Goal: Task Accomplishment & Management: Complete application form

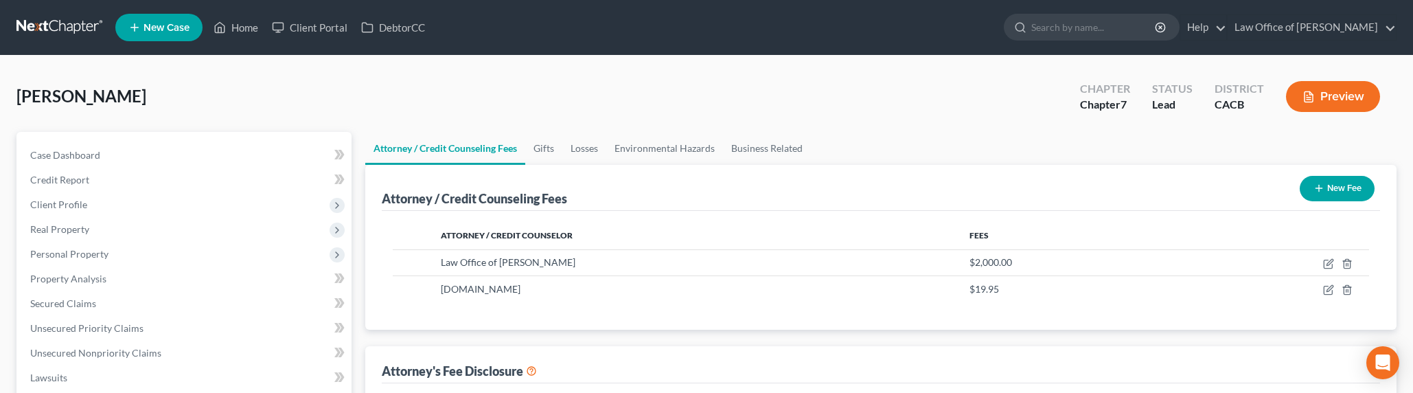
click at [55, 22] on link at bounding box center [60, 27] width 88 height 25
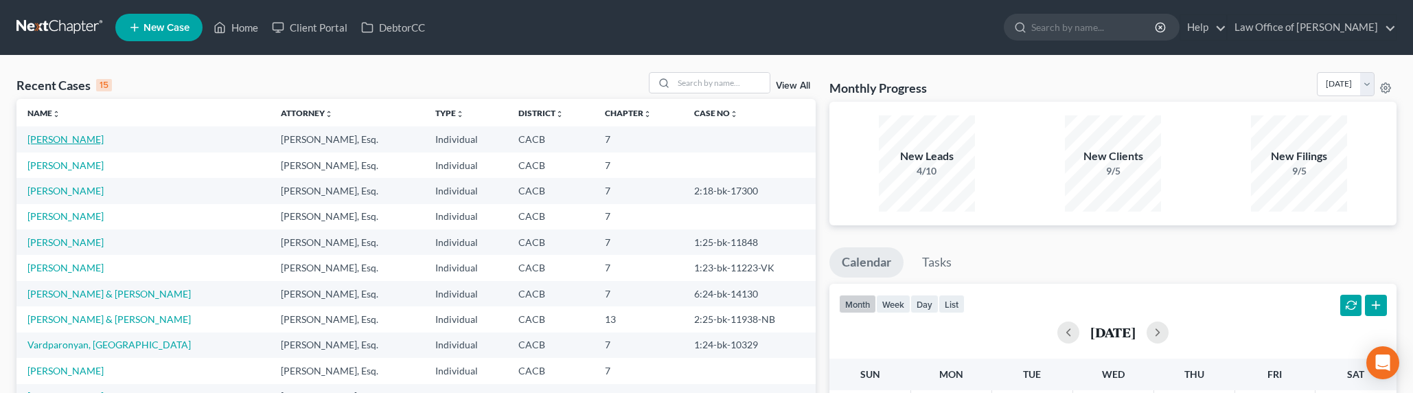
click at [51, 137] on link "[PERSON_NAME]" at bounding box center [65, 139] width 76 height 12
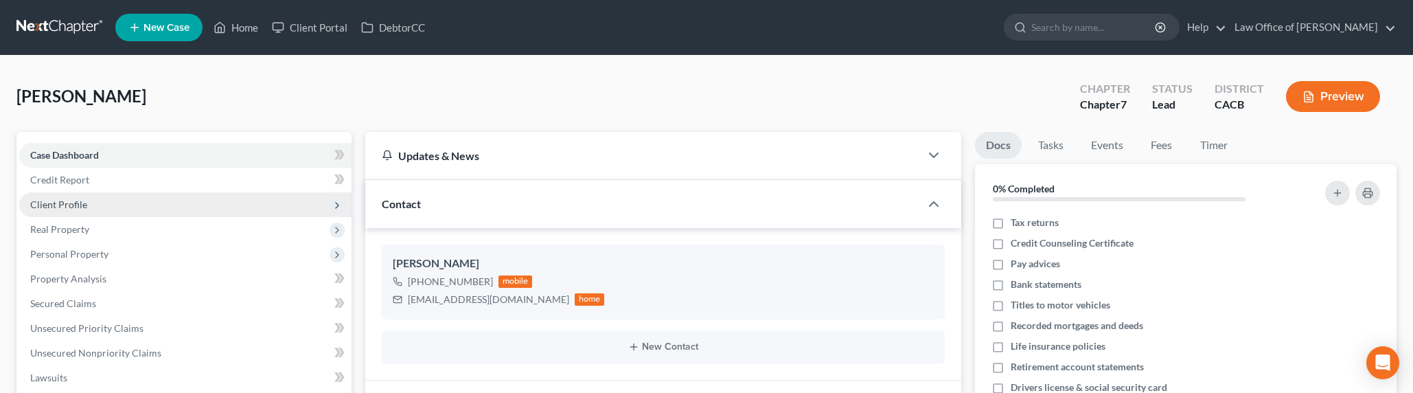
click at [69, 206] on span "Client Profile" at bounding box center [58, 204] width 57 height 12
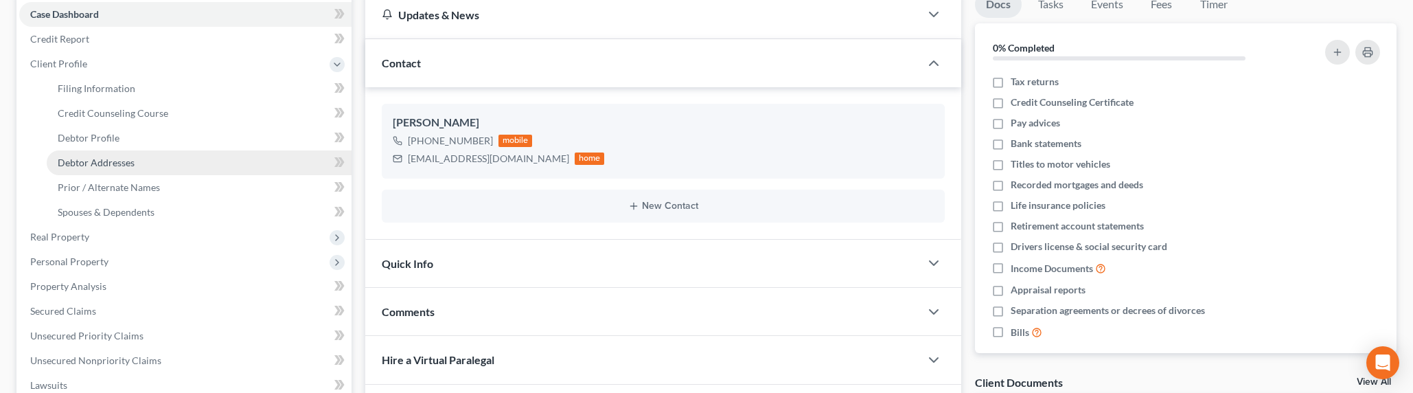
scroll to position [140, 0]
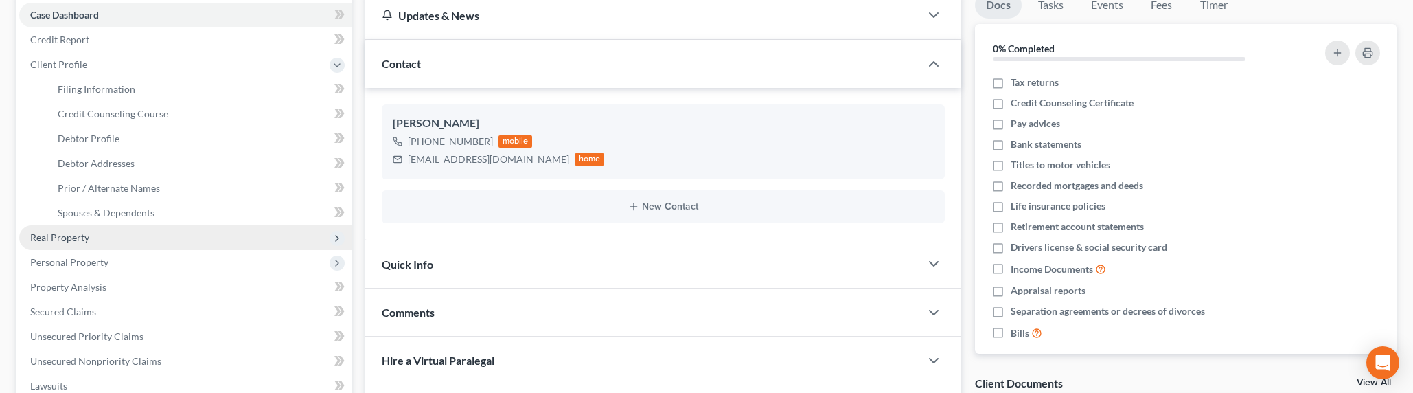
click at [60, 238] on span "Real Property" at bounding box center [59, 237] width 59 height 12
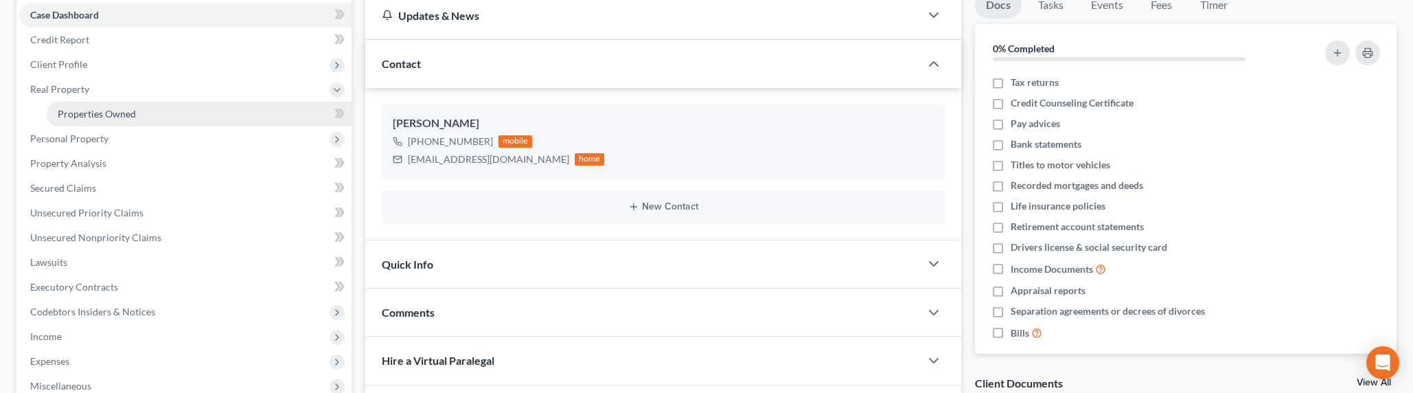
click at [73, 115] on span "Properties Owned" at bounding box center [97, 114] width 78 height 12
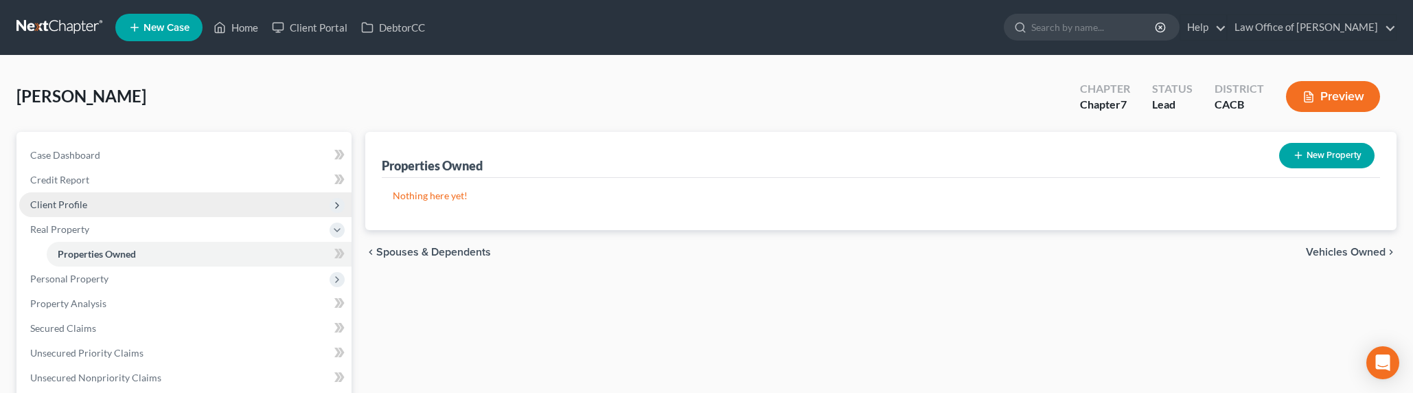
click at [67, 203] on span "Client Profile" at bounding box center [58, 204] width 57 height 12
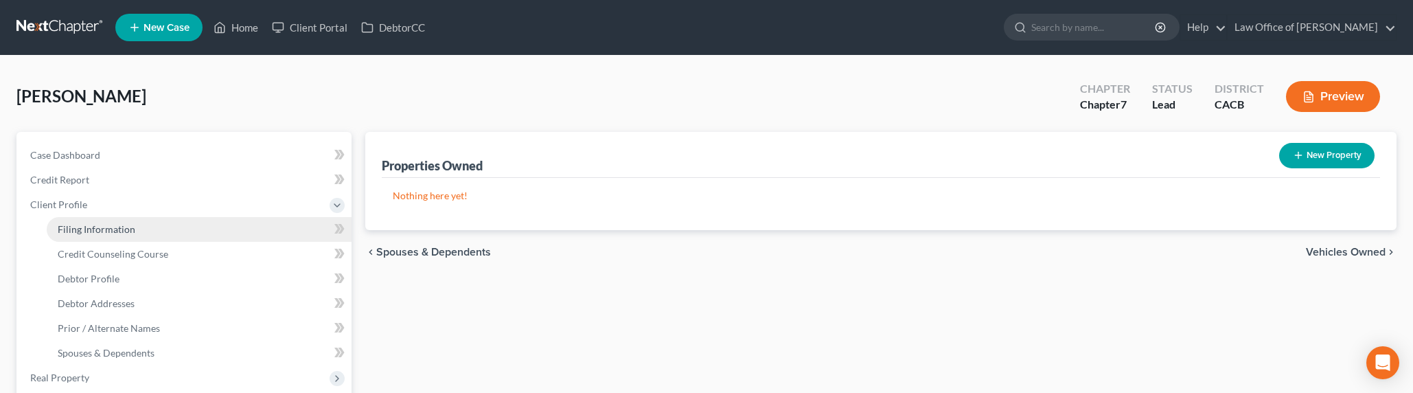
click at [92, 235] on link "Filing Information" at bounding box center [199, 229] width 305 height 25
select select "1"
select select "0"
select select "4"
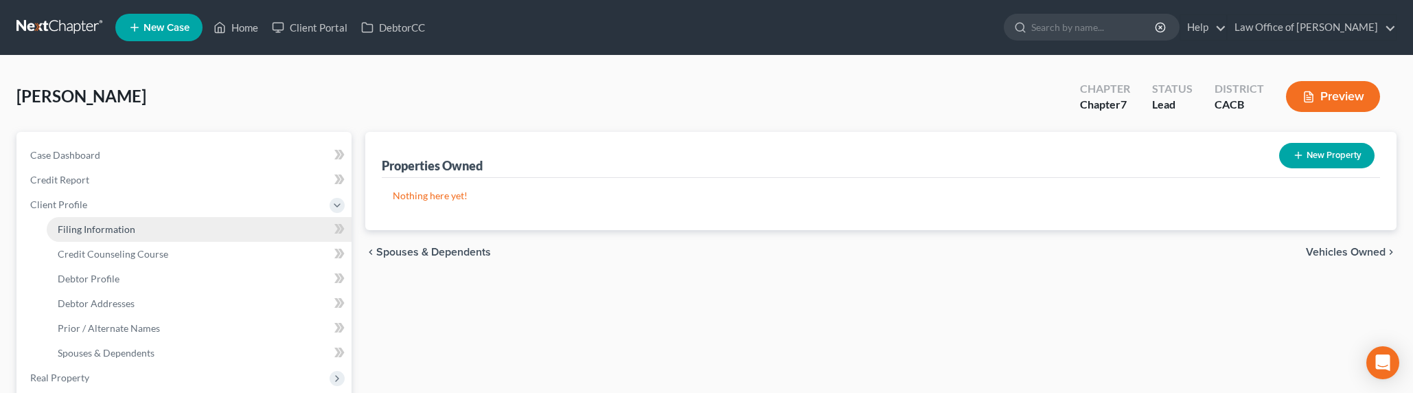
select select "0"
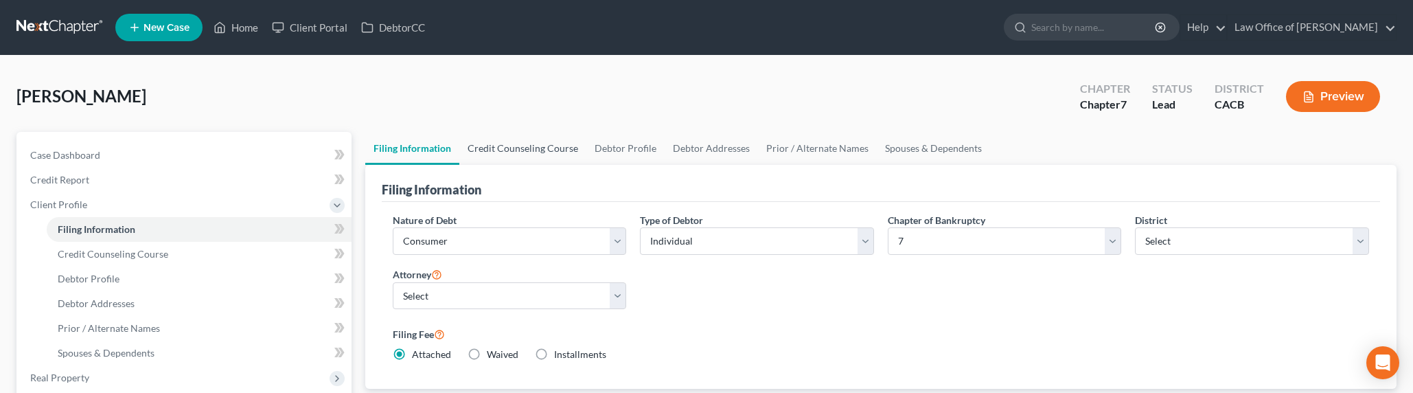
click at [507, 141] on link "Credit Counseling Course" at bounding box center [522, 148] width 127 height 33
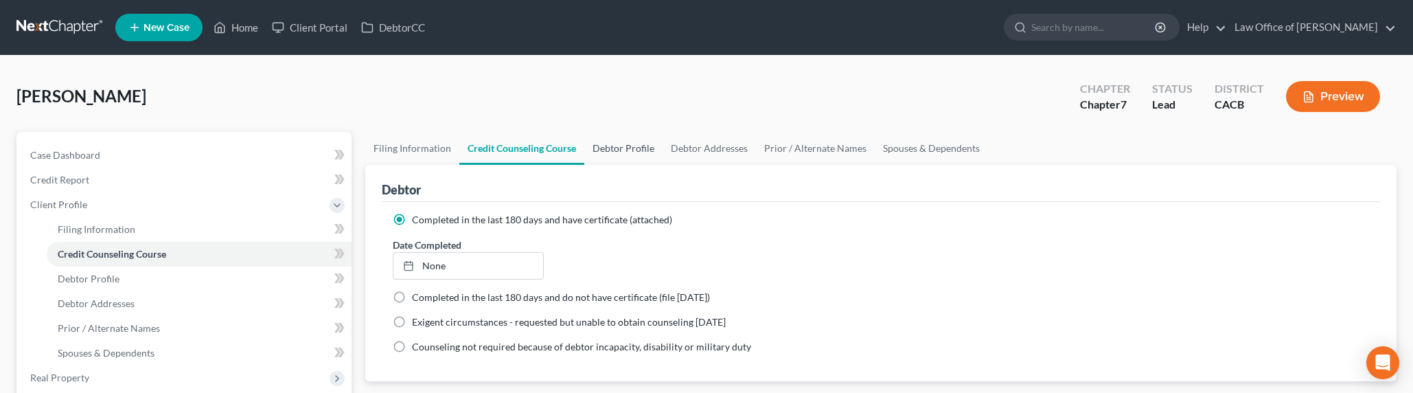
click at [613, 142] on link "Debtor Profile" at bounding box center [623, 148] width 78 height 33
select select "0"
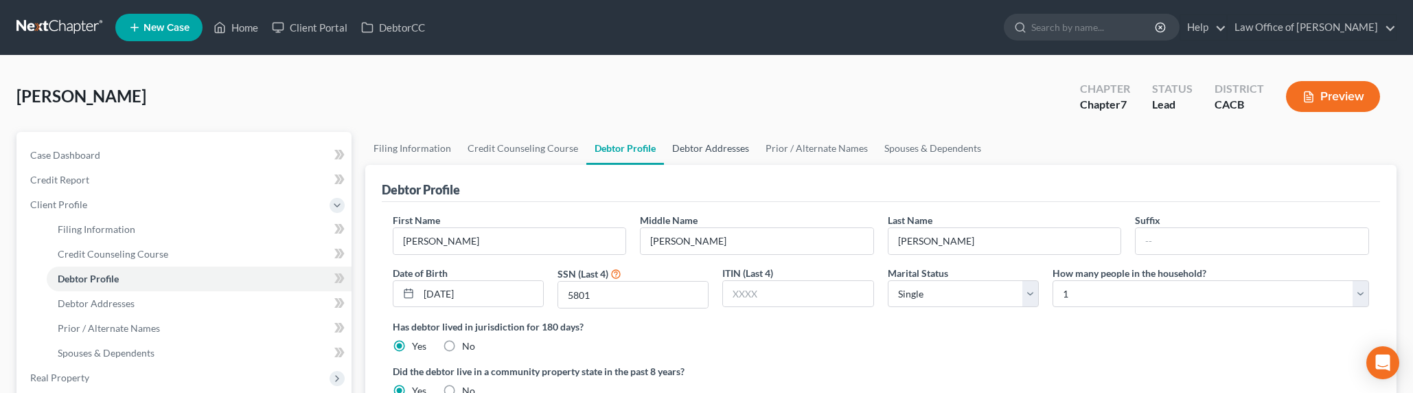
click at [686, 150] on link "Debtor Addresses" at bounding box center [710, 148] width 93 height 33
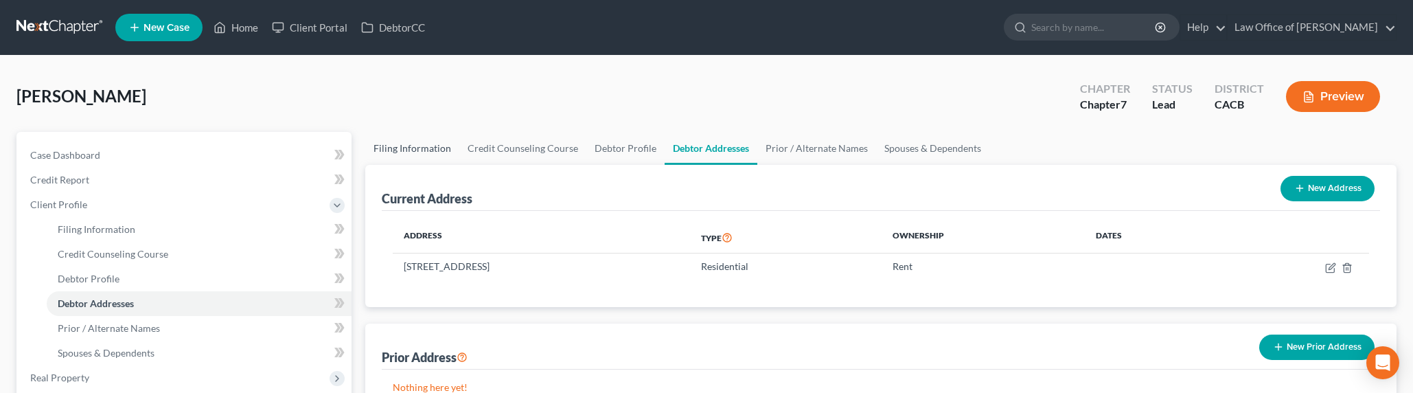
click at [409, 148] on link "Filing Information" at bounding box center [412, 148] width 94 height 33
select select "1"
select select "0"
select select "7"
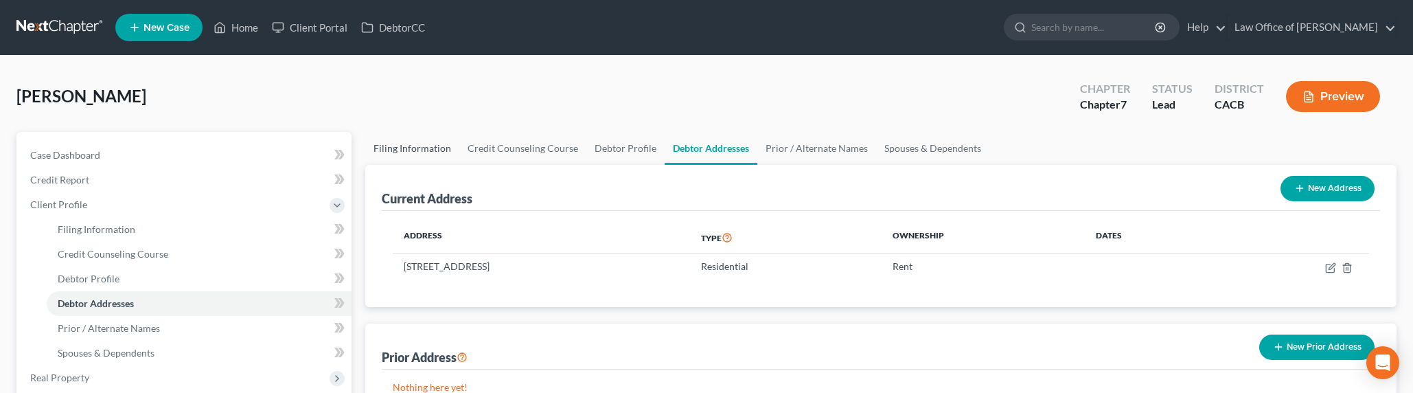
select select "0"
select select "4"
select select "0"
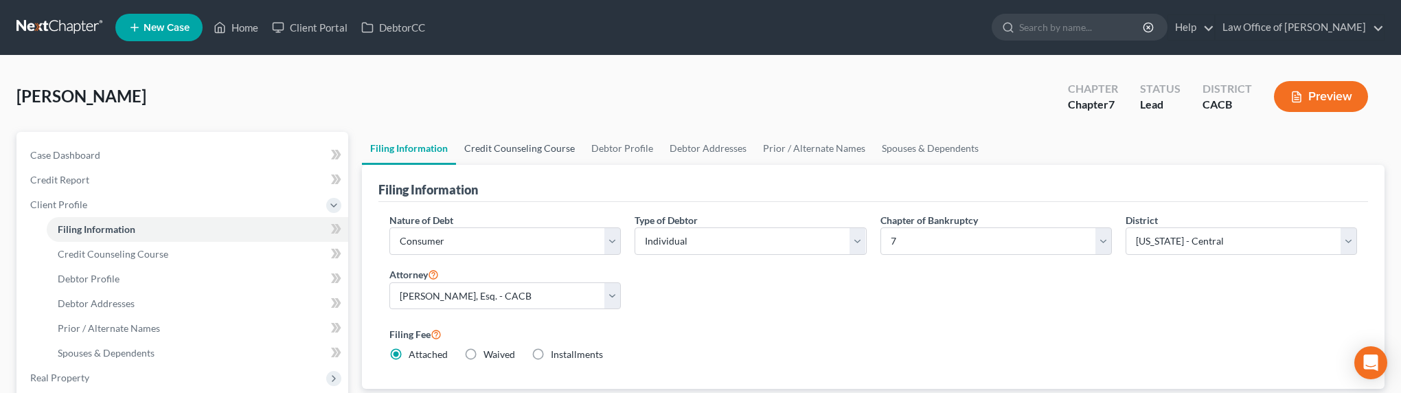
click at [538, 146] on link "Credit Counseling Course" at bounding box center [519, 148] width 127 height 33
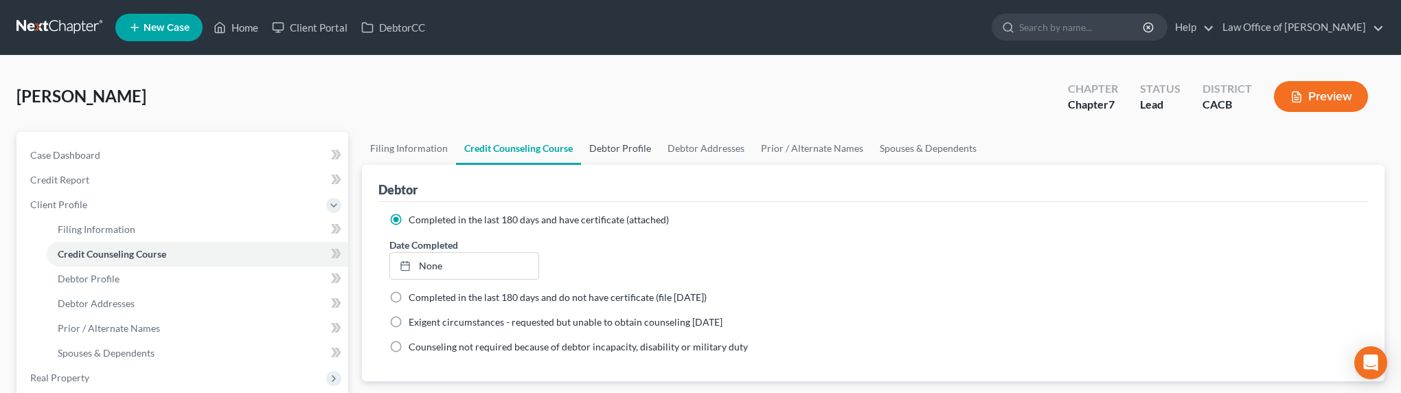
click at [627, 148] on link "Debtor Profile" at bounding box center [620, 148] width 78 height 33
select select "0"
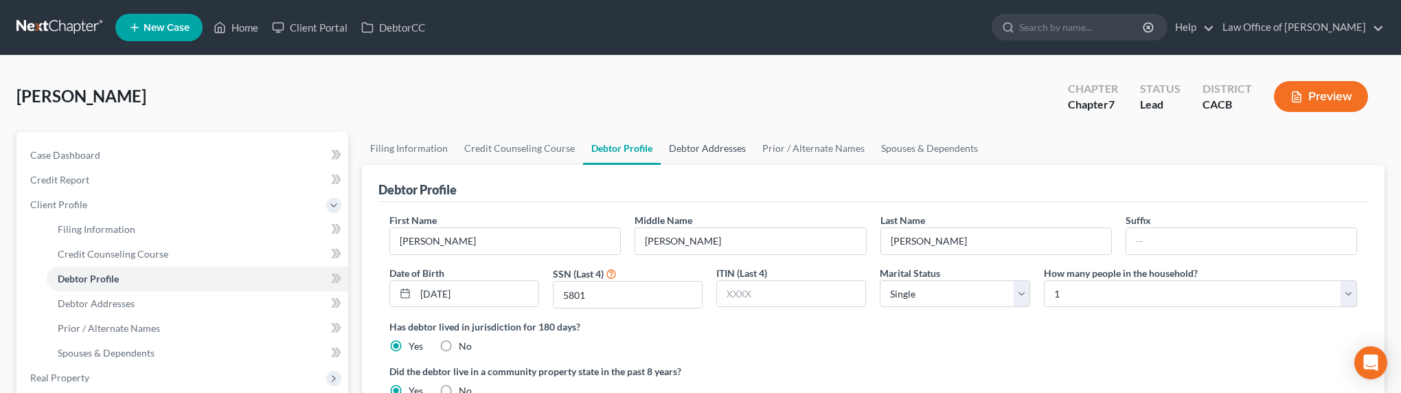
click at [698, 147] on link "Debtor Addresses" at bounding box center [706, 148] width 93 height 33
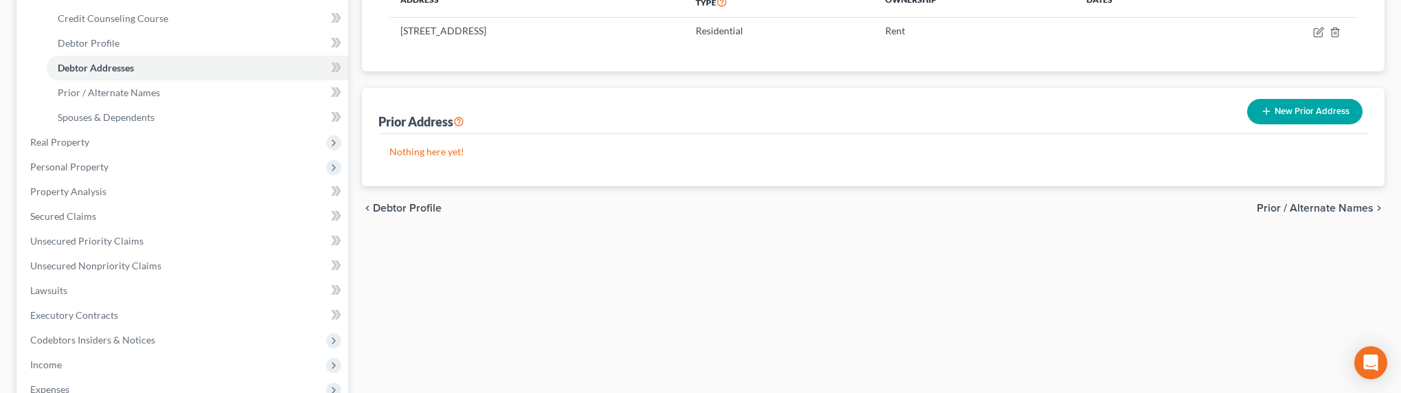
scroll to position [236, 0]
click at [79, 162] on span "Personal Property" at bounding box center [69, 166] width 78 height 12
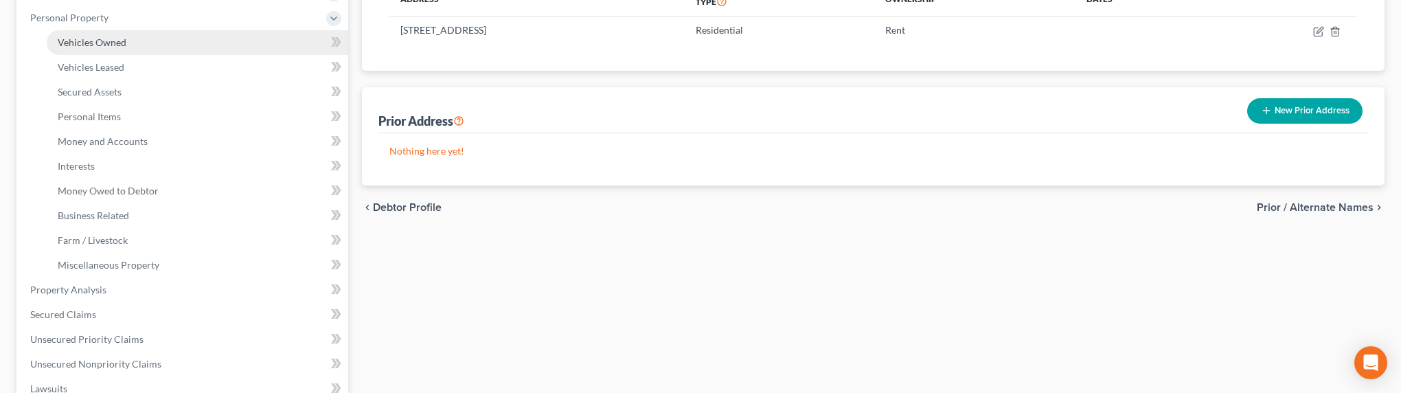
click at [104, 45] on span "Vehicles Owned" at bounding box center [92, 42] width 69 height 12
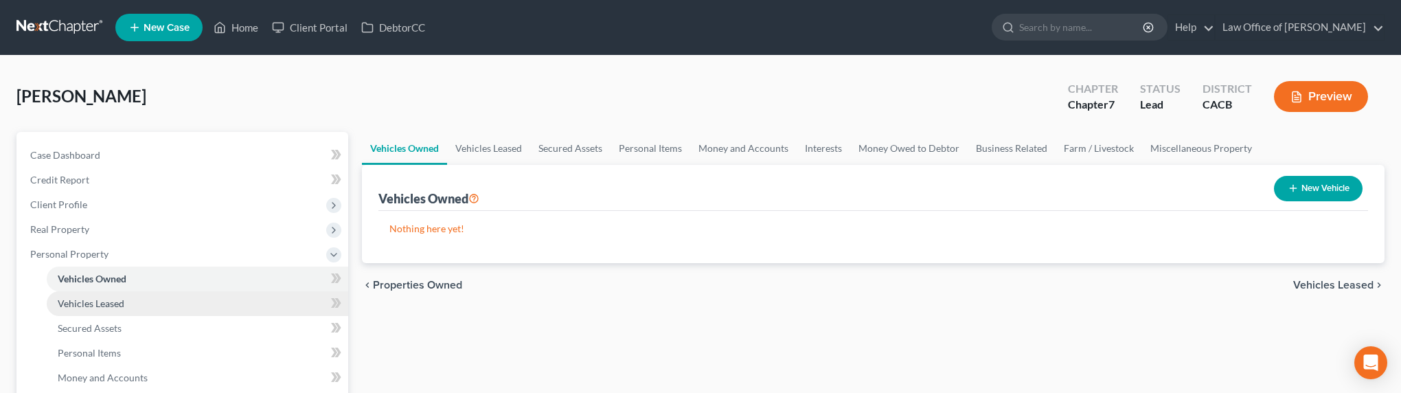
click at [132, 302] on link "Vehicles Leased" at bounding box center [197, 303] width 301 height 25
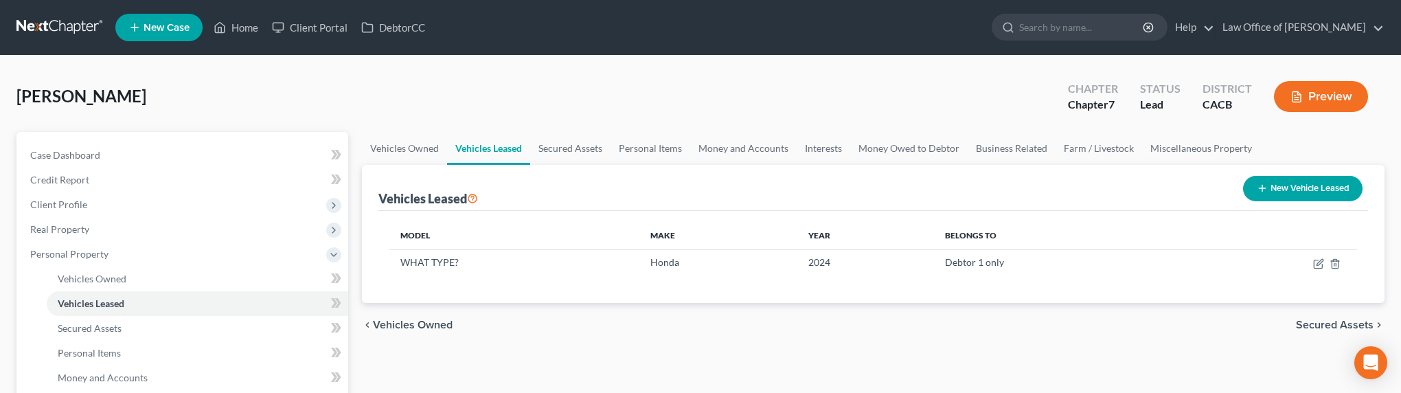
click at [1313, 186] on button "New Vehicle Leased" at bounding box center [1302, 188] width 119 height 25
select select "0"
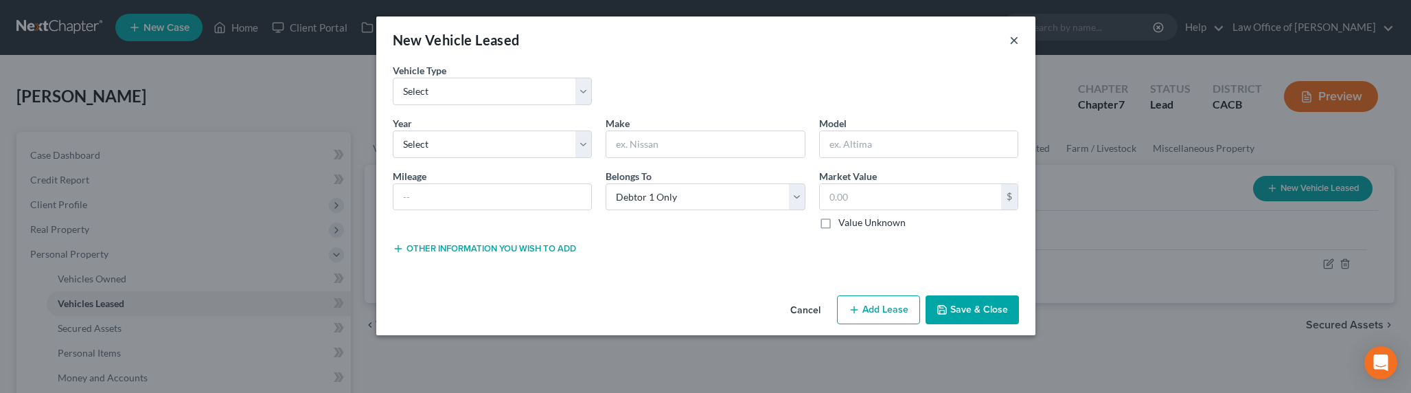
click at [1011, 36] on button "×" at bounding box center [1014, 40] width 10 height 16
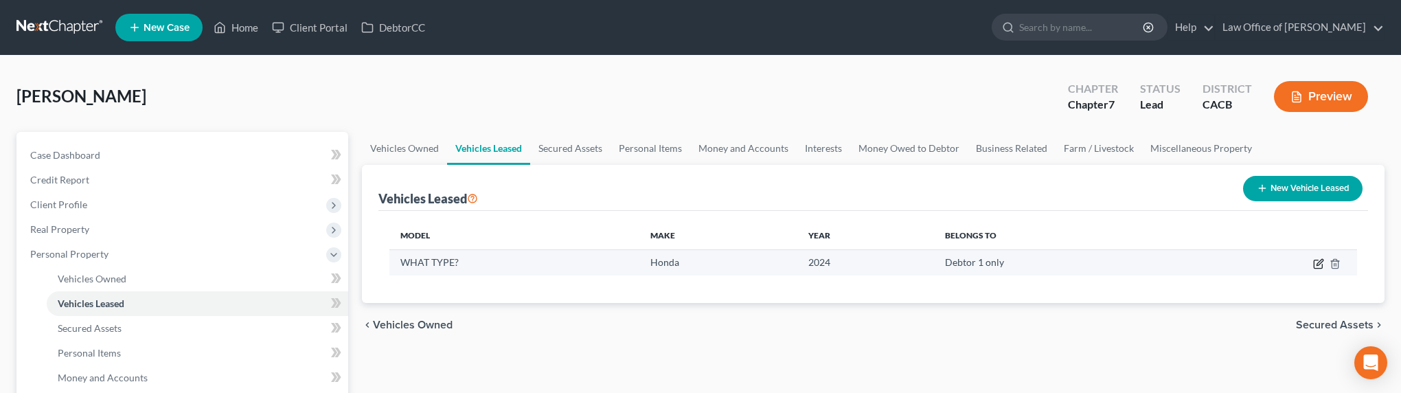
click at [1319, 263] on icon "button" at bounding box center [1319, 262] width 6 height 6
select select "0"
select select "2"
select select "0"
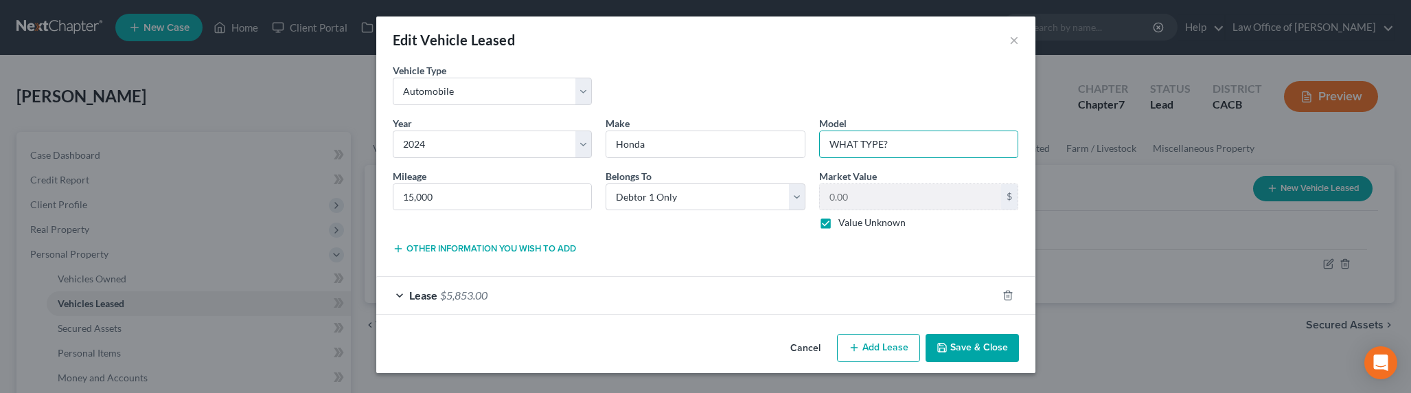
drag, startPoint x: 925, startPoint y: 139, endPoint x: 810, endPoint y: 145, distance: 114.8
click at [810, 145] on div "Year * Select 2026 2025 2024 2023 2022 2021 2020 2019 2018 2017 2016 2015 2014 …" at bounding box center [706, 178] width 640 height 125
type input "Prologue"
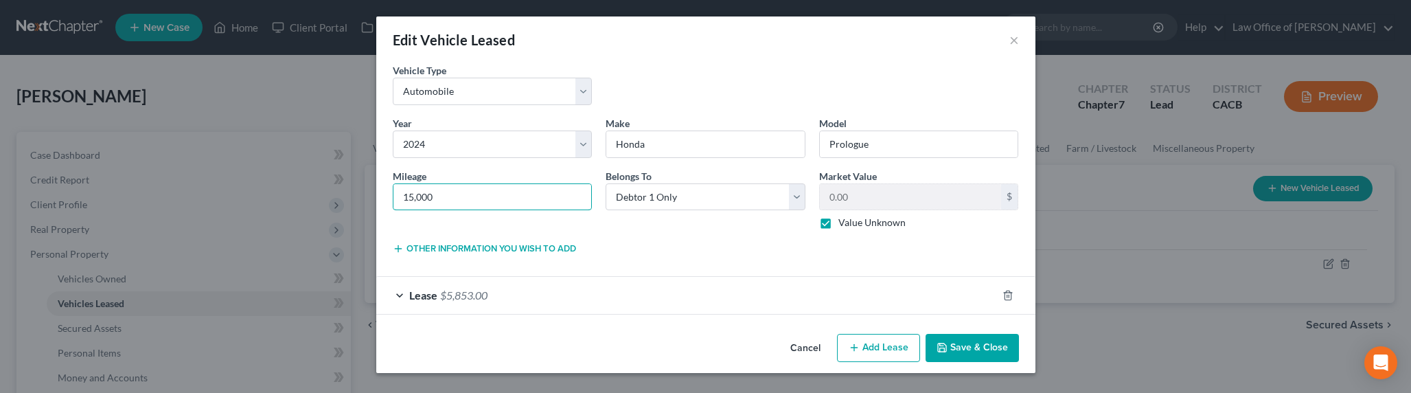
drag, startPoint x: 455, startPoint y: 201, endPoint x: 327, endPoint y: 209, distance: 127.9
click at [360, 203] on div "Edit Vehicle Leased × Vehicle Type * Select Automobile Truck Trailer Watercraft…" at bounding box center [705, 196] width 1411 height 393
type input "4000"
click at [516, 292] on div "Lease $5,853.00" at bounding box center [686, 295] width 621 height 36
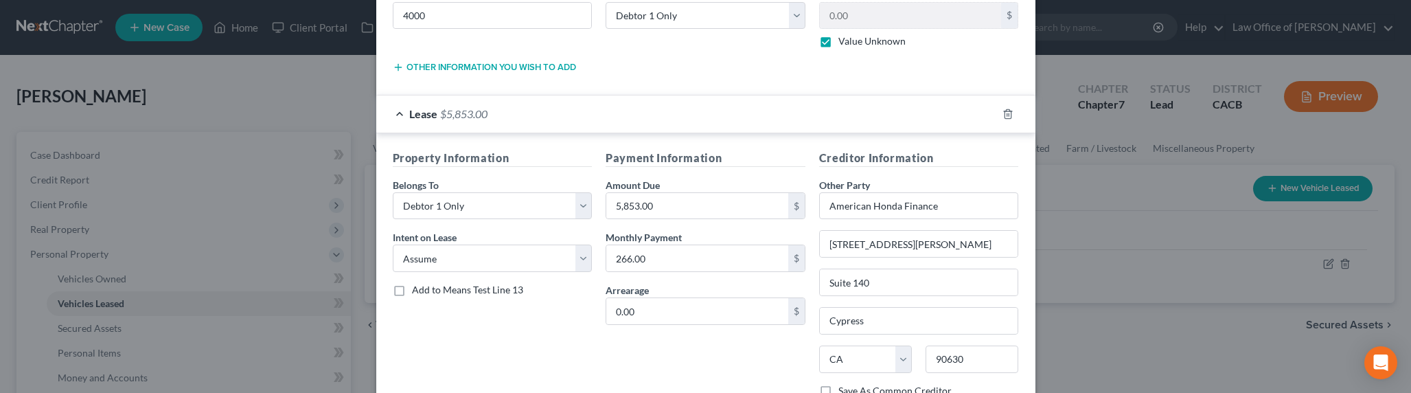
scroll to position [225, 0]
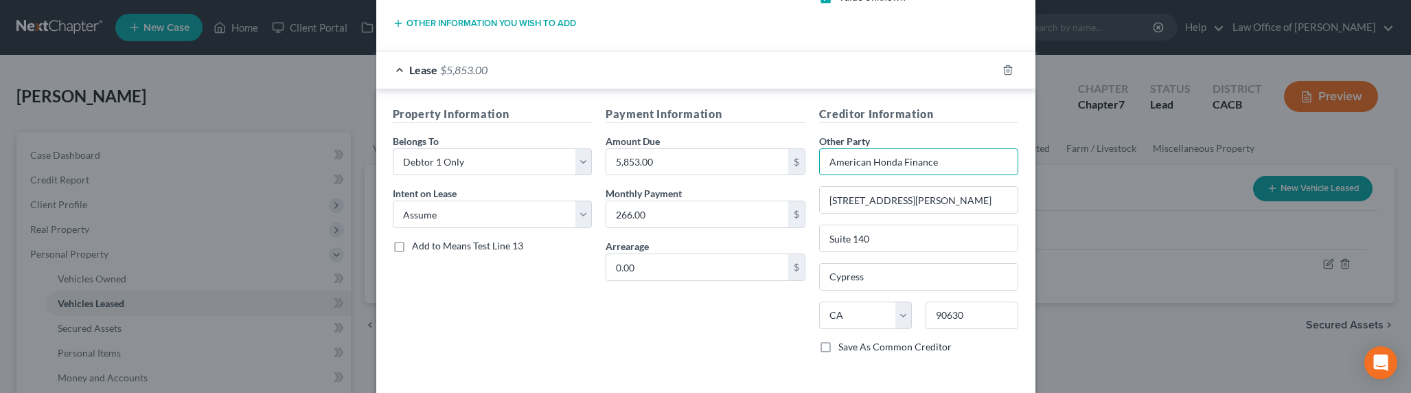
click at [936, 160] on input "American Honda Finance" at bounding box center [919, 161] width 200 height 27
drag, startPoint x: 1000, startPoint y: 25, endPoint x: 929, endPoint y: 37, distance: 71.7
click at [1031, 62] on div "Edit Vehicle Leased × Vehicle Type * Select Automobile Truck Trailer Watercraft…" at bounding box center [705, 196] width 1411 height 393
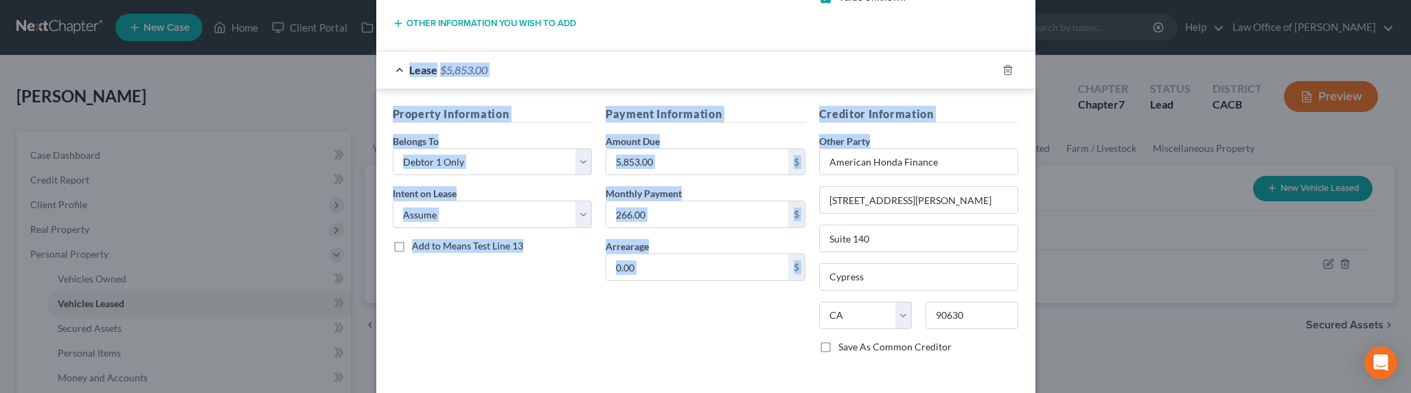
drag, startPoint x: 848, startPoint y: 20, endPoint x: 811, endPoint y: 166, distance: 150.9
click at [810, 166] on form "Vehicle Type * Select Automobile Truck Trailer Watercraft Aircraft Motor Home A…" at bounding box center [706, 107] width 626 height 538
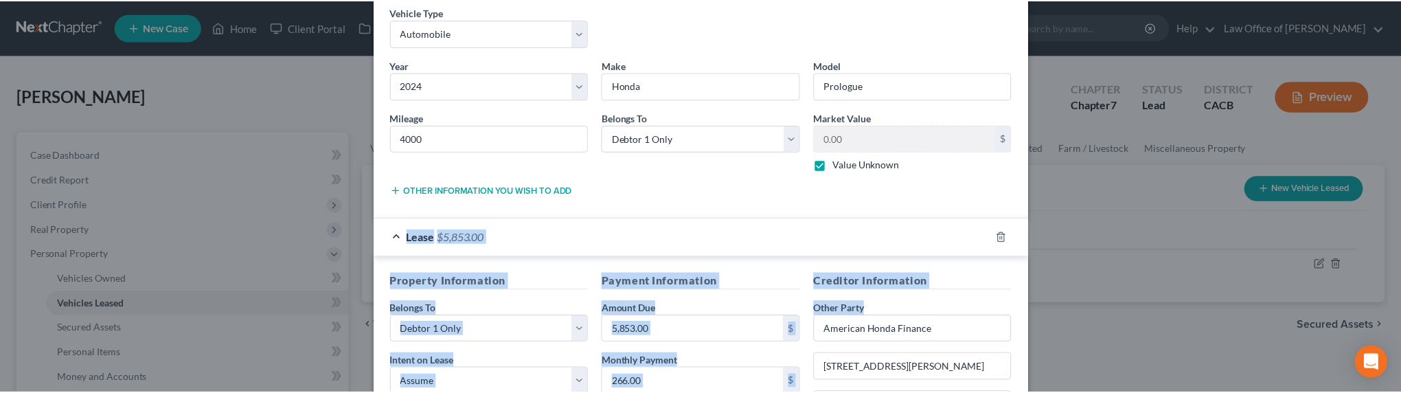
scroll to position [0, 0]
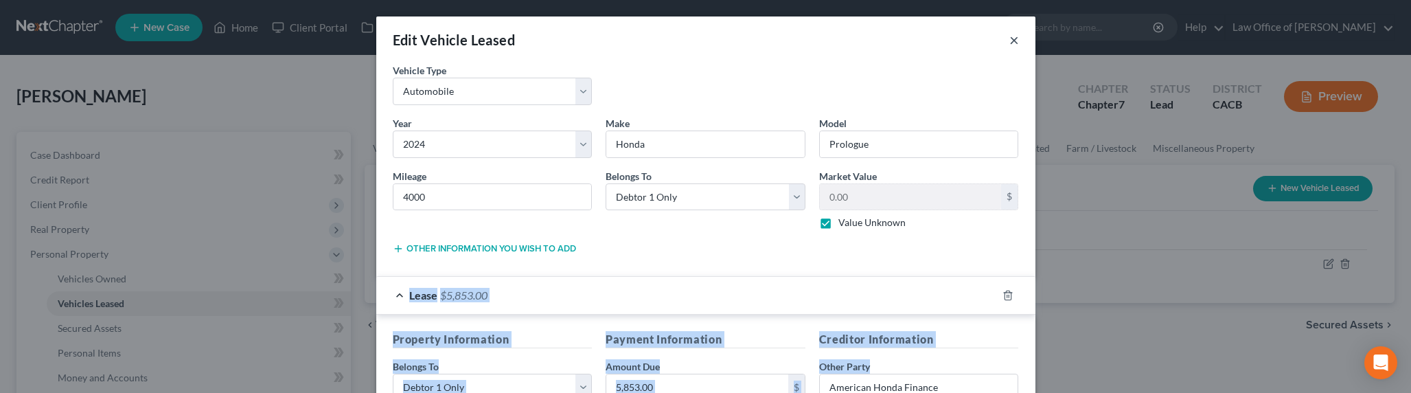
click at [1009, 45] on button "×" at bounding box center [1014, 40] width 10 height 16
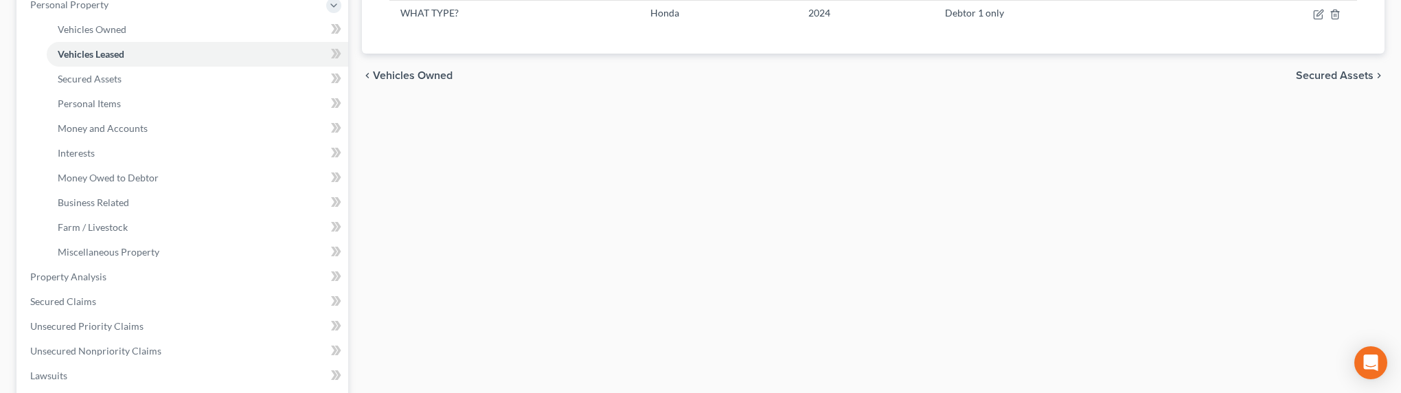
scroll to position [253, 0]
click at [122, 128] on span "Money and Accounts" at bounding box center [103, 125] width 90 height 12
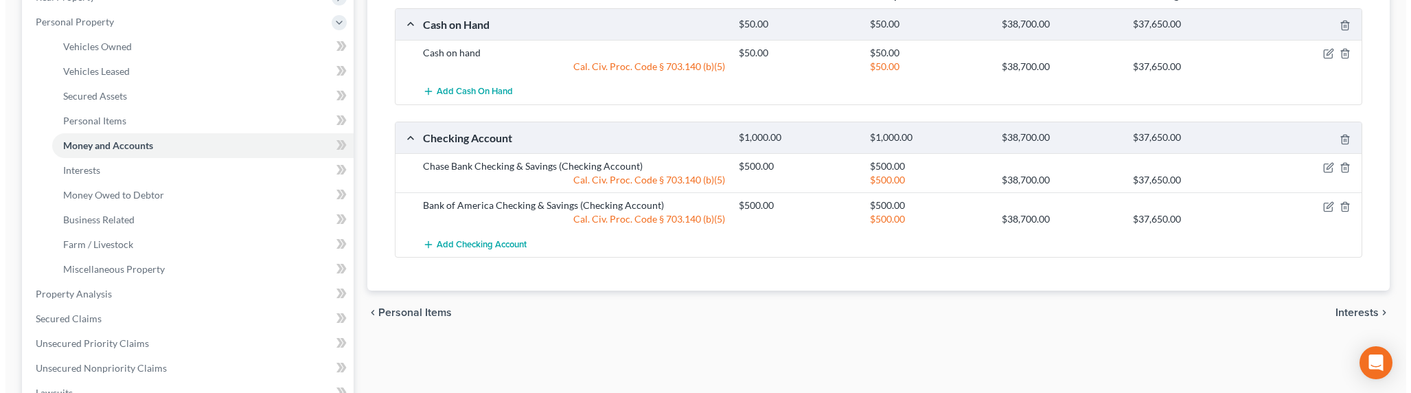
scroll to position [248, 0]
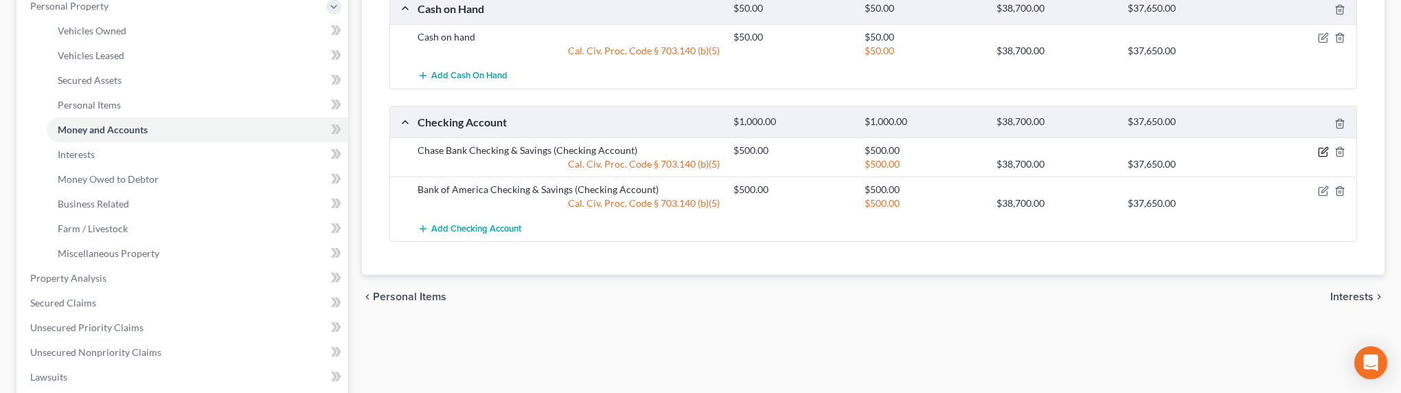
click at [1324, 152] on icon "button" at bounding box center [1323, 151] width 11 height 11
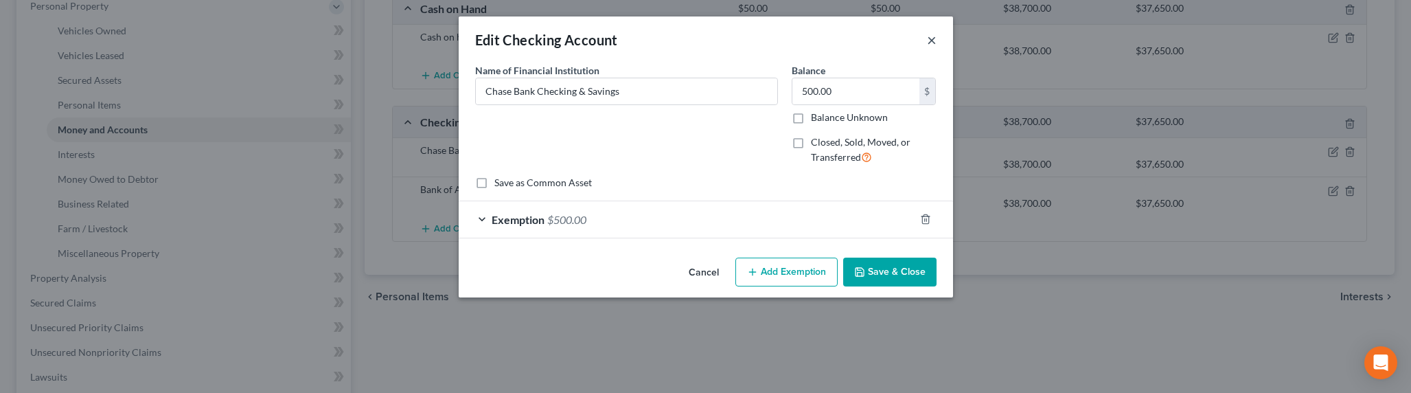
click at [930, 39] on button "×" at bounding box center [932, 40] width 10 height 16
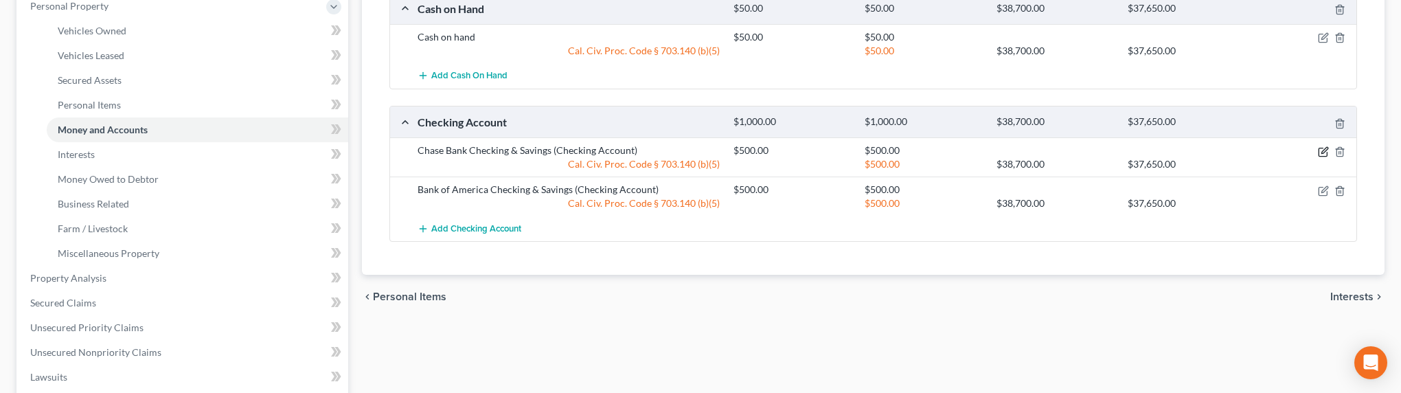
click at [1322, 151] on icon "button" at bounding box center [1323, 151] width 11 height 11
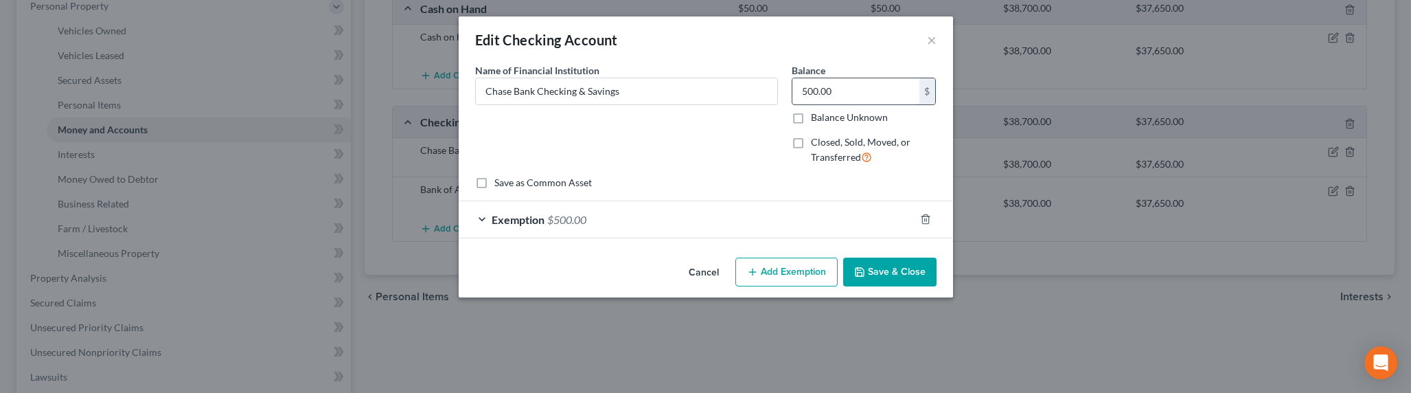
click at [832, 100] on input "500.00" at bounding box center [855, 91] width 127 height 26
type input "3,500"
click at [886, 280] on button "Save & Close" at bounding box center [889, 271] width 93 height 29
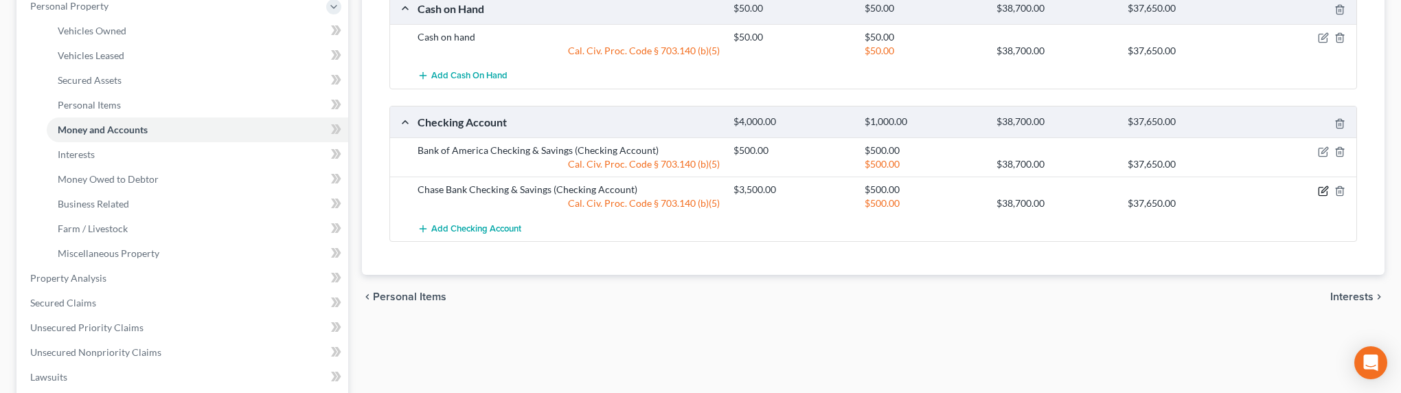
click at [1320, 194] on icon "button" at bounding box center [1323, 190] width 11 height 11
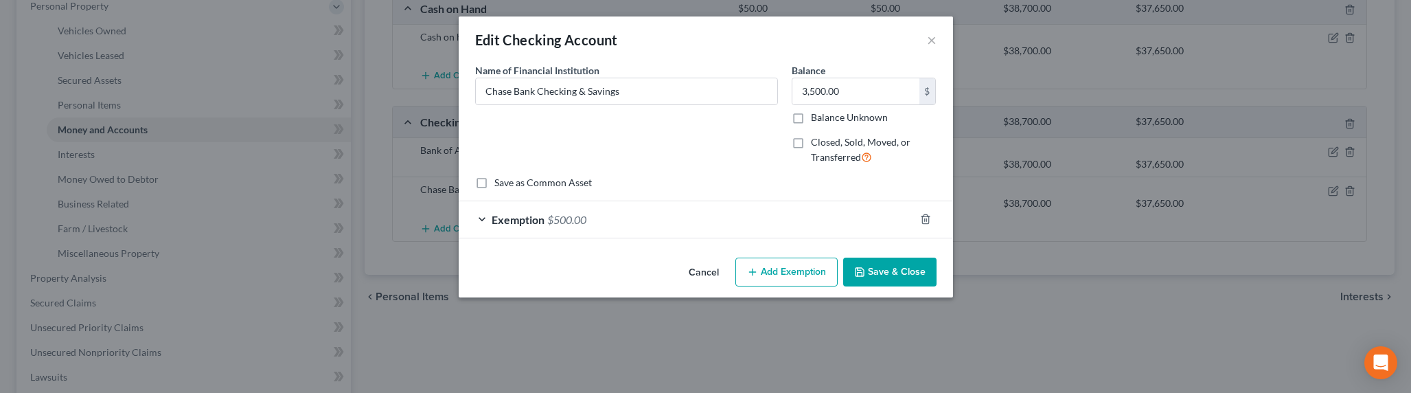
click at [590, 216] on div "Exemption $500.00" at bounding box center [687, 219] width 456 height 36
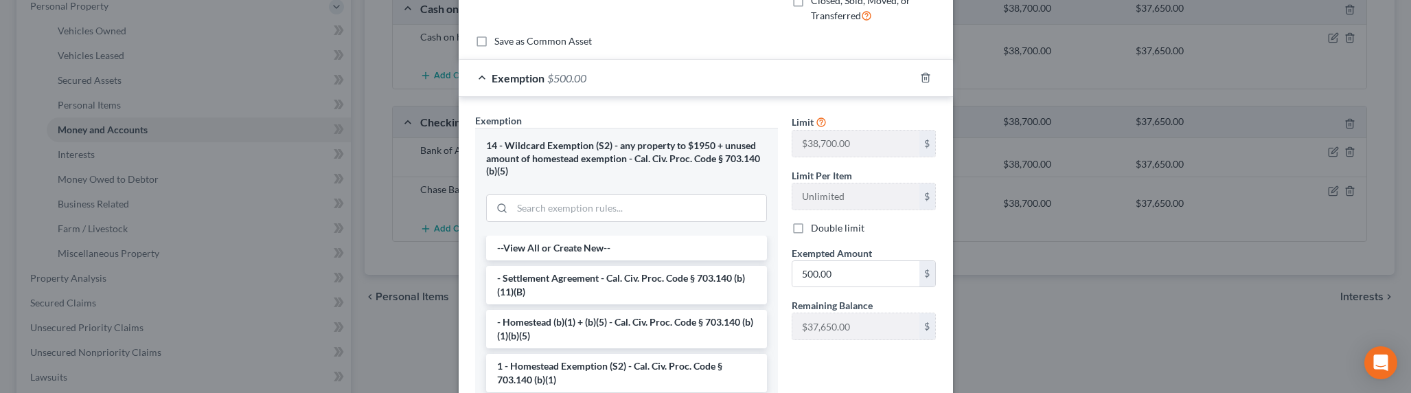
scroll to position [143, 0]
drag, startPoint x: 829, startPoint y: 271, endPoint x: 780, endPoint y: 274, distance: 49.5
click at [785, 274] on div "Exempted Amount * 500.00 $" at bounding box center [864, 265] width 159 height 42
type input "3,500.00"
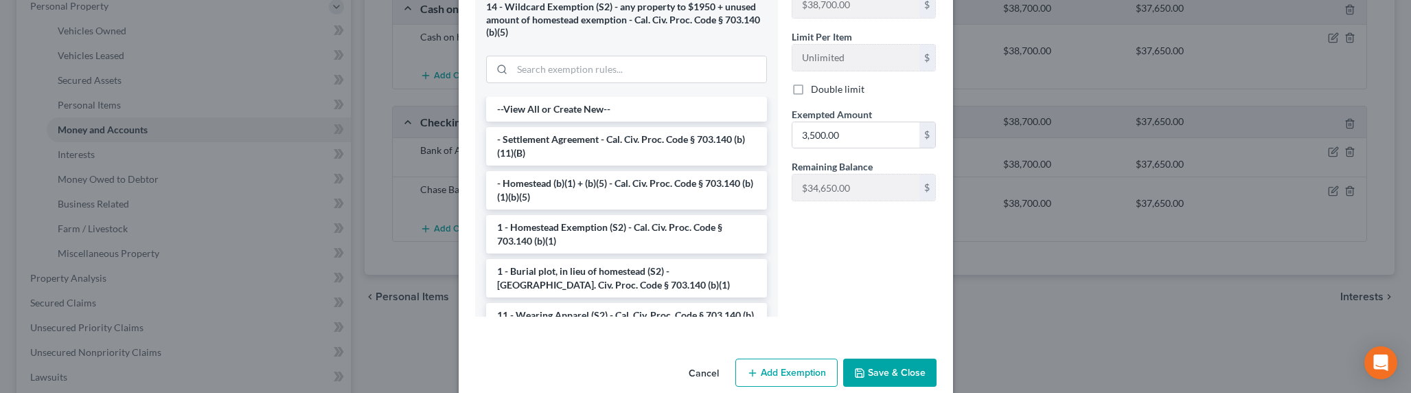
scroll to position [297, 0]
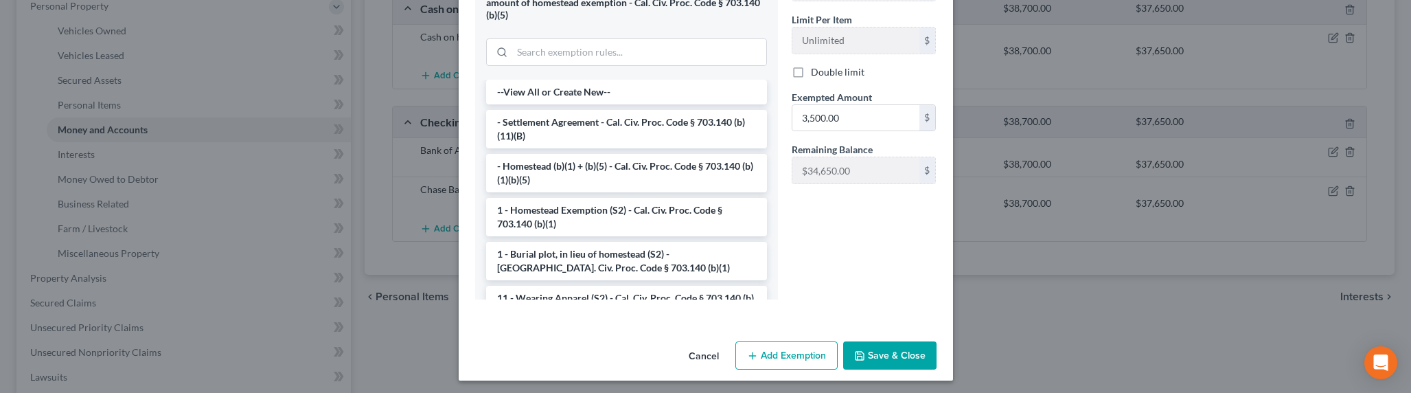
click at [917, 363] on button "Save & Close" at bounding box center [889, 355] width 93 height 29
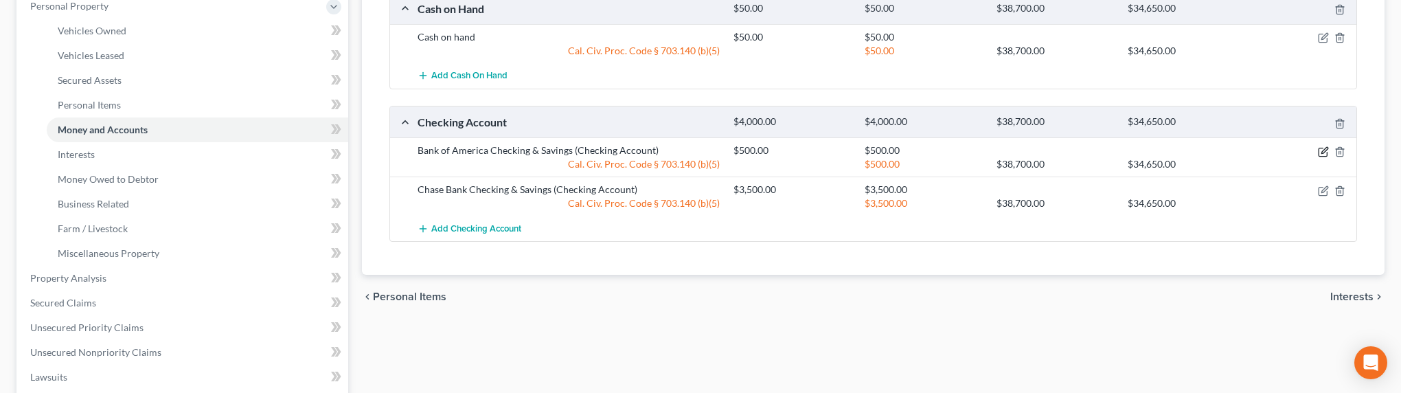
click at [1319, 152] on icon "button" at bounding box center [1323, 151] width 11 height 11
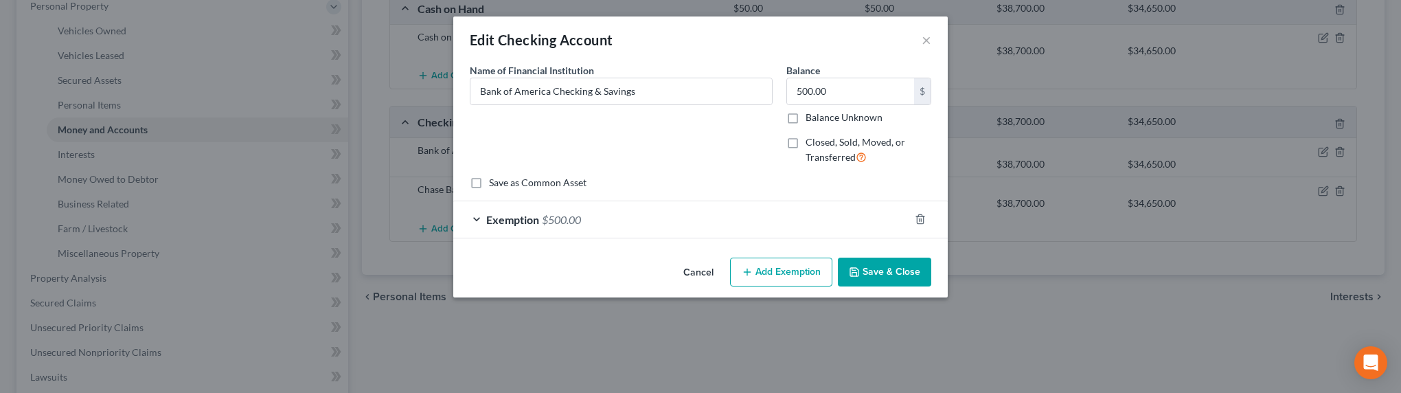
click at [1322, 152] on div "Edit Checking Account × An exemption set must first be selected from the Filing…" at bounding box center [700, 196] width 1401 height 393
click at [576, 92] on input "Bank of America Checking & Savings" at bounding box center [626, 91] width 301 height 26
click at [552, 93] on input "Bank of America Checking & Savings" at bounding box center [626, 91] width 301 height 26
click at [656, 92] on input "Bank of America Checking & Savings" at bounding box center [626, 91] width 301 height 26
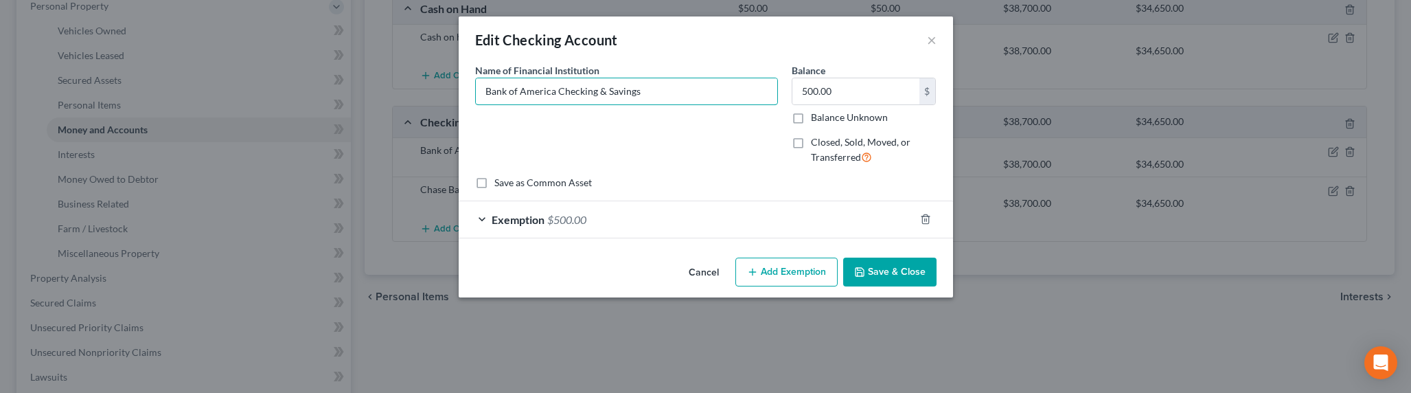
drag, startPoint x: 650, startPoint y: 95, endPoint x: 474, endPoint y: 88, distance: 176.6
click at [471, 84] on div "Name of Financial Institution * Bank of America Checking & Savings" at bounding box center [626, 119] width 317 height 113
click at [517, 95] on input "Bank of America Checking & Savings" at bounding box center [626, 91] width 301 height 26
click at [488, 96] on input "Bank of America Checking & Savings" at bounding box center [626, 91] width 301 height 26
click at [527, 93] on input "US Bank of America Checking & Savings" at bounding box center [626, 91] width 301 height 26
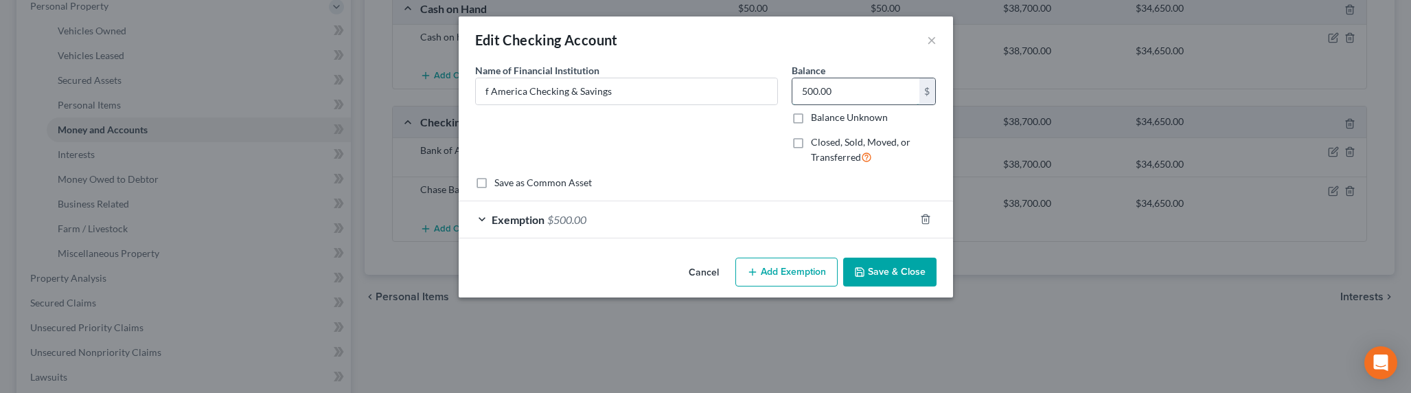
click at [832, 93] on input "500.00" at bounding box center [855, 91] width 127 height 26
click at [611, 92] on input "f America Checking & Savings" at bounding box center [626, 91] width 301 height 26
drag, startPoint x: 527, startPoint y: 93, endPoint x: 486, endPoint y: 93, distance: 40.5
click at [486, 93] on input "f America Checking & Savings" at bounding box center [626, 91] width 301 height 26
type input "US Bank Checking & Savings"
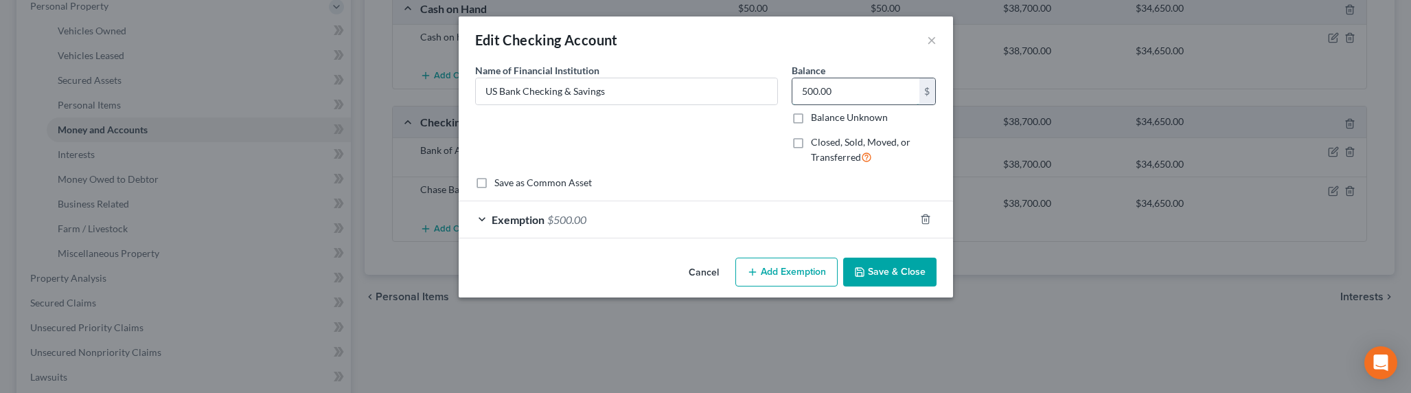
click at [837, 95] on input "500.00" at bounding box center [855, 91] width 127 height 26
click at [879, 273] on button "Save & Close" at bounding box center [889, 271] width 93 height 29
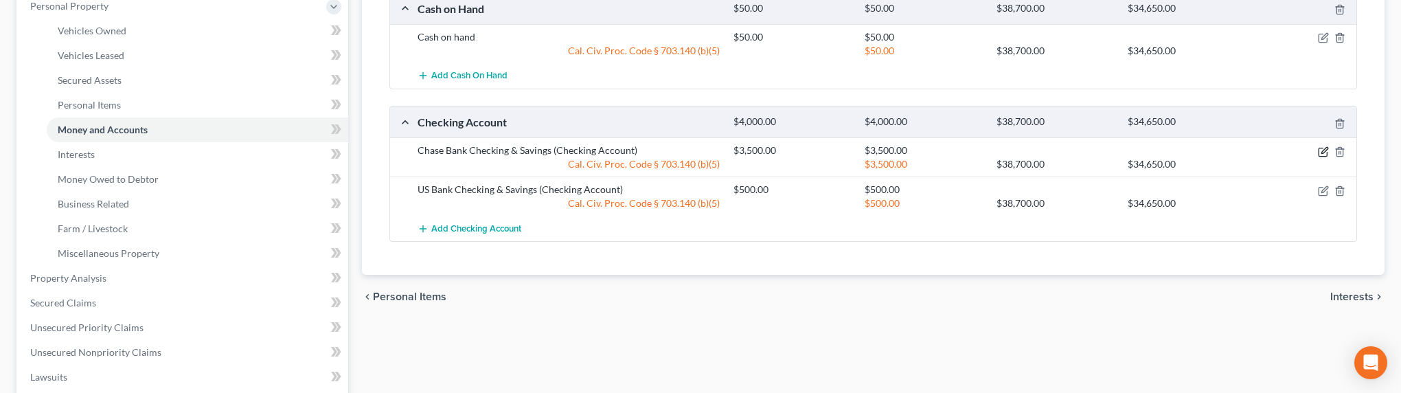
click at [1323, 152] on icon "button" at bounding box center [1324, 150] width 6 height 6
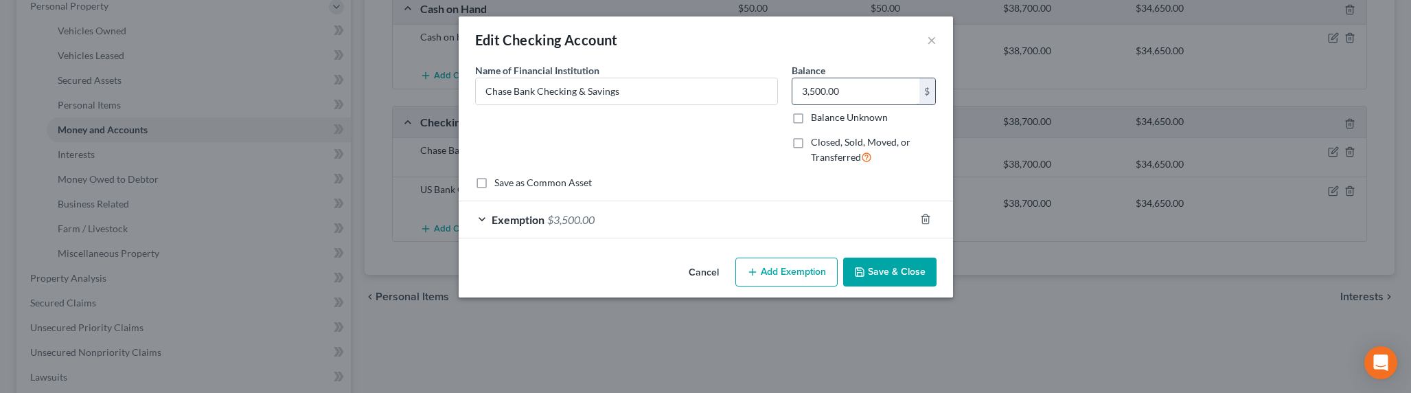
click at [814, 93] on input "3,500.00" at bounding box center [855, 91] width 127 height 26
click at [817, 93] on input "3,500.00" at bounding box center [855, 91] width 127 height 26
drag, startPoint x: 849, startPoint y: 93, endPoint x: 784, endPoint y: 92, distance: 65.2
click at [786, 93] on div "Balance 33,500.00 $ Balance Unknown Balance Undetermined 33,500.00 $ Balance Un…" at bounding box center [864, 119] width 159 height 113
type input "3,300"
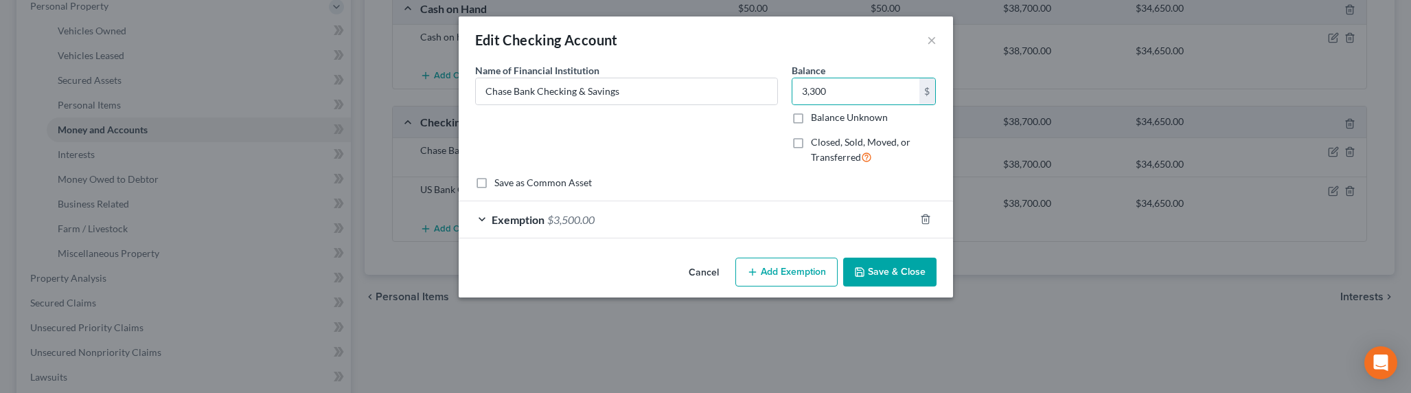
drag, startPoint x: 915, startPoint y: 270, endPoint x: 907, endPoint y: 270, distance: 8.2
click at [914, 270] on button "Save & Close" at bounding box center [889, 271] width 93 height 29
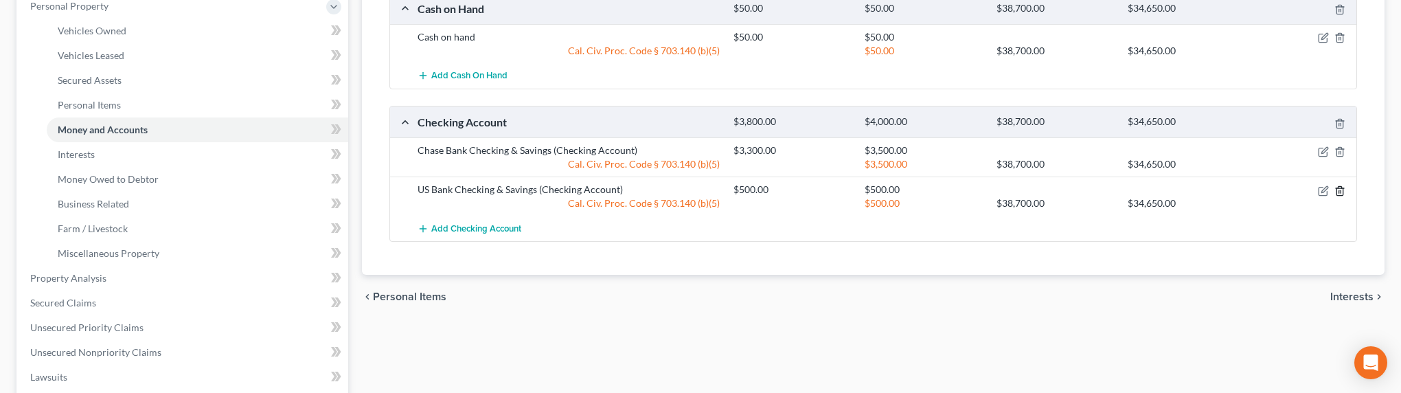
click at [1342, 192] on icon "button" at bounding box center [1339, 190] width 11 height 11
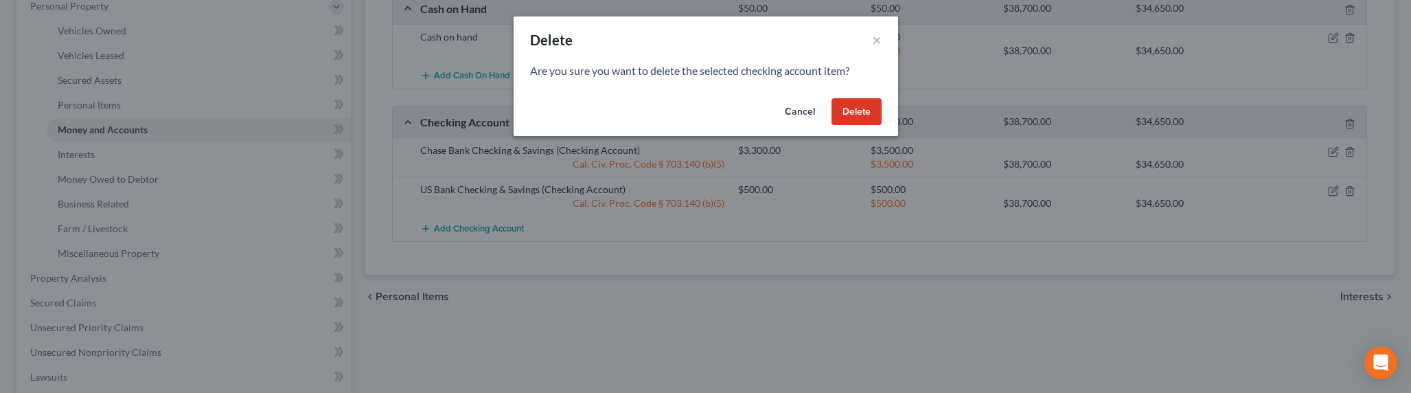
click at [809, 118] on button "Cancel" at bounding box center [800, 111] width 52 height 27
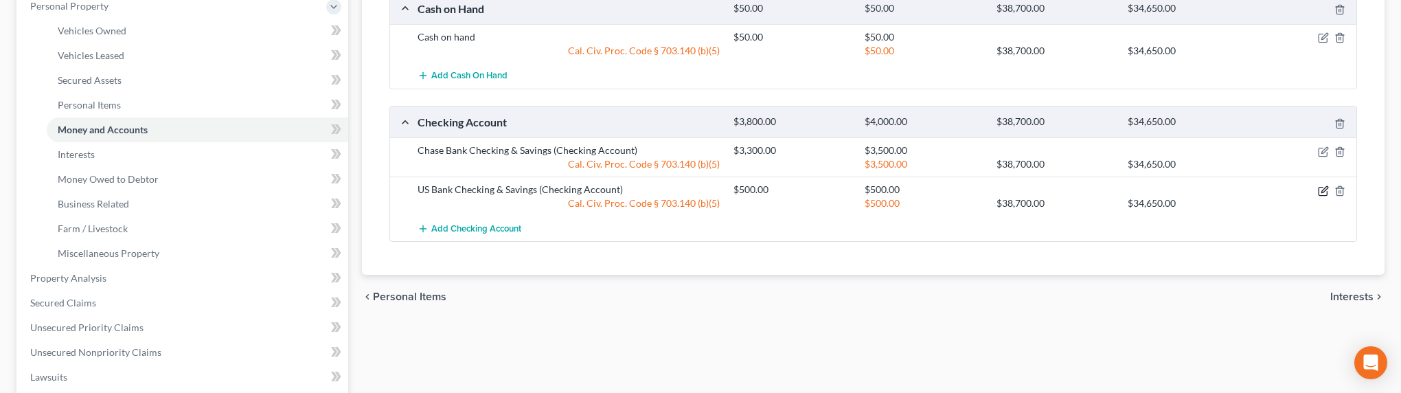
click at [1326, 192] on icon "button" at bounding box center [1322, 191] width 8 height 8
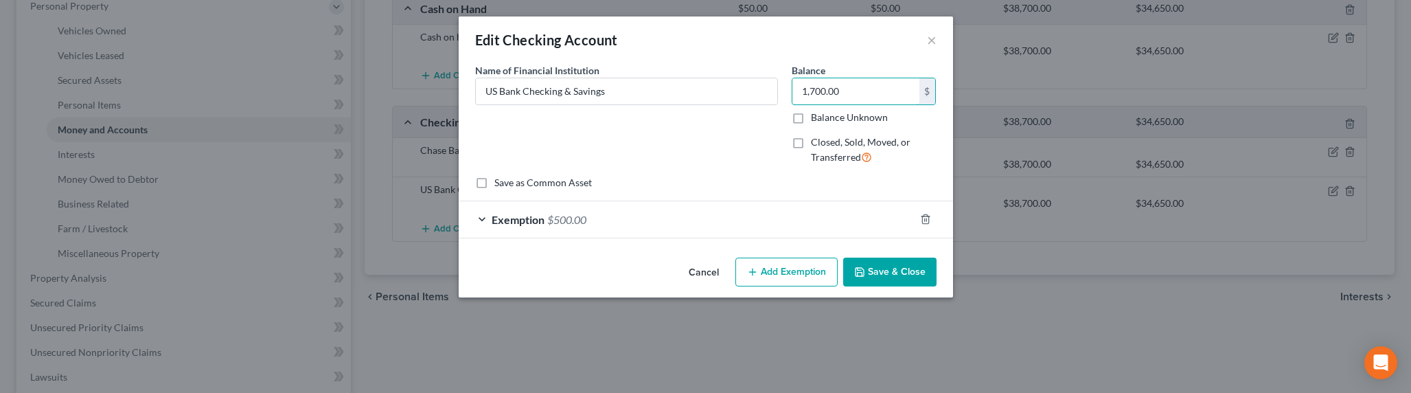
type input "1,700.00"
click at [507, 225] on div "Exemption $500.00" at bounding box center [687, 219] width 456 height 36
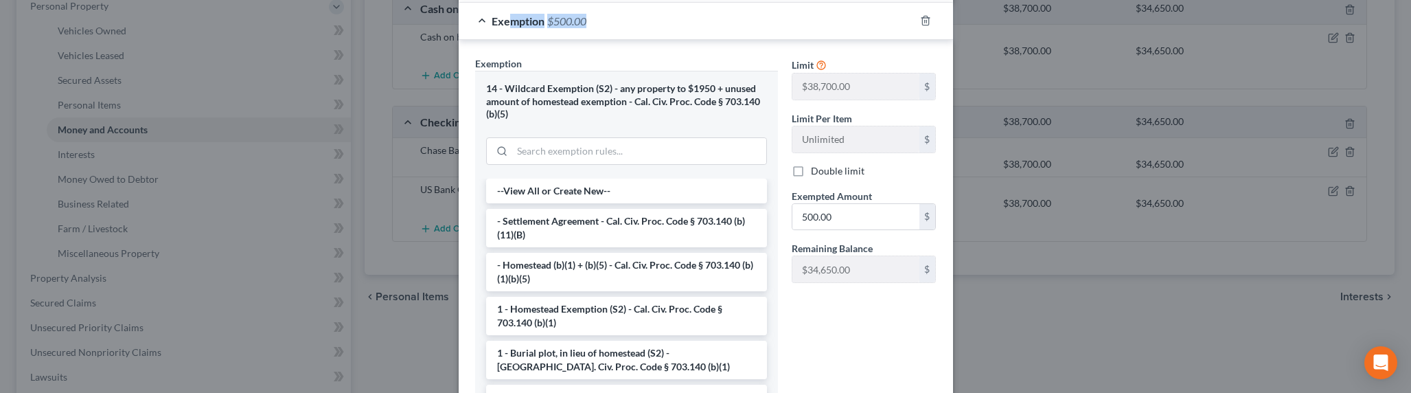
scroll to position [228, 0]
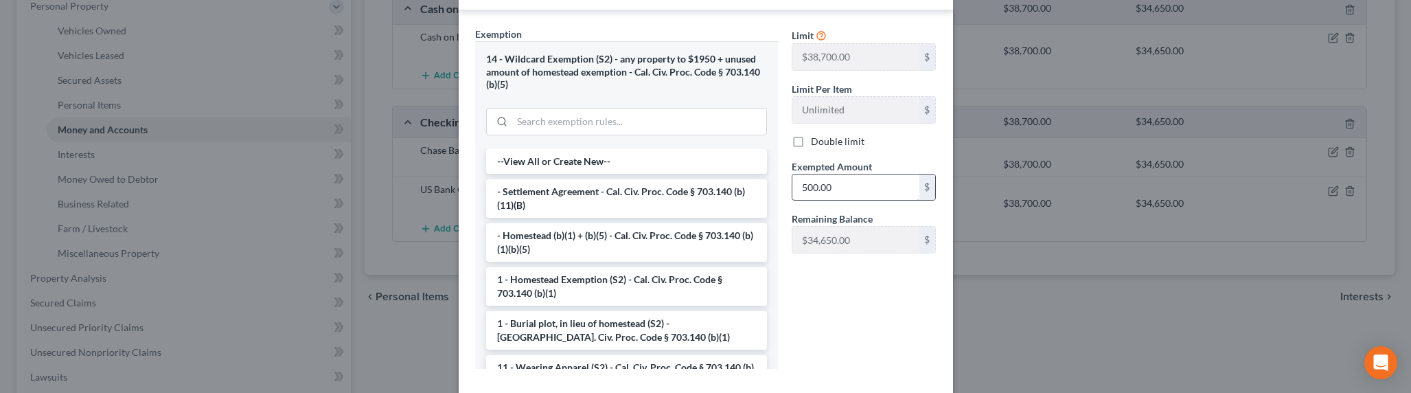
drag, startPoint x: 844, startPoint y: 191, endPoint x: 869, endPoint y: 193, distance: 24.8
click at [870, 194] on input "500.00" at bounding box center [855, 187] width 127 height 26
type input "1,700.00"
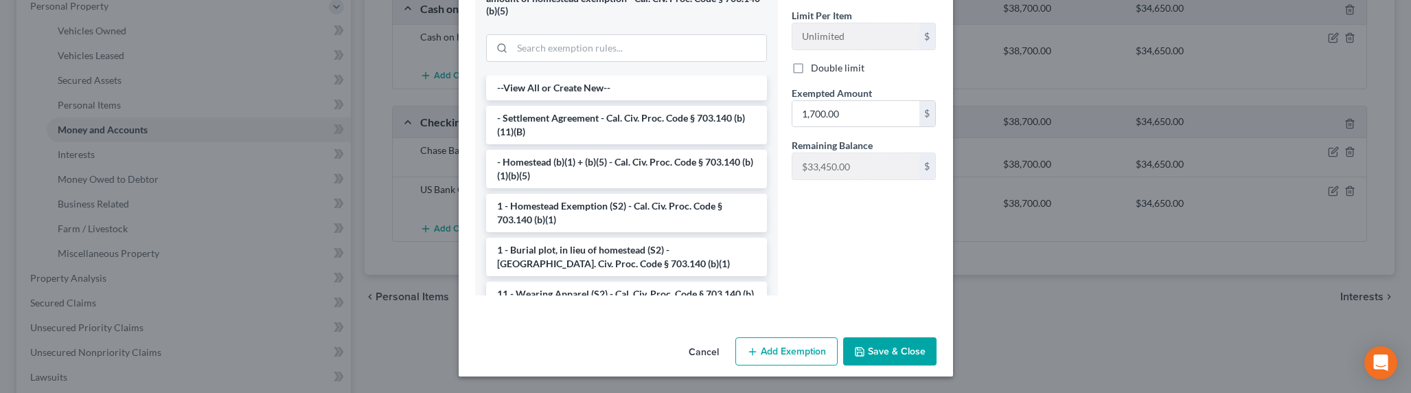
click at [874, 346] on button "Save & Close" at bounding box center [889, 351] width 93 height 29
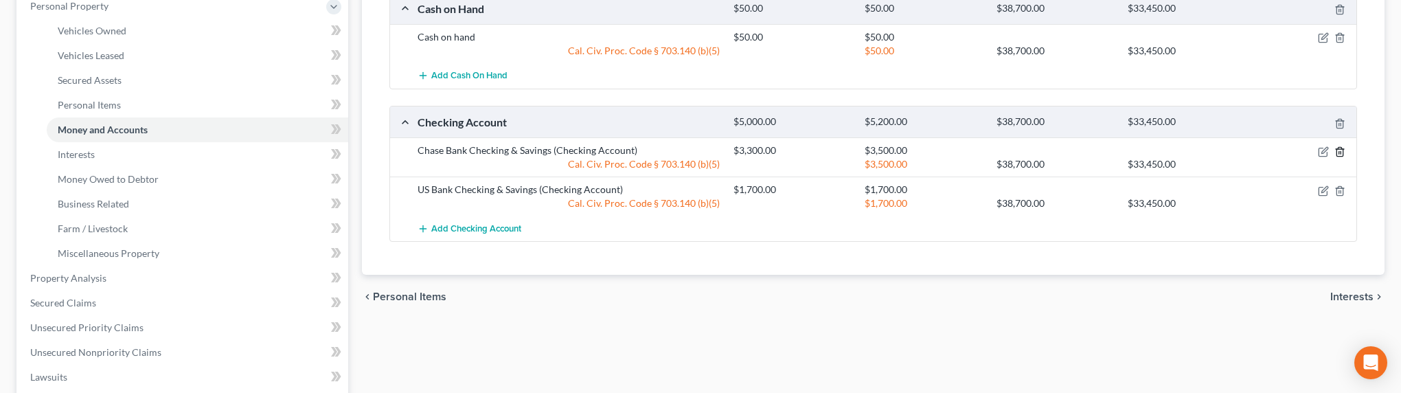
click at [1342, 151] on icon "button" at bounding box center [1339, 151] width 6 height 9
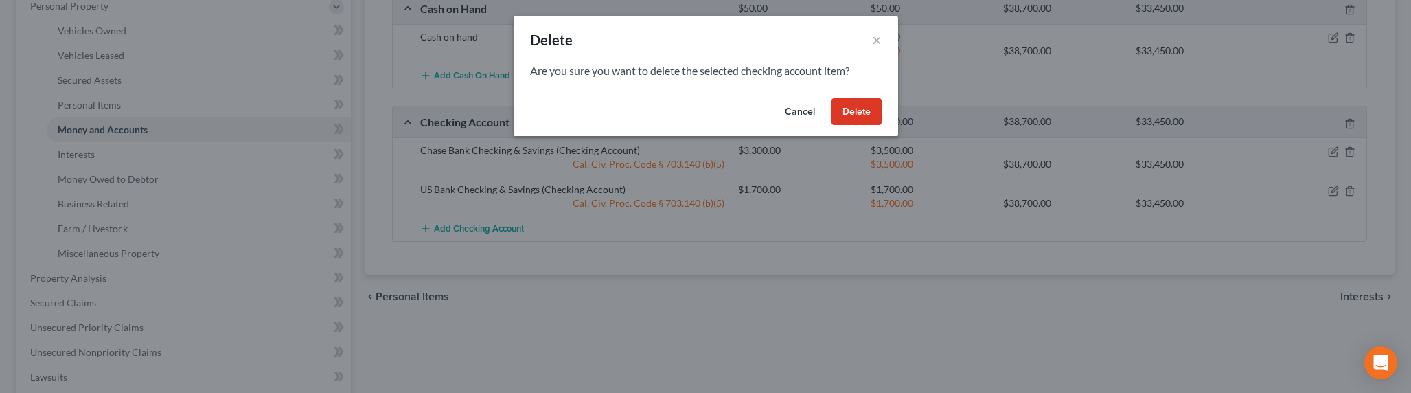
click at [805, 113] on button "Cancel" at bounding box center [800, 111] width 52 height 27
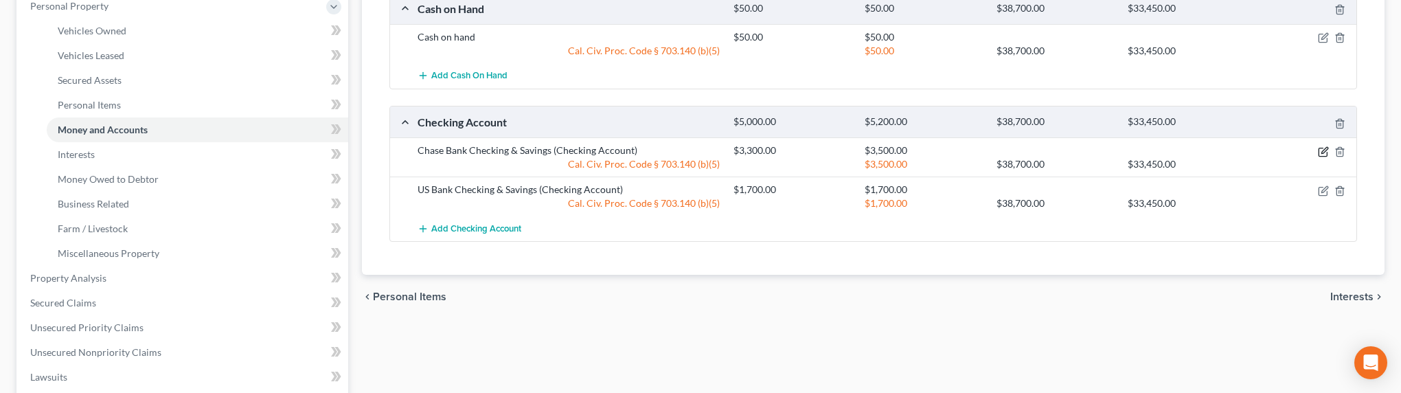
click at [1321, 152] on icon "button" at bounding box center [1324, 150] width 6 height 6
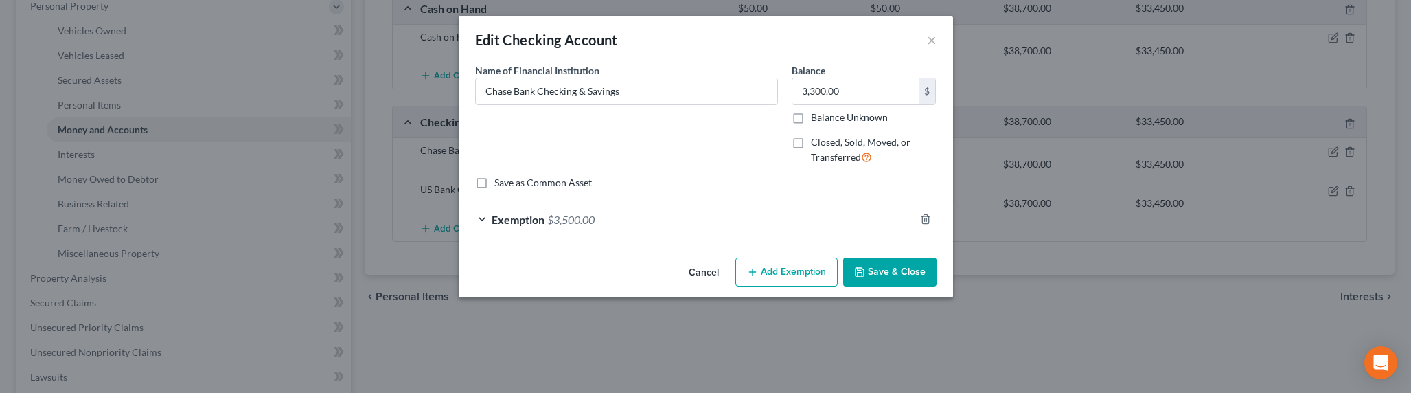
click at [826, 269] on button "Add Exemption" at bounding box center [786, 271] width 102 height 29
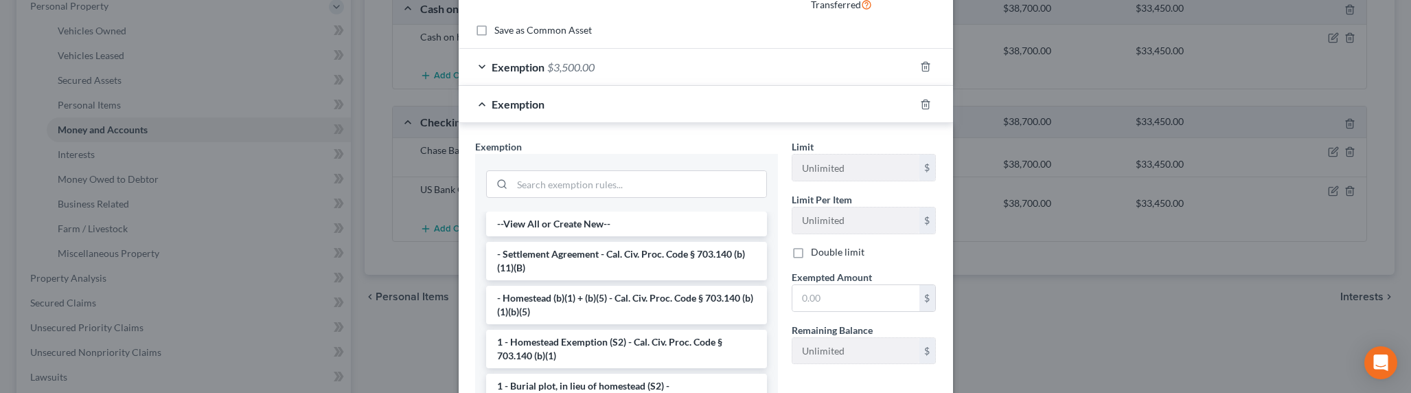
scroll to position [174, 0]
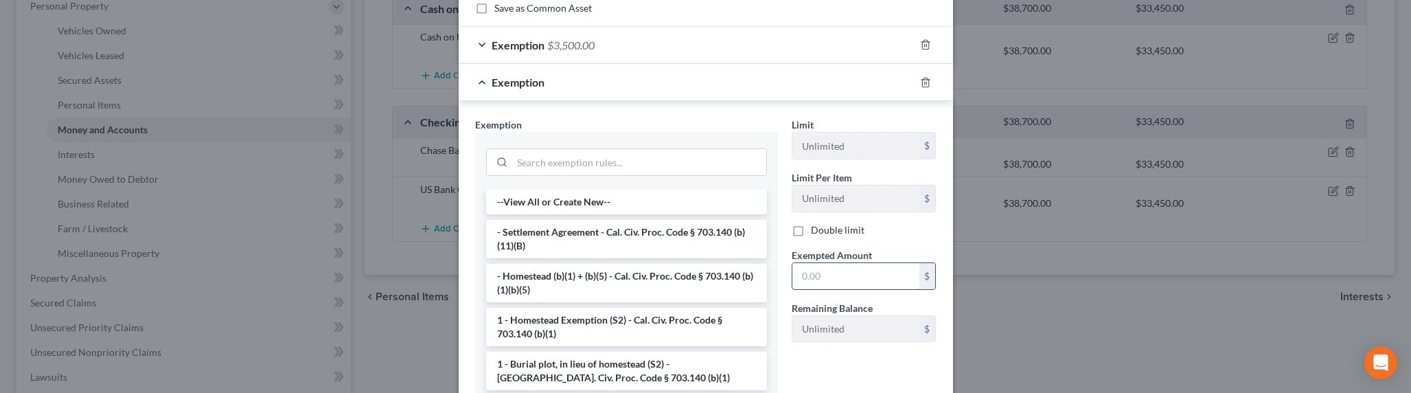
click at [828, 270] on input "text" at bounding box center [855, 276] width 127 height 26
type input "3,300"
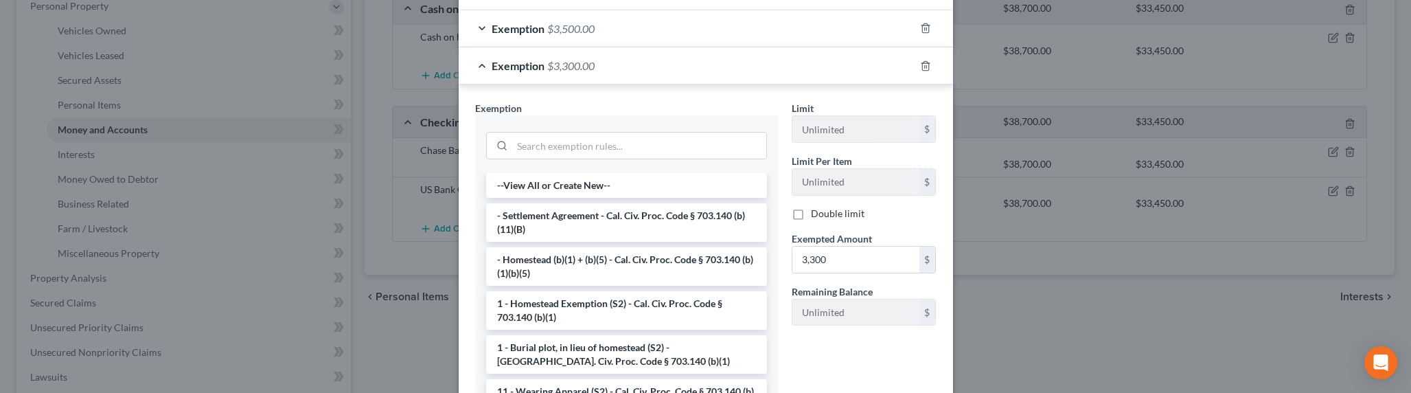
scroll to position [288, 0]
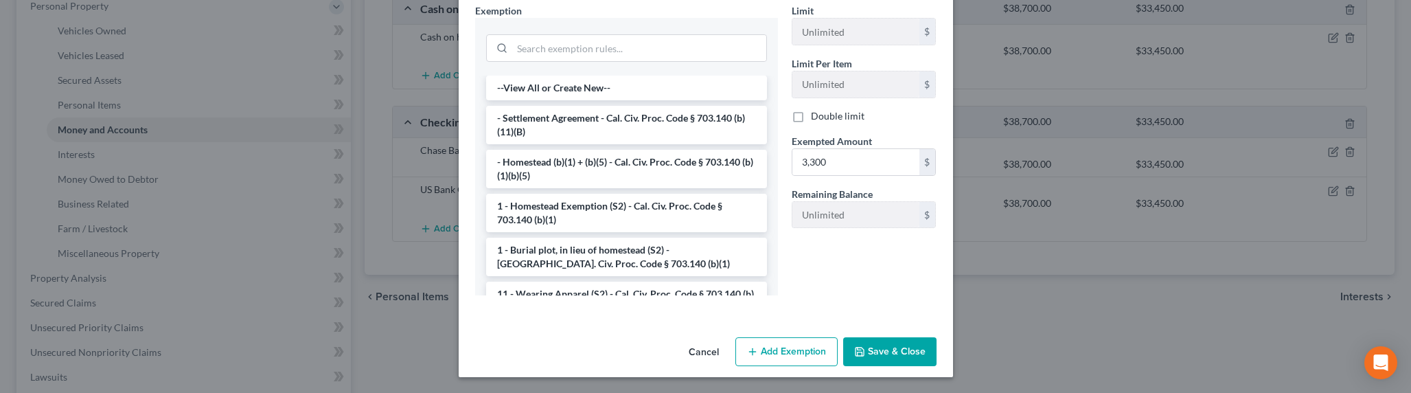
drag, startPoint x: 886, startPoint y: 349, endPoint x: 895, endPoint y: 347, distance: 9.2
click at [888, 348] on button "Save & Close" at bounding box center [889, 351] width 93 height 29
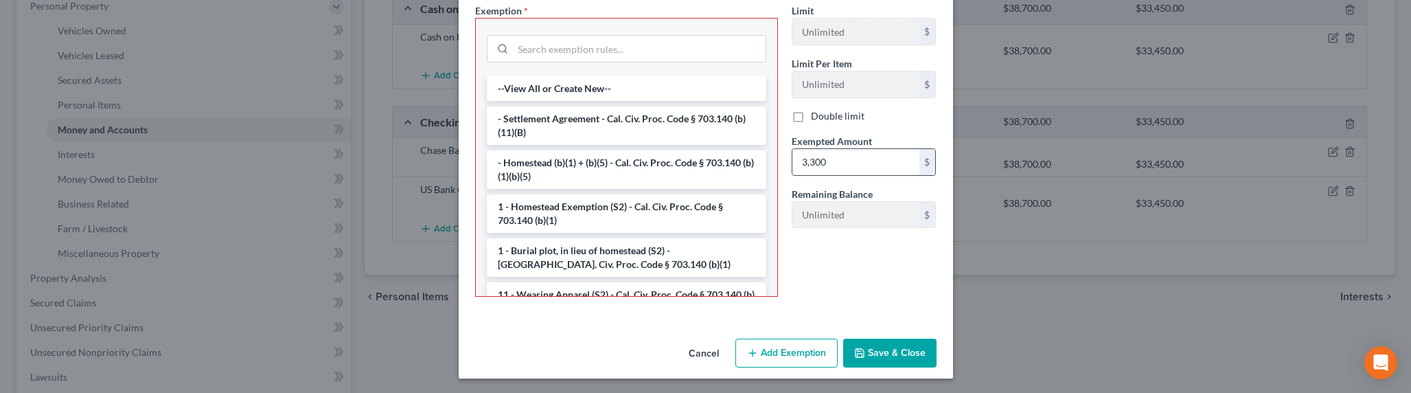
click at [836, 165] on input "3,300" at bounding box center [855, 162] width 127 height 26
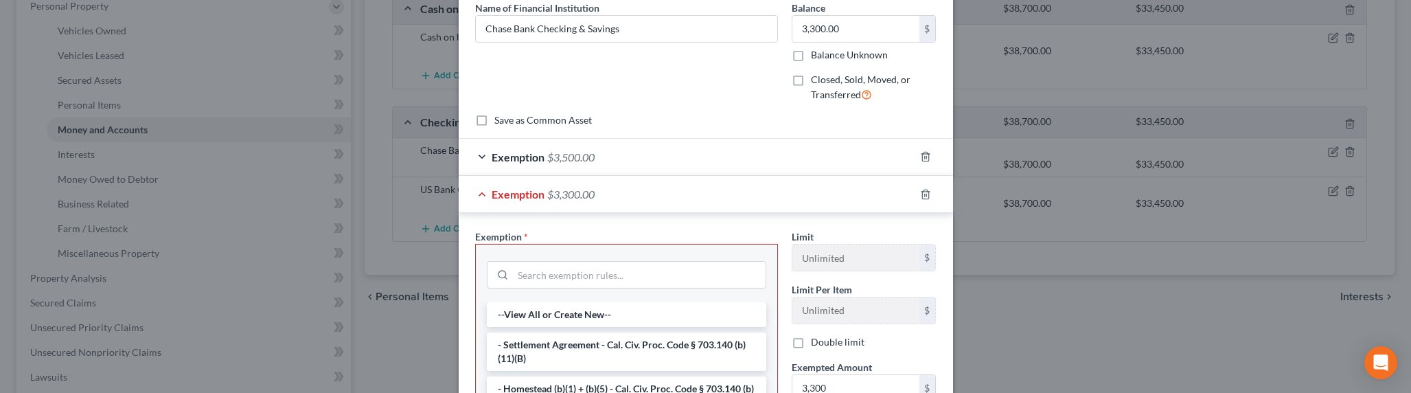
scroll to position [62, 0]
drag, startPoint x: 919, startPoint y: 196, endPoint x: 635, endPoint y: 135, distance: 289.9
click at [924, 196] on line "button" at bounding box center [924, 195] width 0 height 3
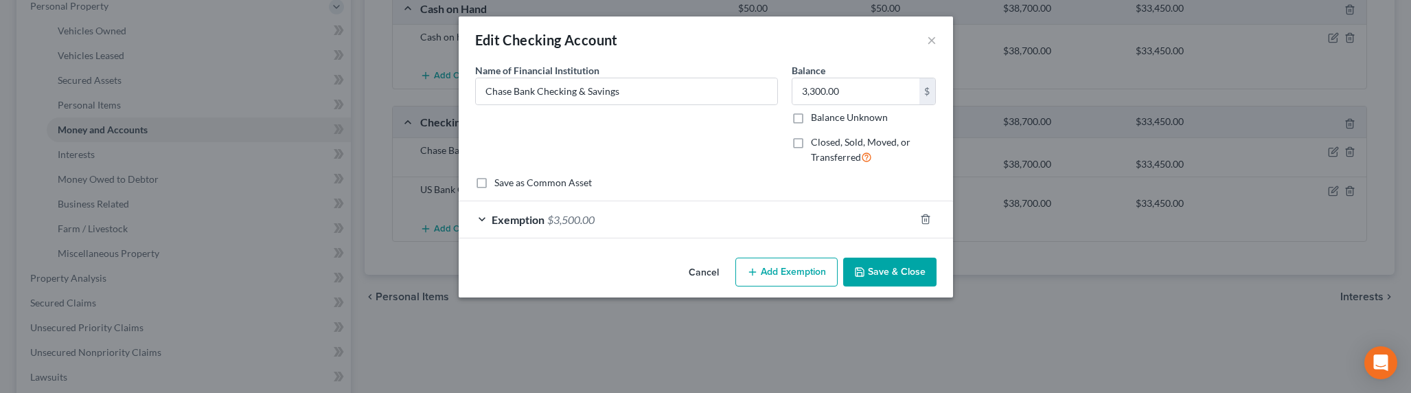
scroll to position [0, 0]
click at [553, 222] on span "$3,500.00" at bounding box center [570, 219] width 47 height 13
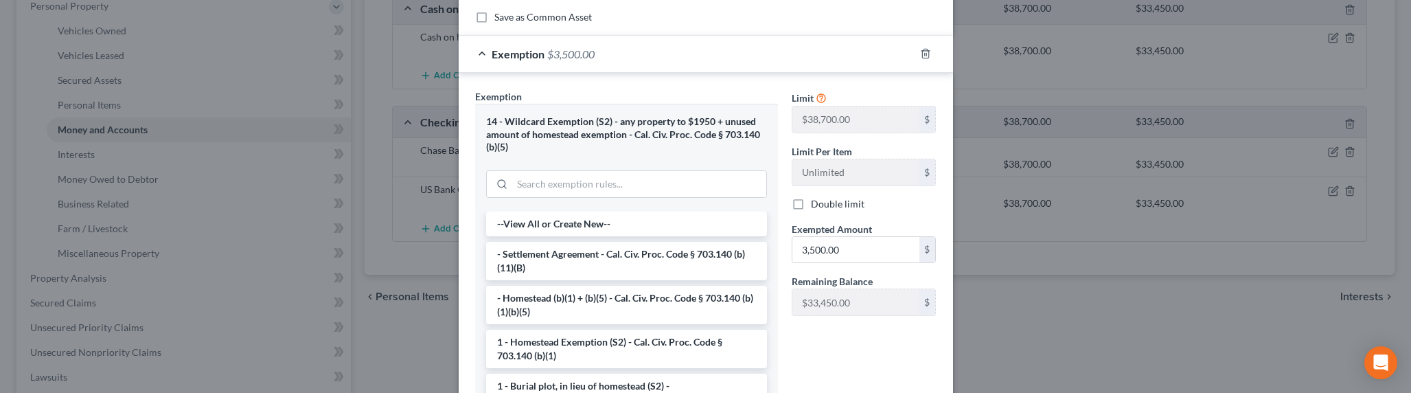
scroll to position [166, 0]
click at [818, 245] on input "3,500.00" at bounding box center [855, 249] width 127 height 26
click at [805, 252] on input "3,500.00" at bounding box center [855, 249] width 127 height 26
drag, startPoint x: 833, startPoint y: 247, endPoint x: 772, endPoint y: 244, distance: 61.2
click at [772, 244] on div "Exemption Set must be selected for CA. Exemption * 14 - Wildcard Exemption (S2)…" at bounding box center [705, 266] width 475 height 354
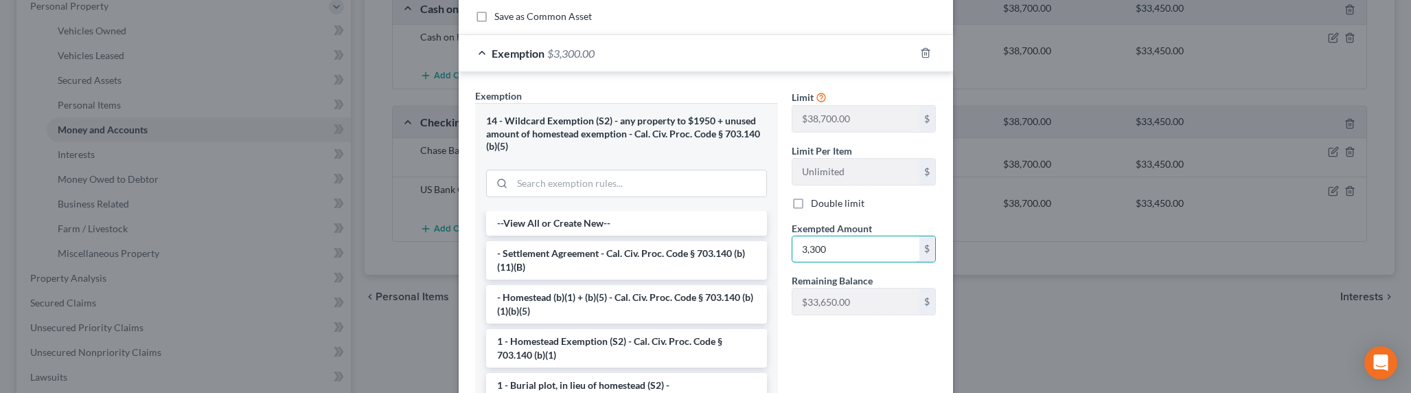
type input "3,300"
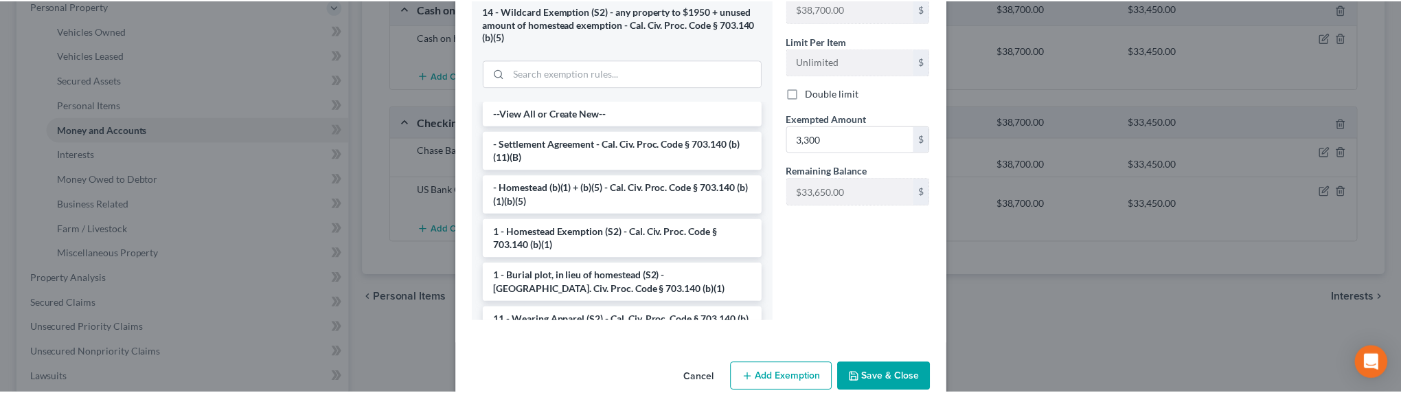
scroll to position [301, 0]
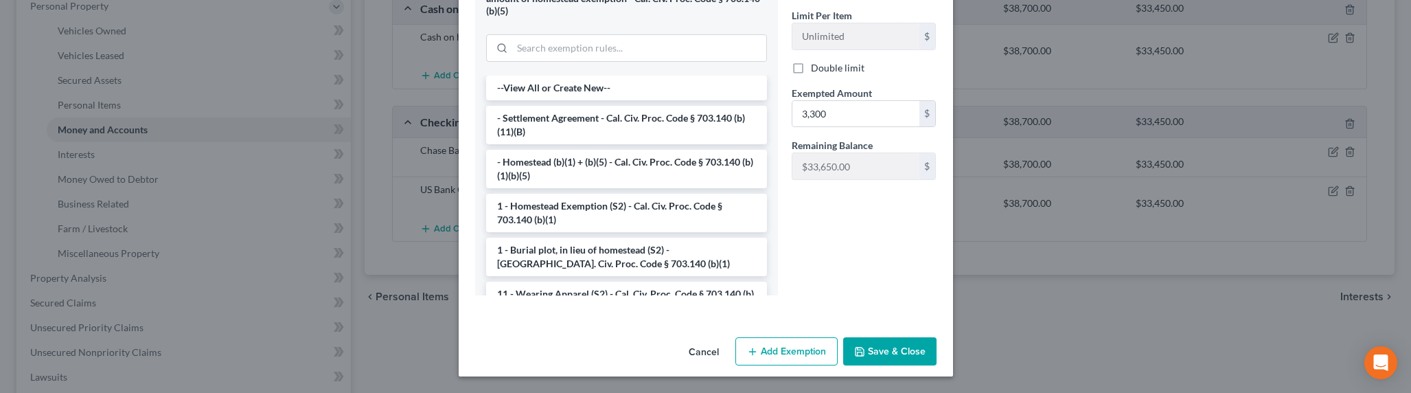
click at [880, 349] on button "Save & Close" at bounding box center [889, 351] width 93 height 29
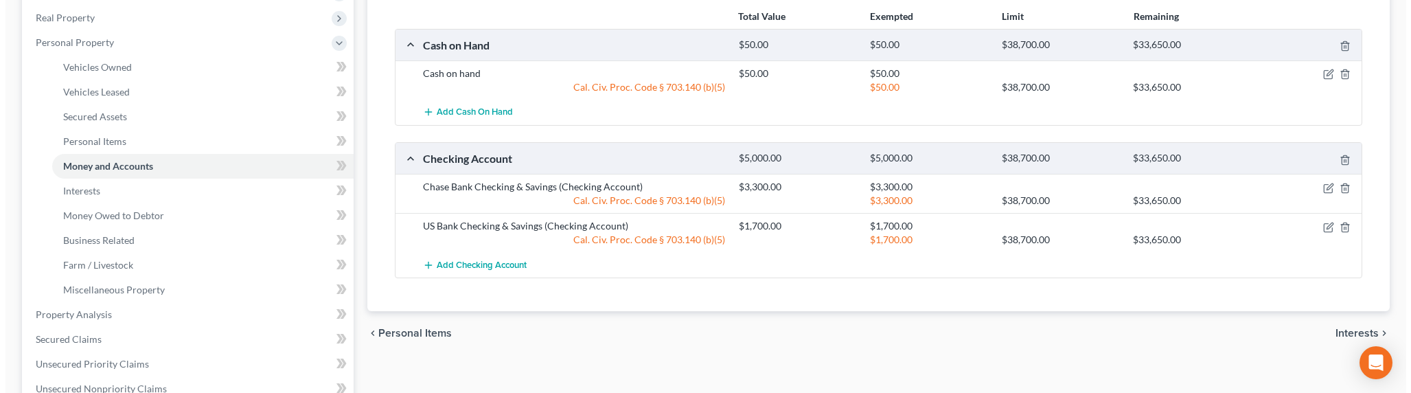
scroll to position [206, 0]
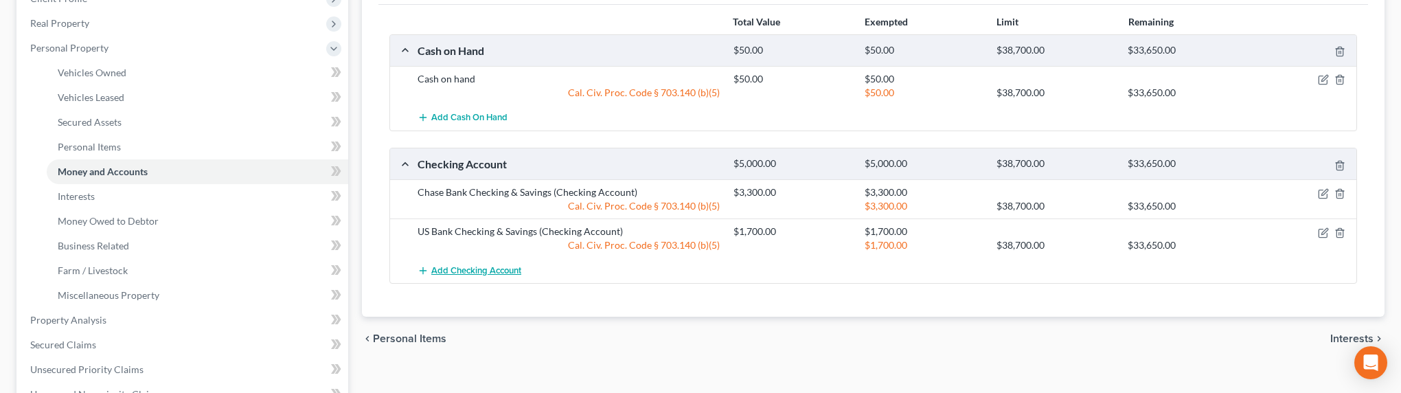
click at [474, 267] on span "Add Checking Account" at bounding box center [476, 270] width 90 height 11
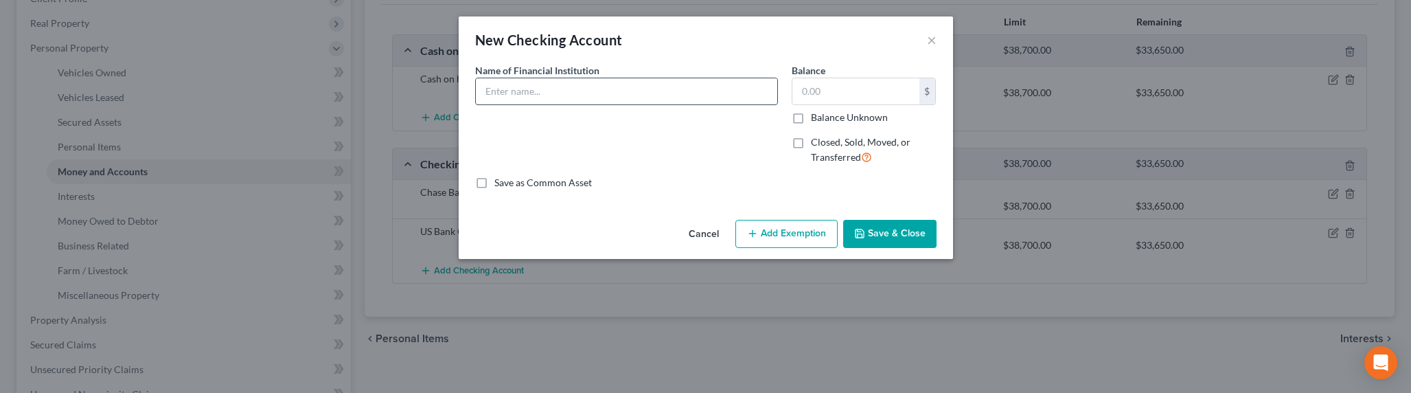
click at [544, 82] on input "text" at bounding box center [626, 91] width 301 height 26
type input "Credit Karma"
click at [820, 84] on input "text" at bounding box center [855, 91] width 127 height 26
type input "3,000.00"
click at [779, 231] on button "Add Exemption" at bounding box center [786, 234] width 102 height 29
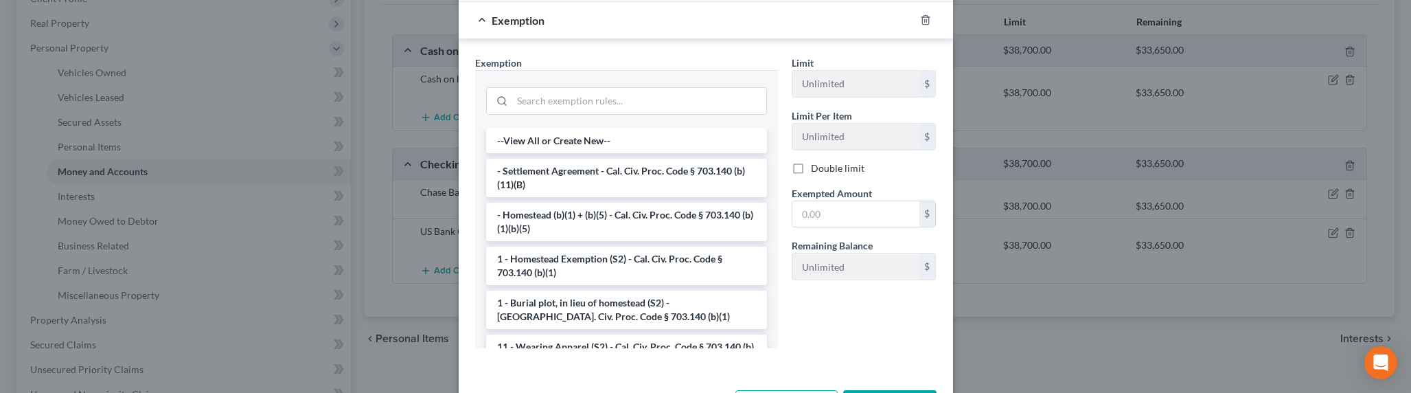
scroll to position [205, 0]
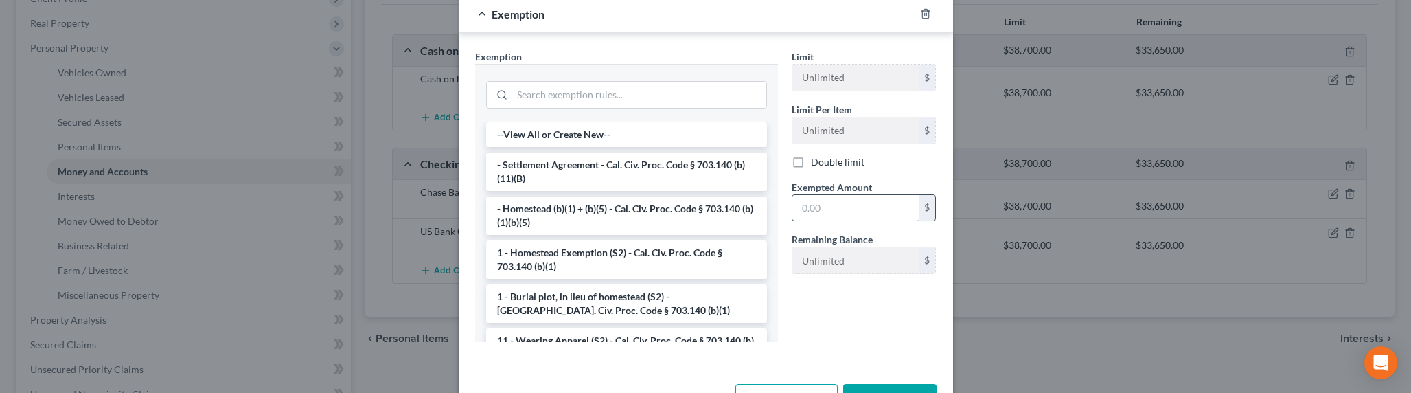
click at [831, 215] on input "text" at bounding box center [855, 208] width 127 height 26
type input "3,000.00"
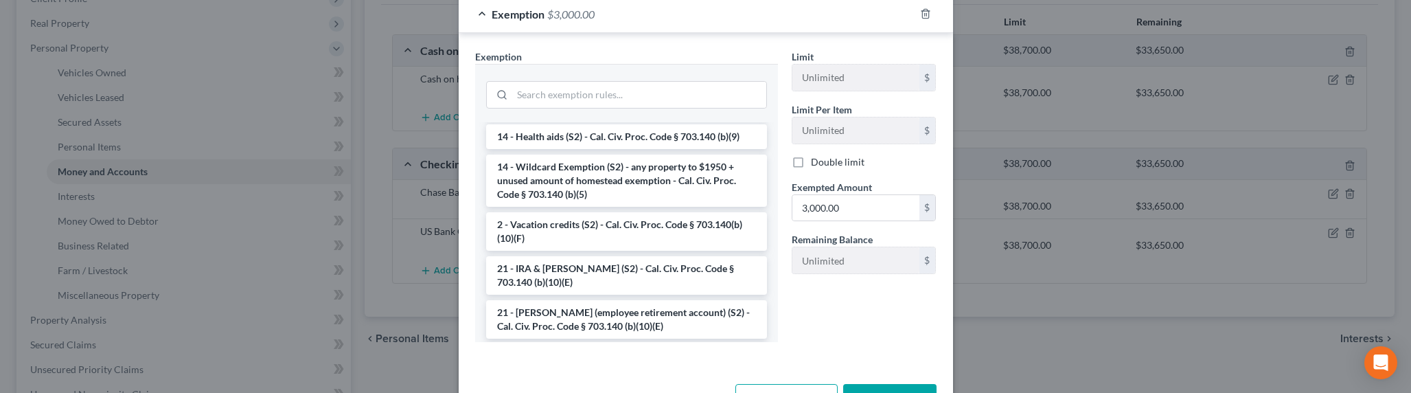
scroll to position [184, 0]
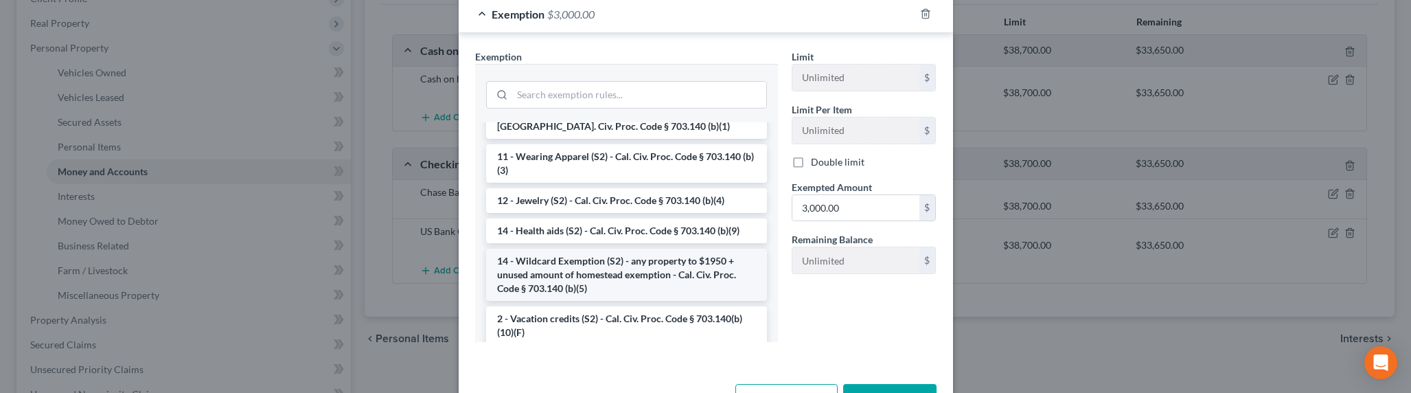
click at [645, 285] on li "14 - Wildcard Exemption (S2) - any property to $1950 + unused amount of homeste…" at bounding box center [626, 275] width 281 height 52
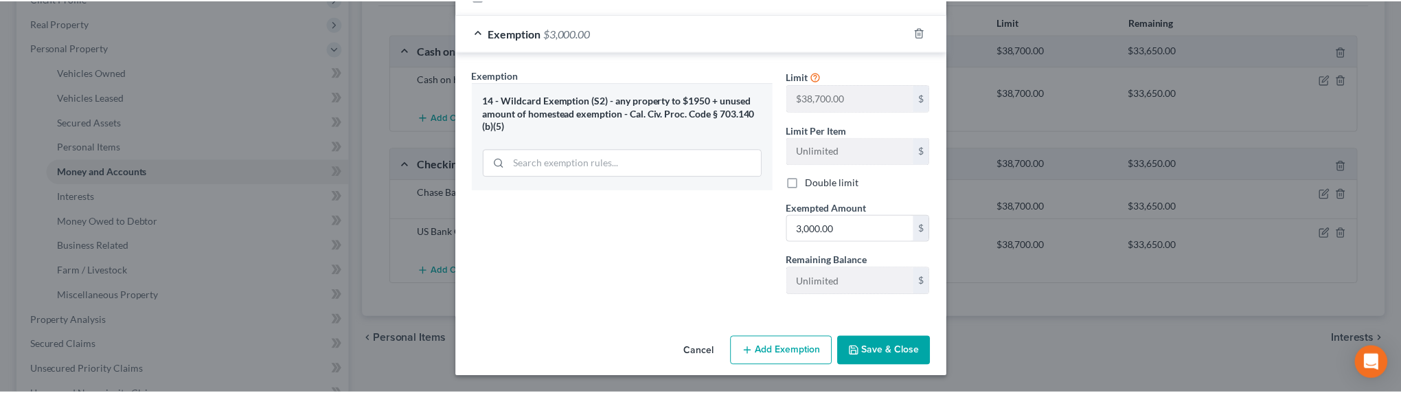
scroll to position [187, 0]
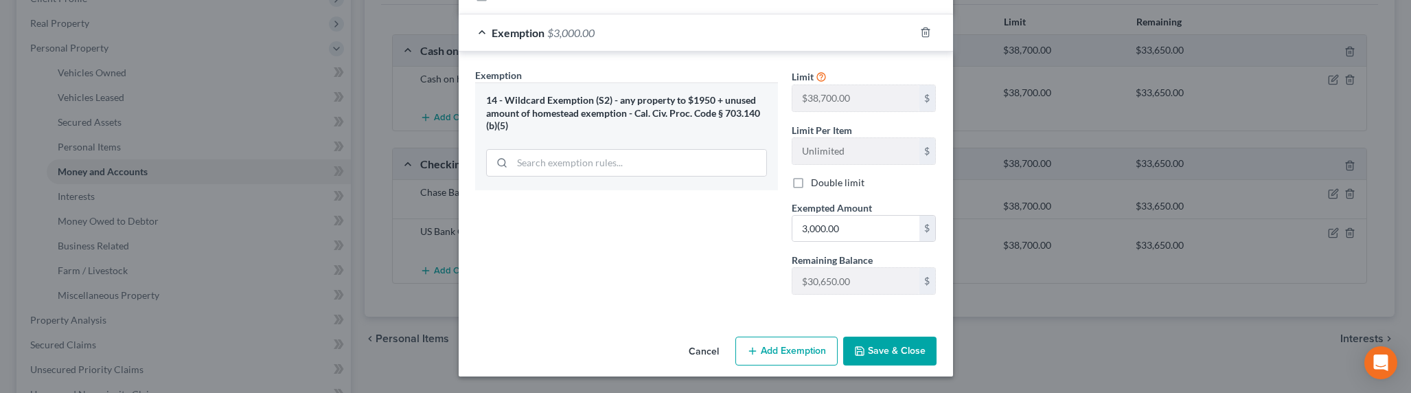
click at [890, 343] on button "Save & Close" at bounding box center [889, 350] width 93 height 29
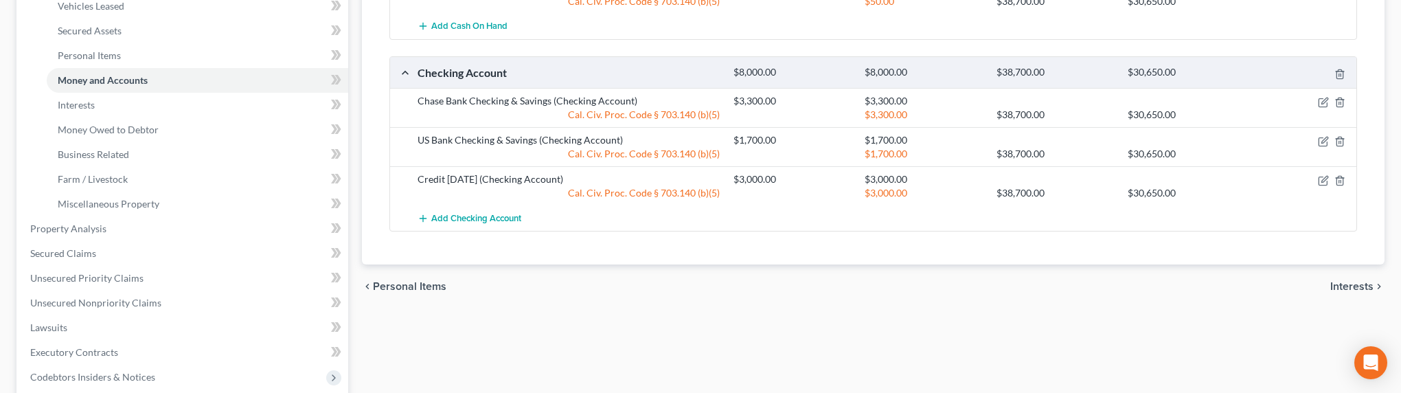
scroll to position [299, 0]
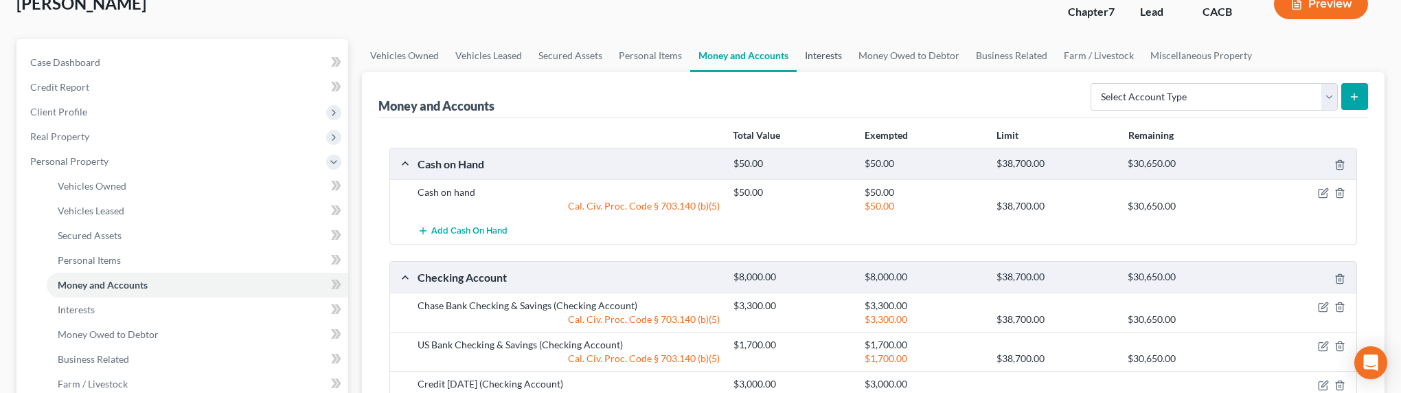
click at [815, 59] on link "Interests" at bounding box center [823, 55] width 54 height 33
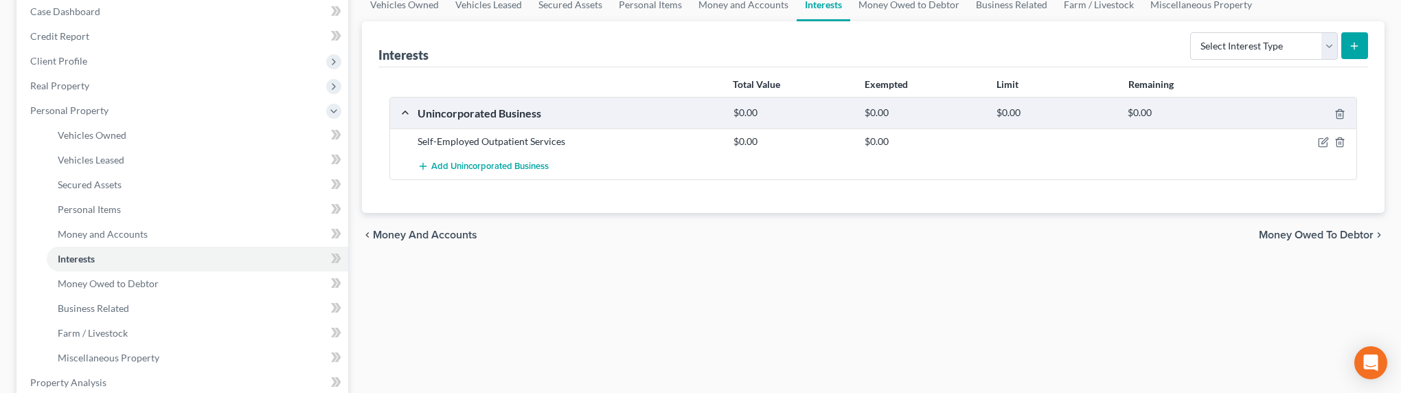
scroll to position [159, 0]
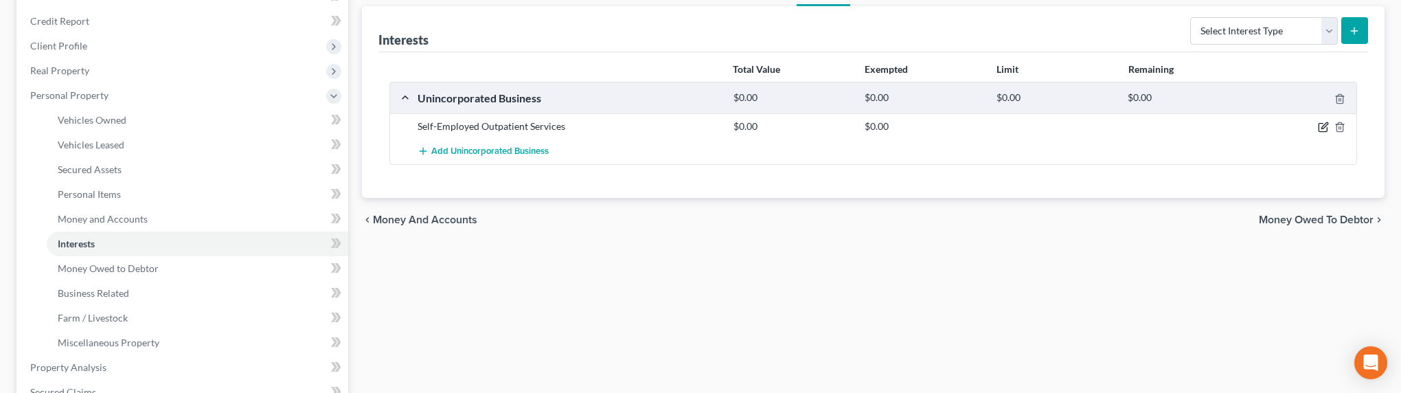
click at [1324, 128] on icon "button" at bounding box center [1323, 127] width 11 height 11
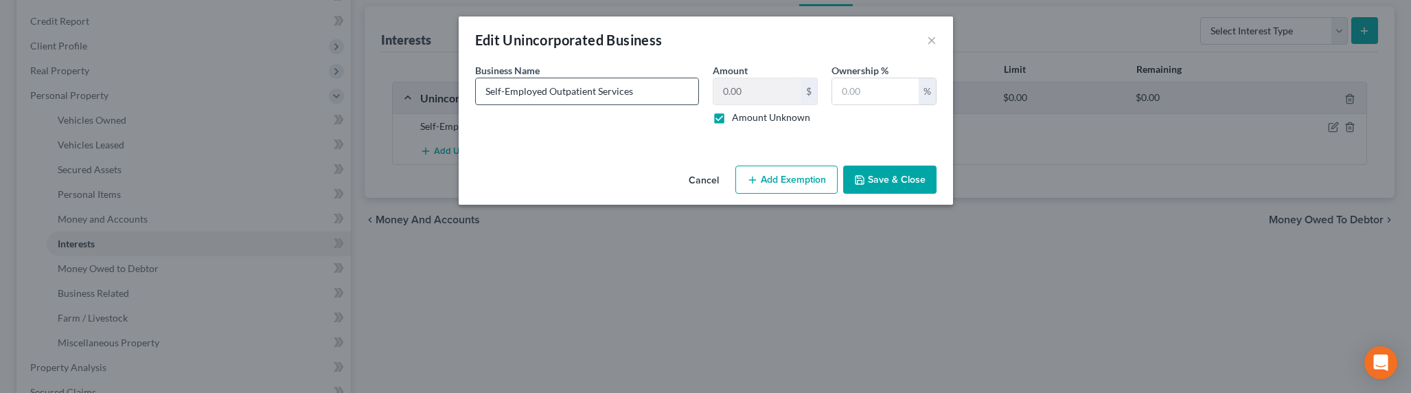
drag, startPoint x: 550, startPoint y: 95, endPoint x: 665, endPoint y: 93, distance: 115.4
click at [665, 93] on input "Self-Employed Outpatient Services" at bounding box center [587, 91] width 222 height 26
type input "Self-Employed Counselor"
click at [866, 89] on input "text" at bounding box center [875, 91] width 87 height 26
type input "100"
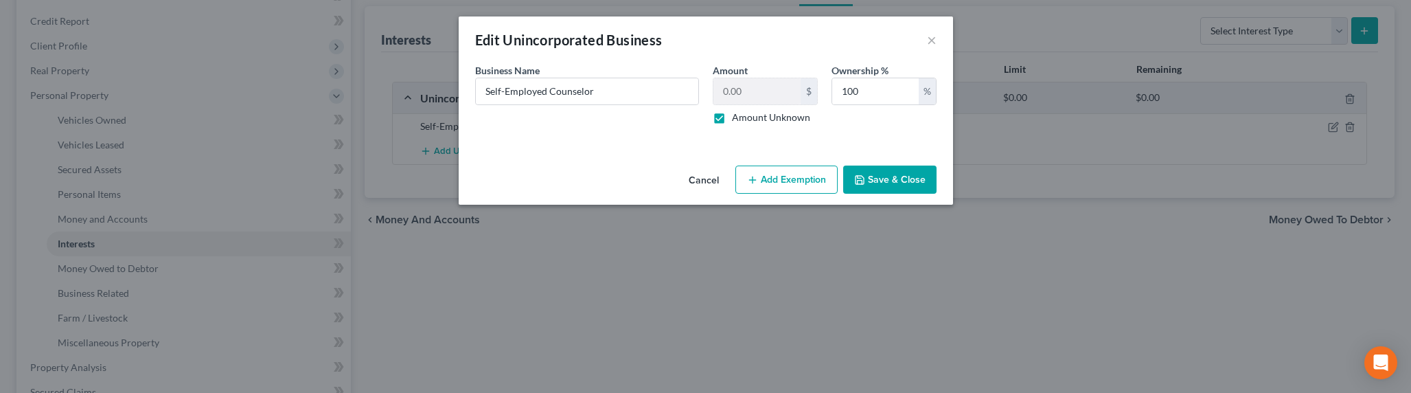
click at [899, 184] on button "Save & Close" at bounding box center [889, 179] width 93 height 29
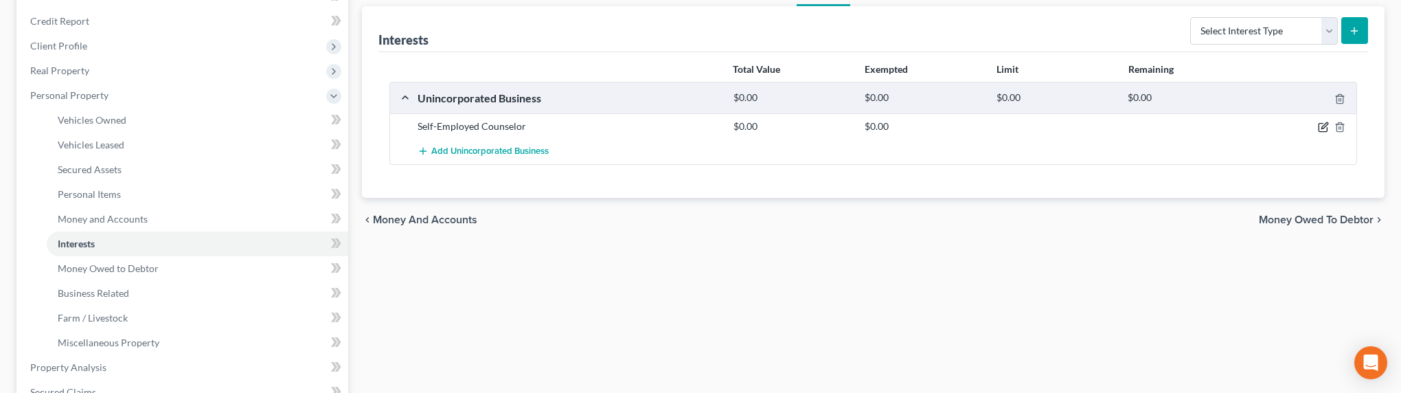
click at [1322, 128] on icon "button" at bounding box center [1324, 126] width 6 height 6
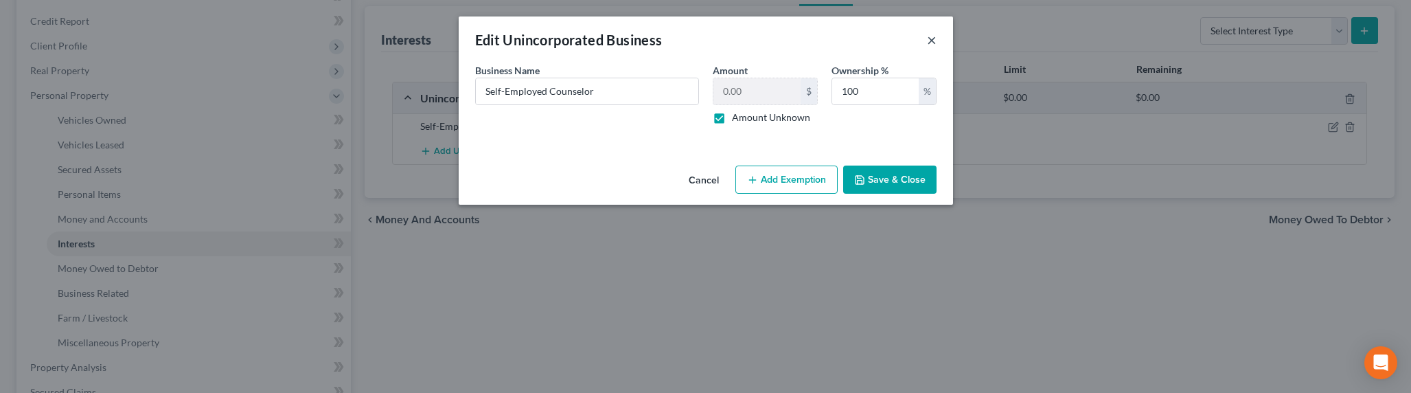
click at [929, 43] on button "×" at bounding box center [932, 40] width 10 height 16
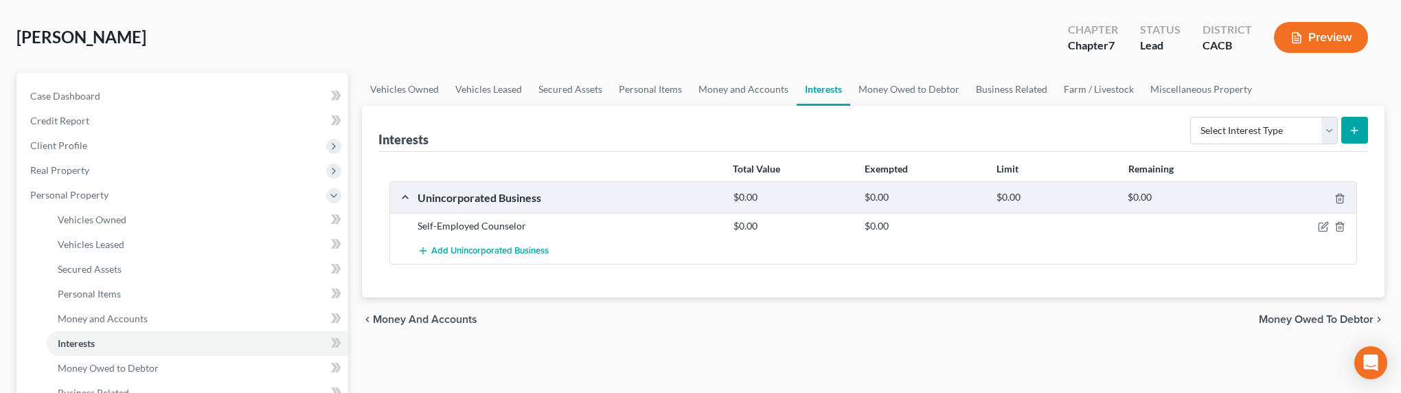
scroll to position [0, 0]
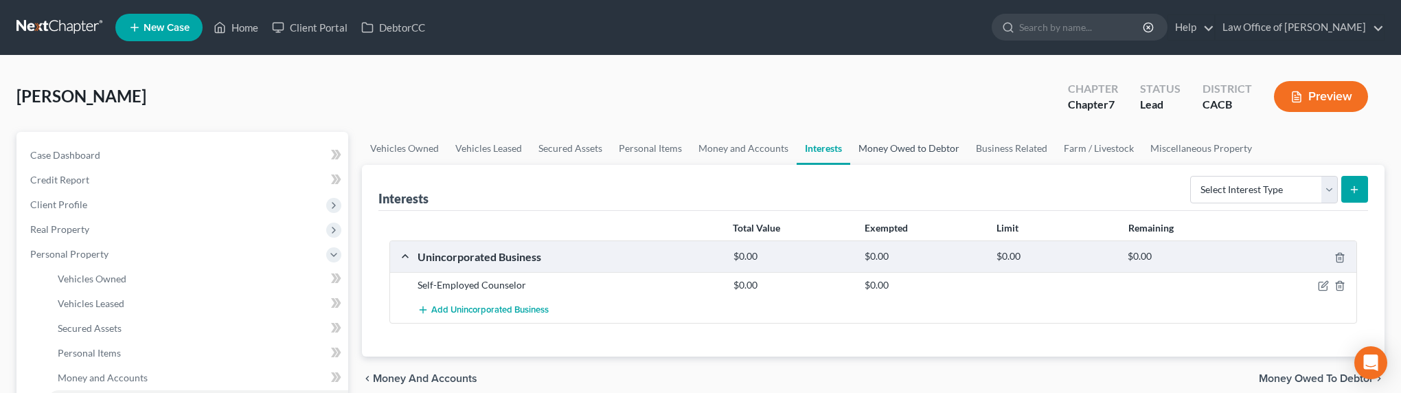
click at [919, 144] on link "Money Owed to Debtor" at bounding box center [908, 148] width 117 height 33
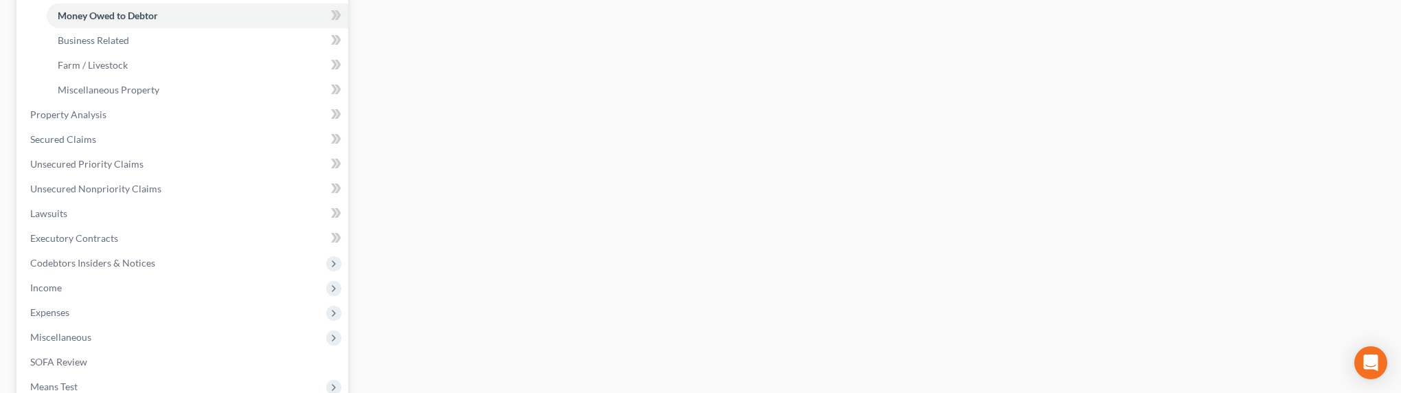
scroll to position [411, 0]
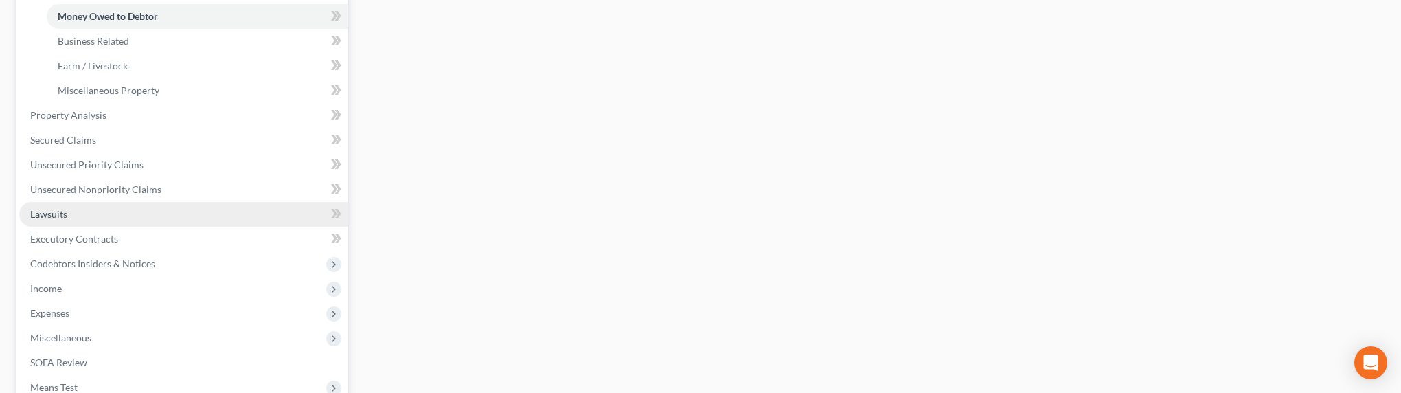
click at [47, 214] on span "Lawsuits" at bounding box center [48, 214] width 37 height 12
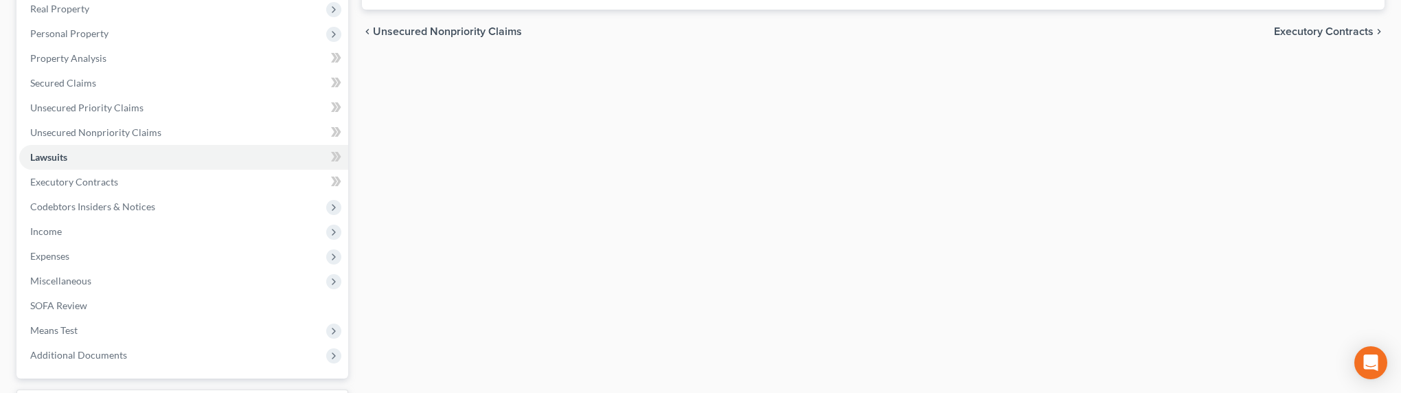
scroll to position [224, 0]
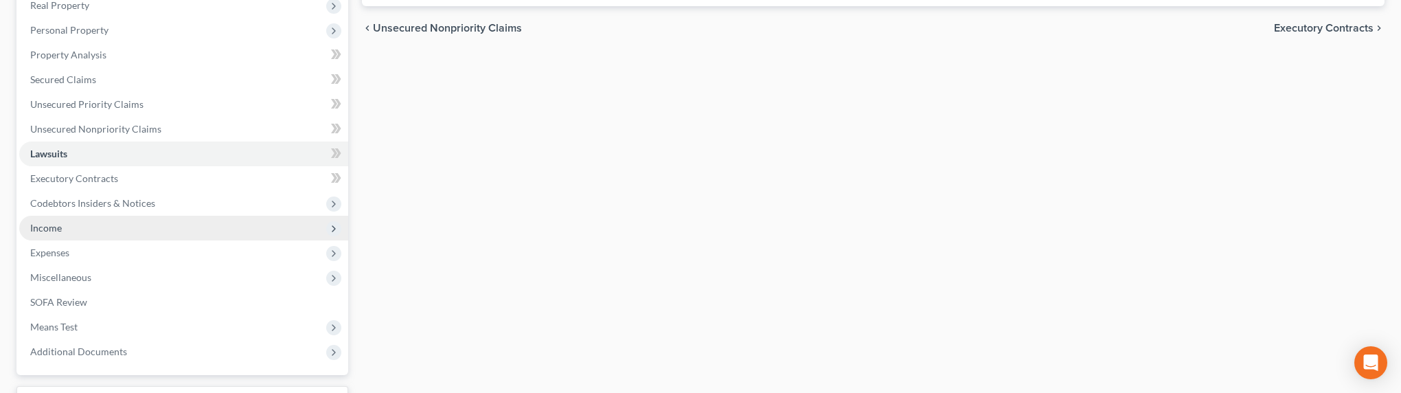
click at [114, 222] on span "Income" at bounding box center [183, 228] width 329 height 25
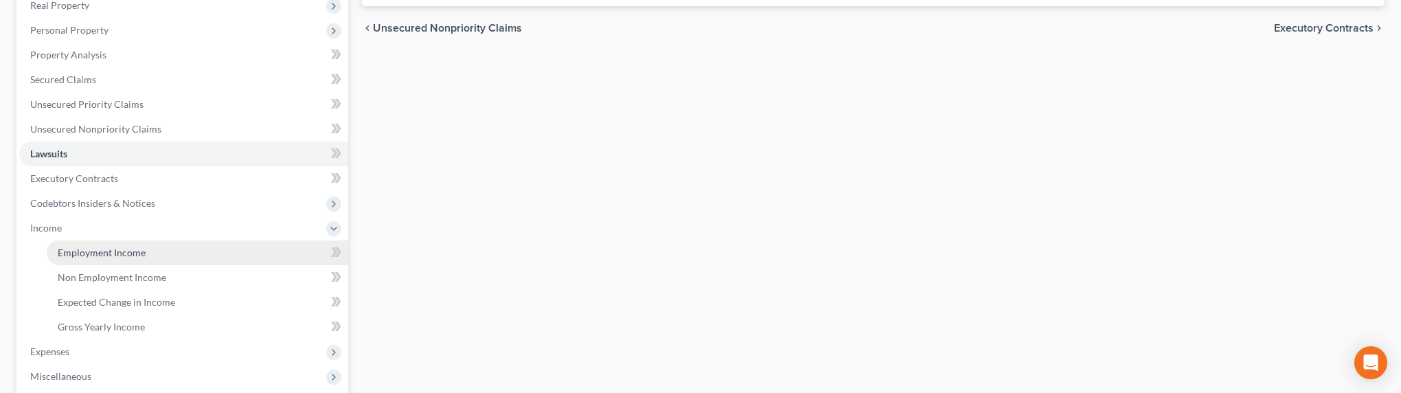
click at [137, 254] on span "Employment Income" at bounding box center [102, 252] width 88 height 12
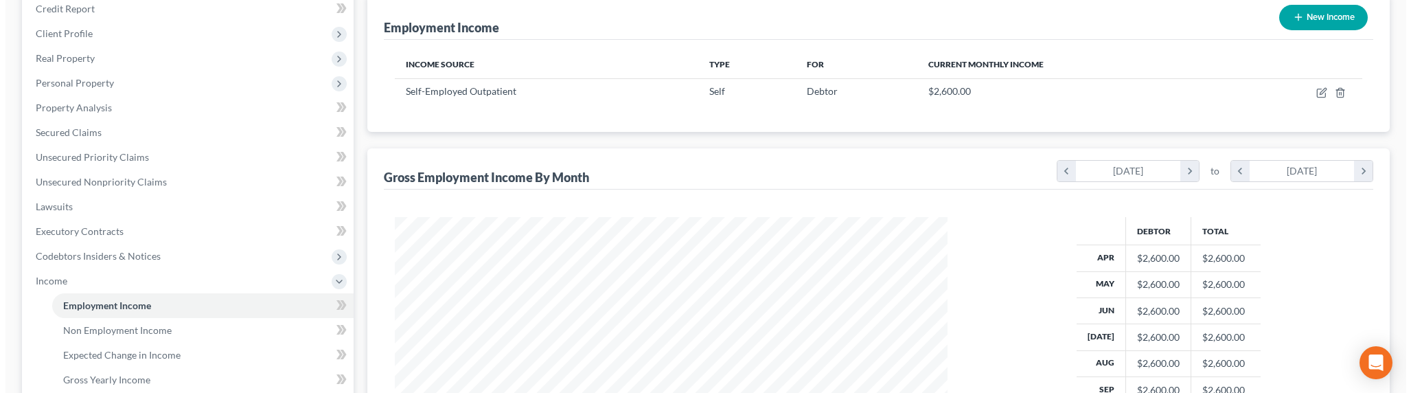
scroll to position [172, 0]
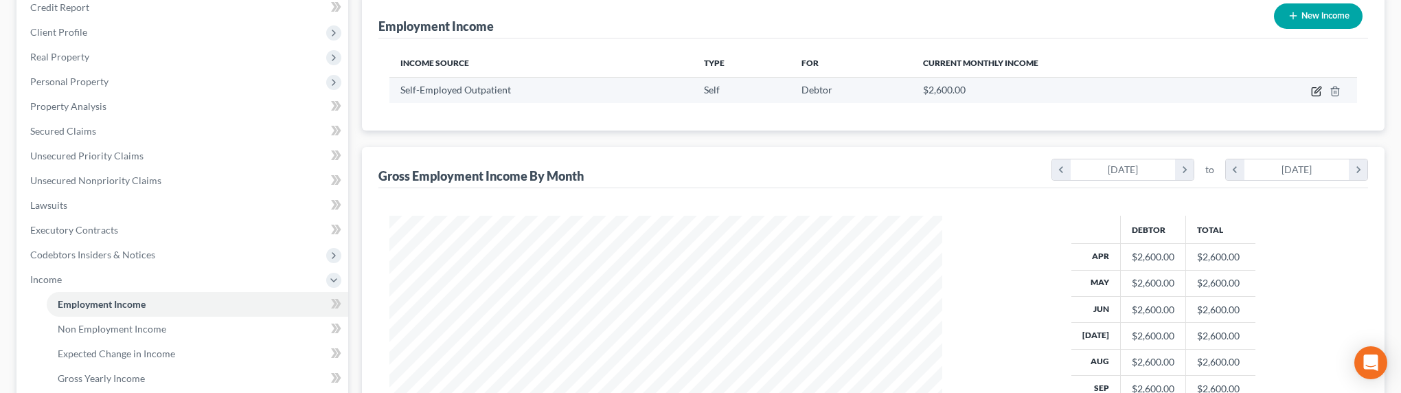
click at [1317, 87] on icon "button" at bounding box center [1316, 91] width 11 height 11
select select "1"
select select "4"
select select "0"
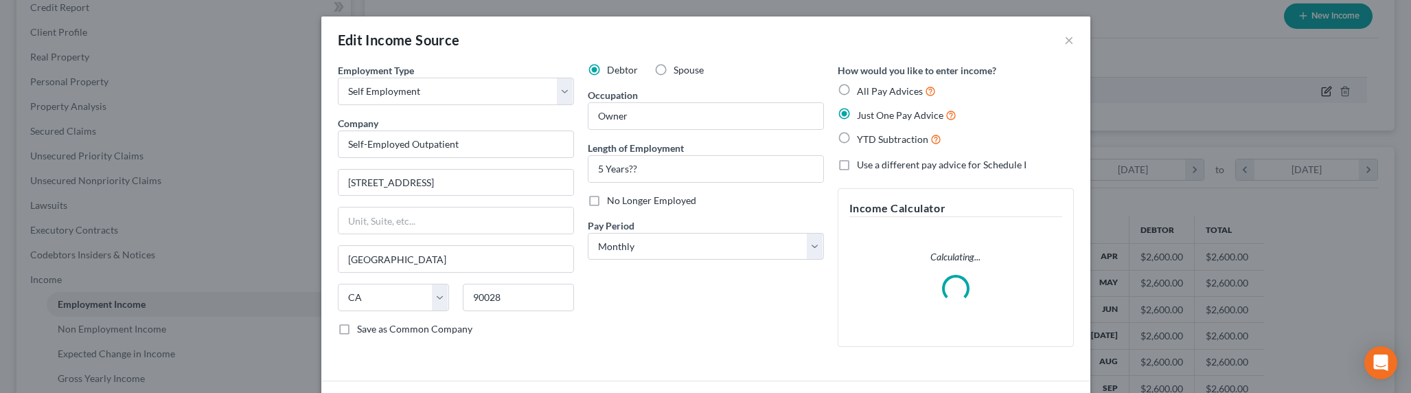
scroll to position [279, 584]
click at [644, 122] on input "Owner" at bounding box center [705, 116] width 235 height 26
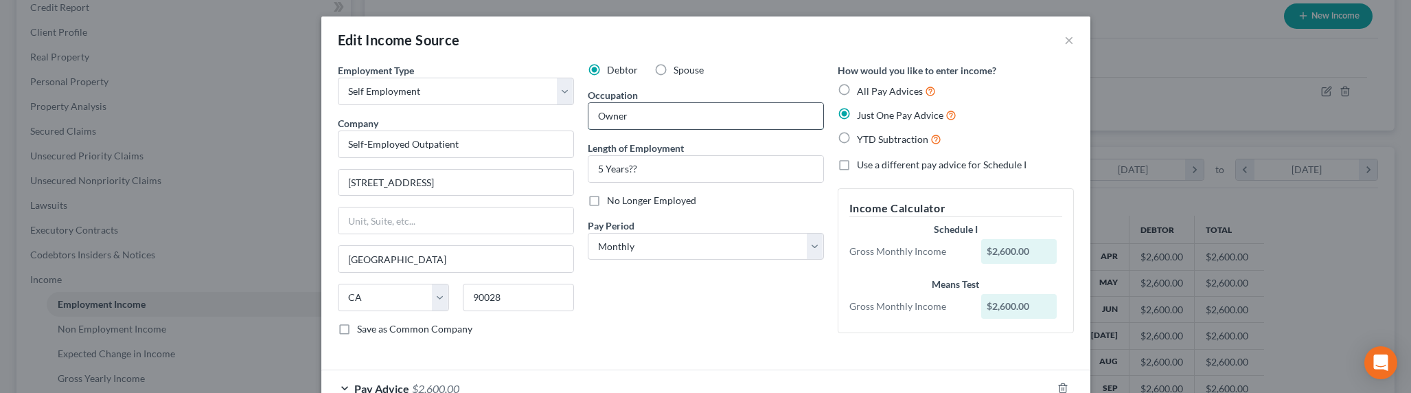
drag, startPoint x: 619, startPoint y: 124, endPoint x: 582, endPoint y: 122, distance: 36.4
click at [588, 122] on div "Owner" at bounding box center [706, 115] width 236 height 27
type input "Counselor"
drag, startPoint x: 632, startPoint y: 172, endPoint x: 579, endPoint y: 173, distance: 52.2
click at [581, 173] on div "Debtor Spouse Occupation Counselor Length of Employment 5 Years?? No Longer Emp…" at bounding box center [706, 205] width 250 height 284
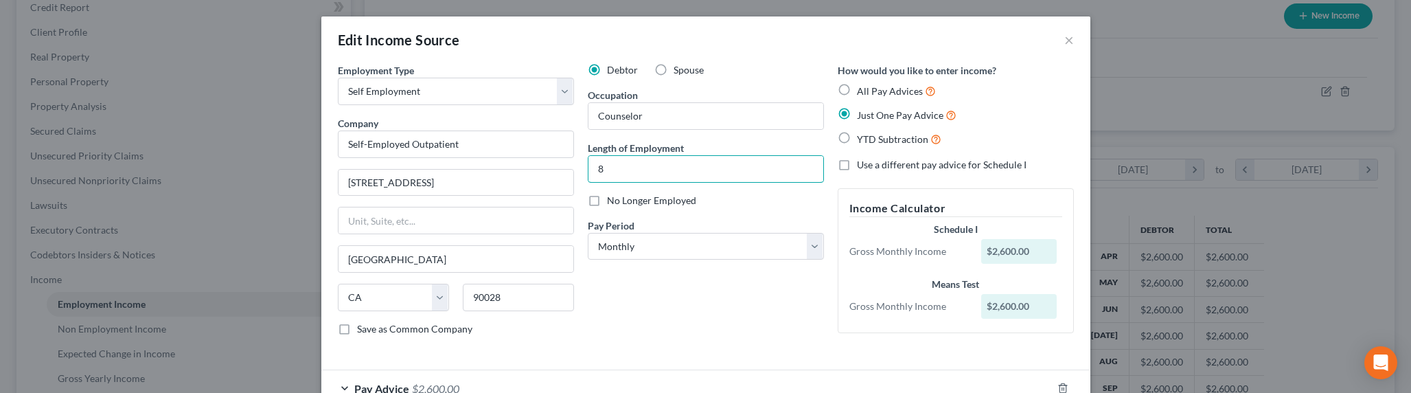
type input "8 years"
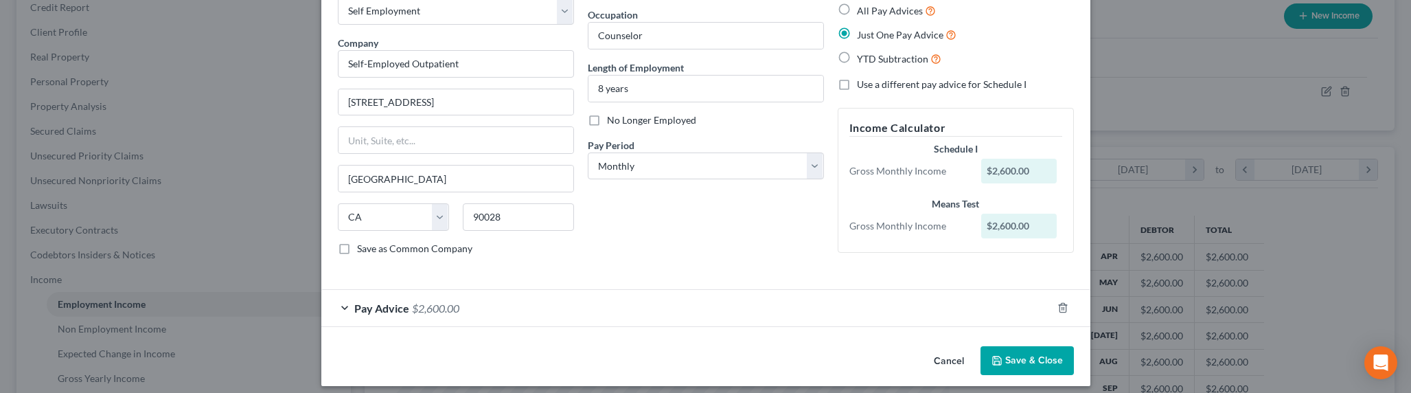
scroll to position [84, 0]
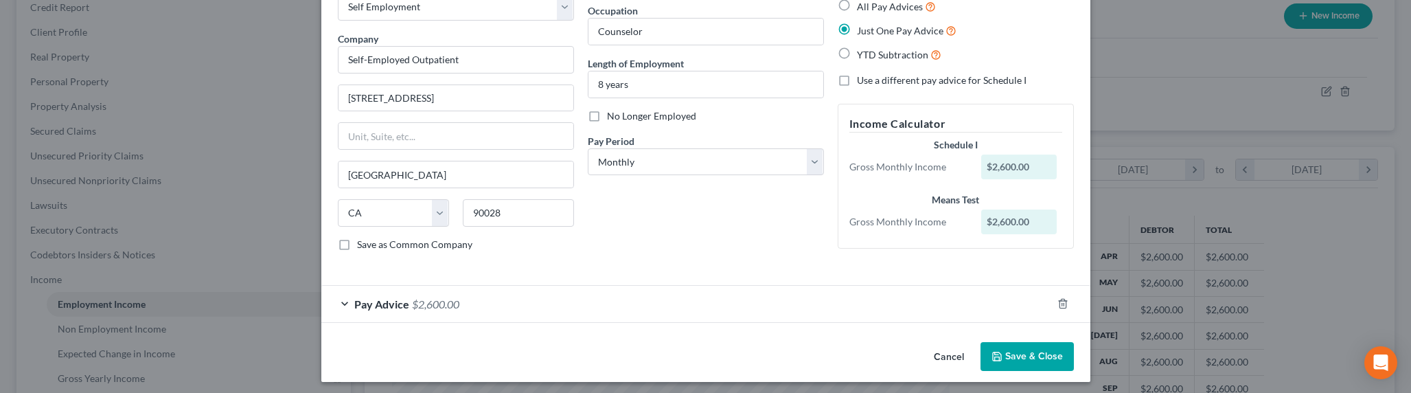
click at [472, 305] on div "Pay Advice $2,600.00" at bounding box center [686, 304] width 731 height 36
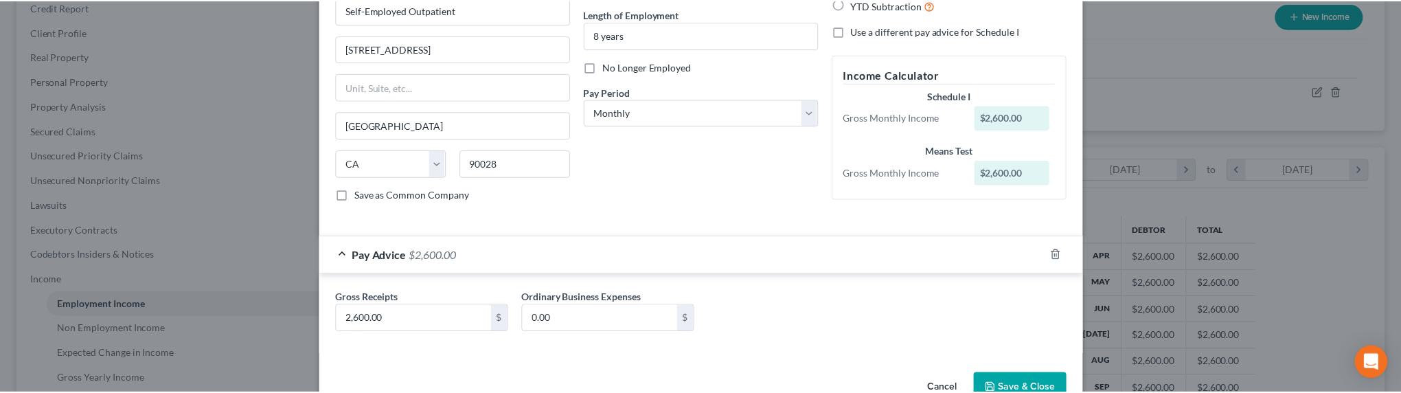
scroll to position [135, 0]
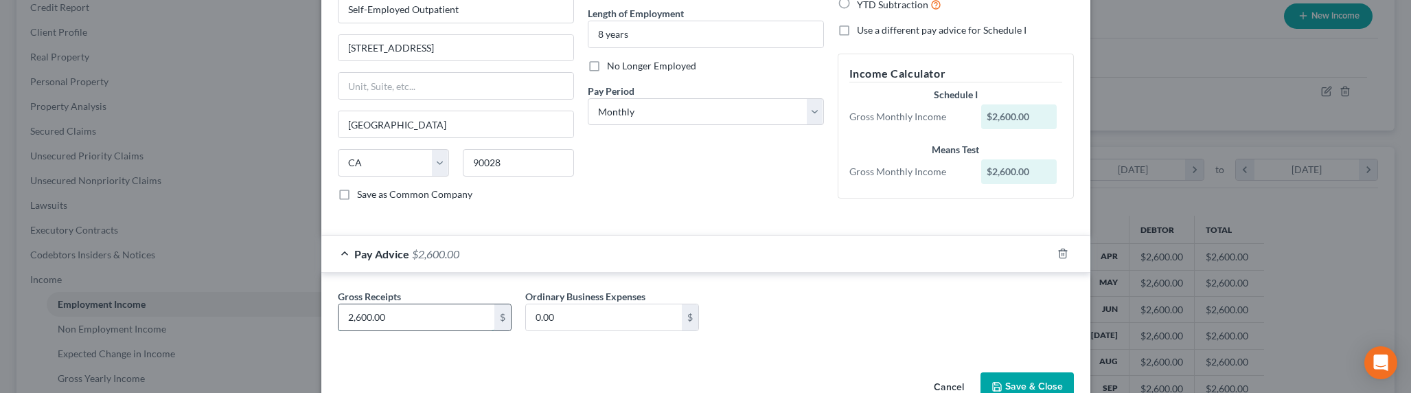
click at [416, 321] on input "2,600.00" at bounding box center [416, 317] width 156 height 26
click at [386, 314] on input "2,600.00" at bounding box center [416, 317] width 156 height 26
drag, startPoint x: 376, startPoint y: 317, endPoint x: 319, endPoint y: 316, distance: 56.3
click at [321, 316] on div "Gross Receipts 2,600.00 $ Ordinary Business Expenses 0.00 $" at bounding box center [705, 313] width 769 height 80
type input "1,390"
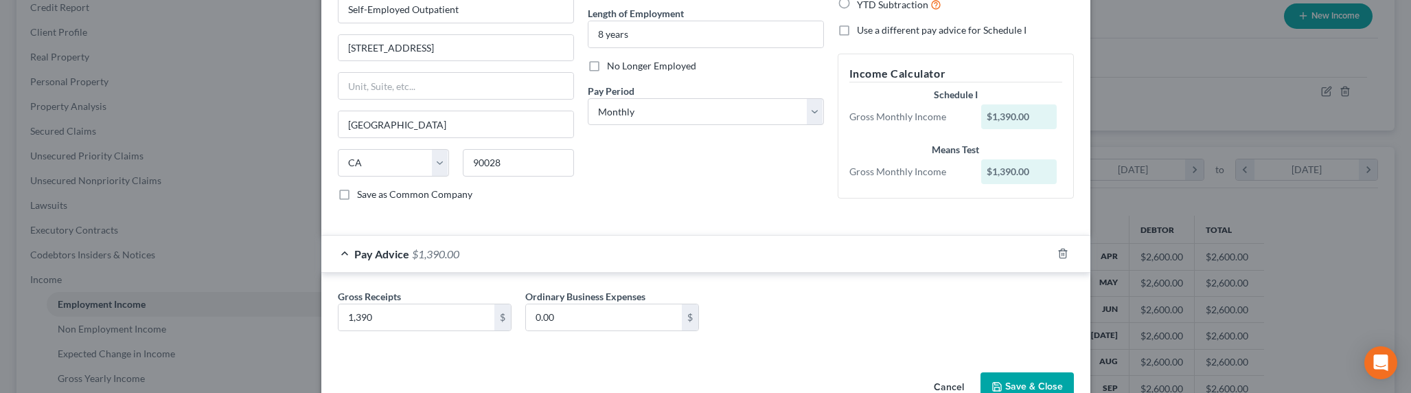
click at [1035, 382] on button "Save & Close" at bounding box center [1026, 386] width 93 height 29
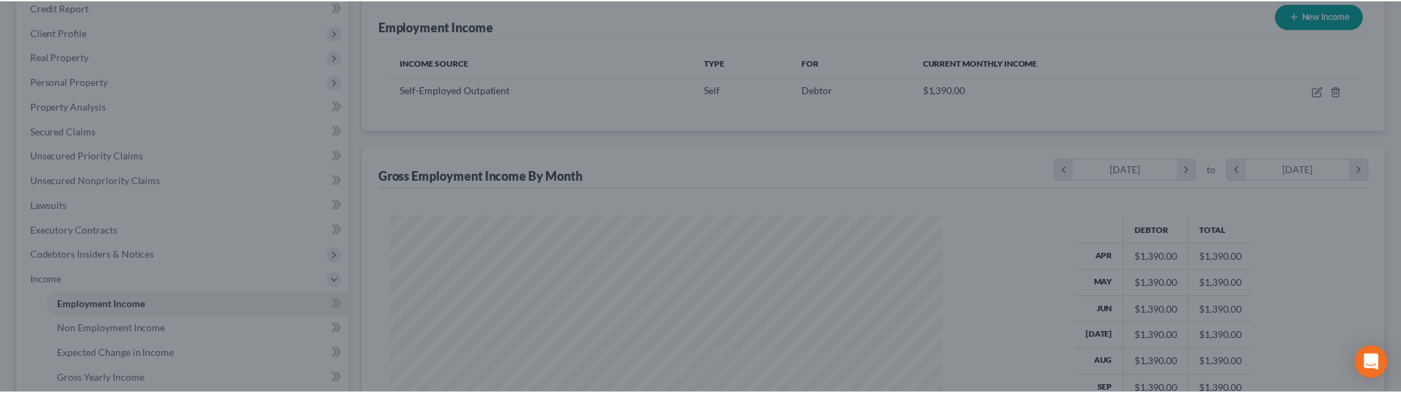
scroll to position [686304, 686000]
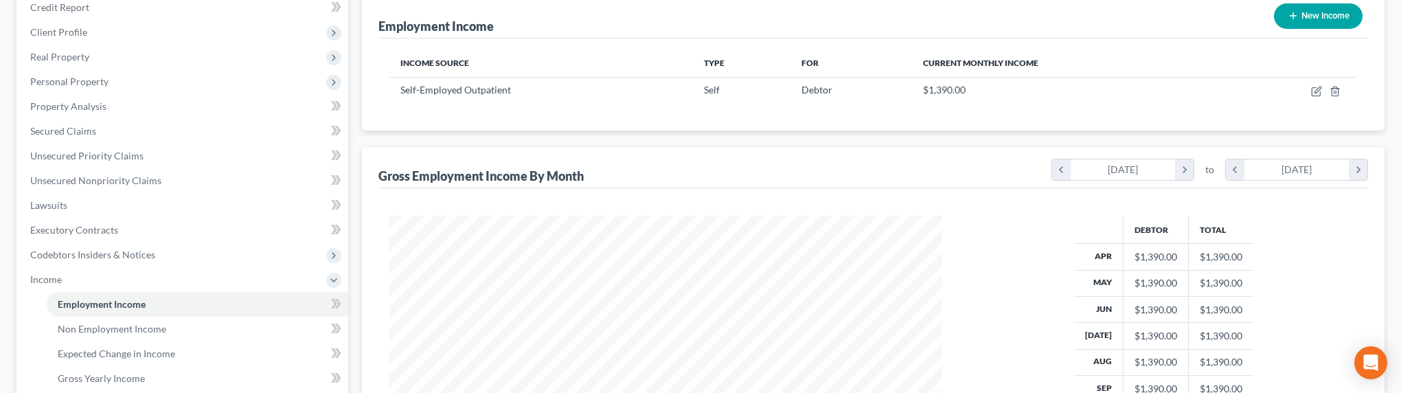
drag, startPoint x: 1101, startPoint y: 23, endPoint x: 1123, endPoint y: 23, distance: 21.3
click at [1123, 23] on div "Employment Income New Income" at bounding box center [872, 15] width 989 height 46
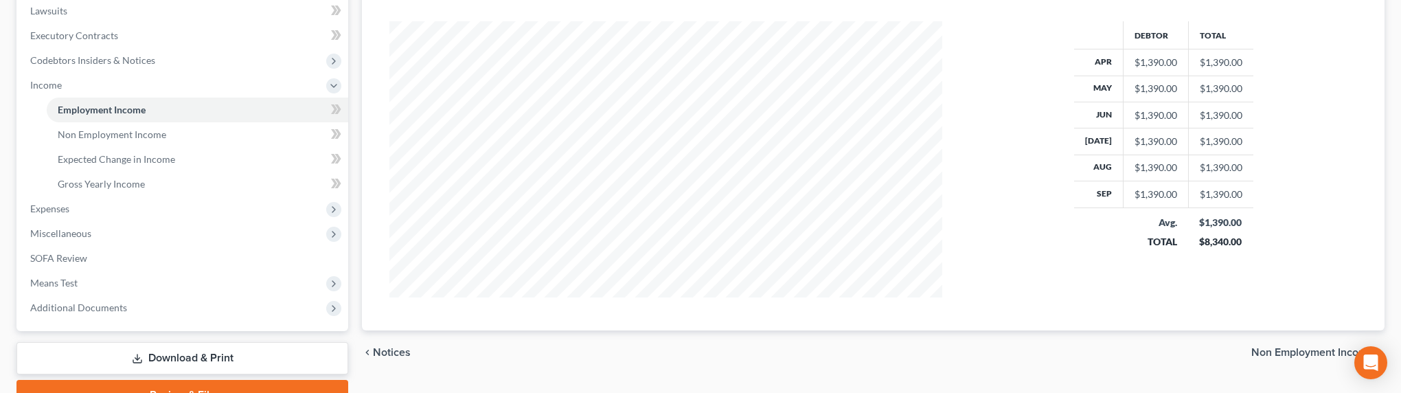
scroll to position [376, 0]
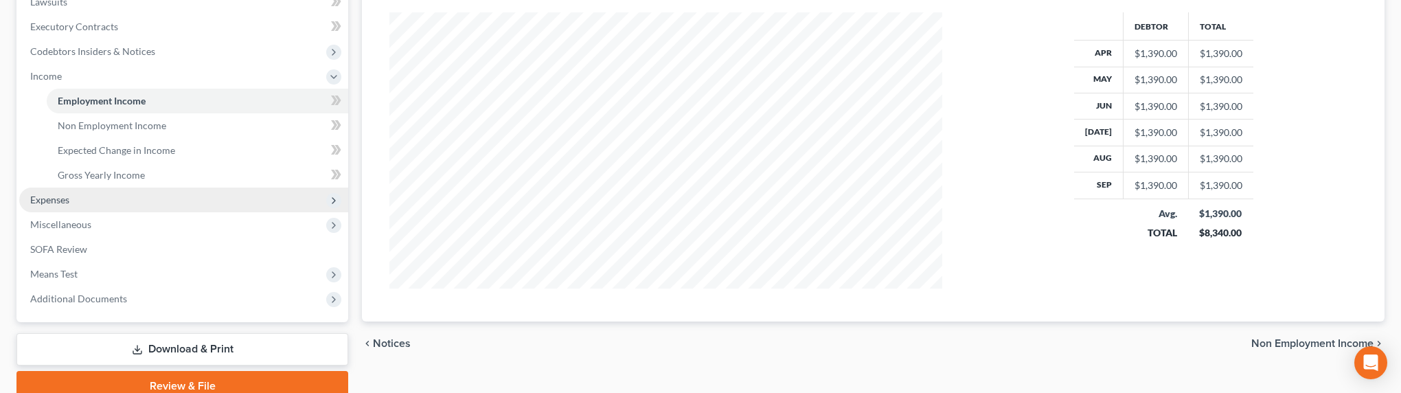
click at [111, 199] on span "Expenses" at bounding box center [183, 199] width 329 height 25
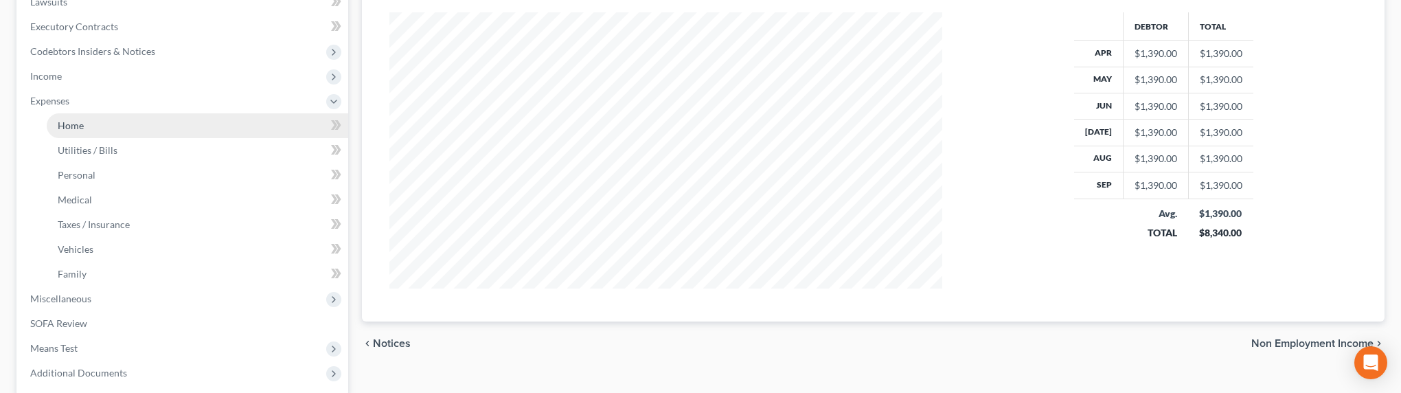
click at [99, 126] on link "Home" at bounding box center [197, 125] width 301 height 25
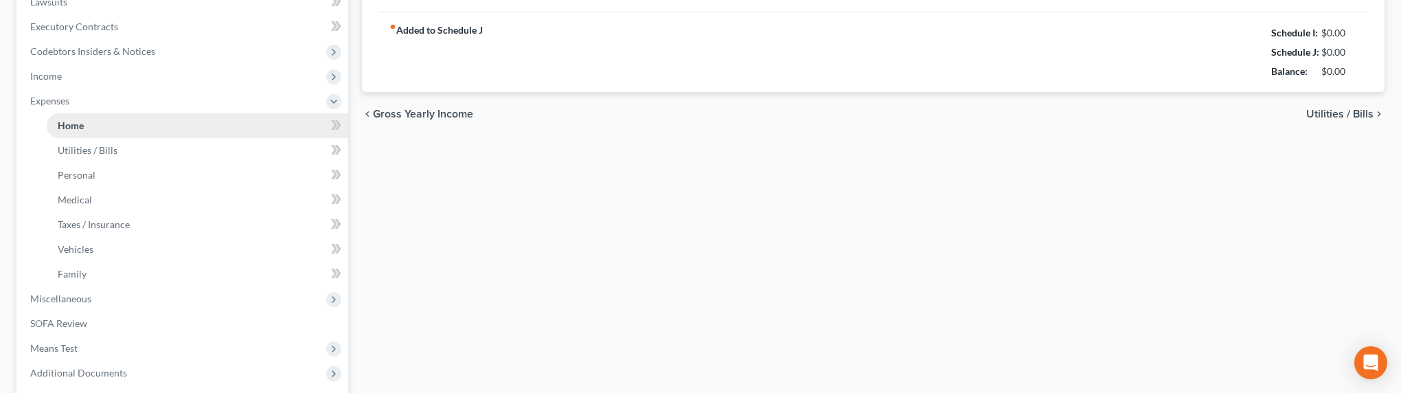
type input "1,400.00"
type input "0.00"
radio input "true"
type input "0.00"
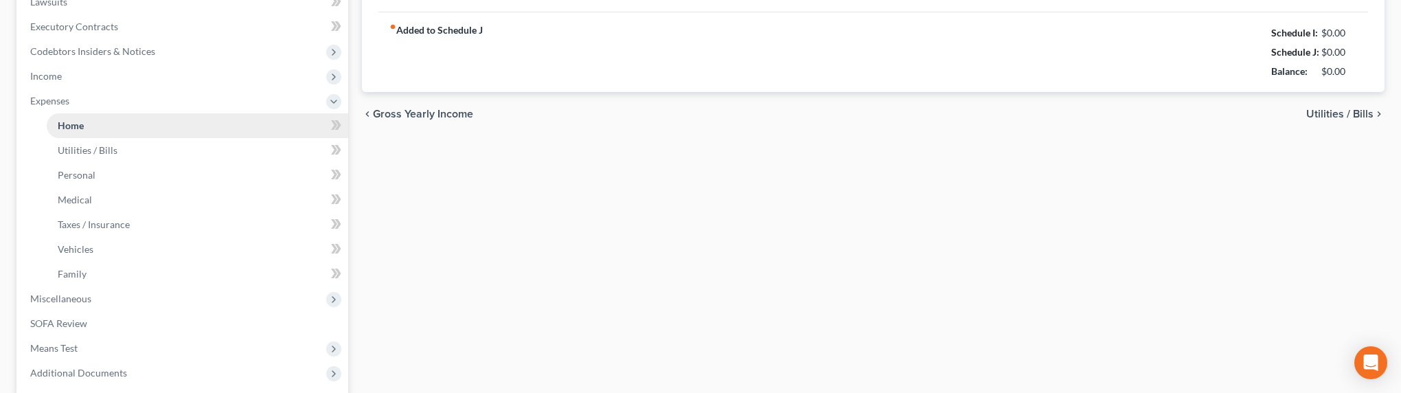
type input "0.00"
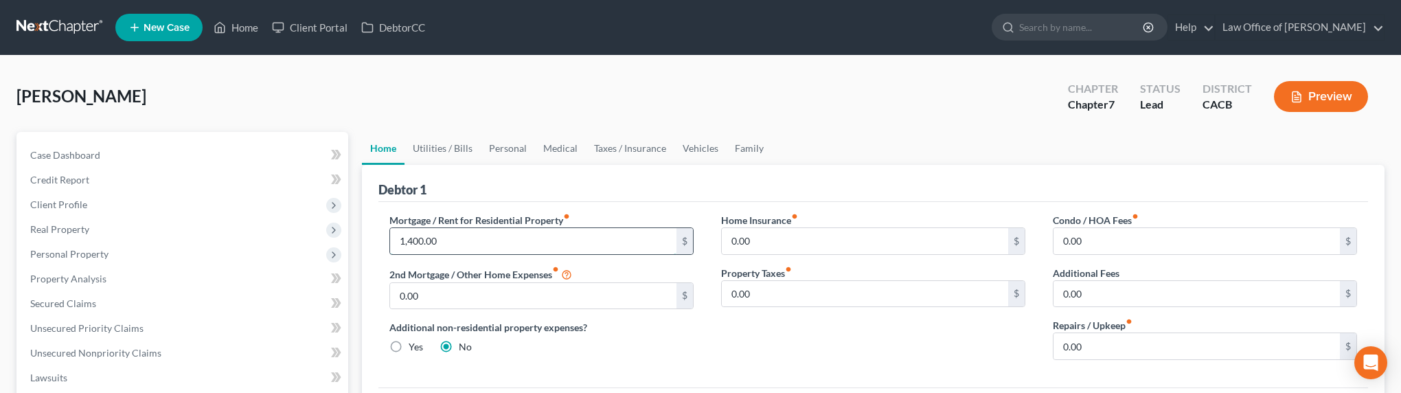
click at [516, 243] on input "1,400.00" at bounding box center [533, 241] width 286 height 26
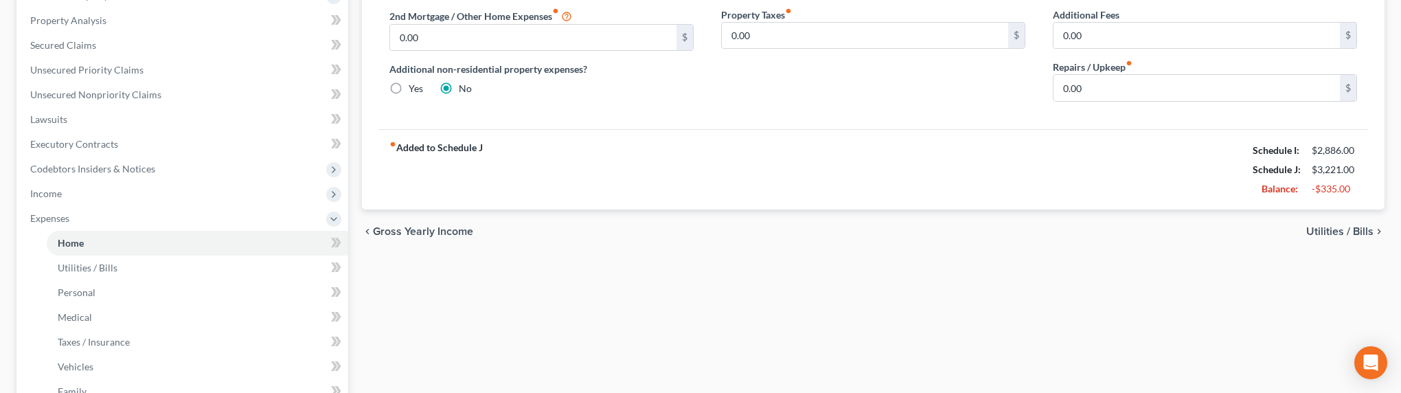
scroll to position [283, 0]
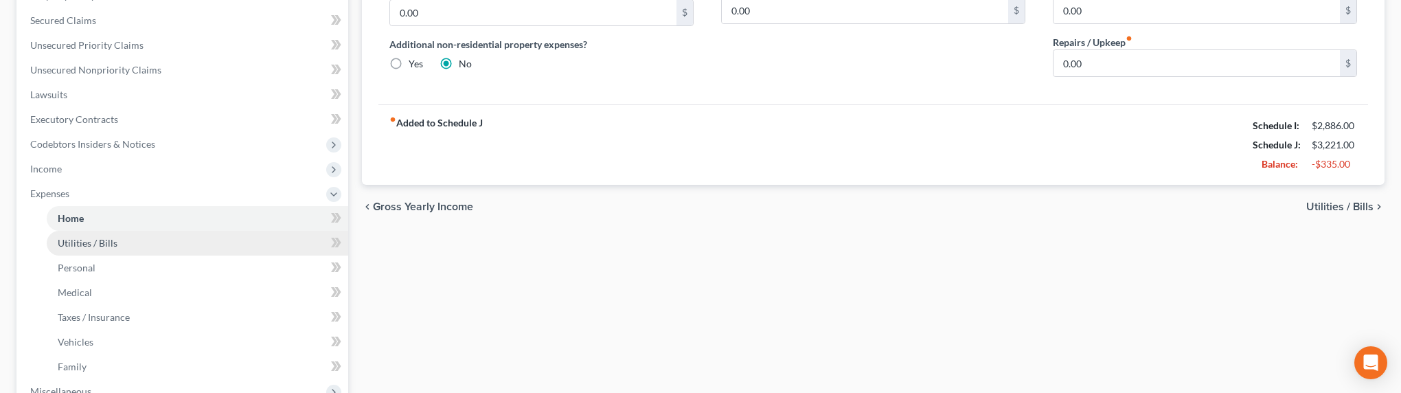
type input "970"
click at [138, 246] on link "Utilities / Bills" at bounding box center [197, 243] width 301 height 25
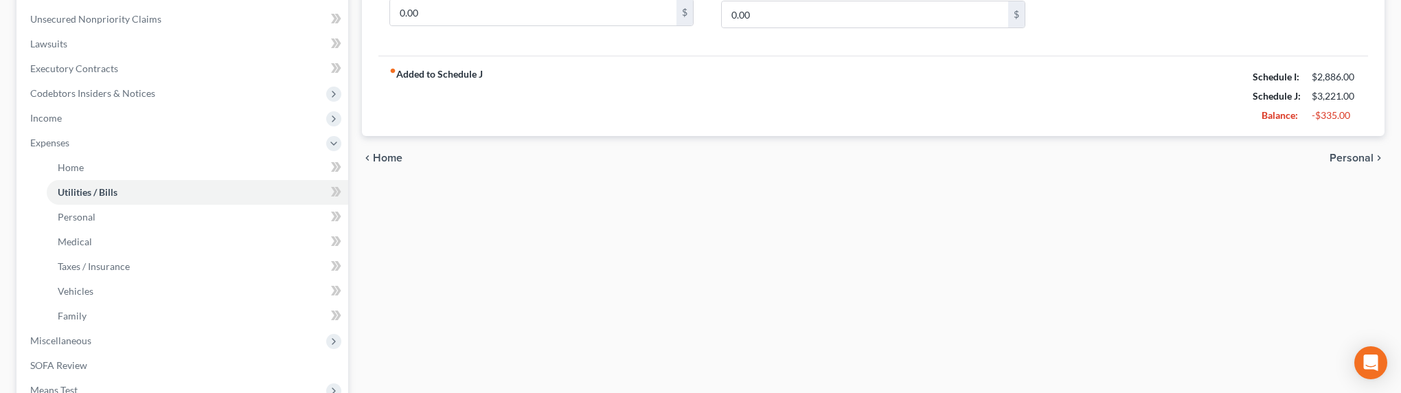
scroll to position [338, 0]
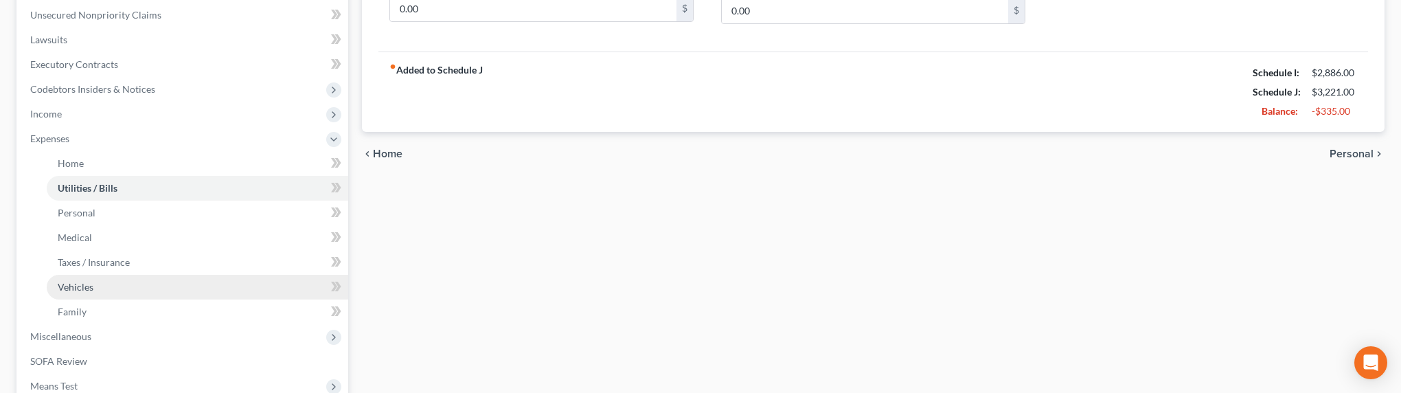
click at [119, 294] on link "Vehicles" at bounding box center [197, 287] width 301 height 25
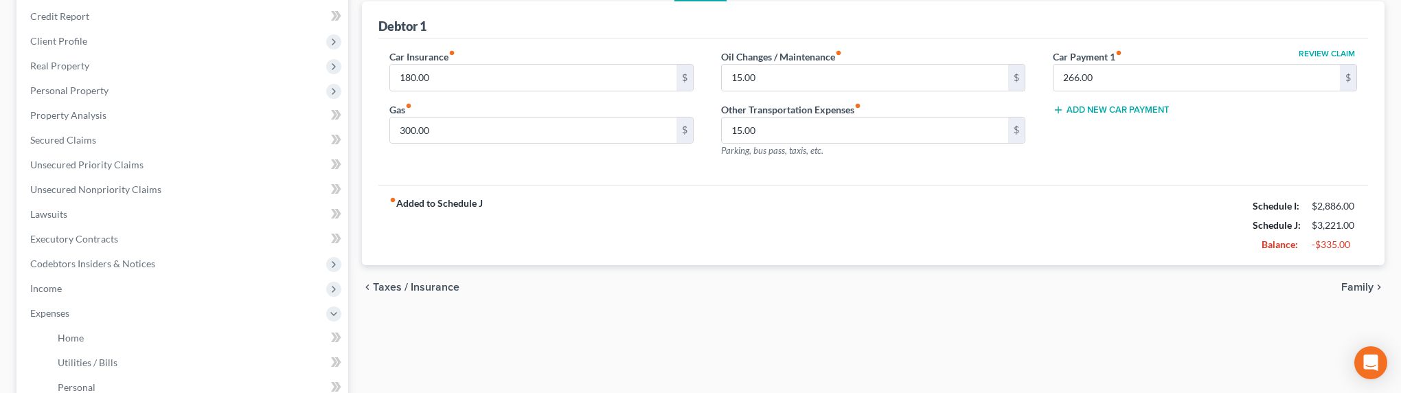
scroll to position [162, 0]
click at [445, 84] on input "180.00" at bounding box center [533, 79] width 286 height 26
type input "150.00"
click at [458, 137] on input "300.00" at bounding box center [533, 132] width 286 height 26
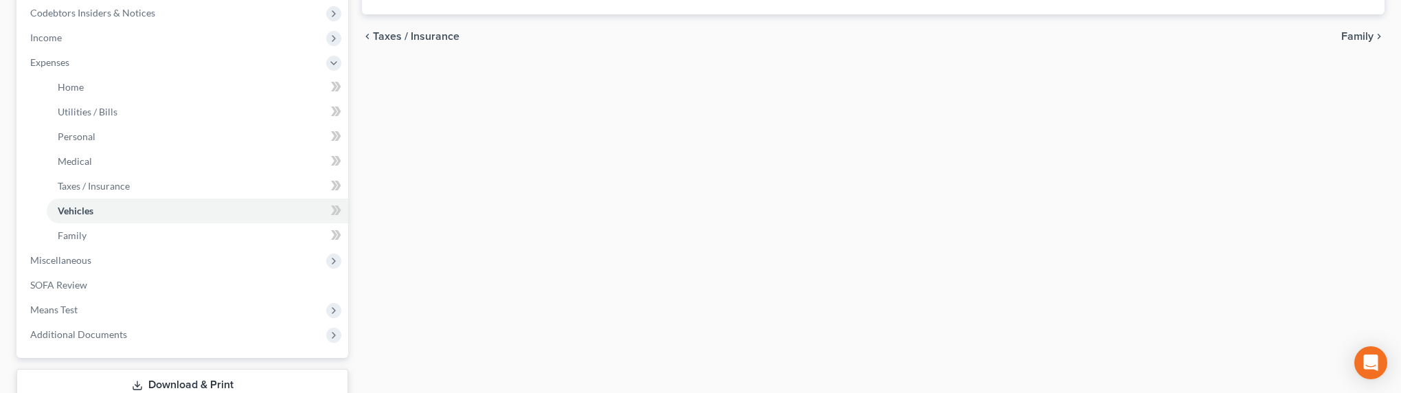
scroll to position [433, 0]
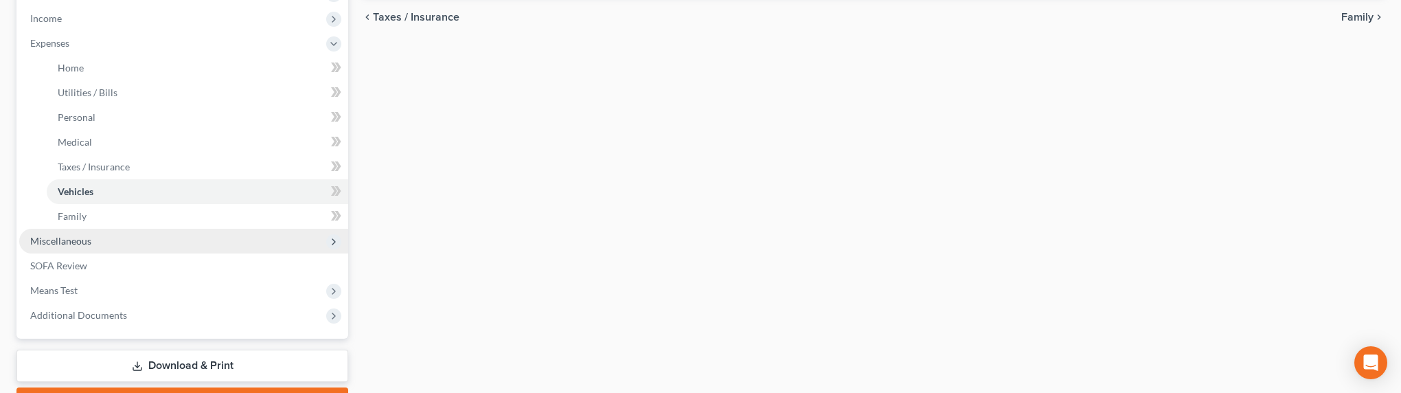
click at [99, 247] on span "Miscellaneous" at bounding box center [183, 241] width 329 height 25
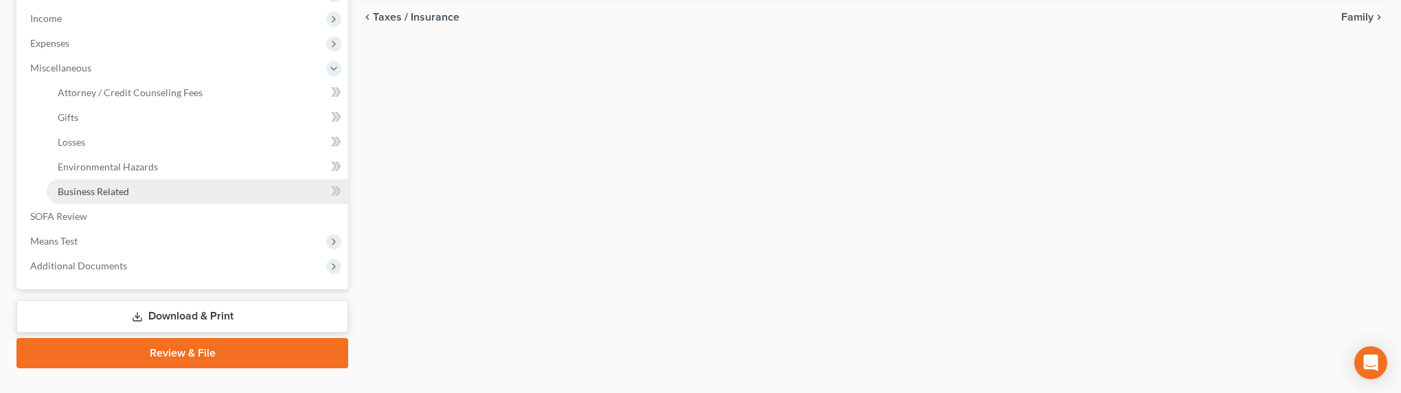
click at [154, 192] on link "Business Related" at bounding box center [197, 191] width 301 height 25
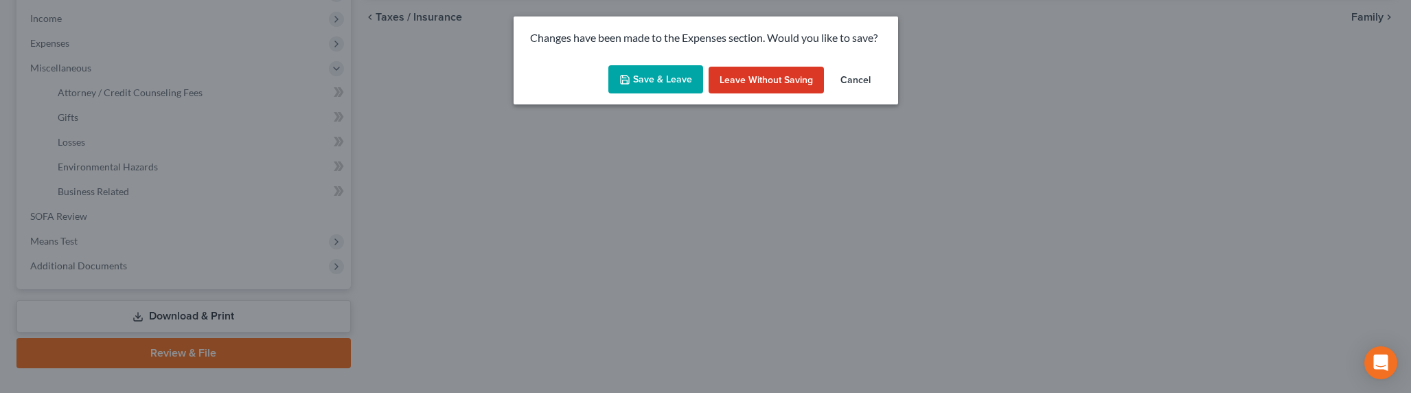
click at [676, 83] on button "Save & Leave" at bounding box center [655, 79] width 95 height 29
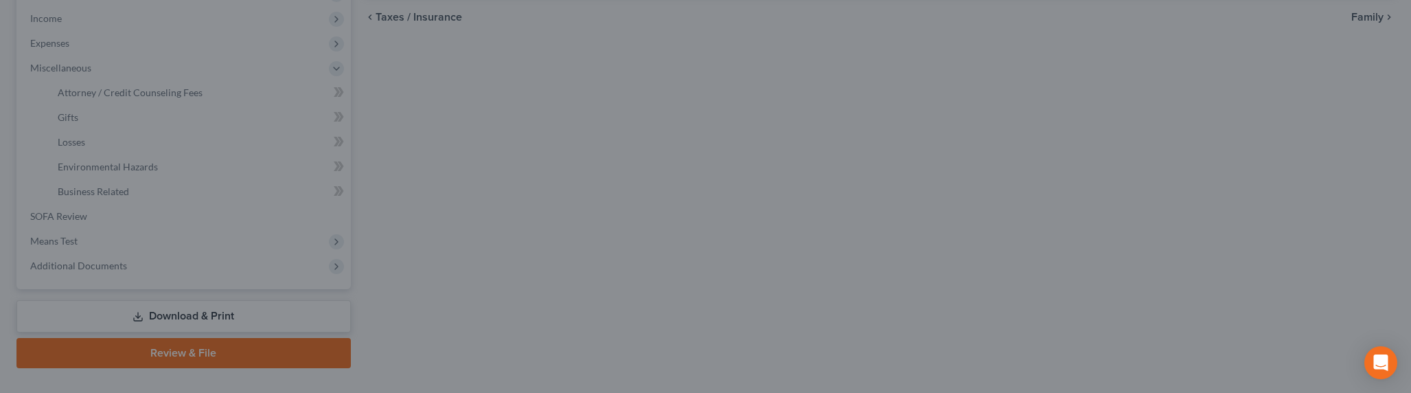
type input "60.00"
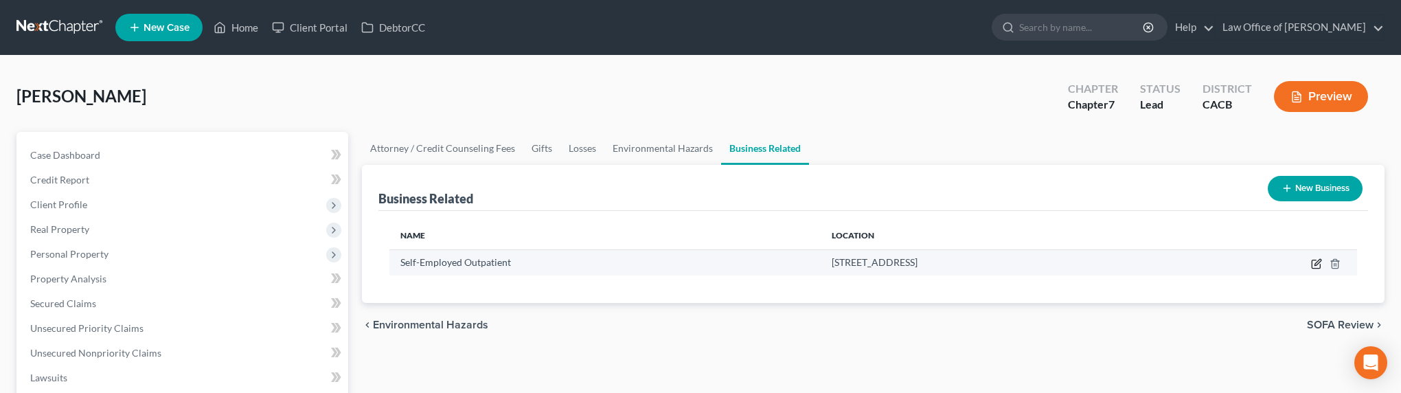
click at [1318, 263] on icon "button" at bounding box center [1317, 262] width 6 height 6
select select "sole_proprietor"
select select "4"
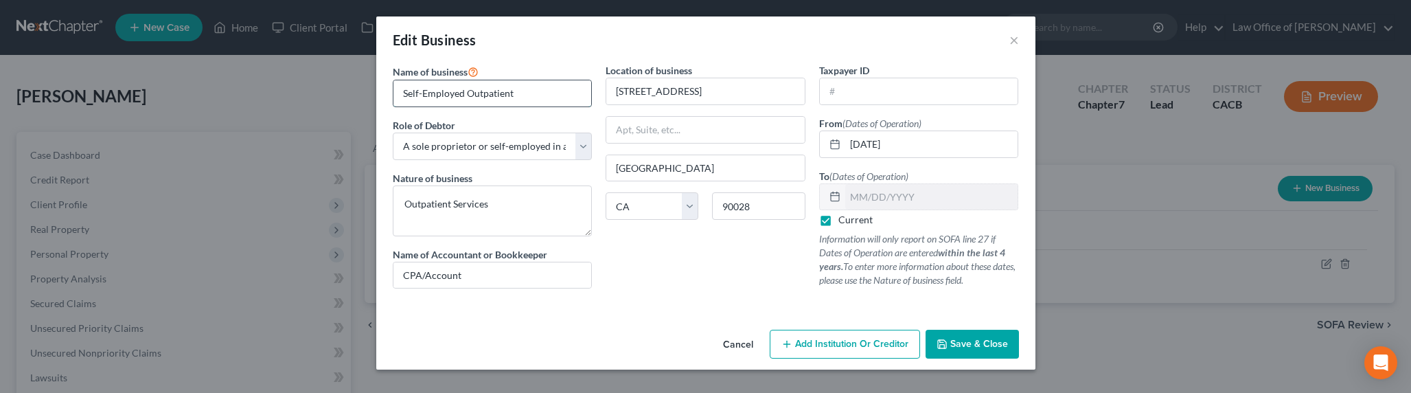
click at [465, 94] on input "Self-Employed Outpatient" at bounding box center [492, 93] width 198 height 26
drag, startPoint x: 466, startPoint y: 95, endPoint x: 531, endPoint y: 100, distance: 65.4
click at [533, 100] on input "Self-Employed Outpatient" at bounding box center [492, 93] width 198 height 26
type input "Self-Employed Counselor"
drag, startPoint x: 512, startPoint y: 218, endPoint x: 390, endPoint y: 204, distance: 122.3
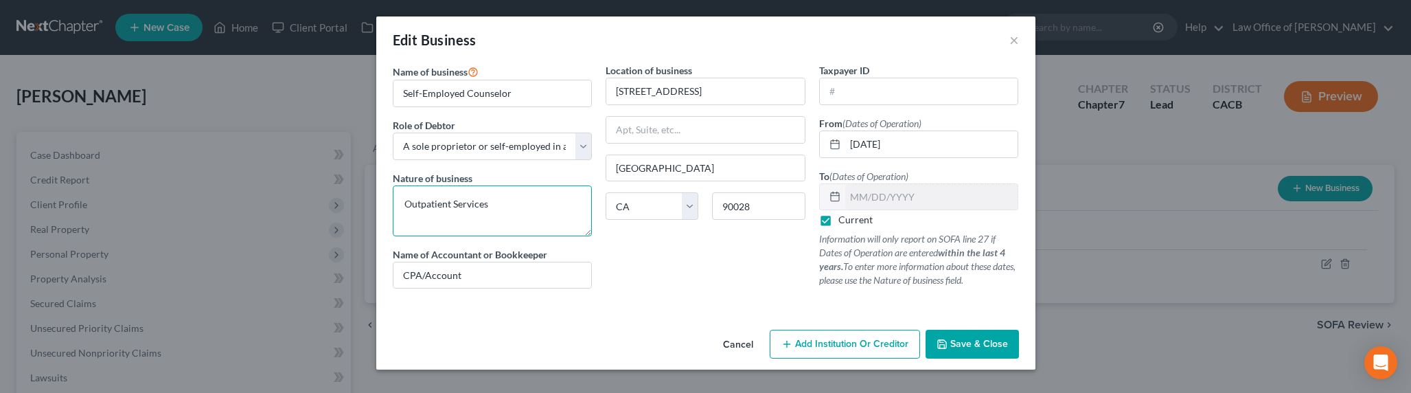
click at [390, 204] on div "Name of business * Self-Employed Counselor Role of Debtor * Select A member of …" at bounding box center [493, 181] width 214 height 236
drag, startPoint x: 466, startPoint y: 91, endPoint x: 507, endPoint y: 96, distance: 40.8
click at [510, 93] on input "Self-Employed Counselor" at bounding box center [492, 93] width 198 height 26
paste textarea "Counselor"
type textarea "Counselor"
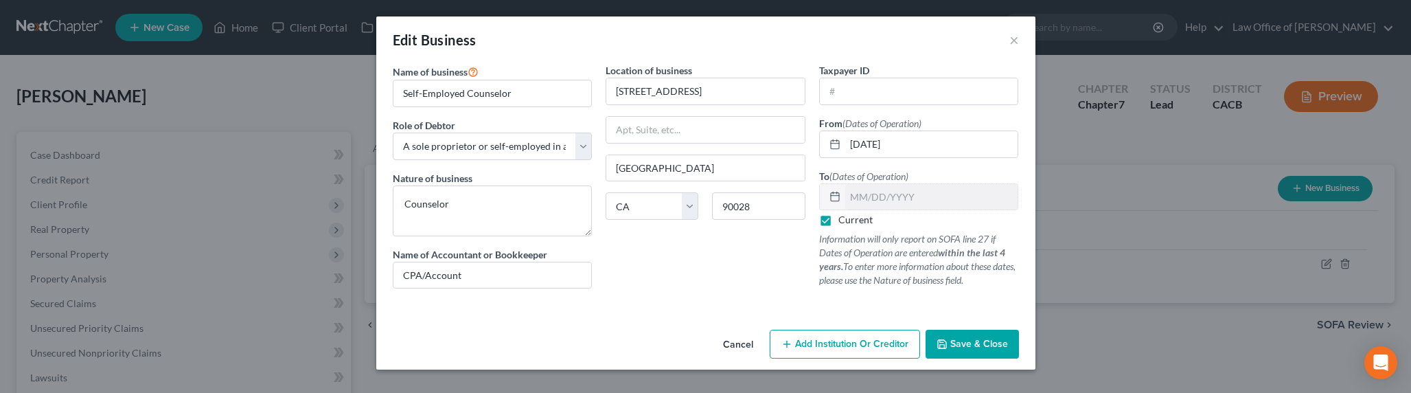
click at [950, 346] on span "Save & Close" at bounding box center [979, 344] width 58 height 12
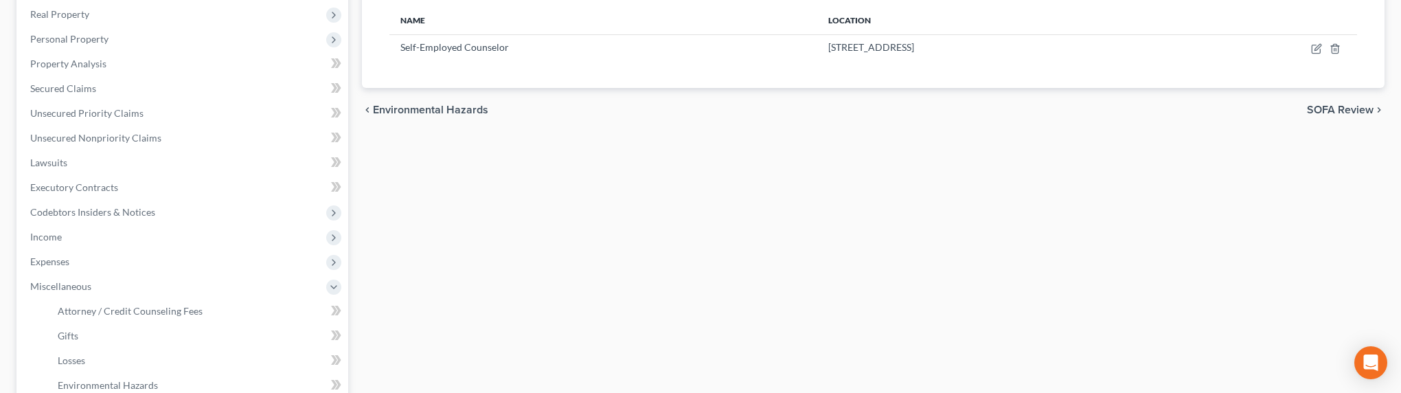
scroll to position [216, 0]
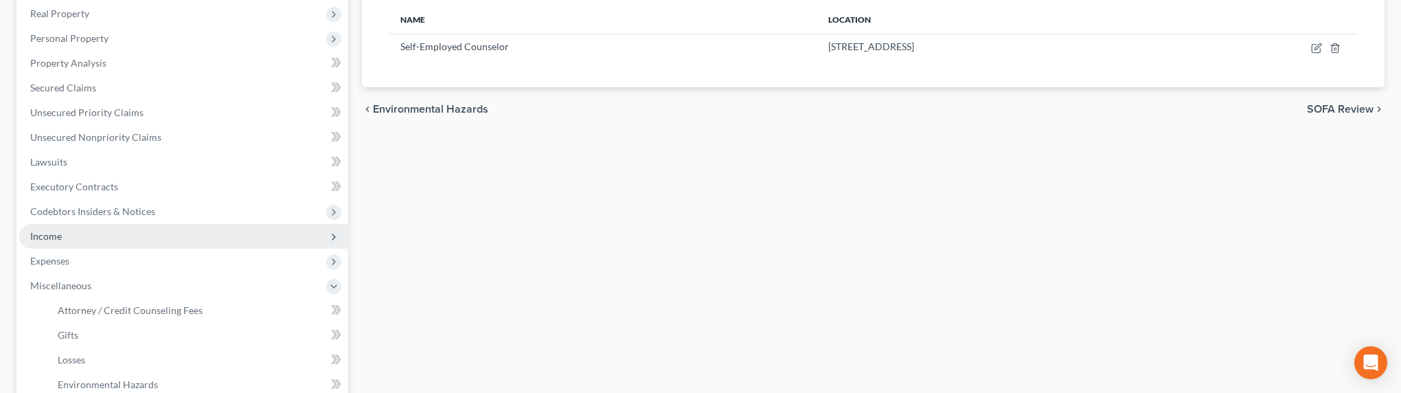
click at [113, 233] on span "Income" at bounding box center [183, 236] width 329 height 25
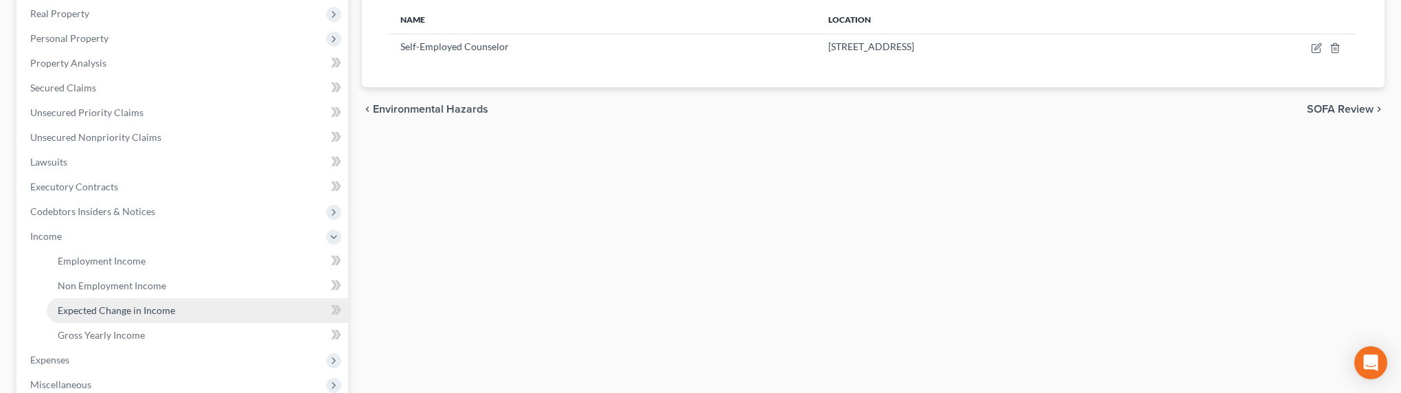
click at [106, 309] on span "Expected Change in Income" at bounding box center [116, 310] width 117 height 12
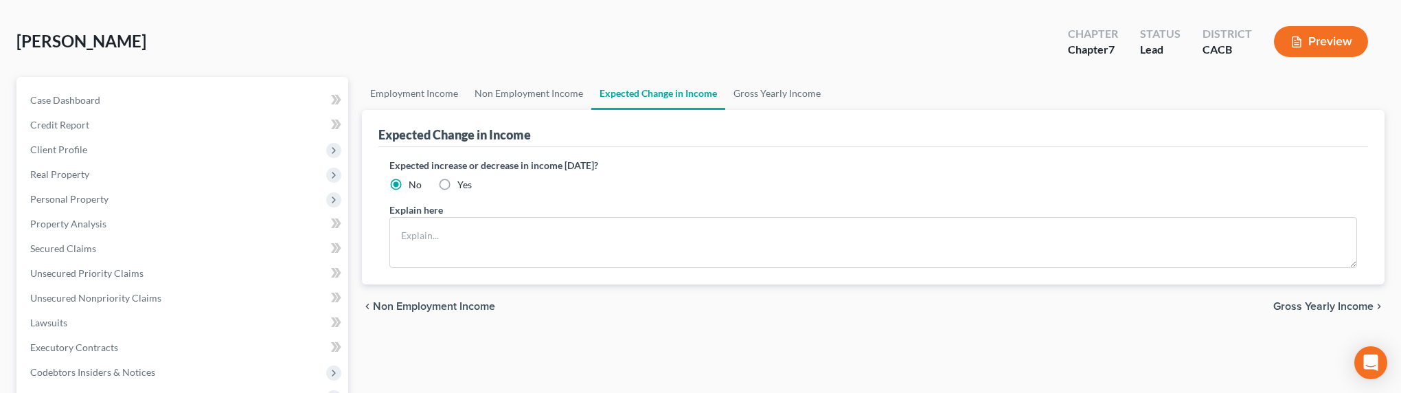
scroll to position [58, 0]
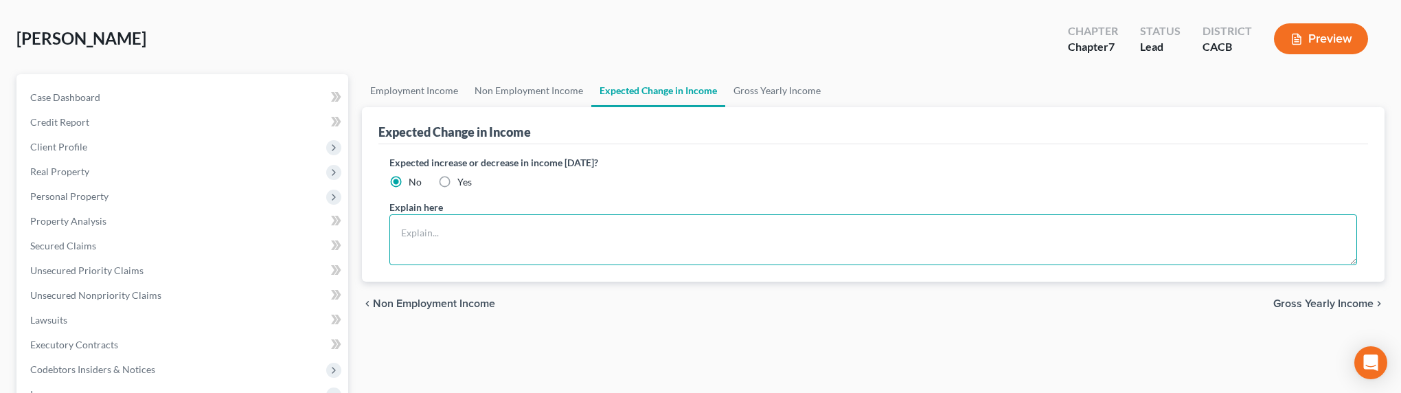
click at [407, 233] on textarea at bounding box center [872, 239] width 967 height 51
type textarea "Y"
click at [457, 181] on label "Yes" at bounding box center [464, 182] width 14 height 14
click at [463, 181] on input "Yes" at bounding box center [467, 179] width 9 height 9
radio input "true"
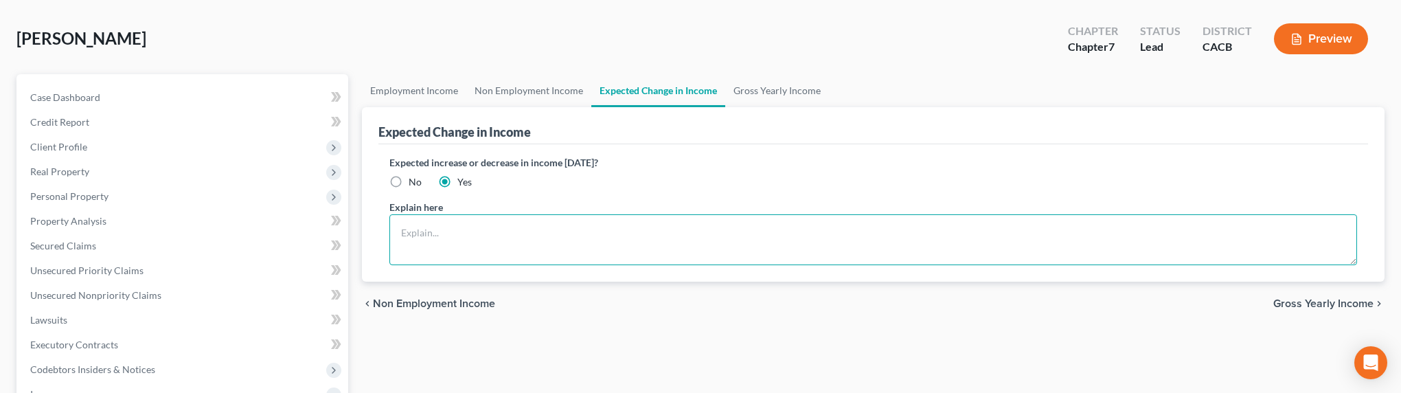
click at [455, 229] on textarea at bounding box center [872, 239] width 967 height 51
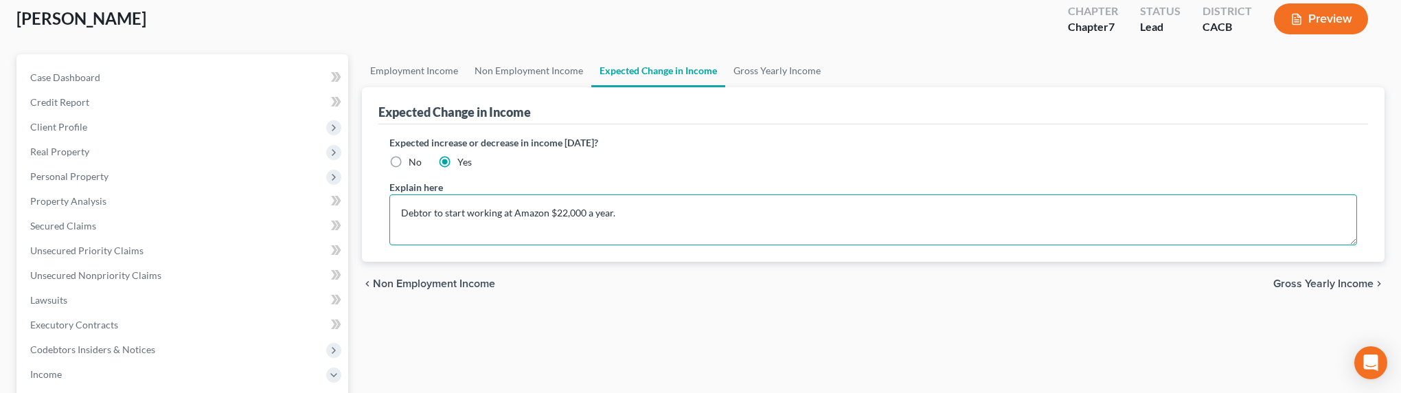
scroll to position [76, 0]
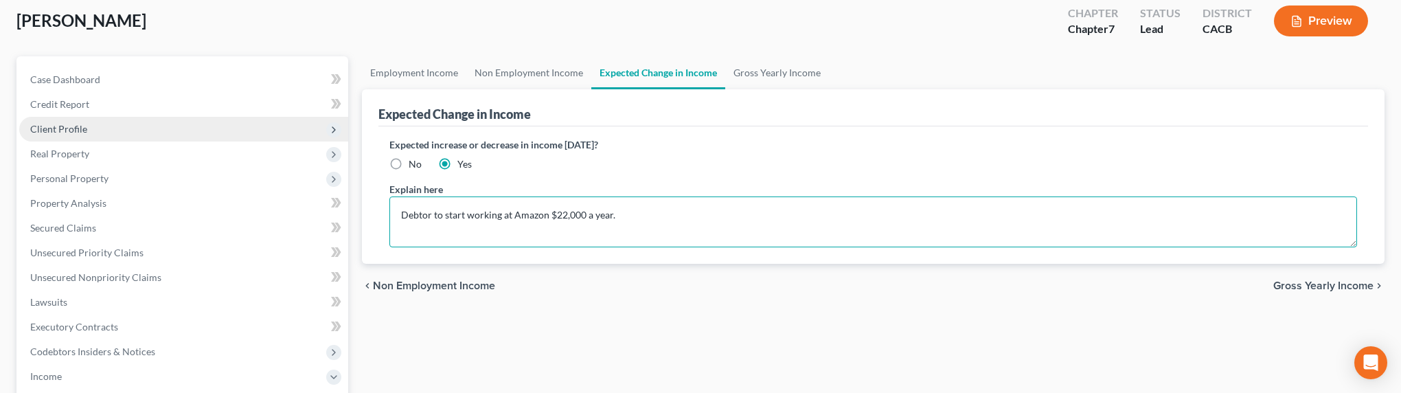
type textarea "Debtor to start working at Amazon $22,000 a year."
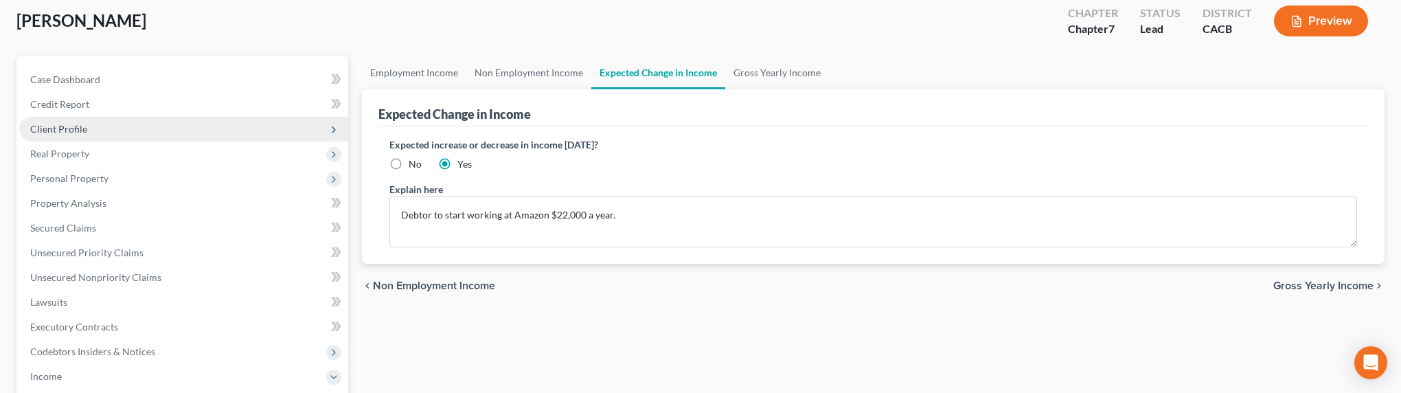
click at [117, 127] on span "Client Profile" at bounding box center [183, 129] width 329 height 25
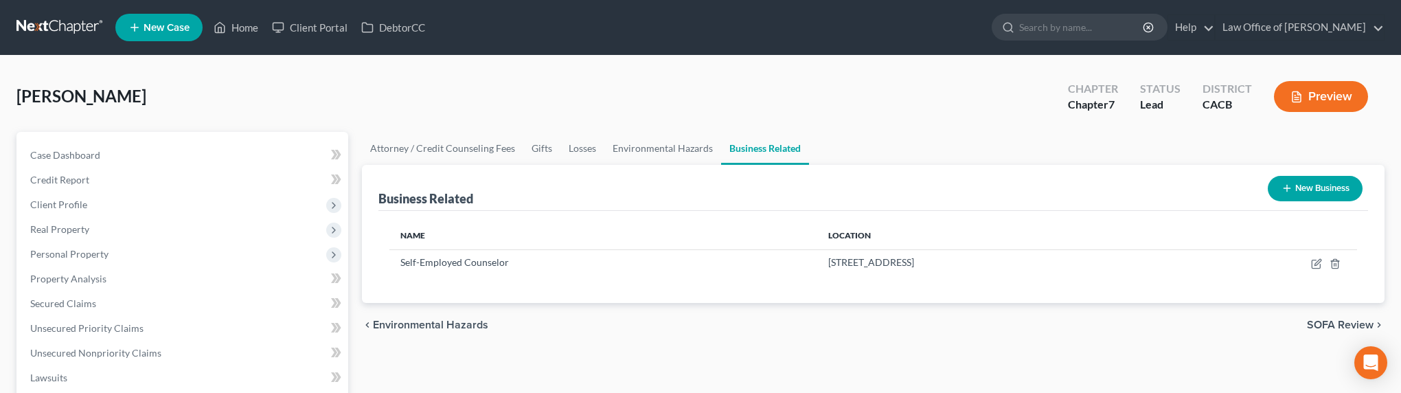
click at [50, 29] on link at bounding box center [60, 27] width 88 height 25
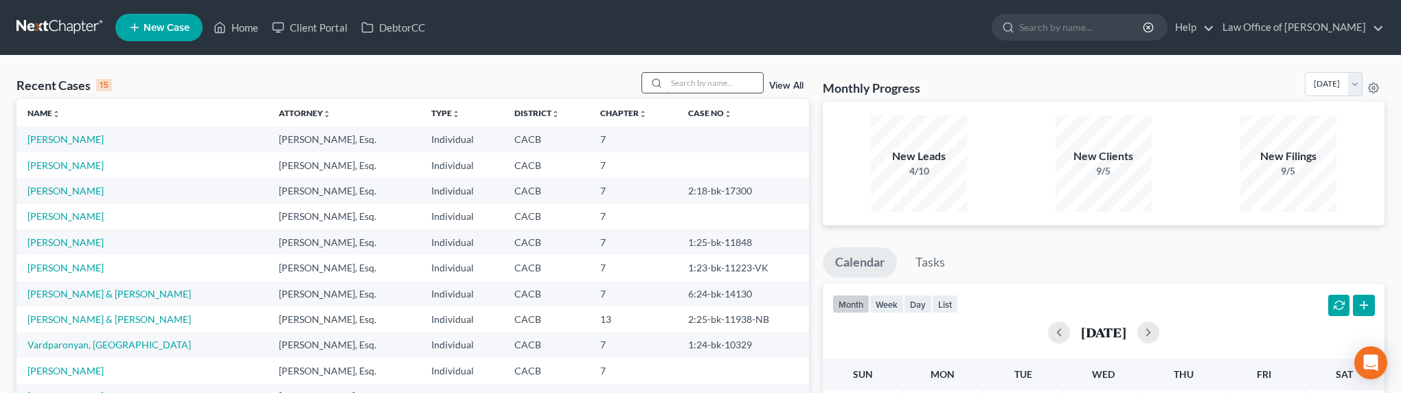
click at [746, 83] on input "search" at bounding box center [715, 83] width 96 height 20
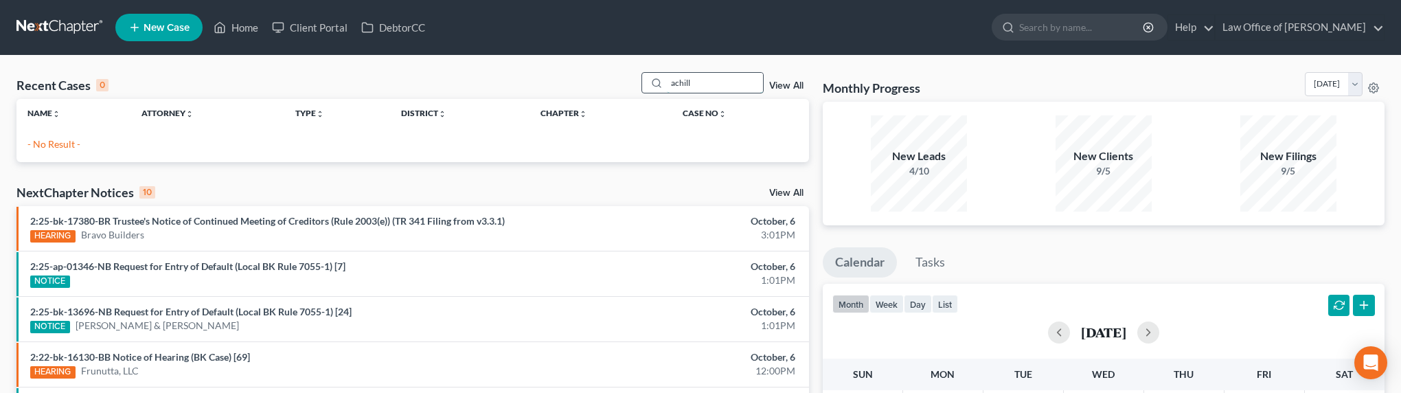
drag, startPoint x: 706, startPoint y: 89, endPoint x: 668, endPoint y: 84, distance: 38.7
click at [668, 84] on div "achill" at bounding box center [702, 82] width 122 height 21
click at [717, 86] on input "achill" at bounding box center [715, 83] width 96 height 20
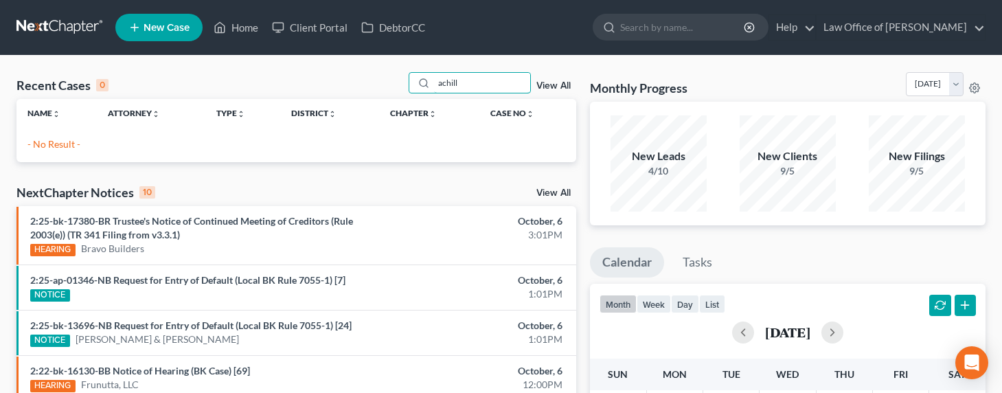
type input "achill"
click at [161, 28] on span "New Case" at bounding box center [166, 28] width 46 height 10
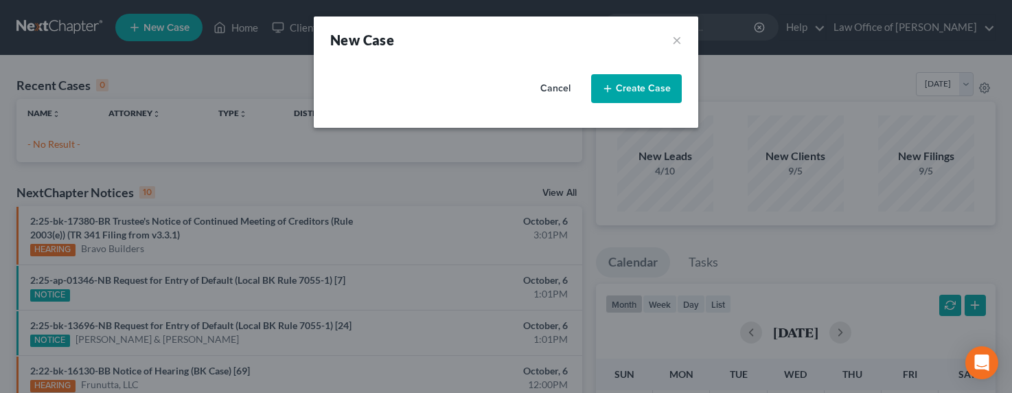
select select "7"
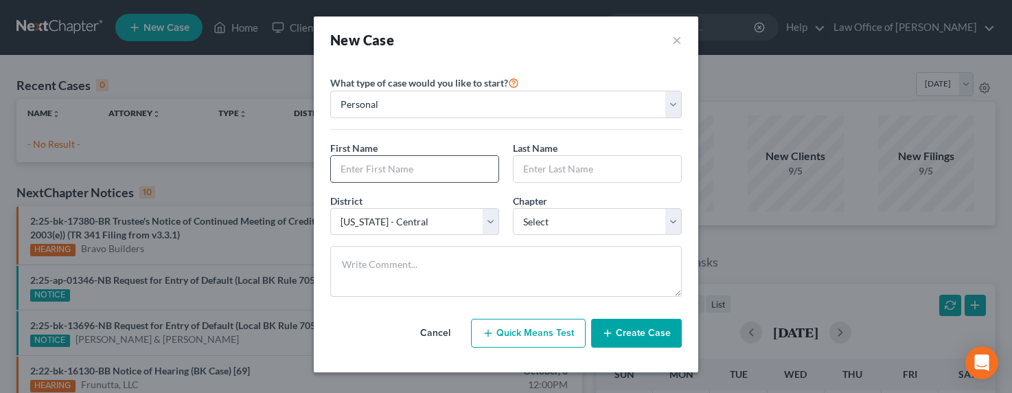
click at [388, 178] on input "text" at bounding box center [415, 169] width 168 height 26
type input "Achille"
type input "Fankem"
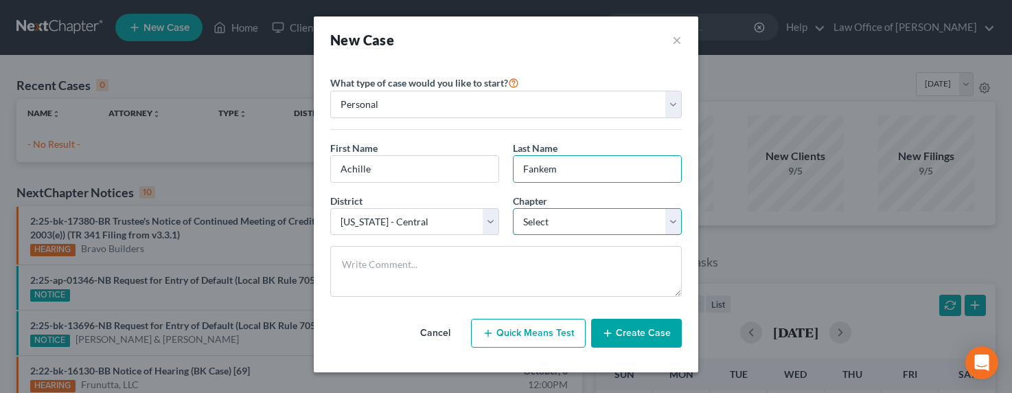
click at [539, 216] on select "Select 7 11 12 13" at bounding box center [597, 221] width 169 height 27
select select "0"
click at [513, 208] on select "Select 7 11 12 13" at bounding box center [597, 221] width 169 height 27
click at [653, 336] on button "Create Case" at bounding box center [636, 333] width 91 height 29
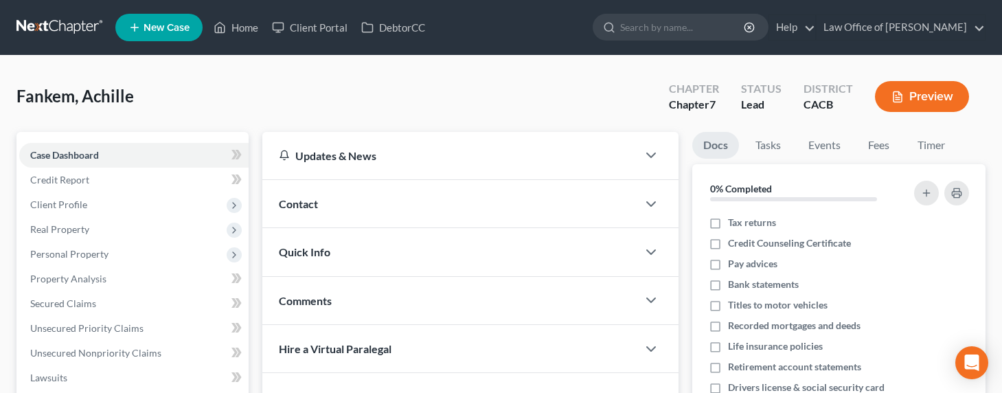
click at [336, 204] on div "Contact" at bounding box center [449, 203] width 375 height 47
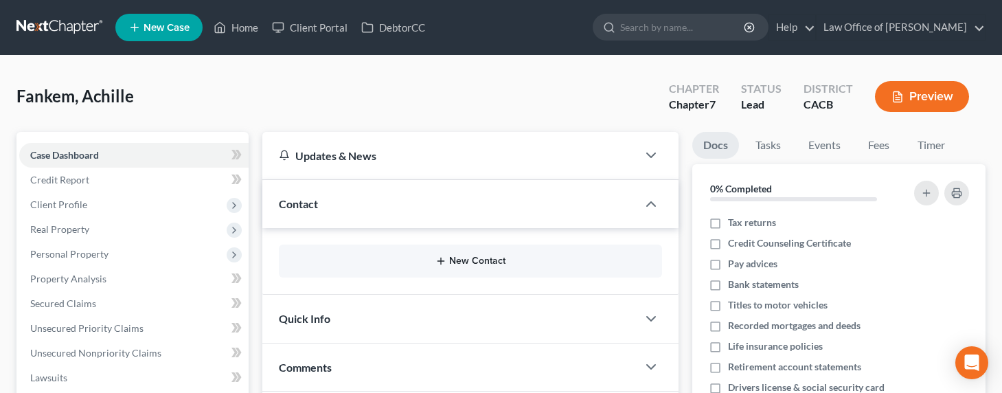
click at [487, 264] on button "New Contact" at bounding box center [470, 260] width 361 height 11
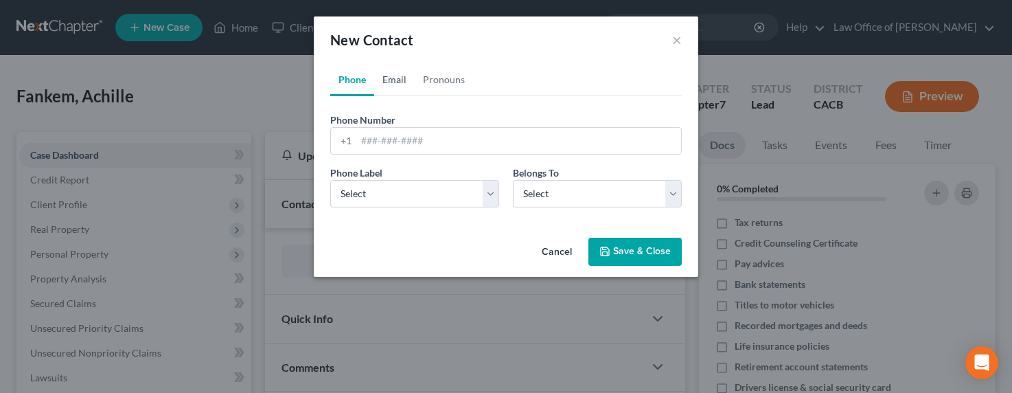
click at [393, 79] on link "Email" at bounding box center [394, 79] width 41 height 33
click at [407, 140] on input "email" at bounding box center [518, 141] width 325 height 26
paste input "[EMAIL_ADDRESS][DOMAIN_NAME]"
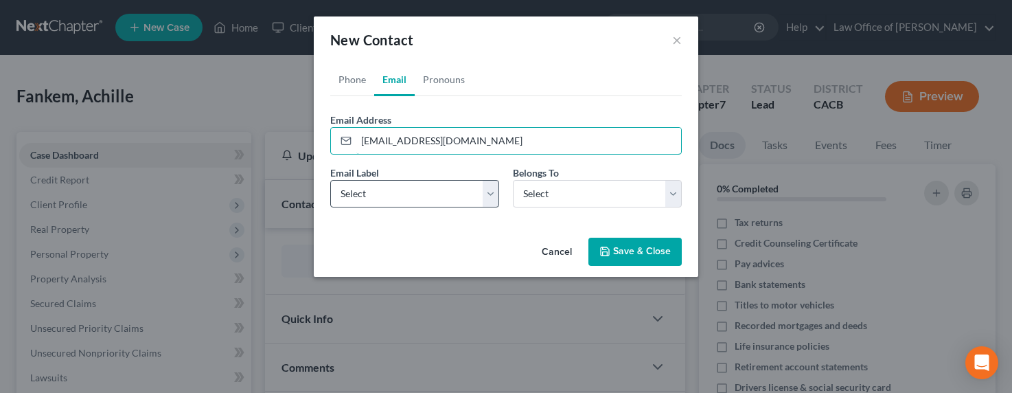
type input "[EMAIL_ADDRESS][DOMAIN_NAME]"
click at [397, 192] on select "Select Home Work Other" at bounding box center [414, 193] width 169 height 27
select select "0"
click at [330, 180] on select "Select Home Work Other" at bounding box center [414, 193] width 169 height 27
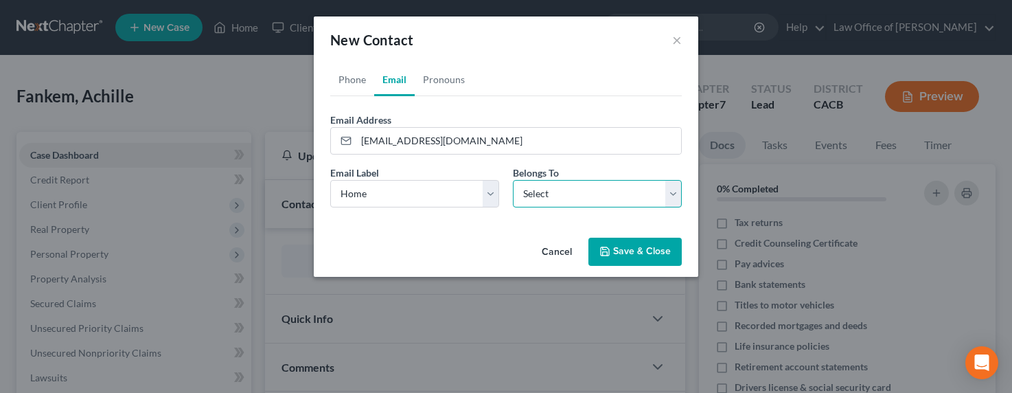
click at [538, 194] on select "Select Client Other" at bounding box center [597, 193] width 169 height 27
select select "0"
click at [513, 180] on select "Select Client Other" at bounding box center [597, 193] width 169 height 27
select select "0"
click at [361, 80] on link "Phone" at bounding box center [352, 79] width 44 height 33
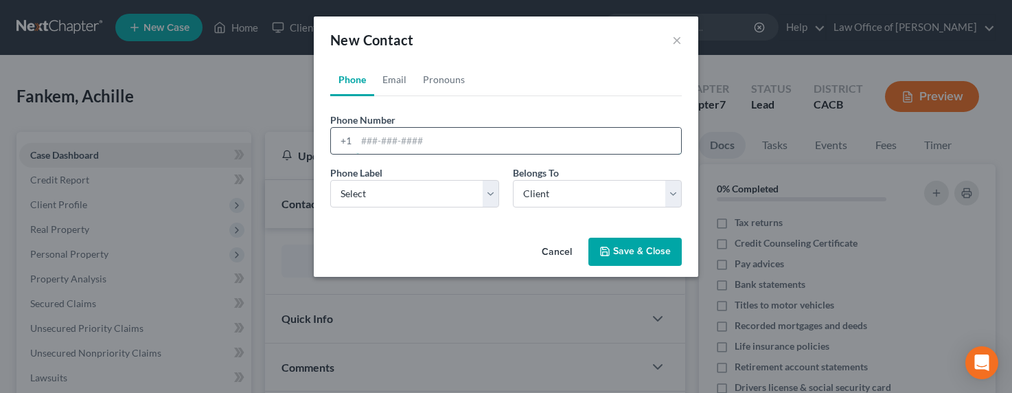
click at [432, 147] on input "tel" at bounding box center [518, 141] width 325 height 26
type input "1"
type input "520-229-7959"
click at [364, 187] on select "Select Mobile Home Work Other" at bounding box center [414, 193] width 169 height 27
select select "0"
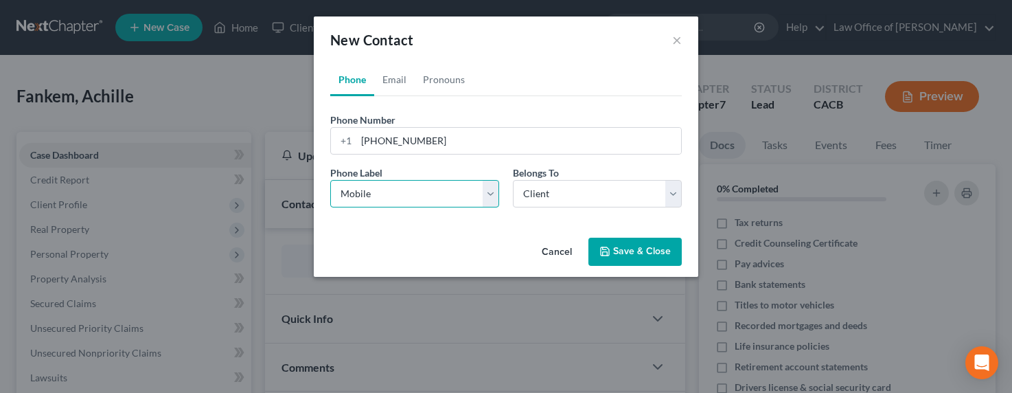
click at [330, 180] on select "Select Mobile Home Work Other" at bounding box center [414, 193] width 169 height 27
click at [540, 203] on select "Select Client Other" at bounding box center [597, 193] width 169 height 27
click at [661, 251] on button "Save & Close" at bounding box center [634, 252] width 93 height 29
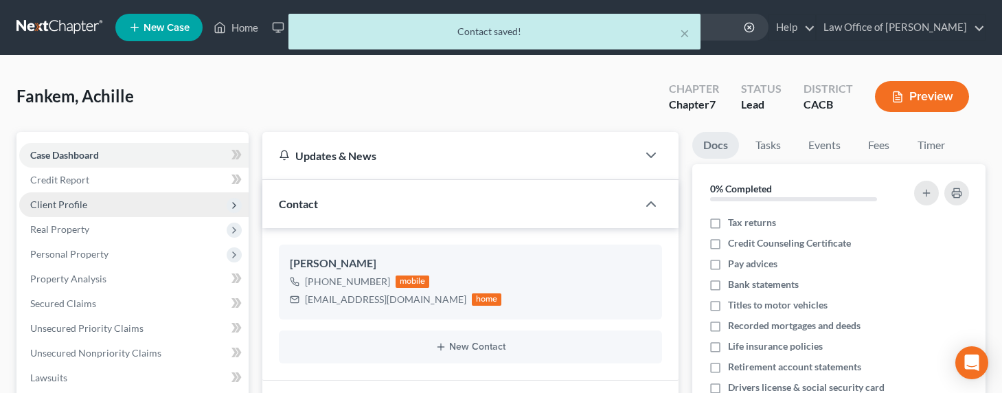
click at [56, 216] on span "Client Profile" at bounding box center [133, 204] width 229 height 25
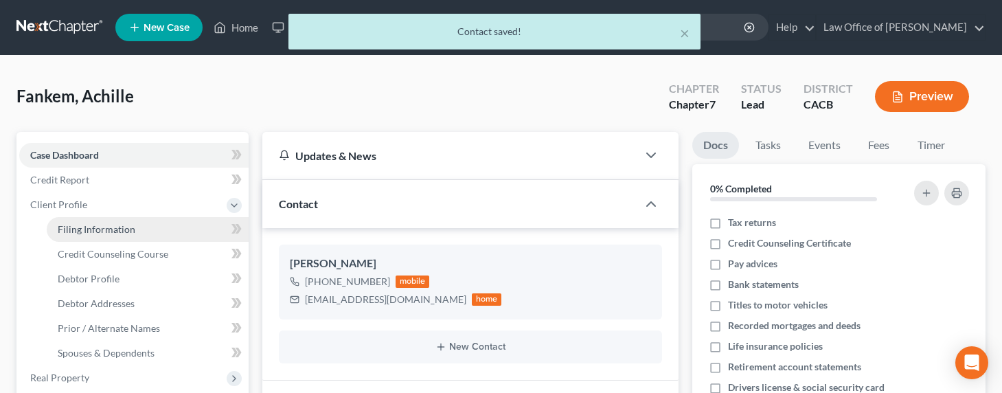
click at [89, 235] on link "Filing Information" at bounding box center [148, 229] width 202 height 25
select select "1"
select select "0"
select select "7"
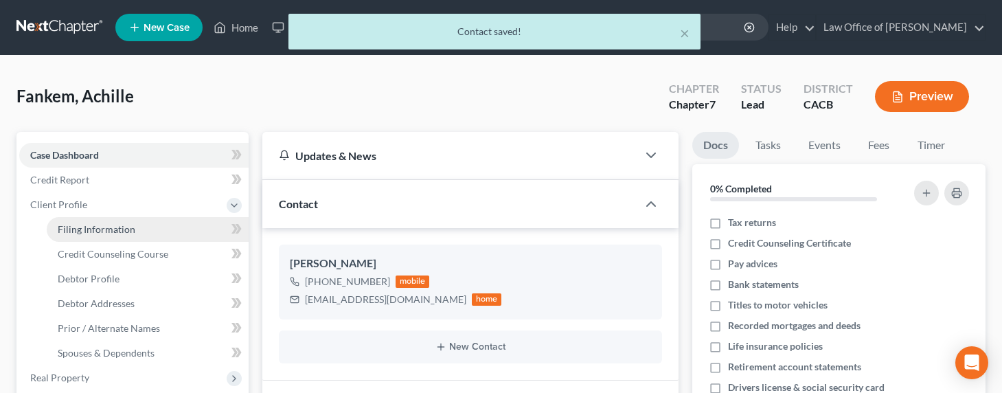
select select "4"
select select "0"
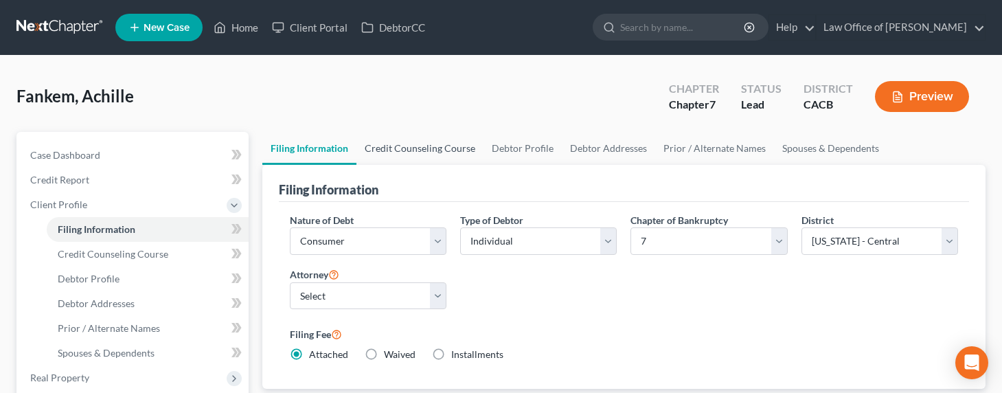
click at [415, 152] on link "Credit Counseling Course" at bounding box center [419, 148] width 127 height 33
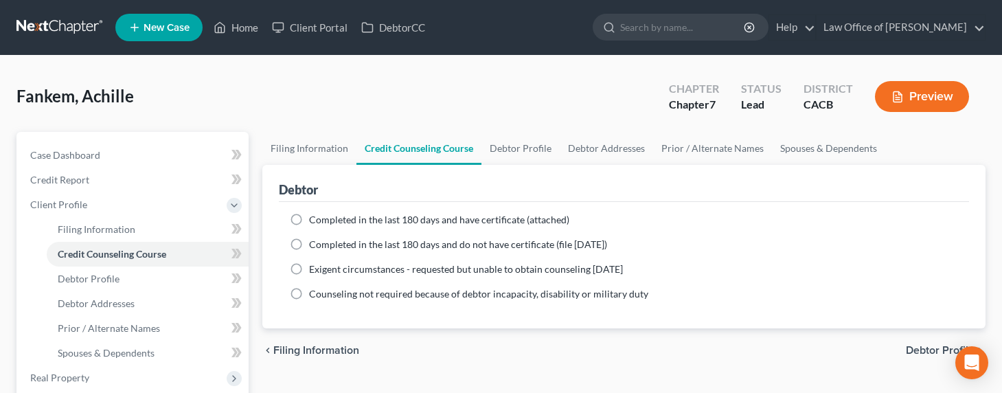
click at [352, 211] on div "Completed in the last 180 days and have certificate (attached) Date Completed N…" at bounding box center [624, 265] width 690 height 126
click at [356, 217] on span "Completed in the last 180 days and have certificate (attached)" at bounding box center [439, 220] width 260 height 12
click at [323, 217] on input "Completed in the last 180 days and have certificate (attached)" at bounding box center [318, 217] width 9 height 9
radio input "true"
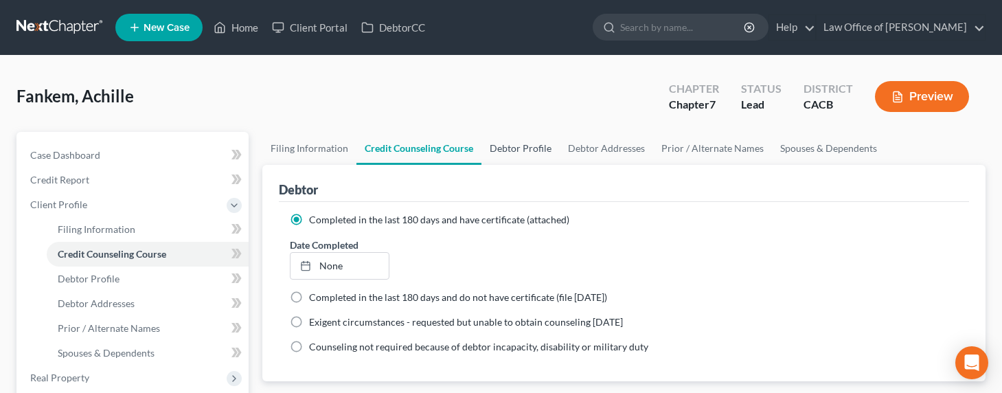
click at [518, 151] on link "Debtor Profile" at bounding box center [520, 148] width 78 height 33
select select "0"
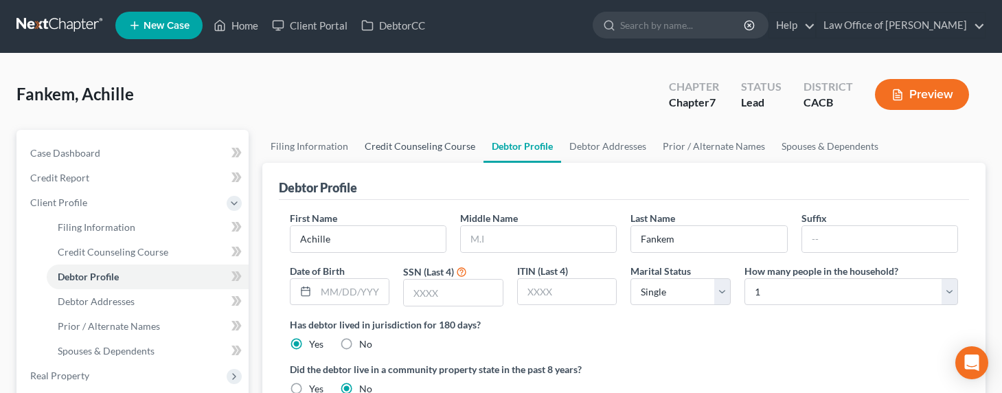
scroll to position [3, 0]
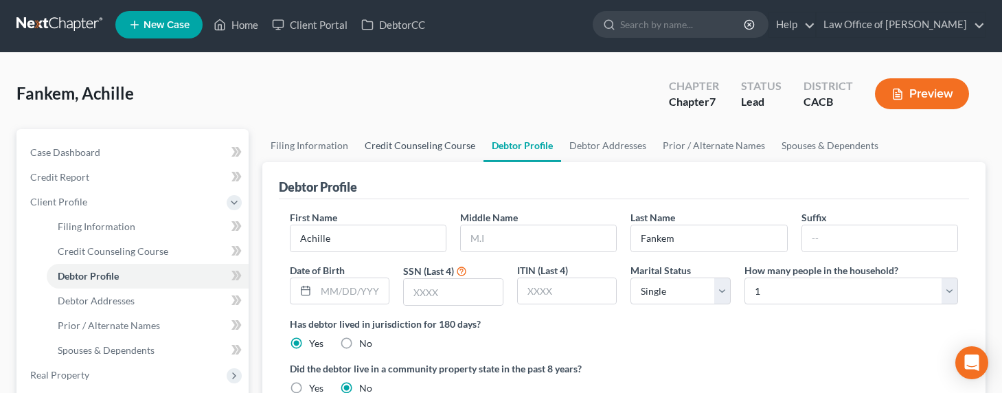
click at [413, 141] on link "Credit Counseling Course" at bounding box center [419, 145] width 127 height 33
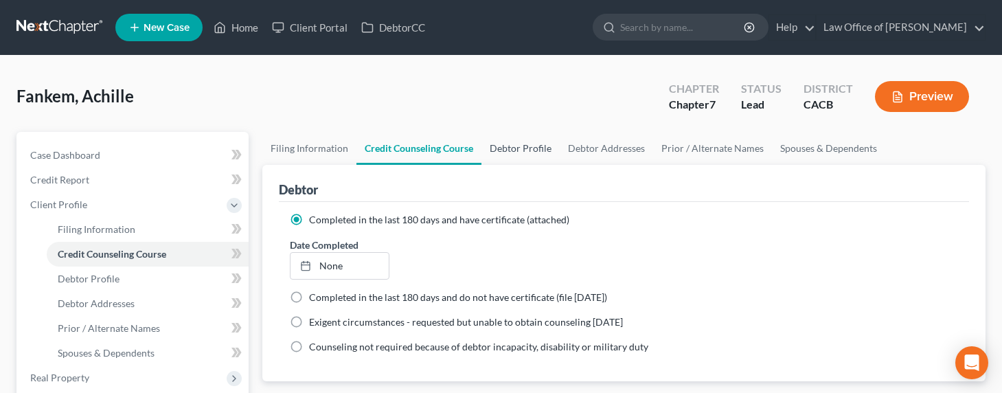
click at [525, 141] on link "Debtor Profile" at bounding box center [520, 148] width 78 height 33
select select "0"
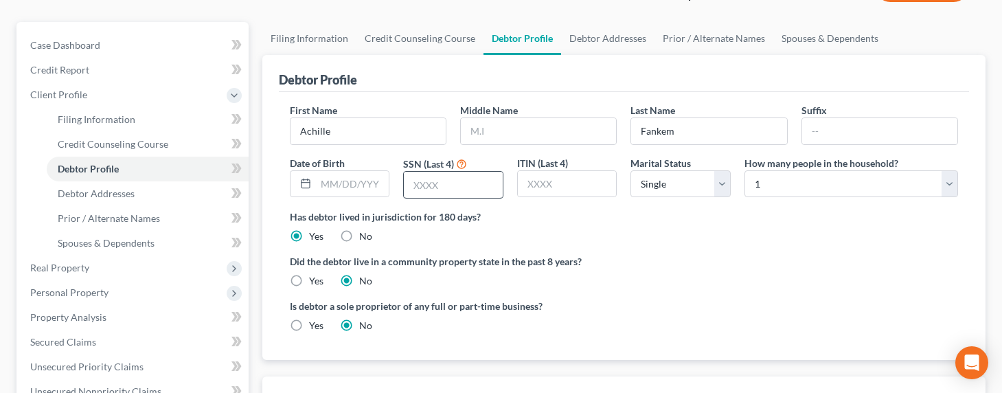
scroll to position [140, 0]
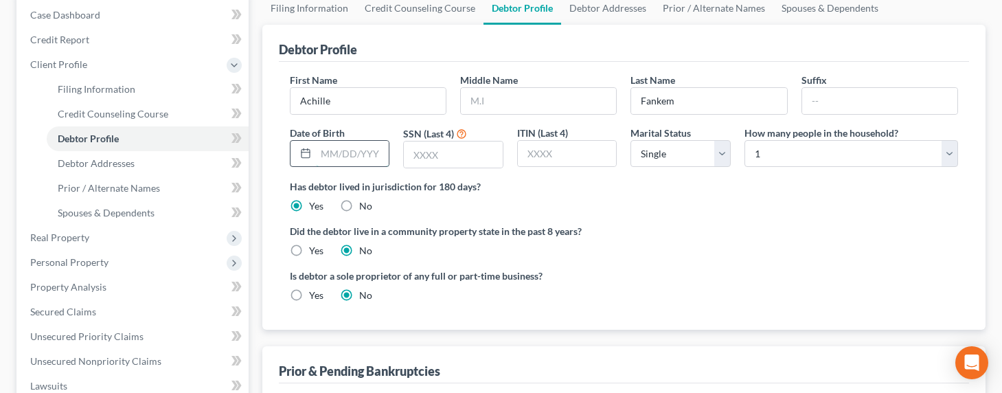
click at [330, 150] on input "text" at bounding box center [352, 154] width 73 height 26
type input "01/31/1983"
type input "6853"
click at [309, 250] on label "Yes" at bounding box center [316, 251] width 14 height 14
click at [314, 250] on input "Yes" at bounding box center [318, 248] width 9 height 9
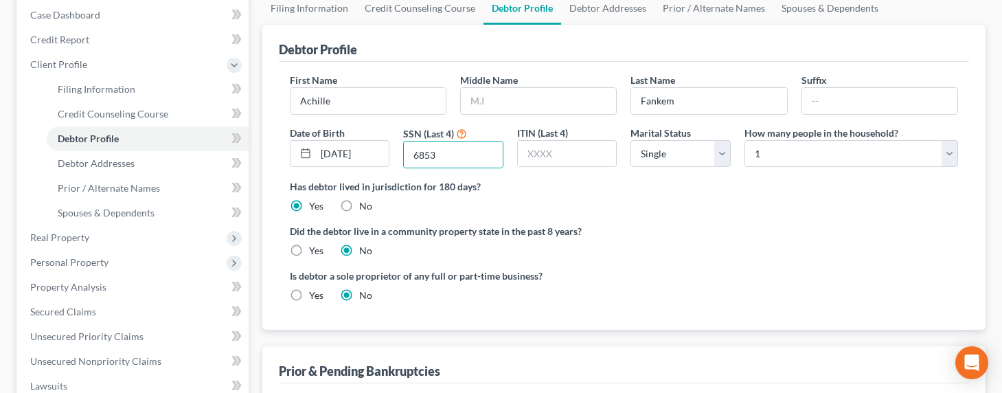
radio input "true"
radio input "false"
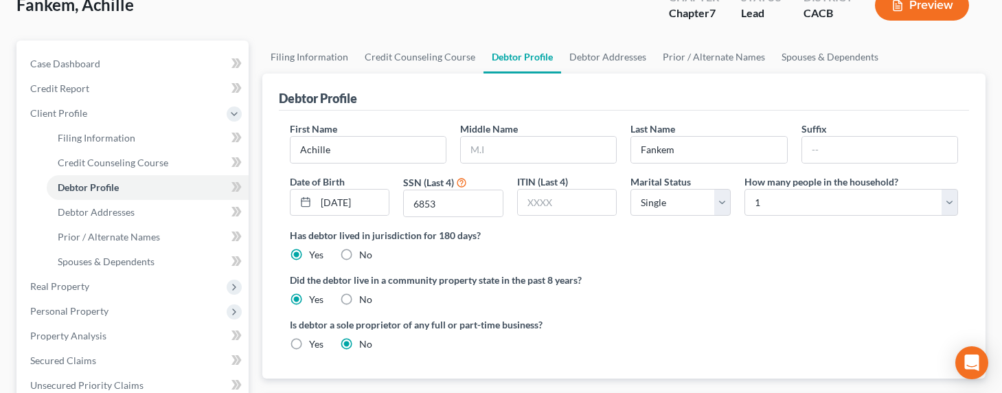
scroll to position [11, 0]
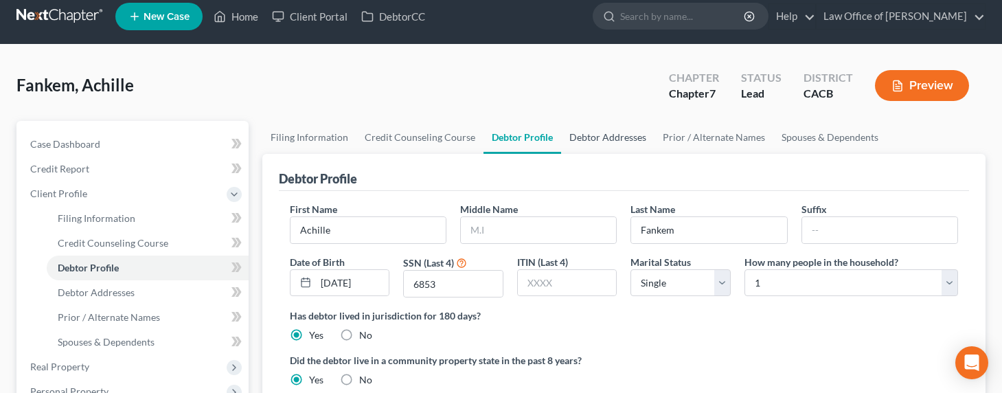
click at [601, 134] on link "Debtor Addresses" at bounding box center [607, 137] width 93 height 33
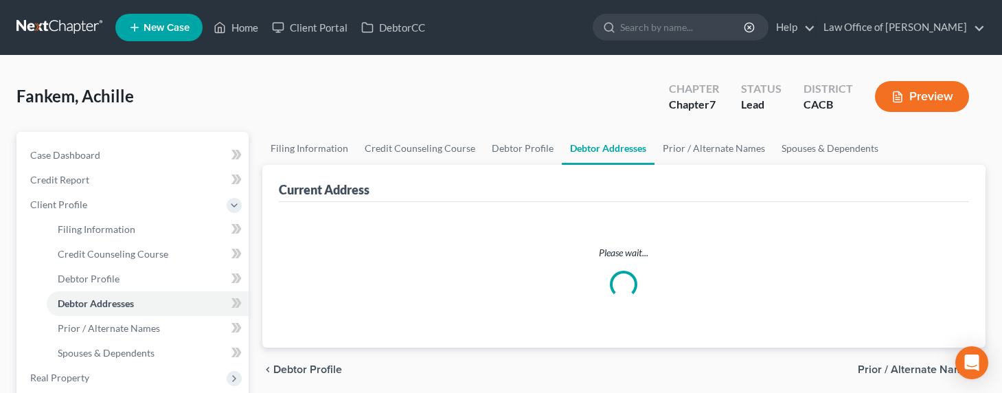
select select "0"
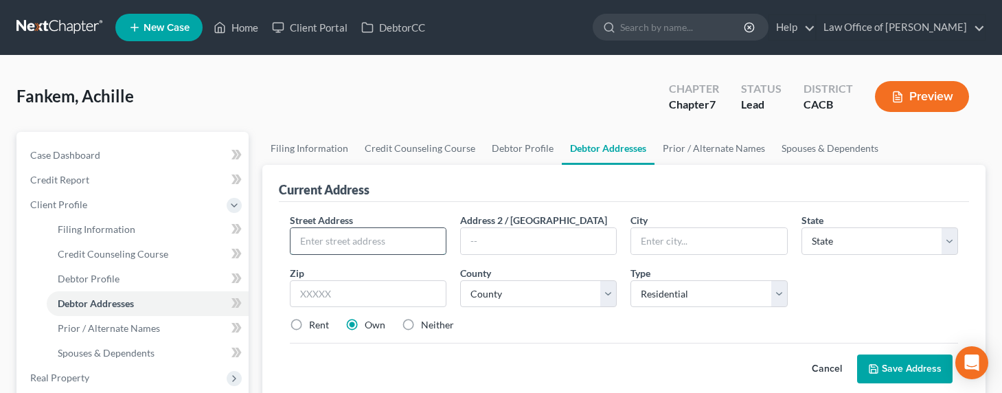
click at [351, 246] on input "text" at bounding box center [367, 241] width 155 height 26
type input "888 S. Hope St. # 405"
type input "90017"
type input "Los Angeles"
select select "4"
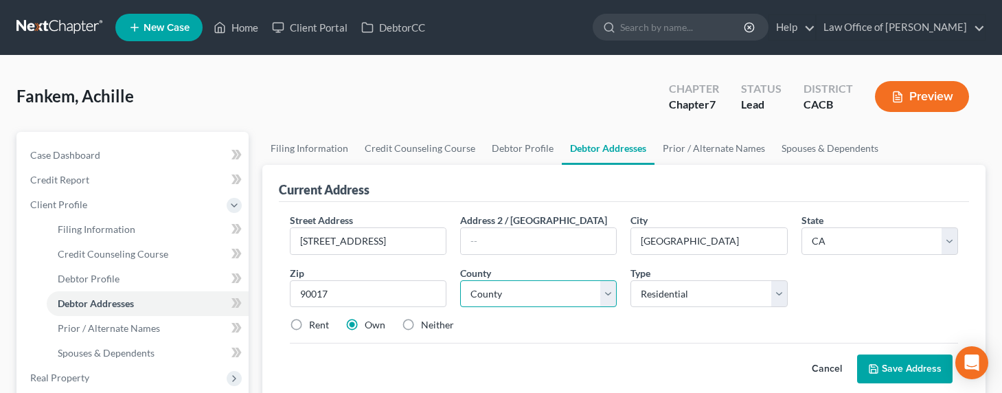
click at [514, 295] on select "County" at bounding box center [538, 293] width 157 height 27
select select "18"
click at [460, 280] on select "County Alameda County Alpine County Amador County Butte County Calaveras County…" at bounding box center [538, 293] width 157 height 27
click at [309, 325] on label "Rent" at bounding box center [319, 325] width 20 height 14
click at [314, 325] on input "Rent" at bounding box center [318, 322] width 9 height 9
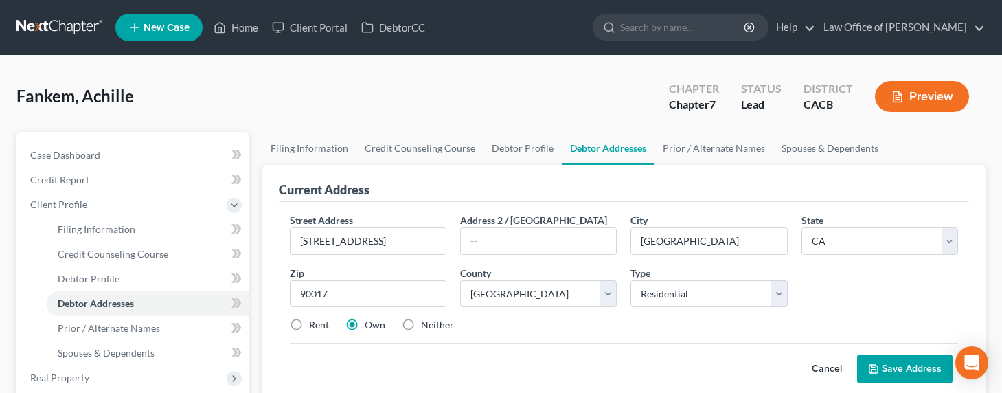
radio input "true"
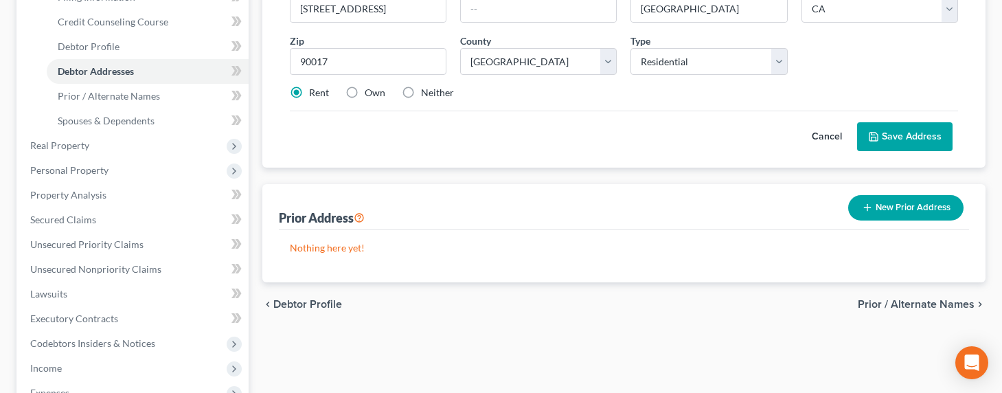
scroll to position [181, 0]
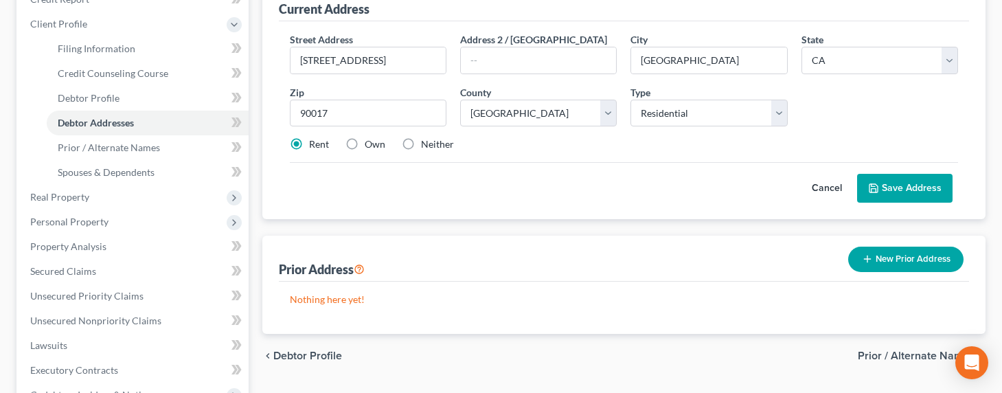
click at [884, 178] on button "Save Address" at bounding box center [904, 188] width 95 height 29
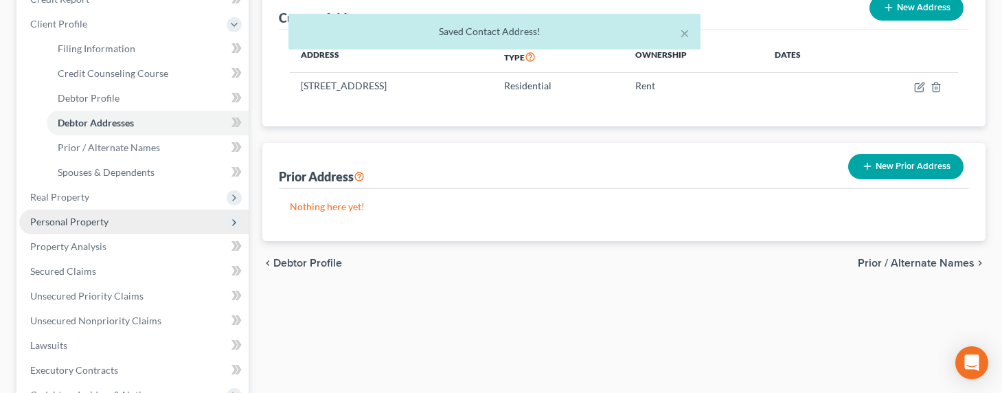
click at [61, 220] on span "Personal Property" at bounding box center [69, 222] width 78 height 12
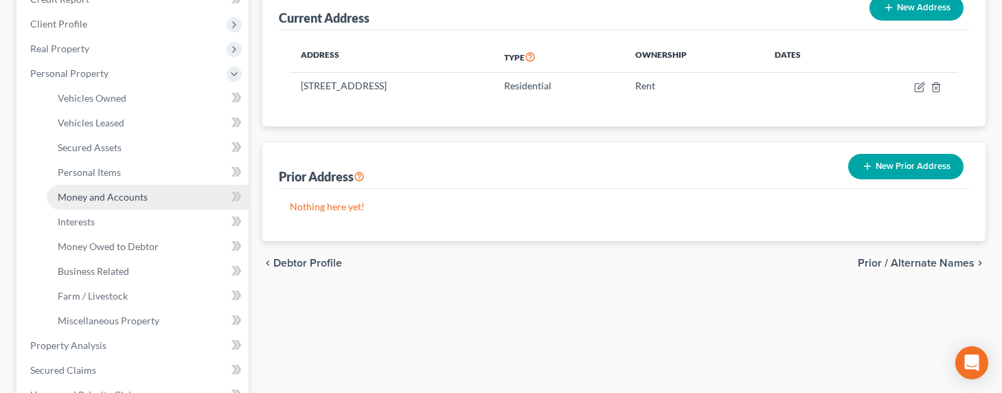
click at [91, 196] on span "Money and Accounts" at bounding box center [103, 197] width 90 height 12
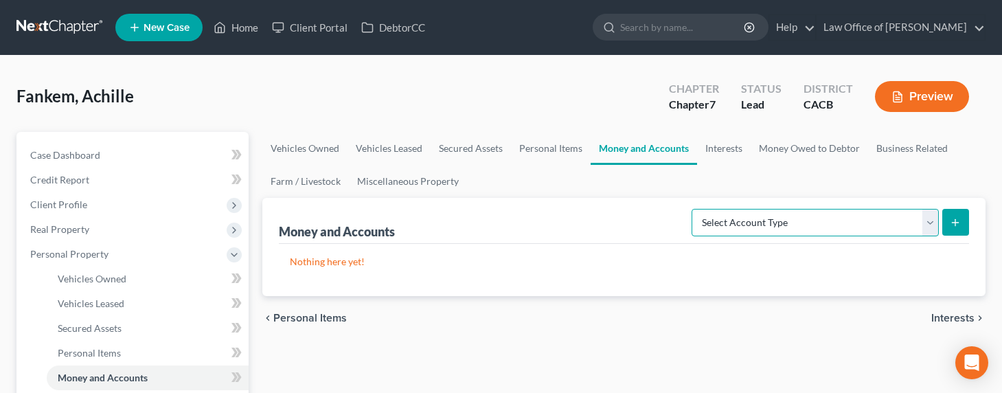
click at [770, 226] on select "Select Account Type Brokerage Cash on Hand Certificates of Deposit Checking Acc…" at bounding box center [814, 222] width 247 height 27
select select "cash_on_hand"
click at [694, 209] on select "Select Account Type Brokerage Cash on Hand Certificates of Deposit Checking Acc…" at bounding box center [814, 222] width 247 height 27
click at [963, 219] on button "submit" at bounding box center [955, 222] width 27 height 27
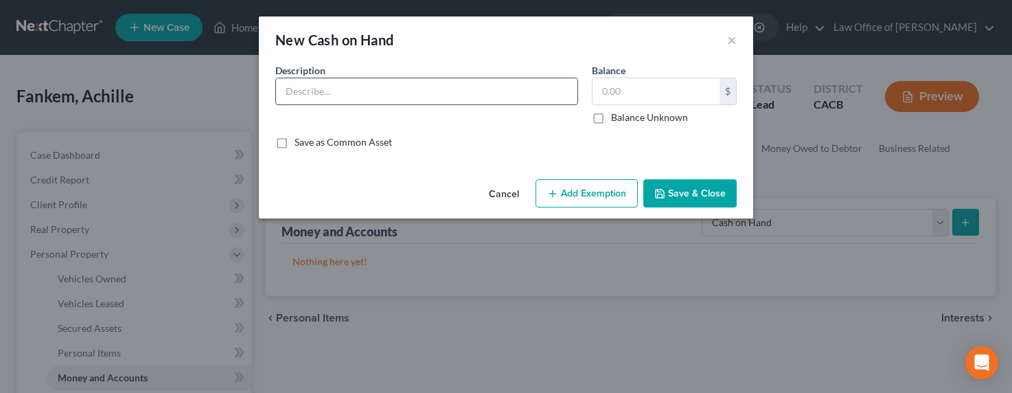
click at [472, 98] on input "text" at bounding box center [426, 91] width 301 height 26
type input "Cash on hand"
click at [650, 99] on input "text" at bounding box center [656, 91] width 127 height 26
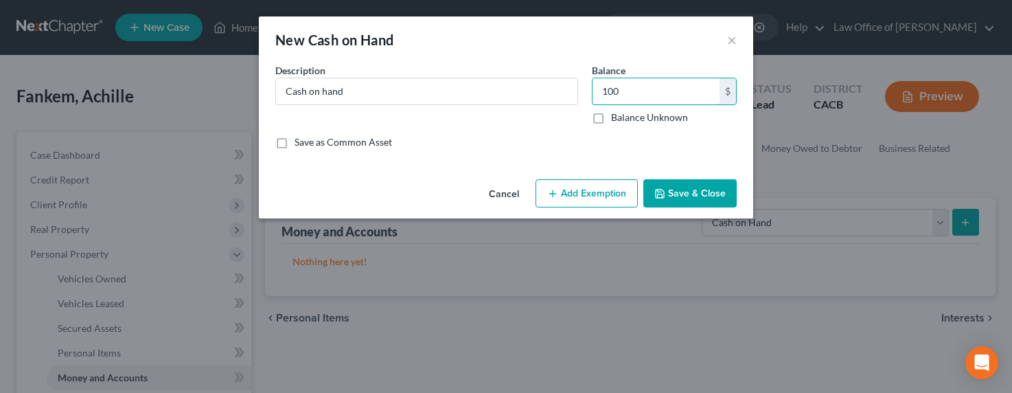
type input "100"
click at [566, 201] on button "Add Exemption" at bounding box center [587, 193] width 102 height 29
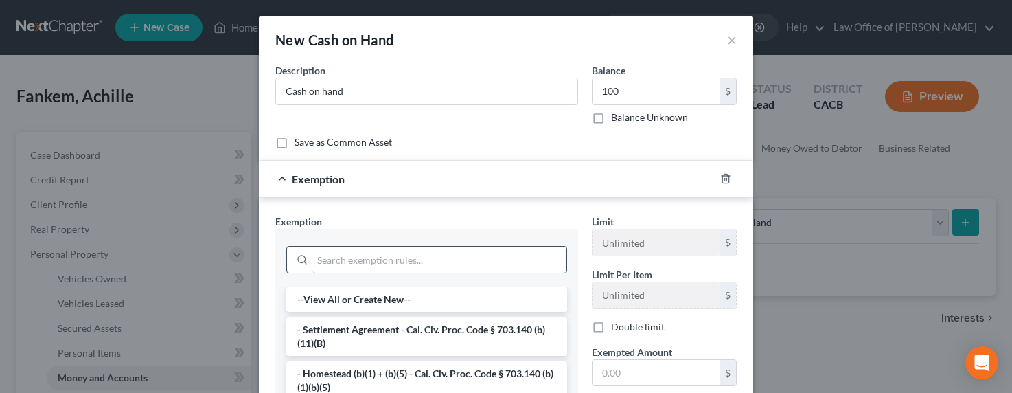
drag, startPoint x: 424, startPoint y: 273, endPoint x: 428, endPoint y: 264, distance: 10.7
click at [425, 266] on div at bounding box center [426, 258] width 281 height 36
click at [428, 264] on input "search" at bounding box center [439, 259] width 254 height 26
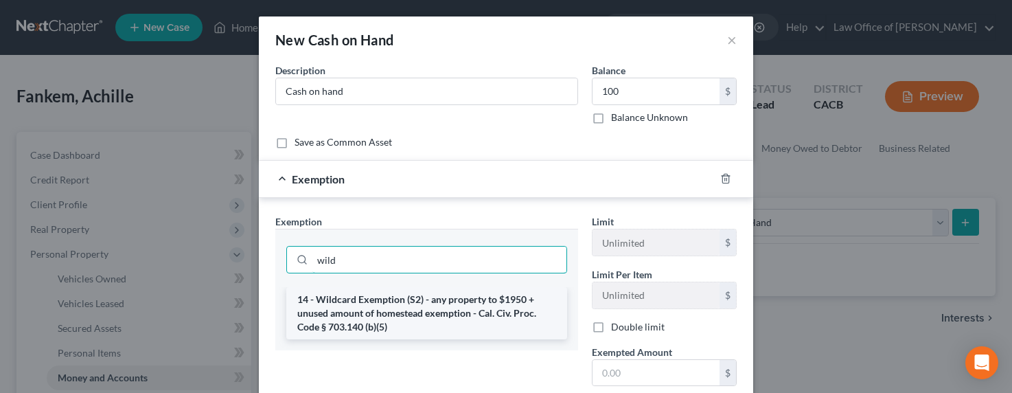
type input "wild"
click at [489, 309] on li "14 - Wildcard Exemption (S2) - any property to $1950 + unused amount of homeste…" at bounding box center [426, 313] width 281 height 52
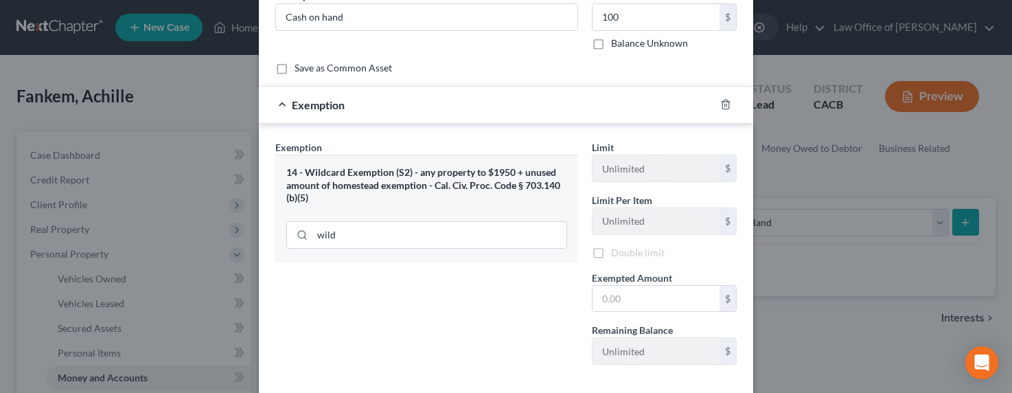
scroll to position [144, 0]
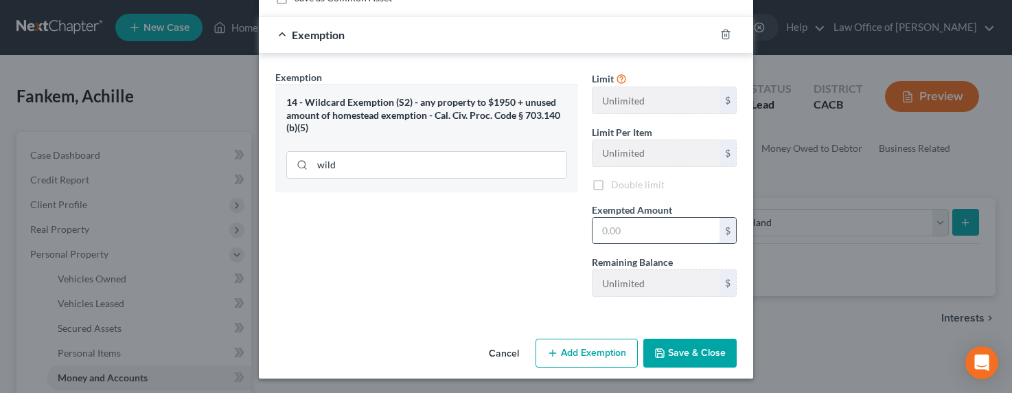
click at [643, 235] on input "text" at bounding box center [656, 231] width 127 height 26
type input "100"
click at [661, 349] on button "Save & Close" at bounding box center [689, 352] width 93 height 29
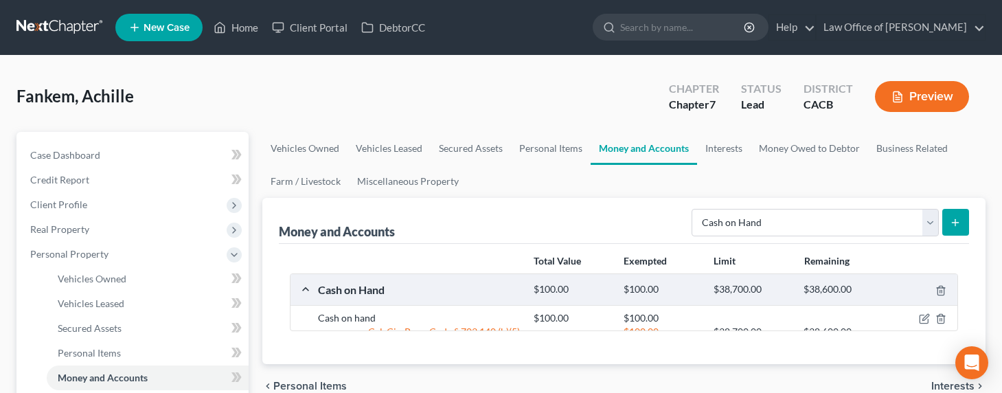
click at [782, 207] on div "Select Account Type Brokerage Cash on Hand Certificates of Deposit Checking Acc…" at bounding box center [827, 221] width 283 height 36
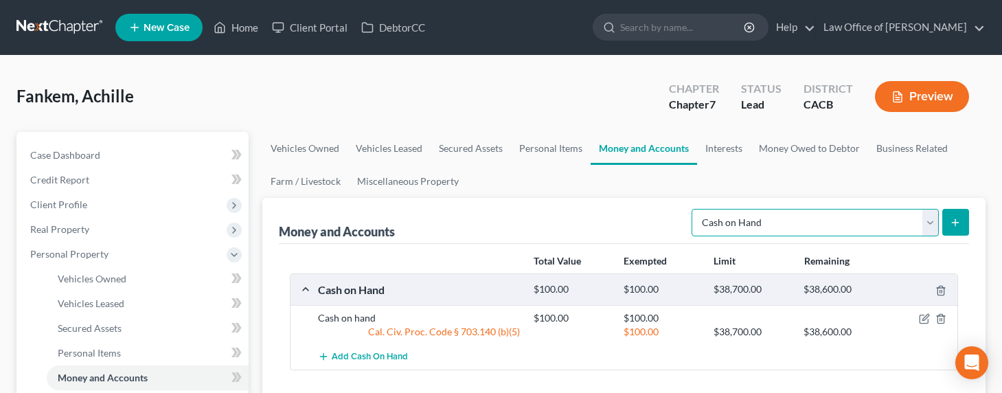
click at [785, 217] on select "Select Account Type Brokerage Cash on Hand Certificates of Deposit Checking Acc…" at bounding box center [814, 222] width 247 height 27
select select "checking"
click at [694, 209] on select "Select Account Type Brokerage Cash on Hand Certificates of Deposit Checking Acc…" at bounding box center [814, 222] width 247 height 27
click at [947, 220] on button "submit" at bounding box center [955, 222] width 27 height 27
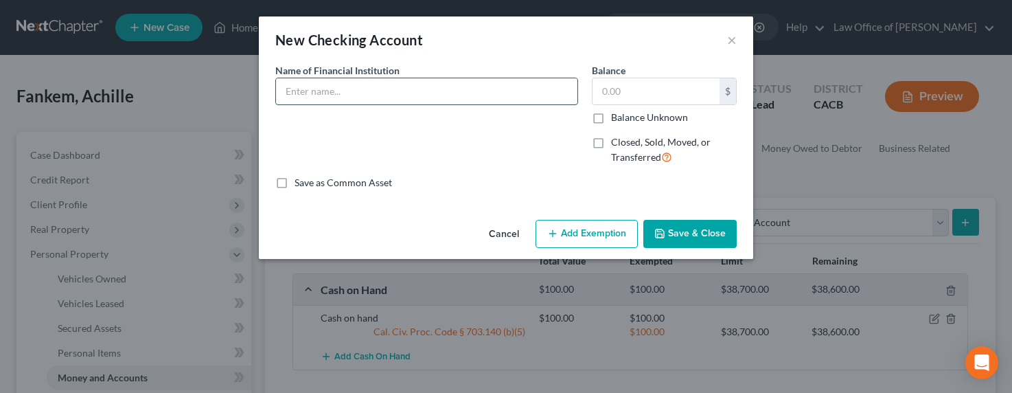
click at [354, 93] on input "text" at bounding box center [426, 91] width 301 height 26
type input "C"
type input "Bank of America Checking & Savings"
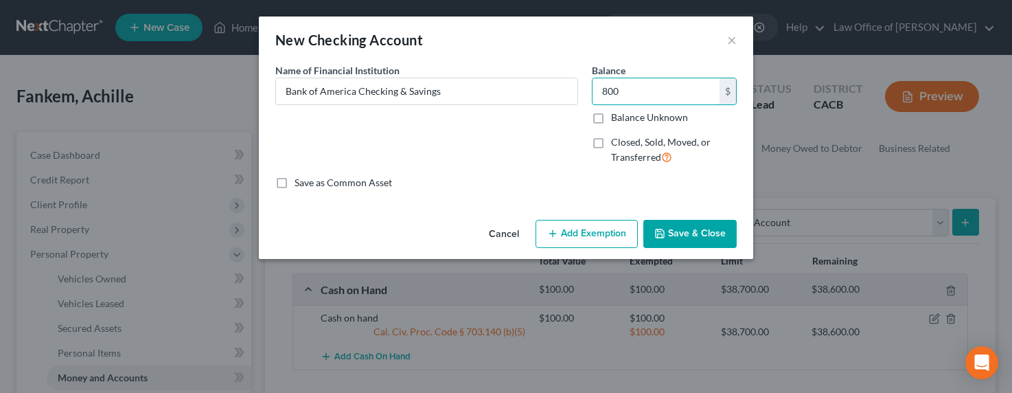
type input "800"
click at [617, 238] on button "Add Exemption" at bounding box center [587, 234] width 102 height 29
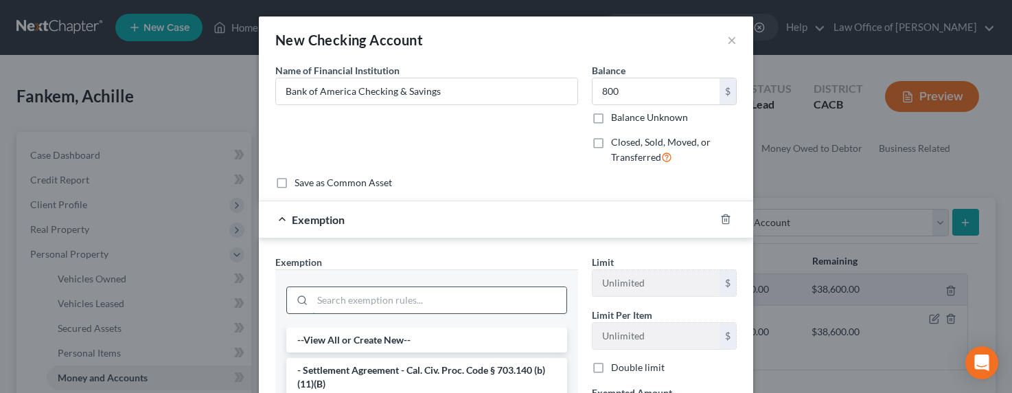
click at [448, 295] on input "search" at bounding box center [439, 300] width 254 height 26
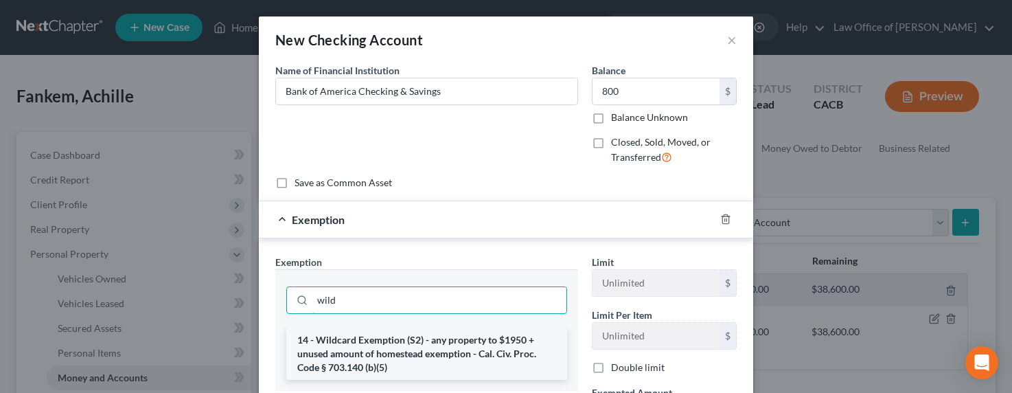
type input "wild"
click at [453, 350] on li "14 - Wildcard Exemption (S2) - any property to $1950 + unused amount of homeste…" at bounding box center [426, 353] width 281 height 52
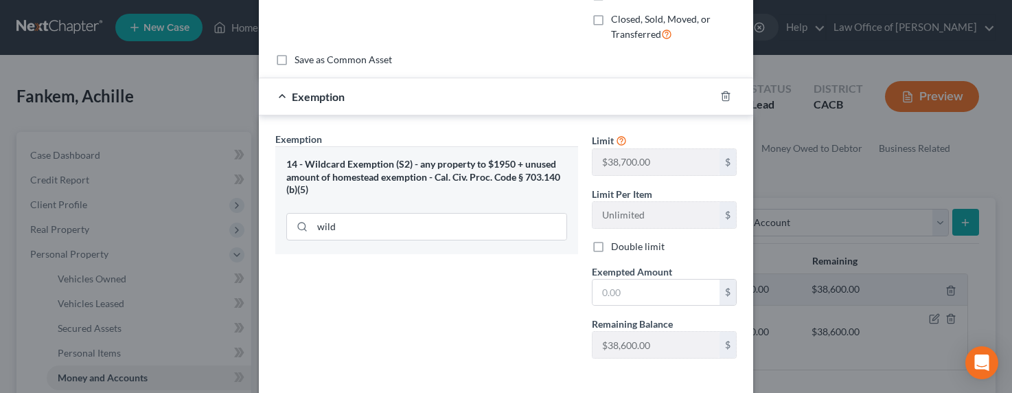
scroll to position [154, 0]
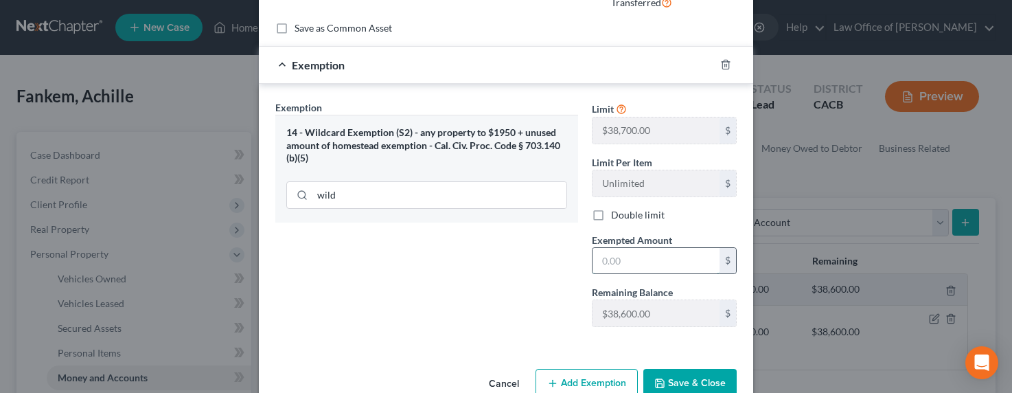
click at [607, 268] on input "text" at bounding box center [656, 261] width 127 height 26
type input "800"
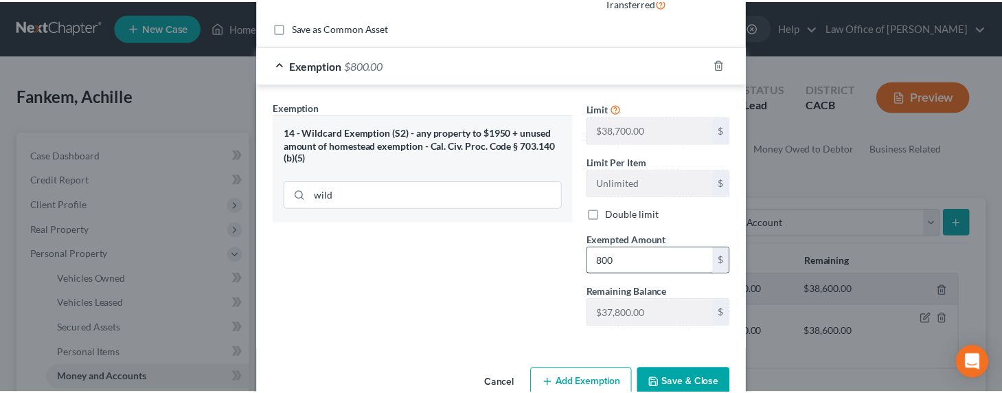
scroll to position [159, 0]
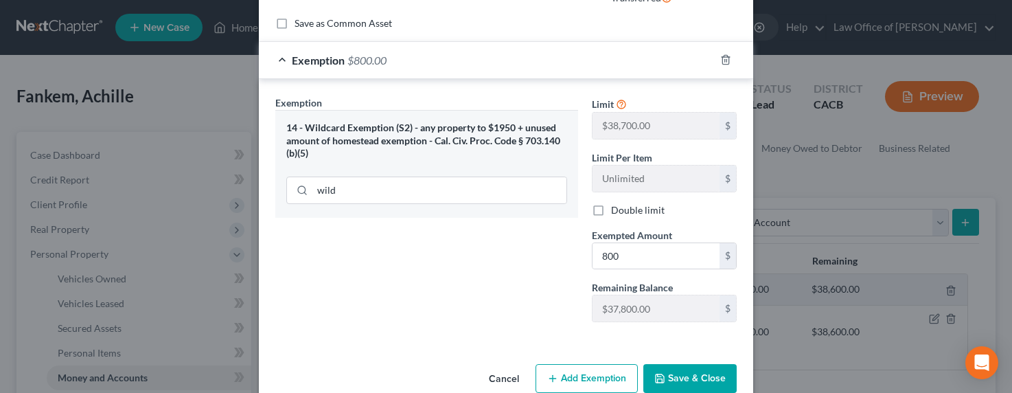
click at [681, 378] on button "Save & Close" at bounding box center [689, 378] width 93 height 29
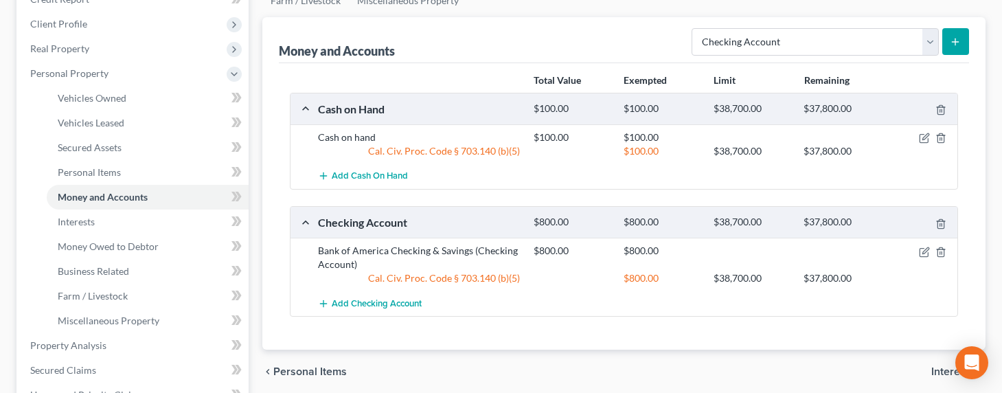
scroll to position [41, 0]
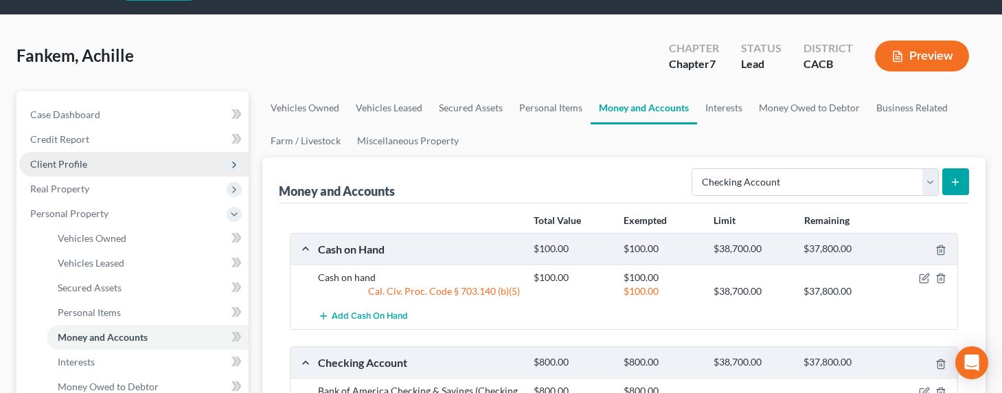
click at [58, 168] on span "Client Profile" at bounding box center [58, 164] width 57 height 12
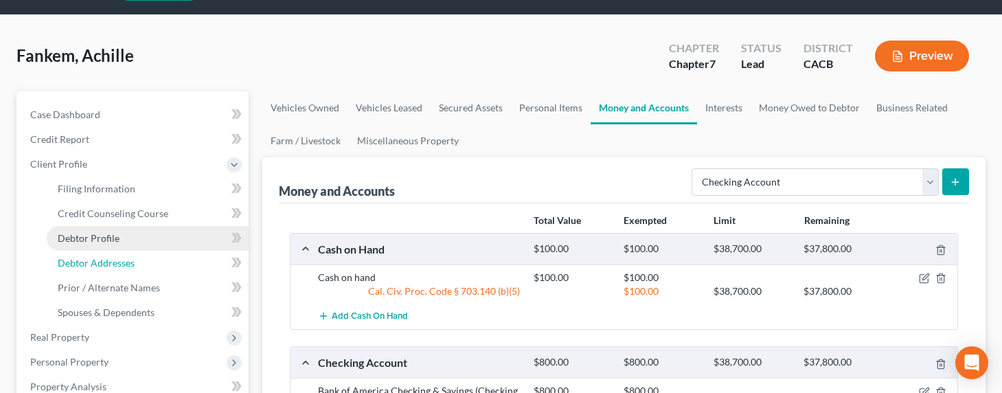
click at [86, 268] on link "Debtor Addresses" at bounding box center [148, 263] width 202 height 25
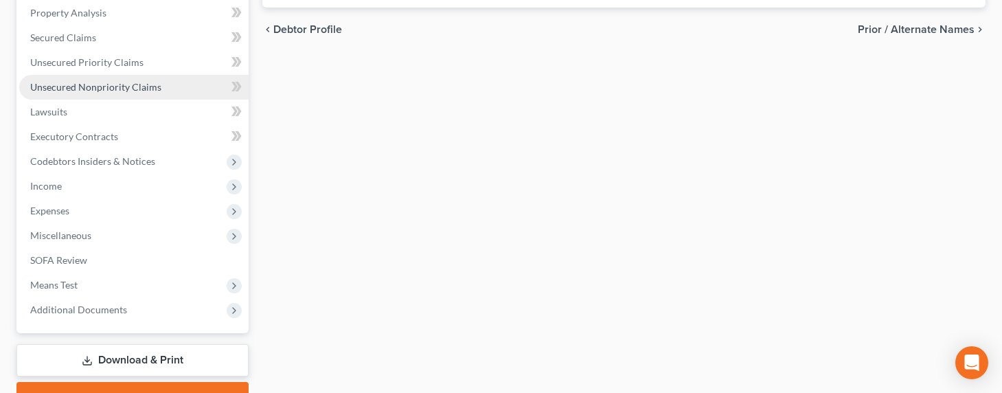
scroll to position [484, 0]
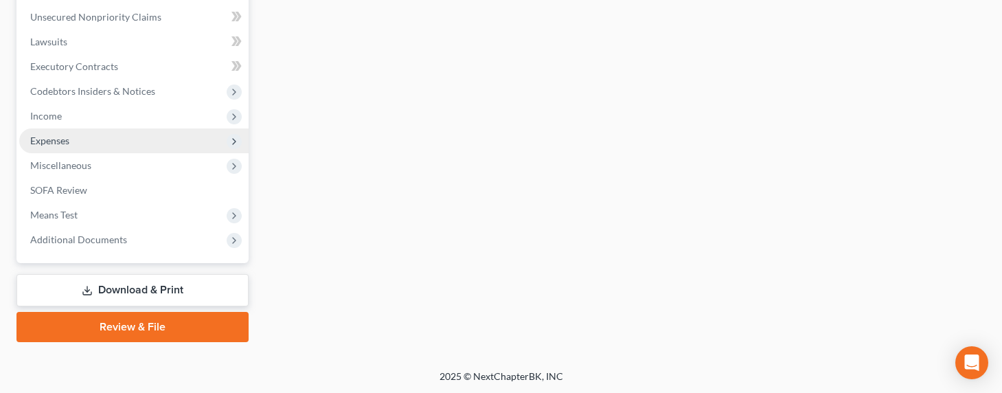
click at [51, 150] on span "Expenses" at bounding box center [133, 140] width 229 height 25
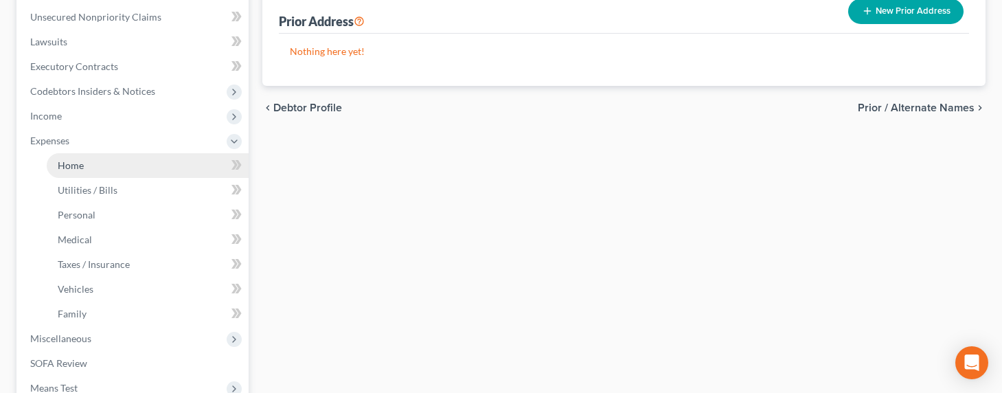
click at [69, 161] on span "Home" at bounding box center [71, 165] width 26 height 12
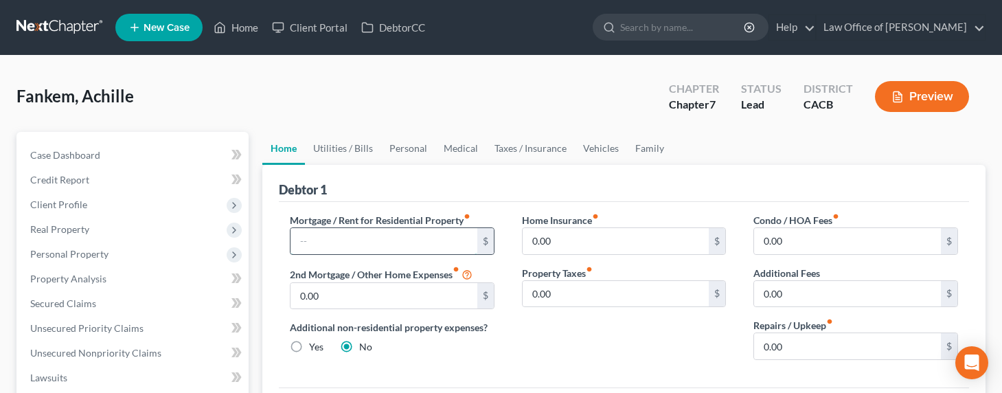
click at [328, 235] on input "text" at bounding box center [383, 241] width 187 height 26
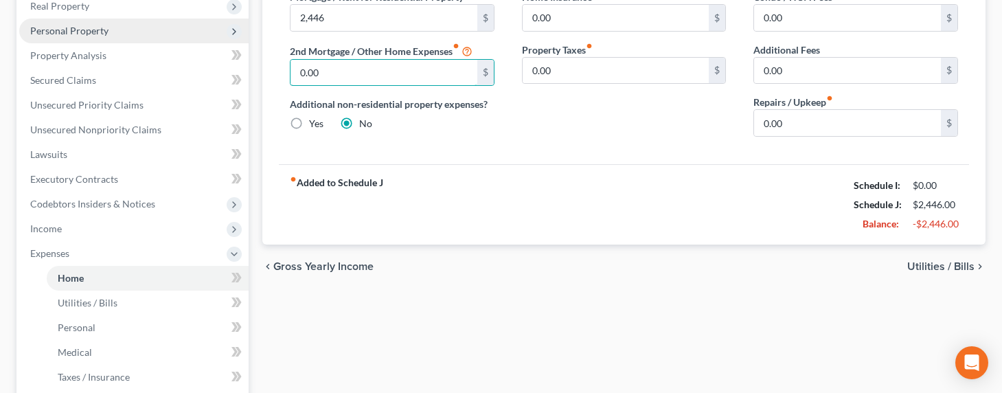
scroll to position [214, 0]
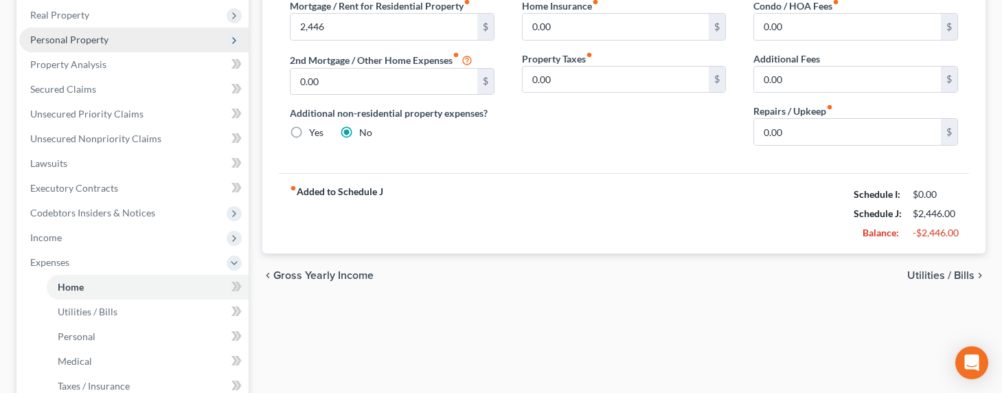
click at [64, 34] on span "Personal Property" at bounding box center [69, 40] width 78 height 12
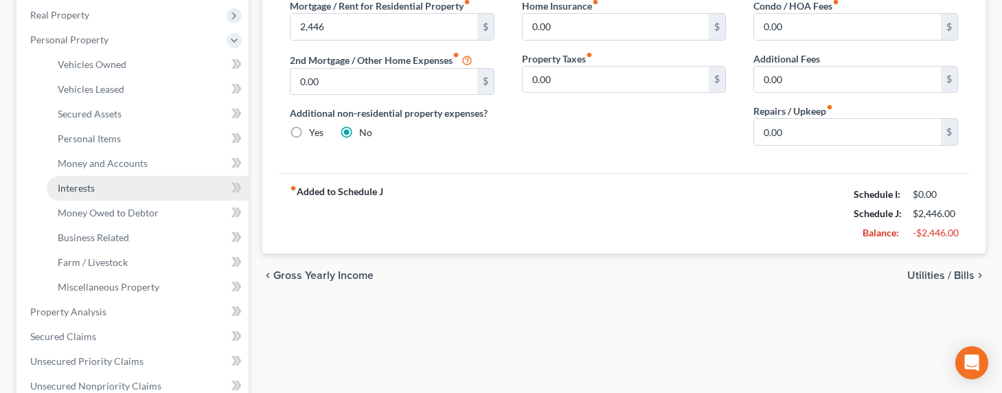
click at [76, 186] on span "Interests" at bounding box center [76, 188] width 37 height 12
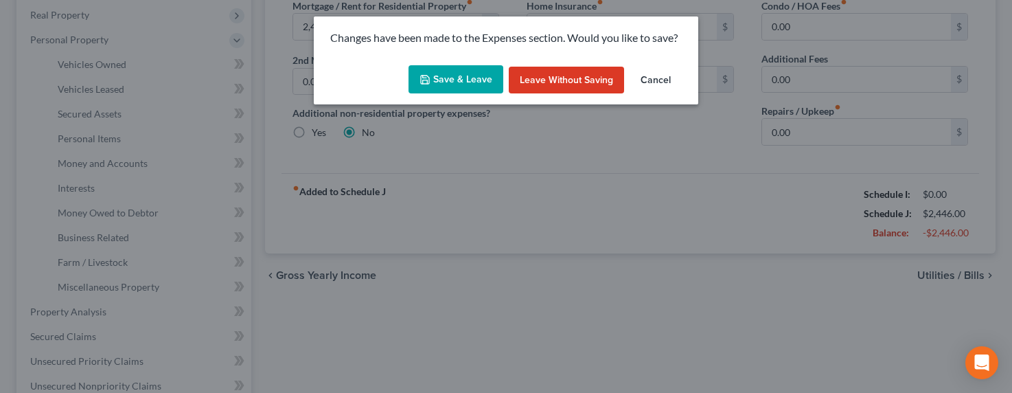
click at [465, 77] on button "Save & Leave" at bounding box center [456, 79] width 95 height 29
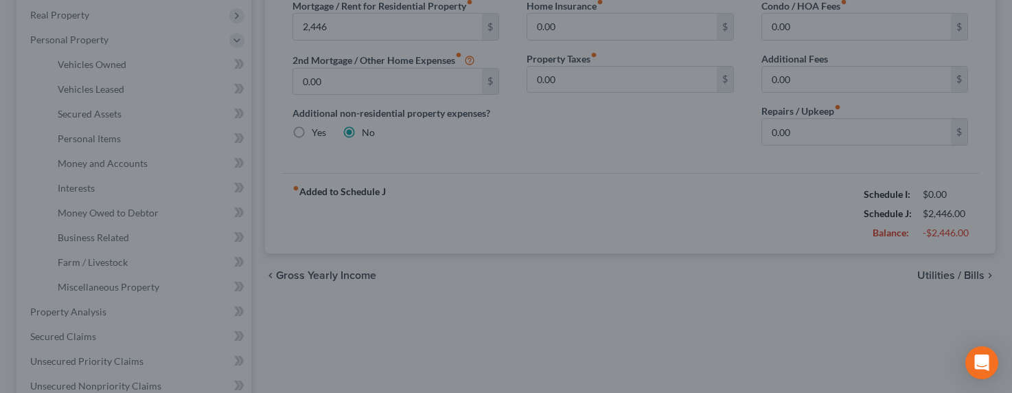
type input "2,446.00"
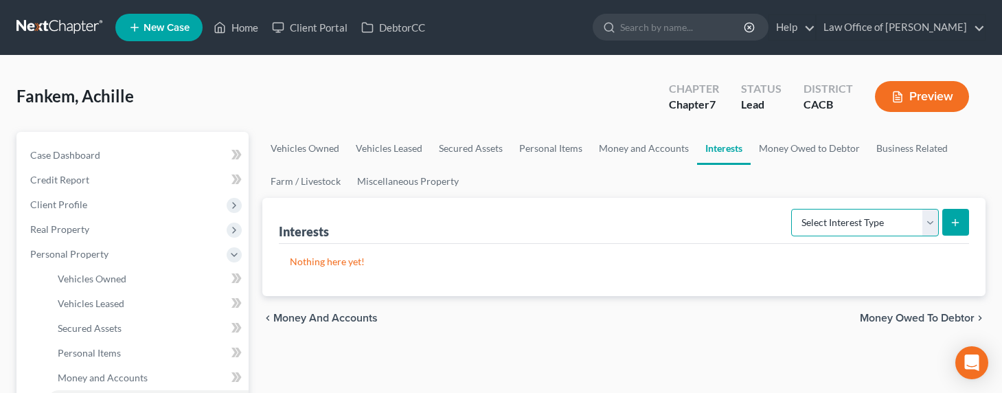
click at [836, 213] on select "Select Interest Type 401K Annuity Bond Education IRA Government Bond Government…" at bounding box center [865, 222] width 148 height 27
select select "unincorporated_business"
click at [792, 209] on select "Select Interest Type 401K Annuity Bond Education IRA Government Bond Government…" at bounding box center [865, 222] width 148 height 27
click at [967, 217] on button "submit" at bounding box center [955, 222] width 27 height 27
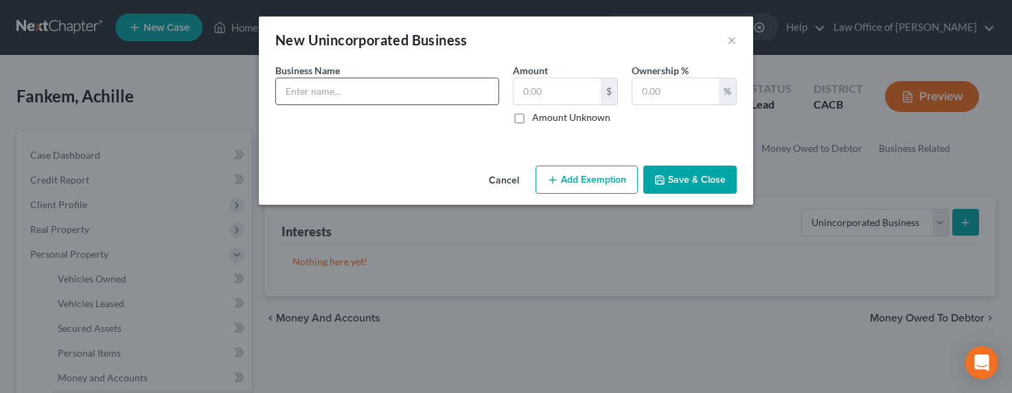
click at [451, 91] on input "text" at bounding box center [387, 91] width 222 height 26
type input "Life Insurance Agent (DBA)"
click at [591, 115] on label "Amount Unknown" at bounding box center [571, 118] width 78 height 14
click at [547, 115] on input "Amount Unknown" at bounding box center [542, 115] width 9 height 9
checkbox input "true"
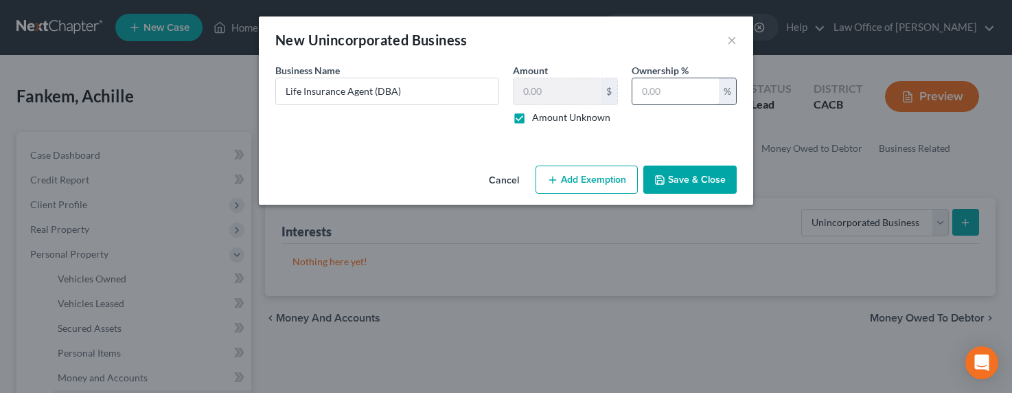
click at [676, 84] on input "text" at bounding box center [675, 91] width 87 height 26
type input "100"
click at [685, 171] on button "Save & Close" at bounding box center [689, 179] width 93 height 29
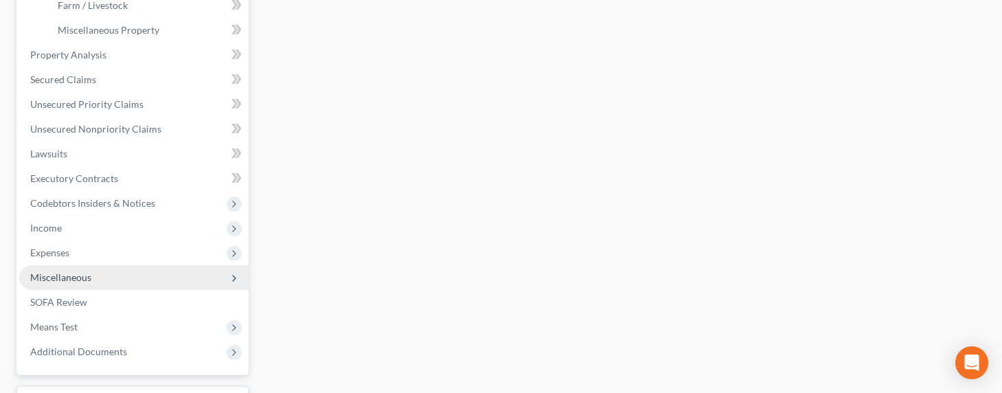
click at [102, 273] on span "Miscellaneous" at bounding box center [133, 277] width 229 height 25
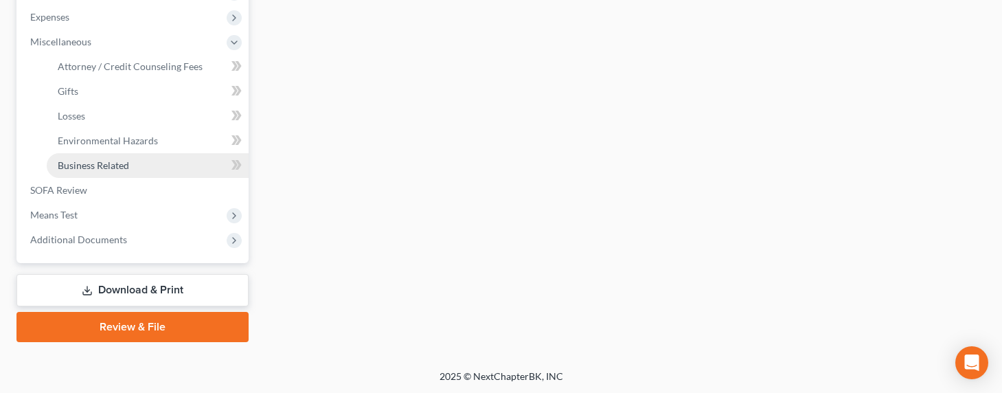
click at [104, 161] on span "Business Related" at bounding box center [93, 165] width 71 height 12
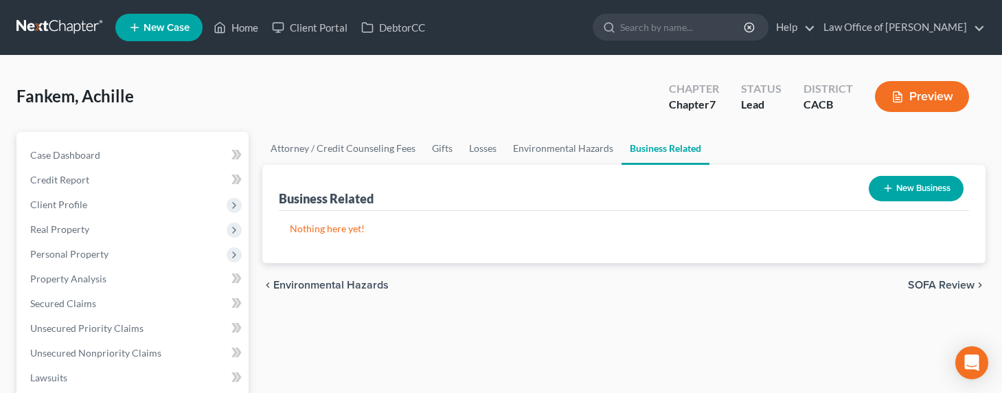
click at [908, 196] on button "New Business" at bounding box center [916, 188] width 95 height 25
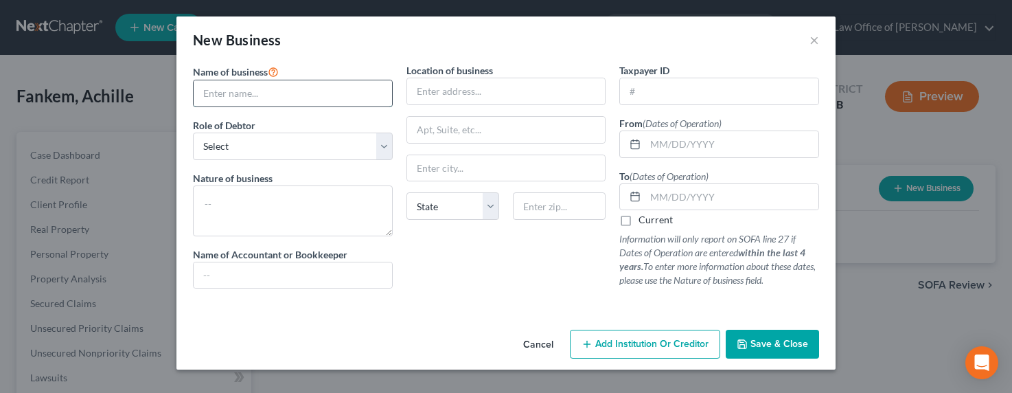
click at [217, 91] on input "text" at bounding box center [293, 93] width 198 height 26
type input "Life Insurance Agent"
select select "sole_proprietor"
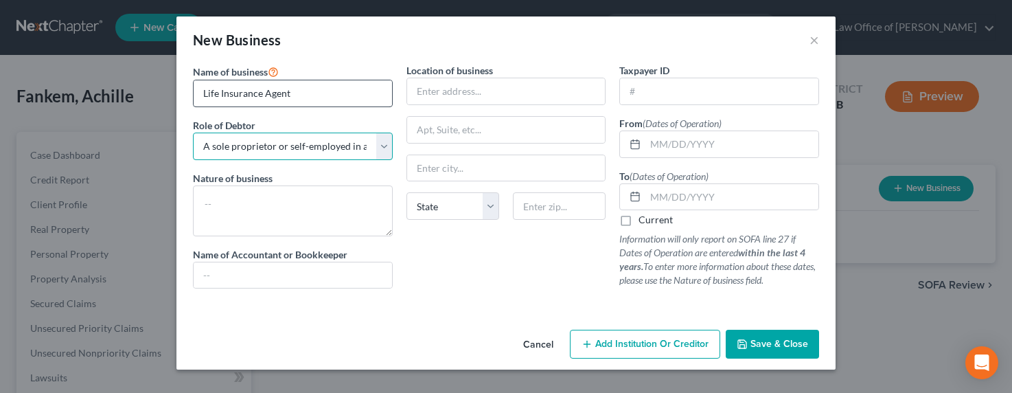
click at [193, 133] on select "Select A member of a limited liability company (LLC) or limited liability partn…" at bounding box center [293, 146] width 200 height 27
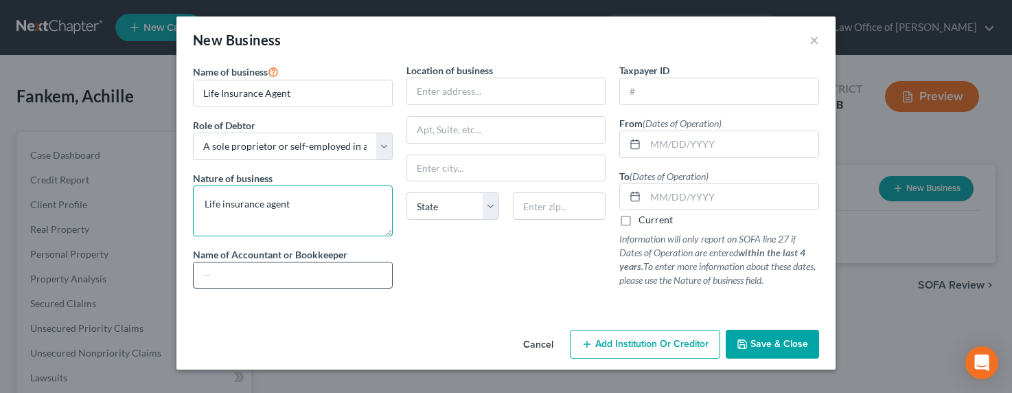
type textarea "Life insurance agent"
click at [240, 275] on input "text" at bounding box center [293, 275] width 198 height 26
type input "Accountant / CPA"
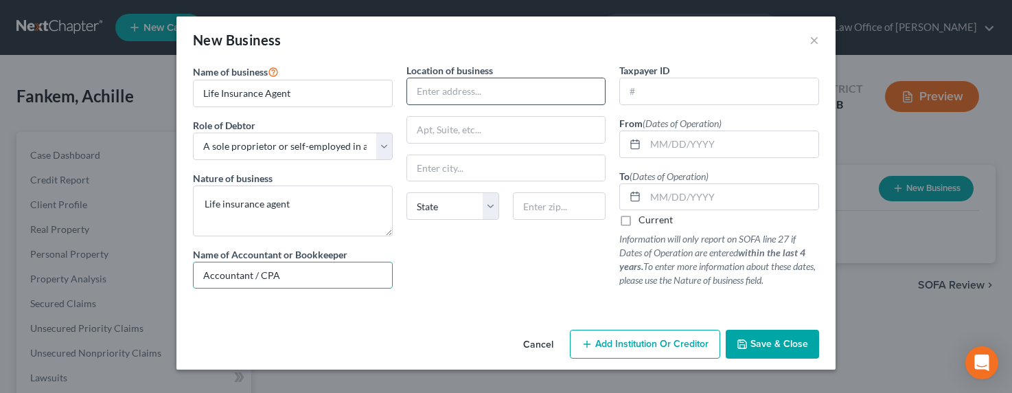
click at [451, 89] on input "text" at bounding box center [506, 91] width 198 height 26
type input "888 S. Hope St. # 405"
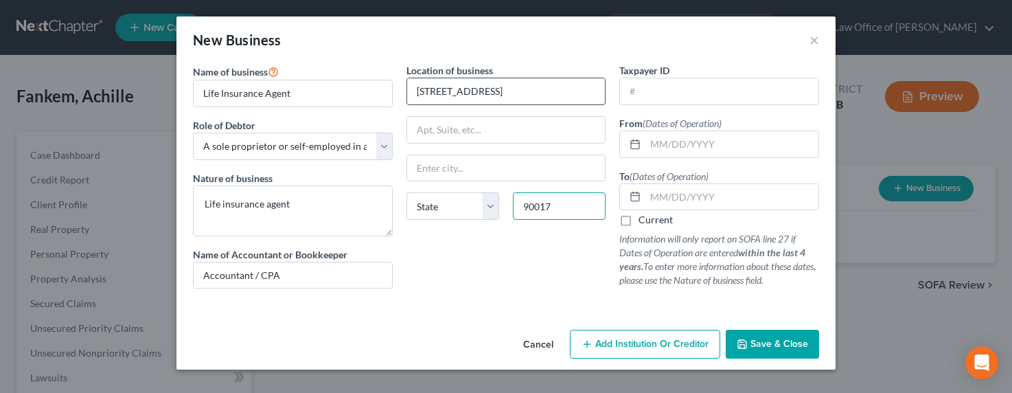
type input "90017"
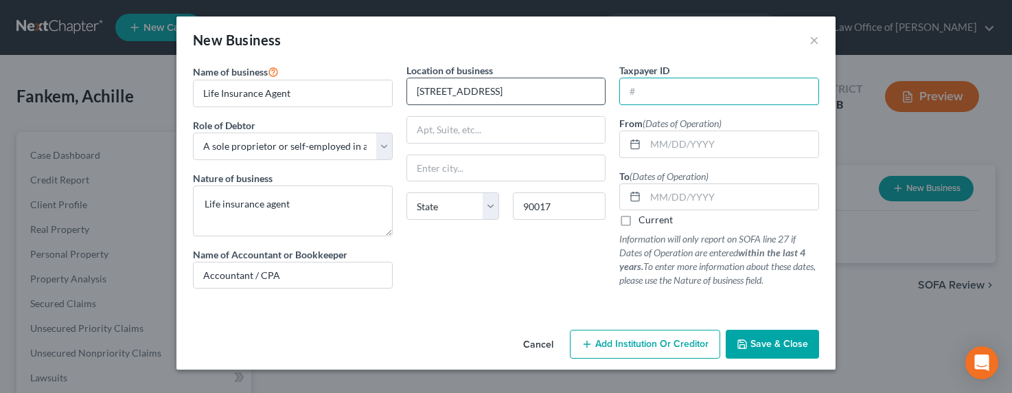
type input "Los Angeles"
select select "4"
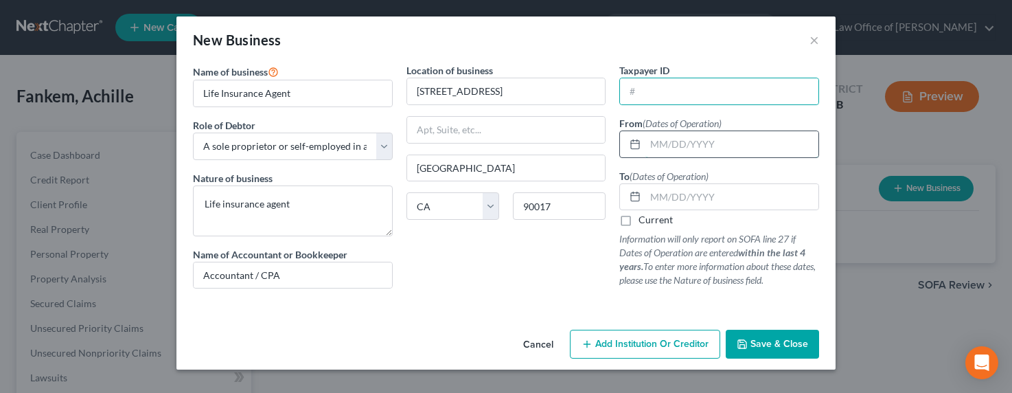
click at [669, 138] on input "text" at bounding box center [731, 144] width 173 height 26
type input "01/01/2018"
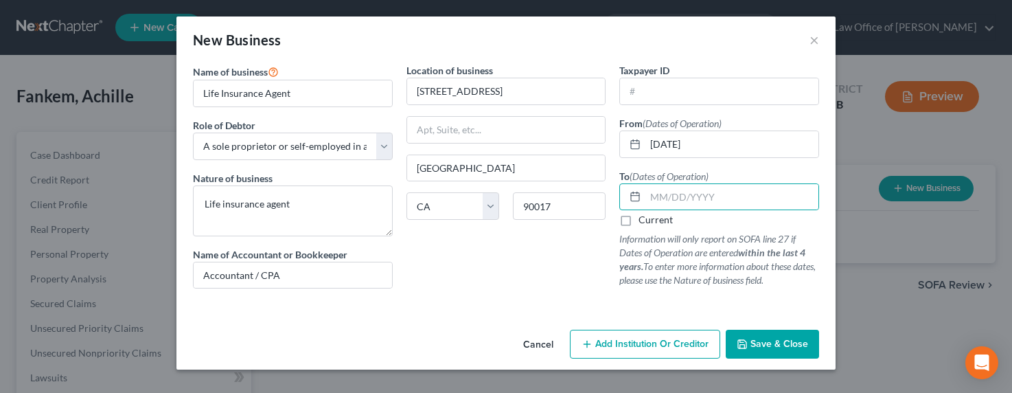
click at [660, 222] on label "Current" at bounding box center [656, 220] width 34 height 14
click at [653, 222] on input "Current" at bounding box center [648, 217] width 9 height 9
checkbox input "true"
click at [777, 343] on span "Save & Close" at bounding box center [779, 344] width 58 height 12
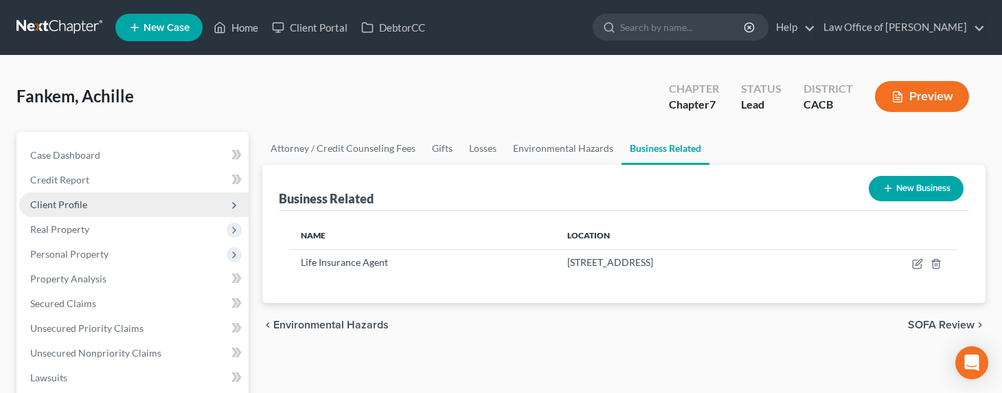
click at [50, 203] on span "Client Profile" at bounding box center [58, 204] width 57 height 12
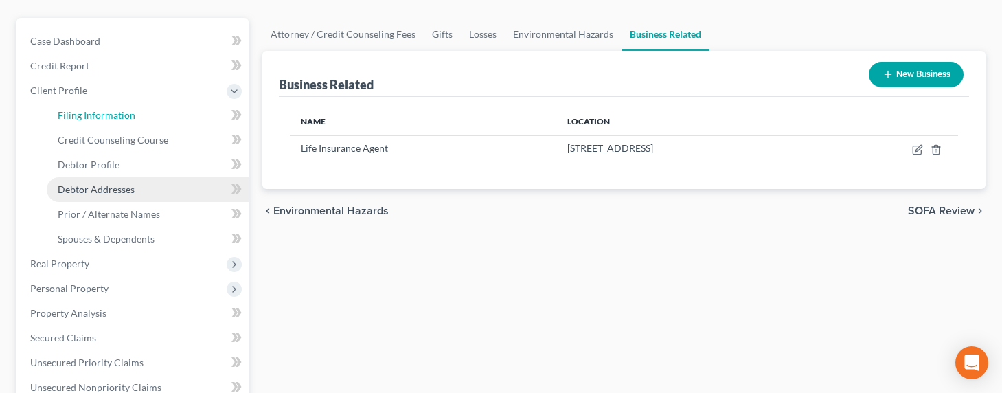
scroll to position [114, 0]
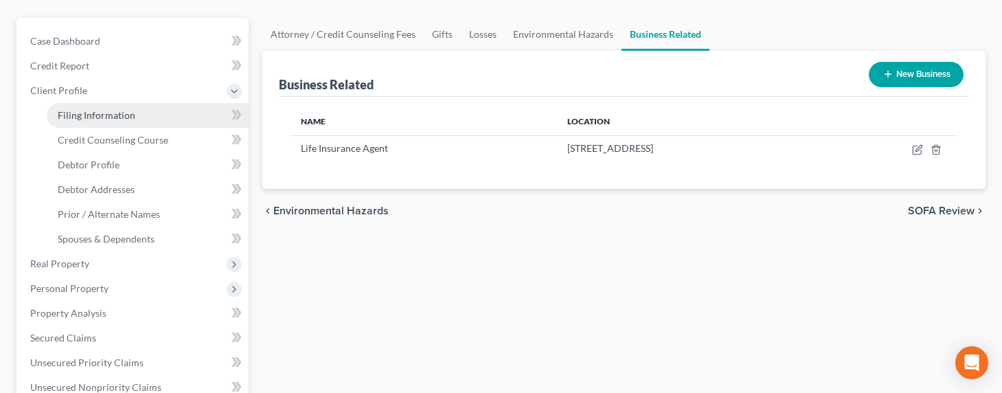
click at [98, 121] on link "Filing Information" at bounding box center [148, 115] width 202 height 25
select select "1"
select select "0"
select select "7"
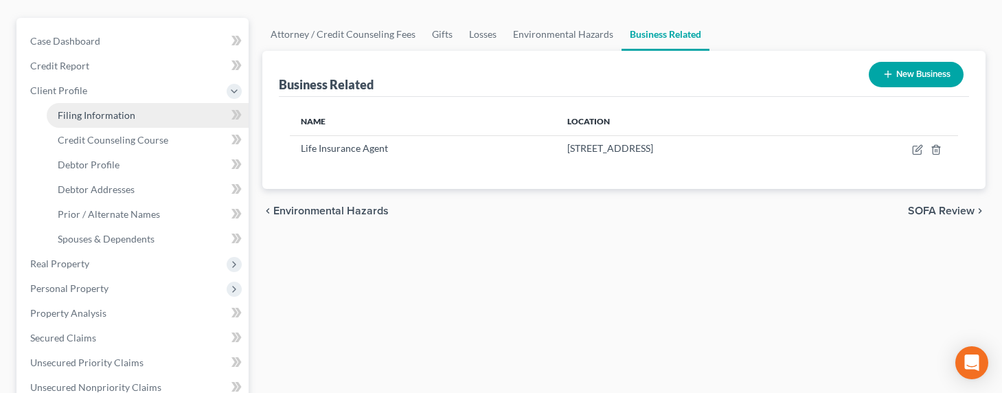
select select "0"
select select "4"
select select "0"
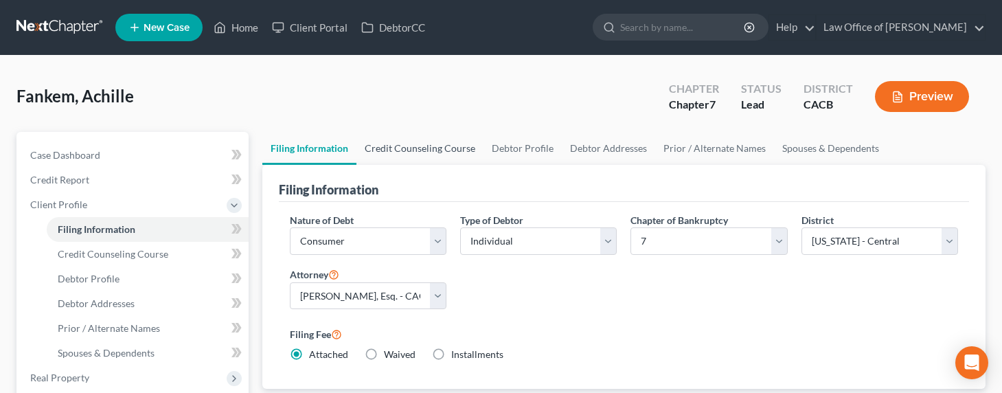
click at [426, 152] on link "Credit Counseling Course" at bounding box center [419, 148] width 127 height 33
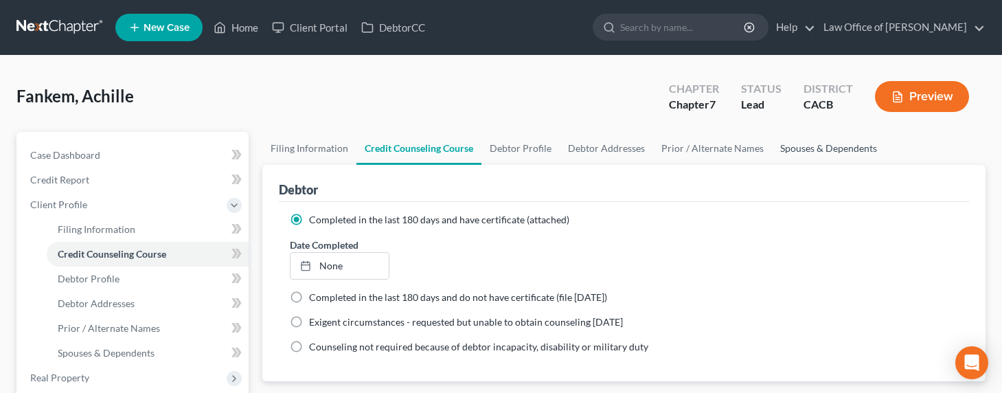
click at [794, 150] on link "Spouses & Dependents" at bounding box center [828, 148] width 113 height 33
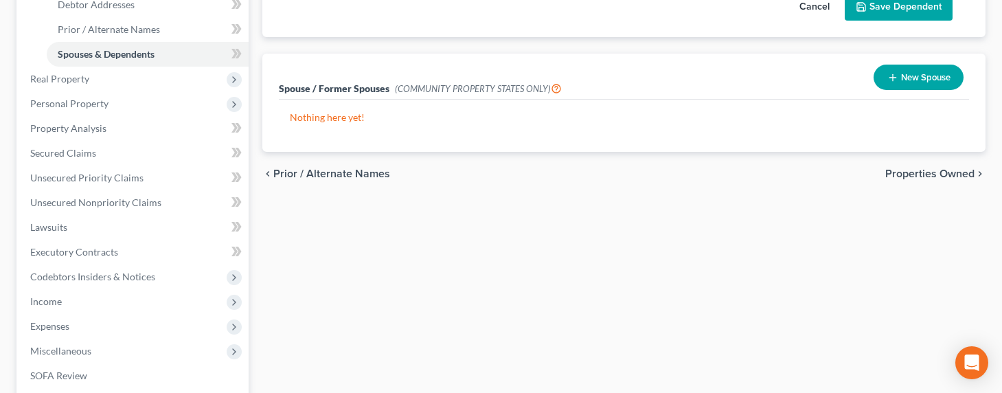
scroll to position [4, 0]
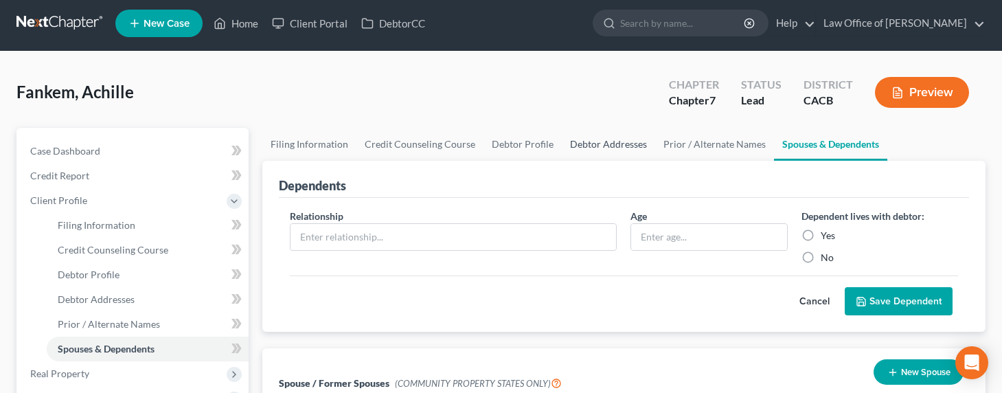
click at [617, 147] on link "Debtor Addresses" at bounding box center [608, 144] width 93 height 33
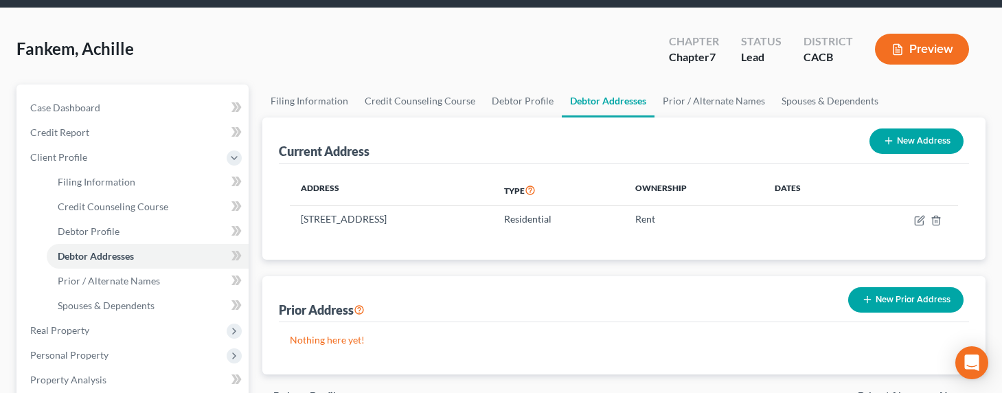
scroll to position [297, 0]
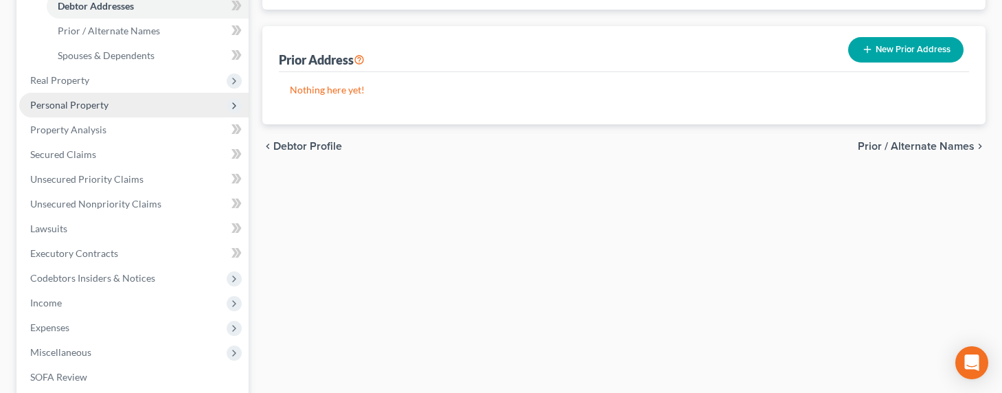
click at [57, 104] on span "Personal Property" at bounding box center [69, 105] width 78 height 12
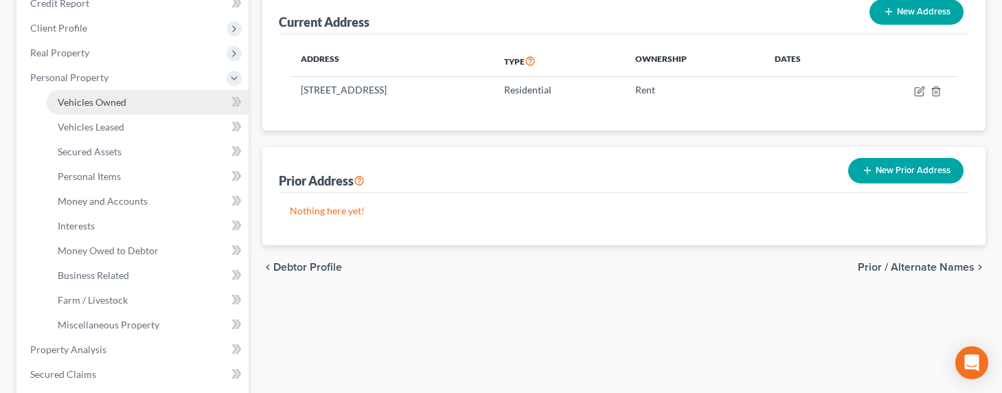
click at [87, 96] on span "Vehicles Owned" at bounding box center [92, 102] width 69 height 12
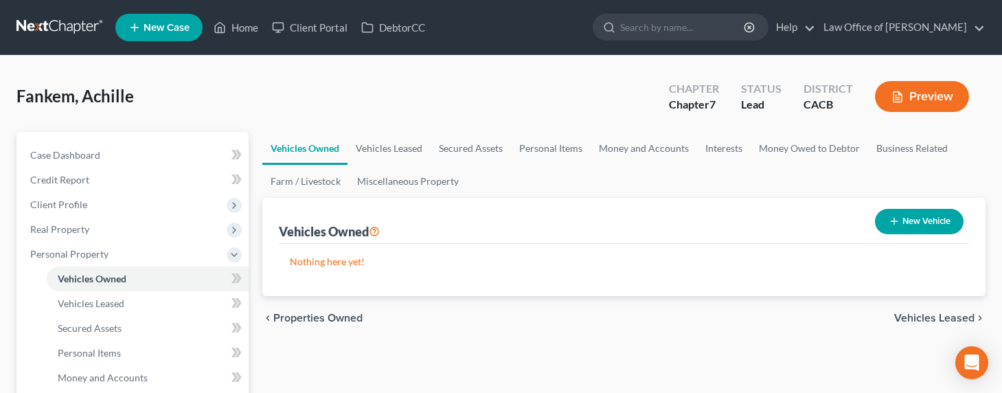
click at [900, 226] on button "New Vehicle" at bounding box center [919, 221] width 89 height 25
select select "0"
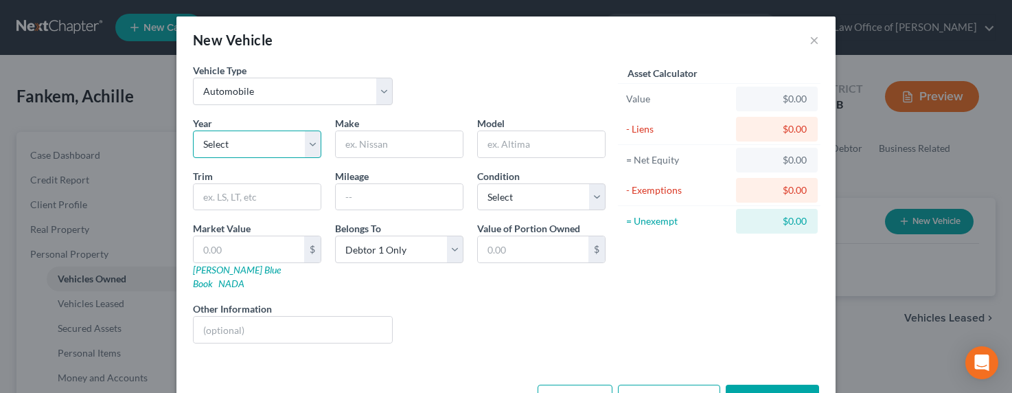
click at [216, 149] on select "Select 2026 2025 2024 2023 2022 2021 2020 2019 2018 2017 2016 2015 2014 2013 20…" at bounding box center [257, 143] width 128 height 27
click at [222, 152] on select "Select 2026 2025 2024 2023 2022 2021 2020 2019 2018 2017 2016 2015 2014 2013 20…" at bounding box center [257, 143] width 128 height 27
select select "3"
click at [193, 130] on select "Select 2026 2025 2024 2023 2022 2021 2020 2019 2018 2017 2016 2015 2014 2013 20…" at bounding box center [257, 143] width 128 height 27
click at [393, 142] on input "text" at bounding box center [399, 144] width 127 height 26
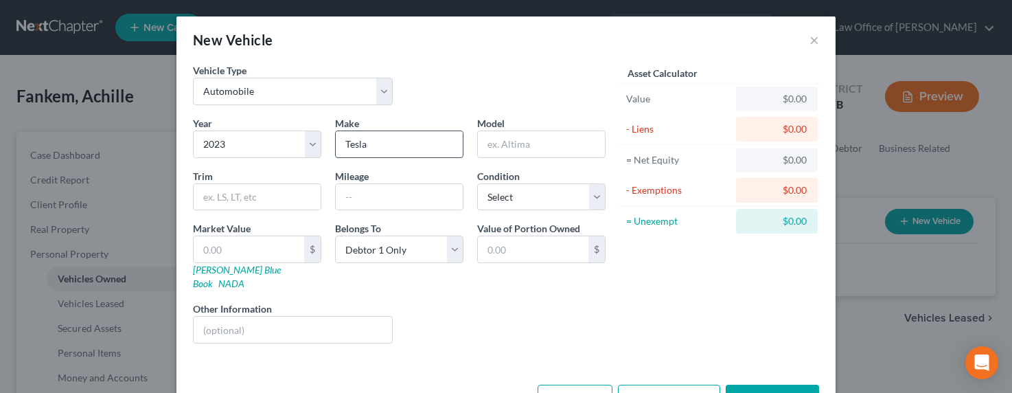
type input "Tesla"
type input "Model"
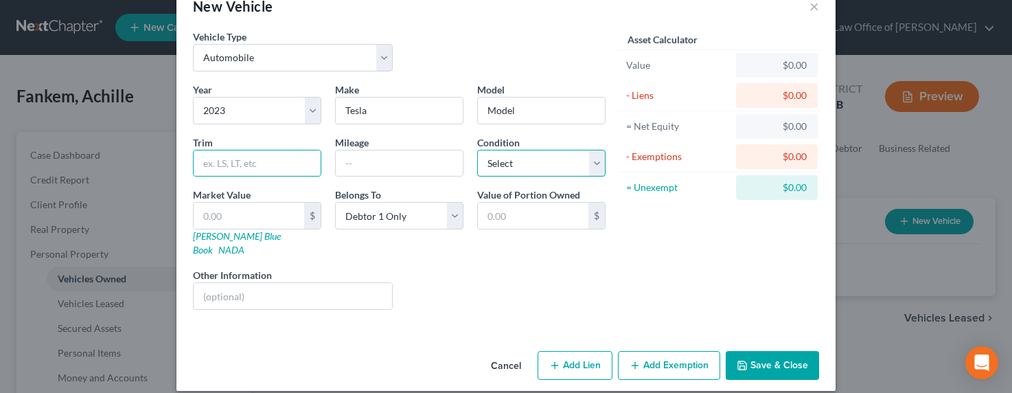
click at [525, 163] on select "Select Excellent Very Good Good Fair Poor" at bounding box center [541, 163] width 128 height 27
select select "1"
click at [477, 150] on select "Select Excellent Very Good Good Fair Poor" at bounding box center [541, 163] width 128 height 27
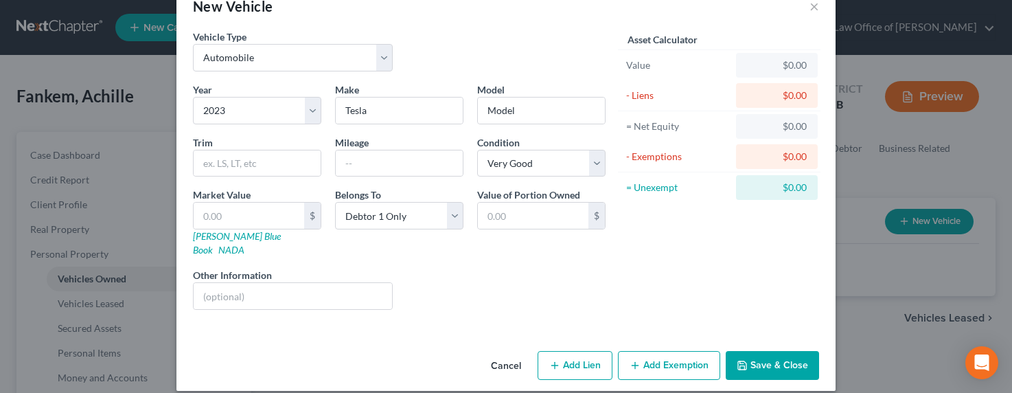
click at [565, 351] on button "Add Lien" at bounding box center [575, 365] width 75 height 29
select select "0"
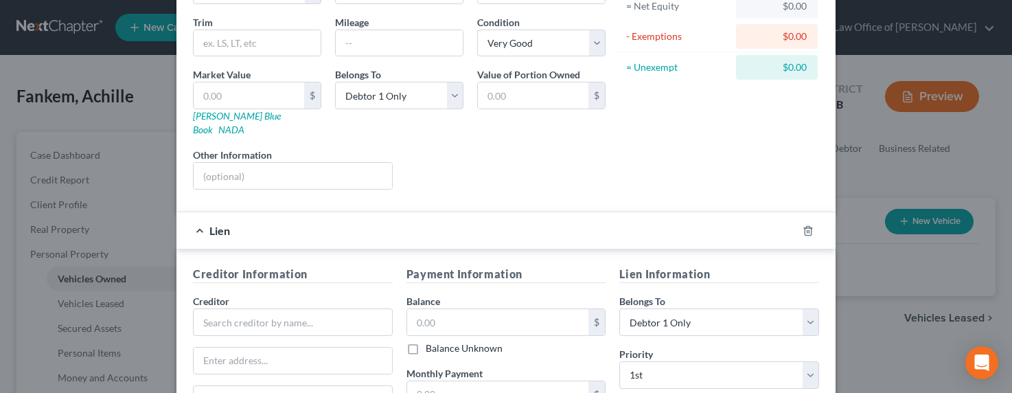
scroll to position [183, 0]
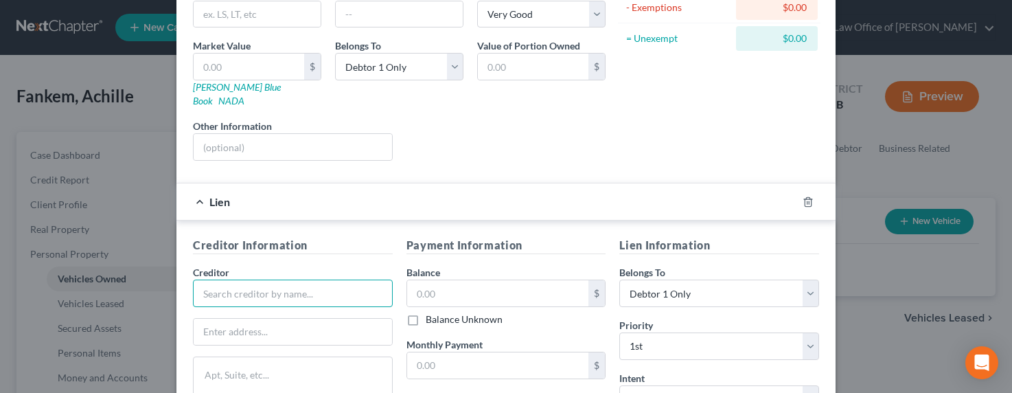
click at [251, 283] on input "text" at bounding box center [293, 292] width 200 height 27
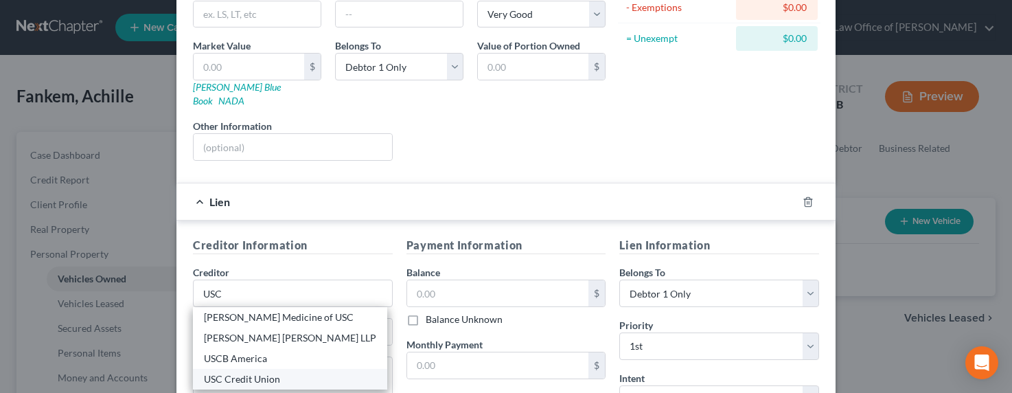
click at [265, 372] on div "USC Credit Union" at bounding box center [290, 379] width 172 height 14
type input "USC Credit Union"
type input "3720 S. Flower St. Fl 4"
type input "Los Angeles"
select select "4"
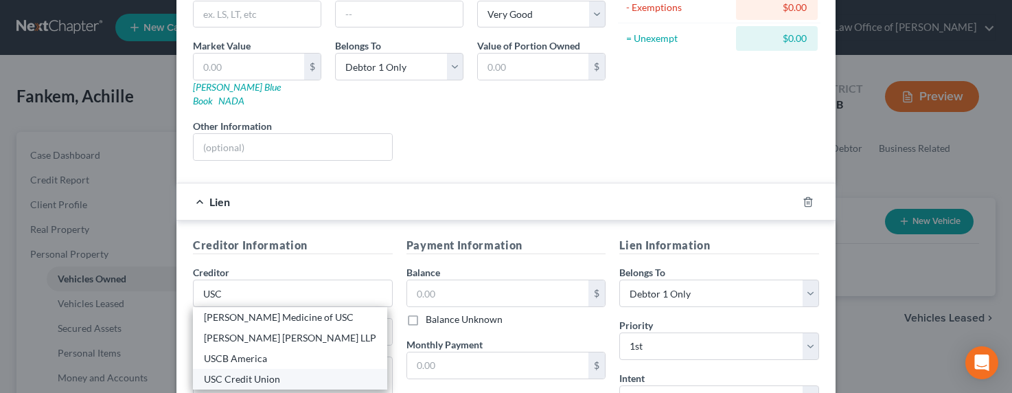
type input "90089"
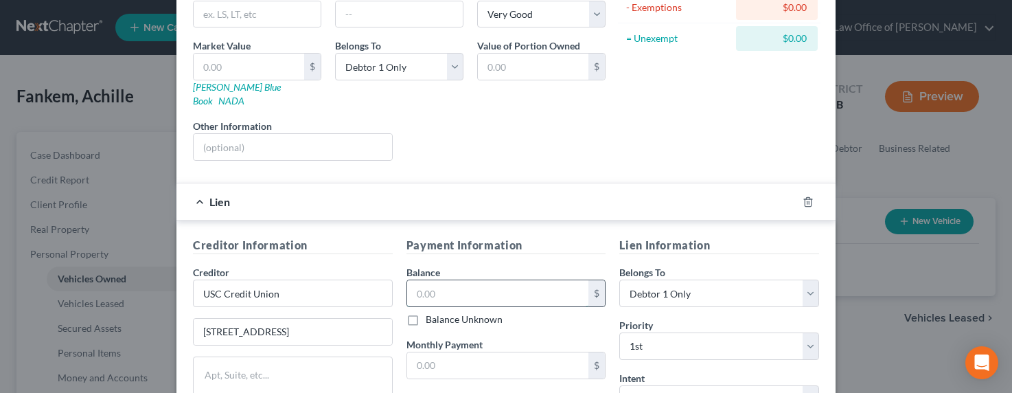
click at [536, 280] on input "text" at bounding box center [498, 293] width 182 height 26
type input "38,675"
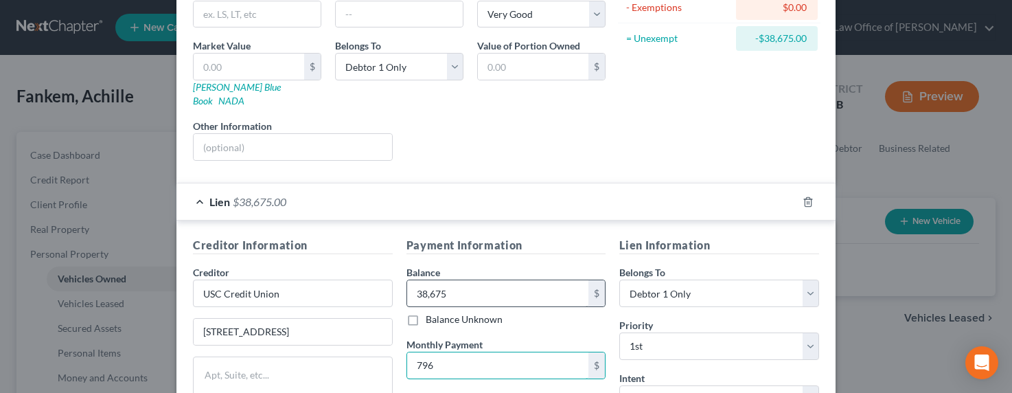
type input "796"
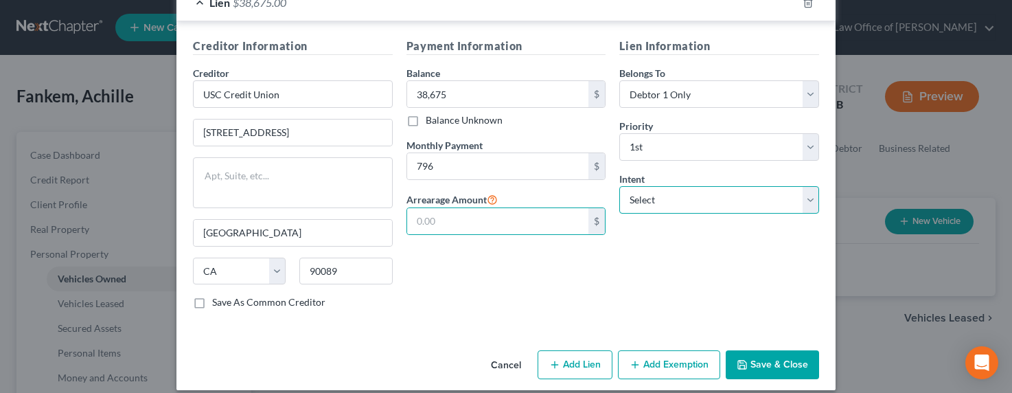
click at [645, 188] on select "Select Surrender Redeem Reaffirm Avoid Other" at bounding box center [719, 199] width 200 height 27
select select "2"
click at [619, 186] on select "Select Surrender Redeem Reaffirm Avoid Other" at bounding box center [719, 199] width 200 height 27
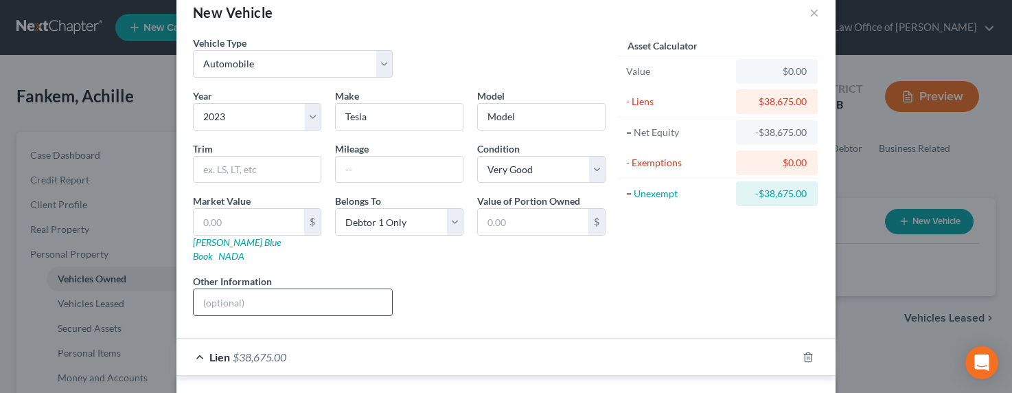
scroll to position [0, 0]
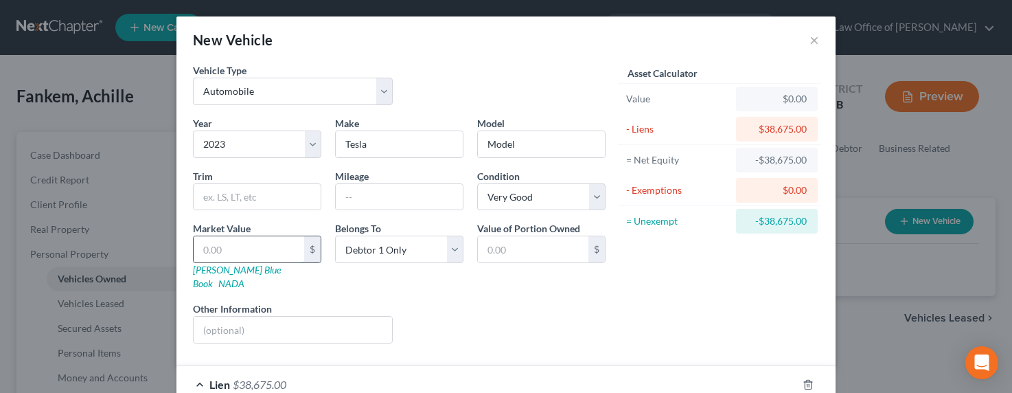
click at [222, 249] on input "text" at bounding box center [249, 249] width 111 height 26
type input "3"
type input "3.00"
type input "35"
type input "35.00"
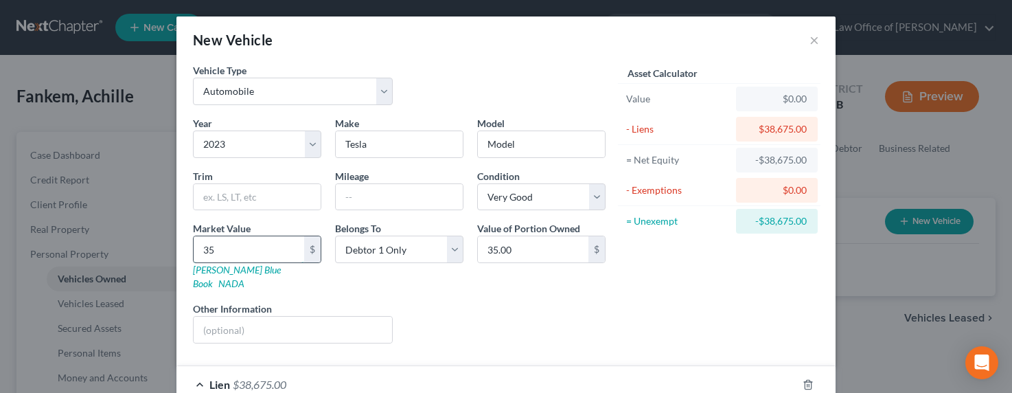
type input "350"
type input "350.00"
type input "3500"
type input "3,500.00"
type input "3,5000"
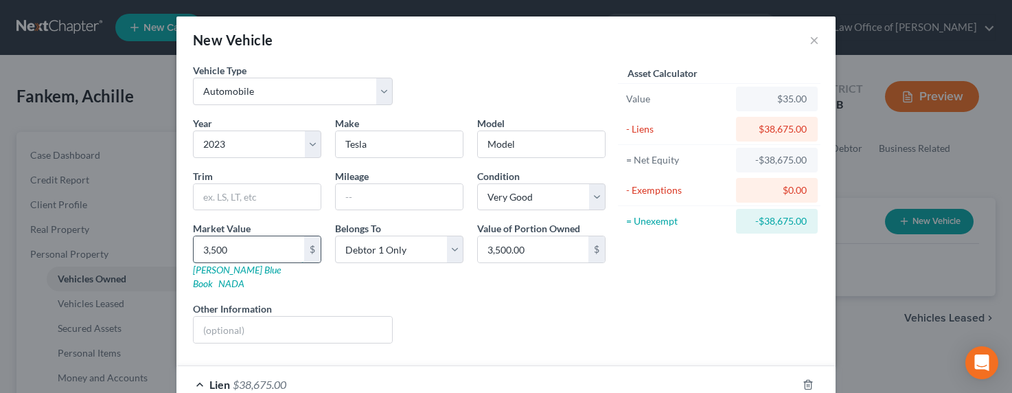
type input "35,000.00"
type input "35,000"
click at [418, 190] on input "text" at bounding box center [399, 197] width 127 height 26
click at [668, 266] on div "Asset Calculator Value $35,000.00 - Liens $38,675.00 = Net Equity -$38,640.00 -…" at bounding box center [719, 208] width 214 height 291
click at [386, 200] on input "text" at bounding box center [399, 197] width 127 height 26
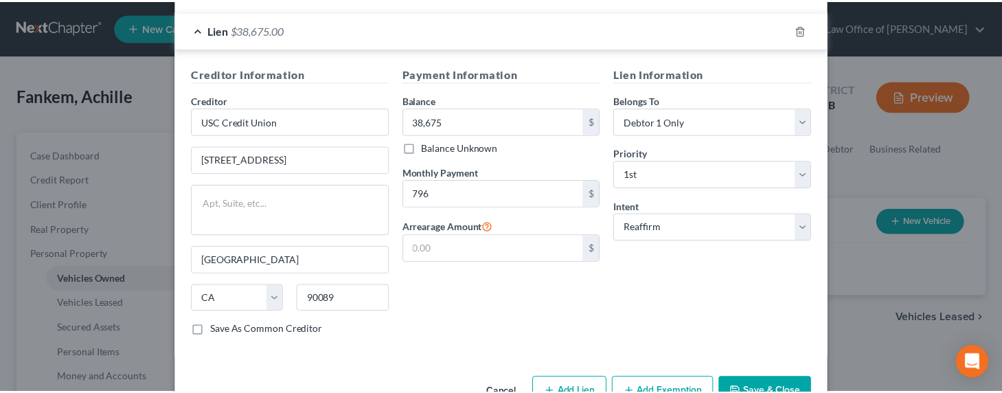
scroll to position [382, 0]
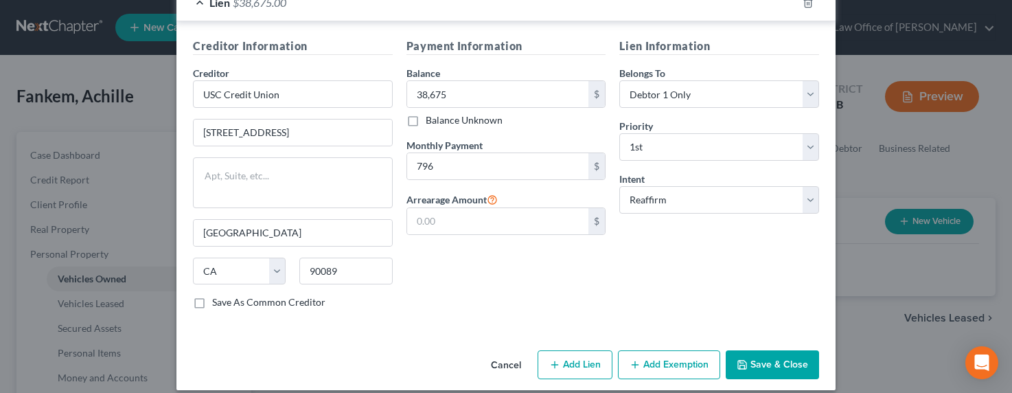
type input "15,900"
click at [761, 353] on button "Save & Close" at bounding box center [772, 364] width 93 height 29
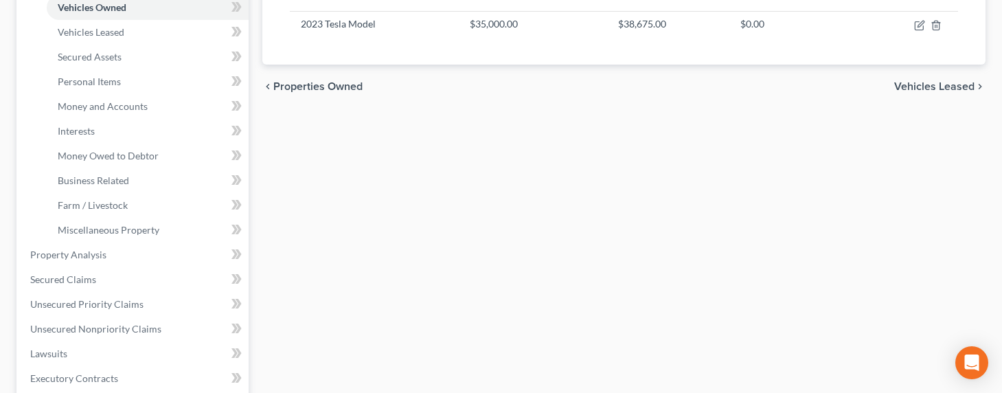
scroll to position [288, 0]
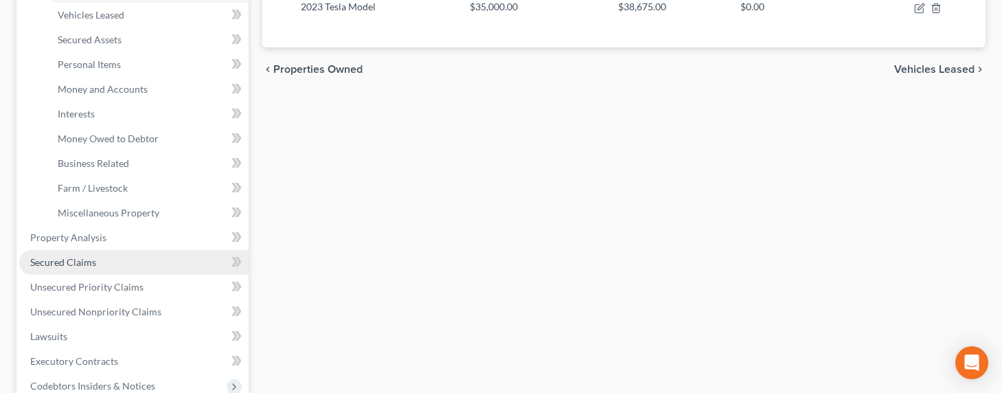
click at [74, 260] on span "Secured Claims" at bounding box center [63, 262] width 66 height 12
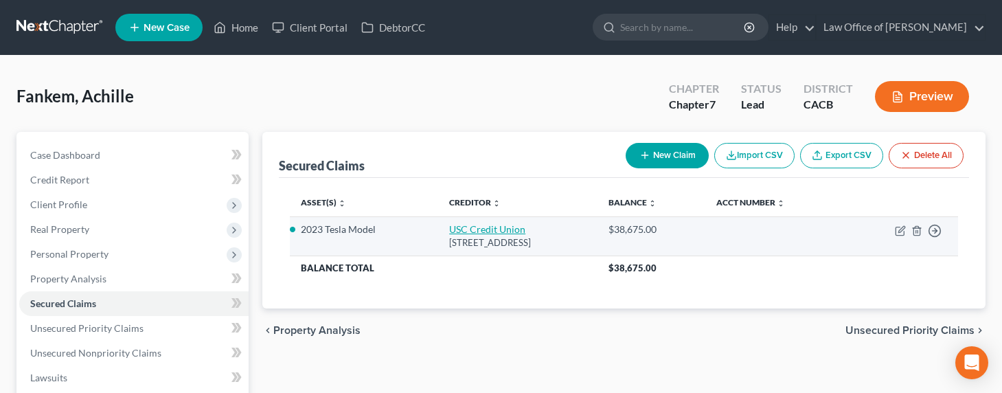
click at [453, 231] on link "USC Credit Union" at bounding box center [487, 229] width 76 height 12
select select "4"
select select "2"
select select "0"
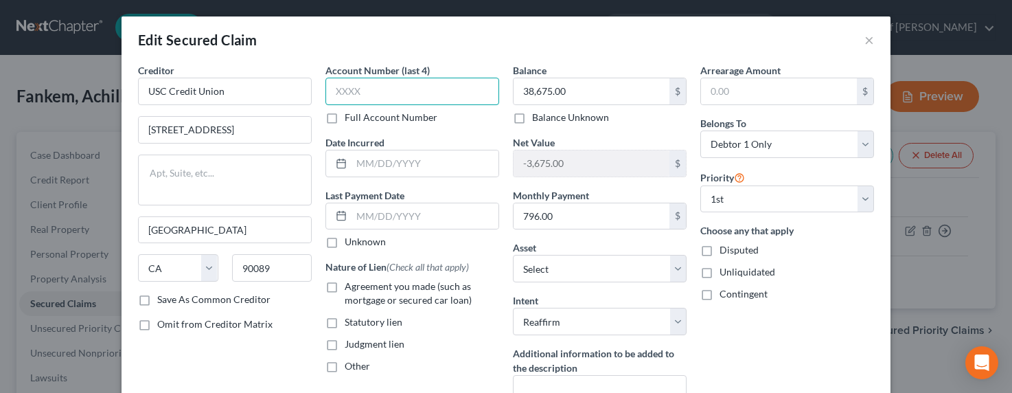
click at [387, 91] on input "text" at bounding box center [412, 91] width 174 height 27
type input "6235"
type input "2023"
type input "0"
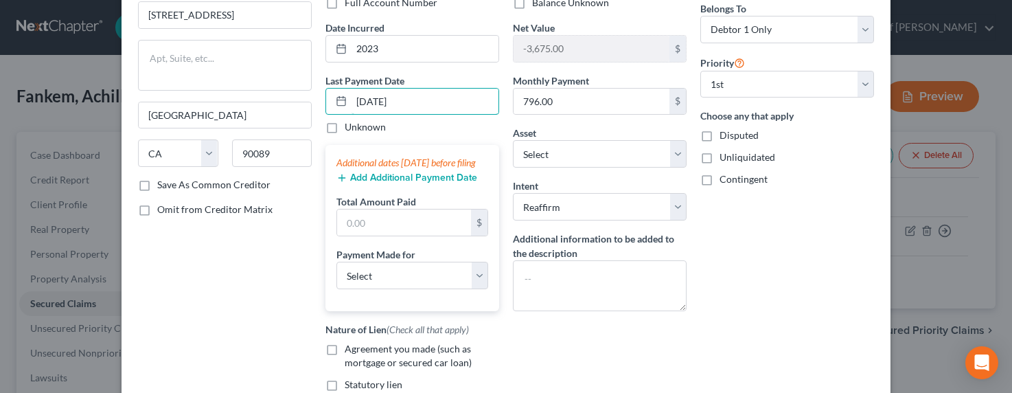
scroll to position [196, 0]
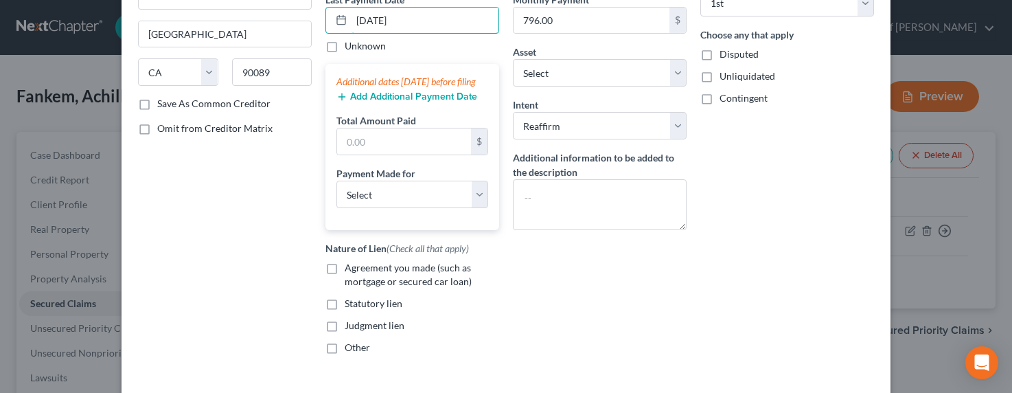
type input "10/06/2025"
click at [363, 154] on input "text" at bounding box center [404, 141] width 134 height 26
type input "2,388"
click at [387, 208] on select "Select Car Credit Card Loan Repayment Mortgage Other Suppliers Or Vendors" at bounding box center [412, 194] width 152 height 27
select select "0"
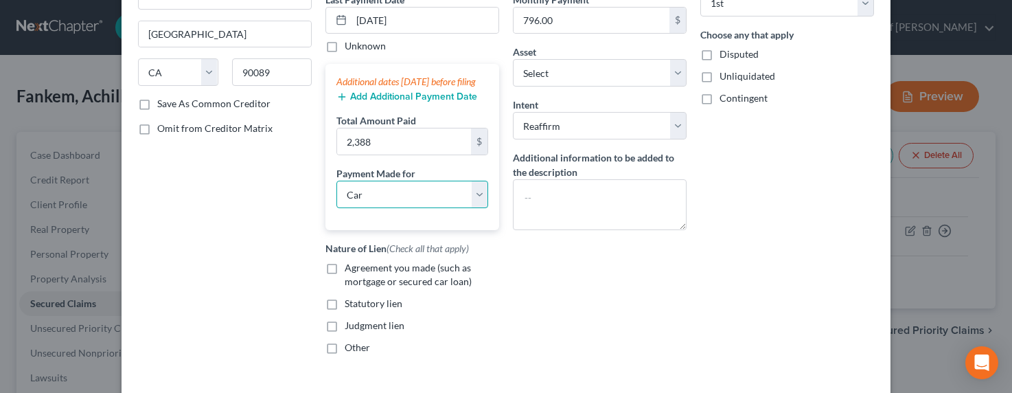
click at [336, 194] on select "Select Car Credit Card Loan Repayment Mortgage Other Suppliers Or Vendors" at bounding box center [412, 194] width 152 height 27
click at [345, 281] on label "Agreement you made (such as mortgage or secured car loan)" at bounding box center [422, 274] width 154 height 27
click at [350, 270] on input "Agreement you made (such as mortgage or secured car loan)" at bounding box center [354, 265] width 9 height 9
checkbox input "true"
click at [575, 124] on select "Select Surrender Redeem Reaffirm Avoid Other" at bounding box center [600, 125] width 174 height 27
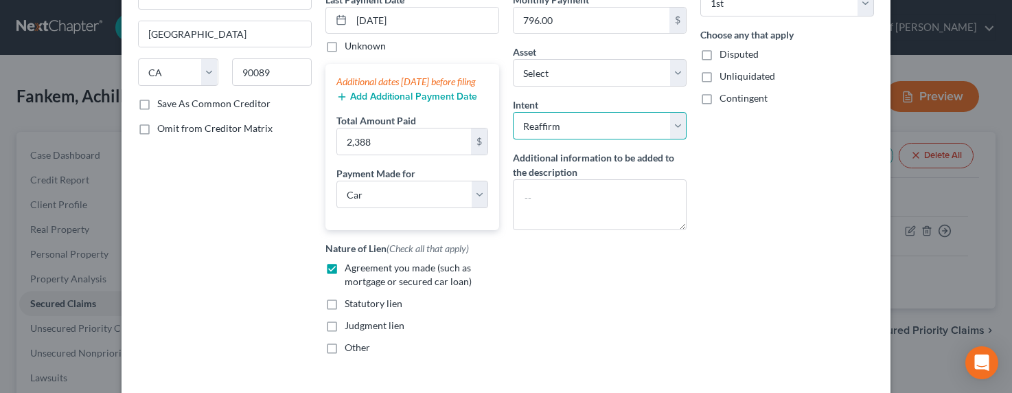
select select "0"
click at [513, 112] on select "Select Surrender Redeem Reaffirm Avoid Other" at bounding box center [600, 125] width 174 height 27
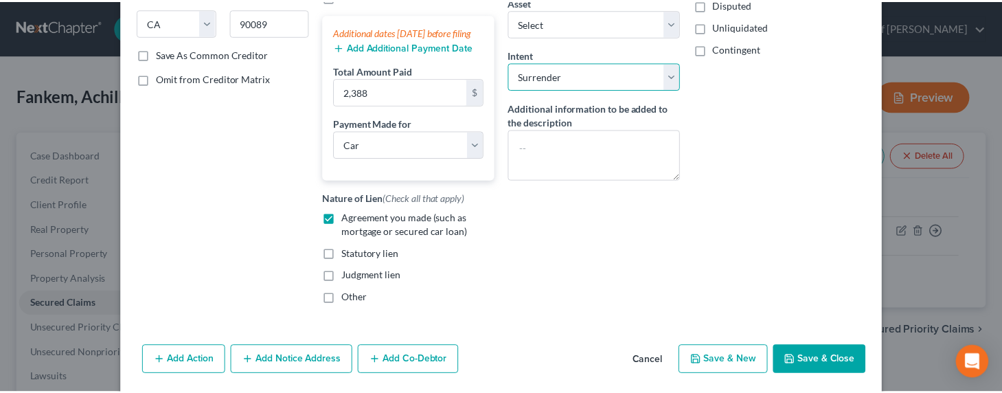
scroll to position [279, 0]
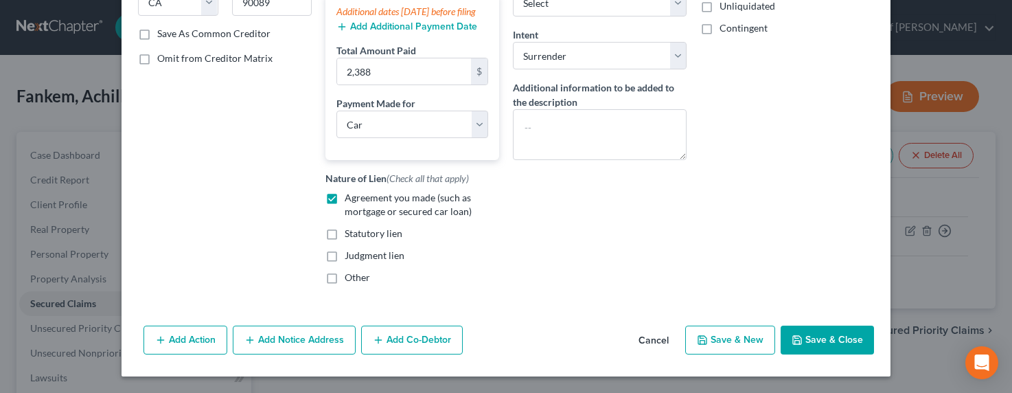
click at [803, 338] on button "Save & Close" at bounding box center [827, 339] width 93 height 29
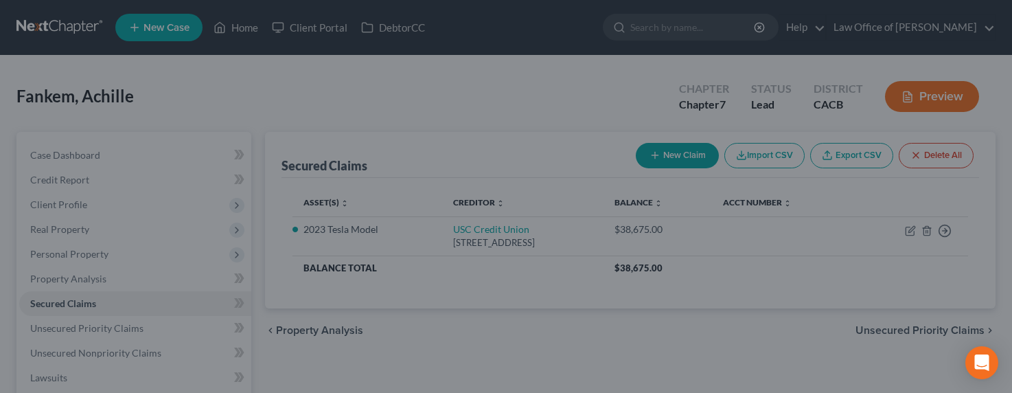
select select "2"
type input "0"
type input "2,388.00"
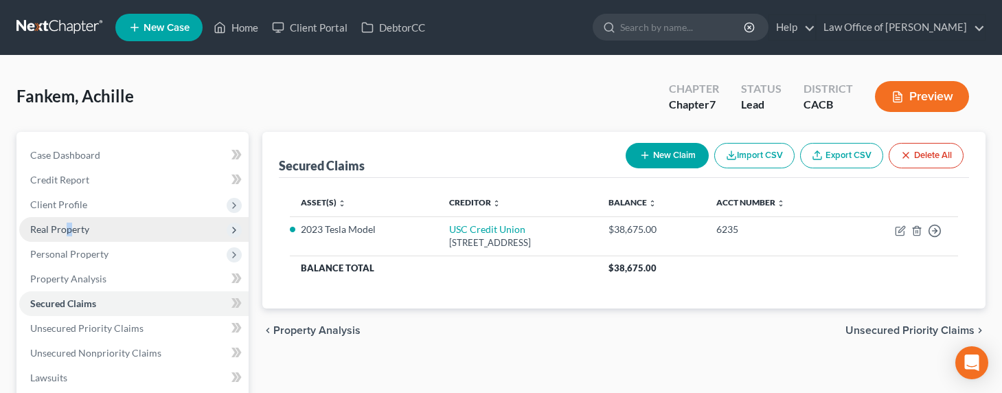
click at [69, 227] on span "Real Property" at bounding box center [59, 229] width 59 height 12
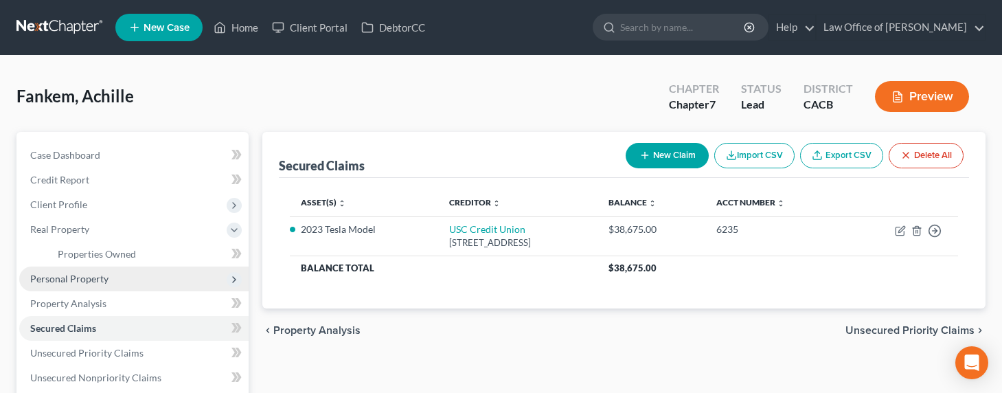
click at [63, 283] on span "Personal Property" at bounding box center [69, 279] width 78 height 12
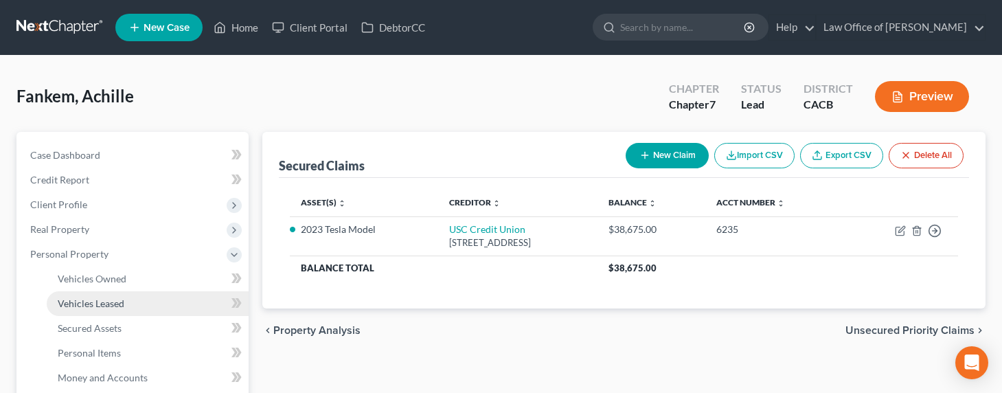
click at [74, 303] on span "Vehicles Leased" at bounding box center [91, 303] width 67 height 12
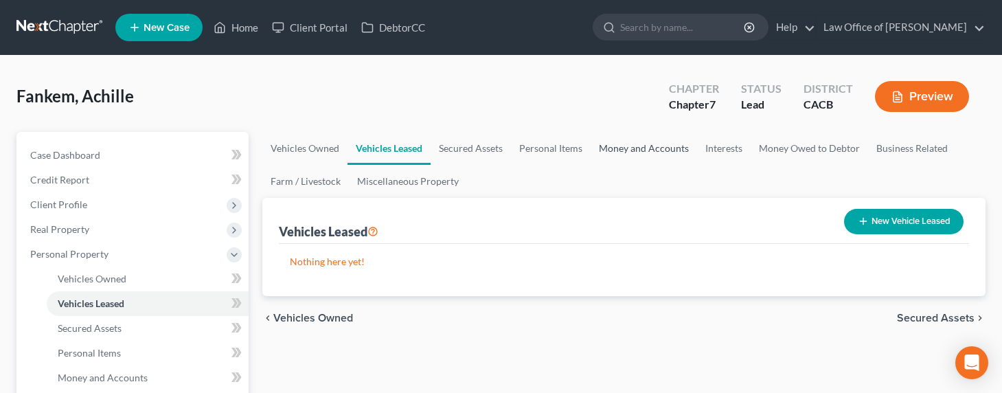
click at [628, 150] on link "Money and Accounts" at bounding box center [643, 148] width 106 height 33
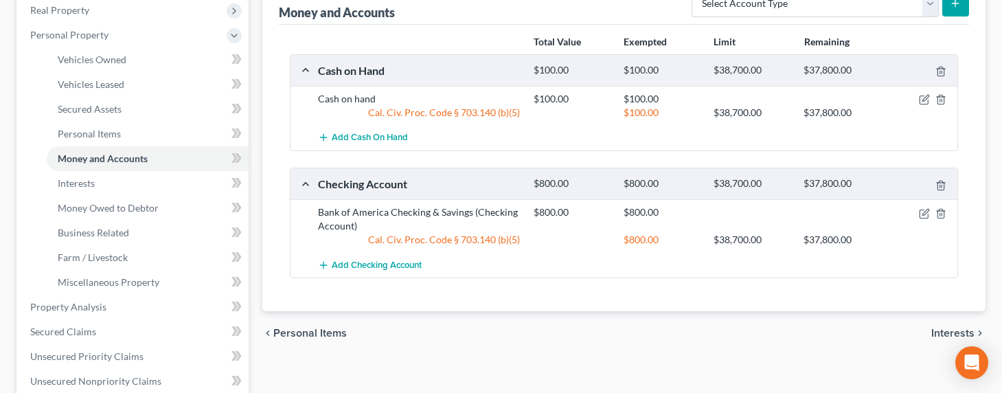
scroll to position [109, 0]
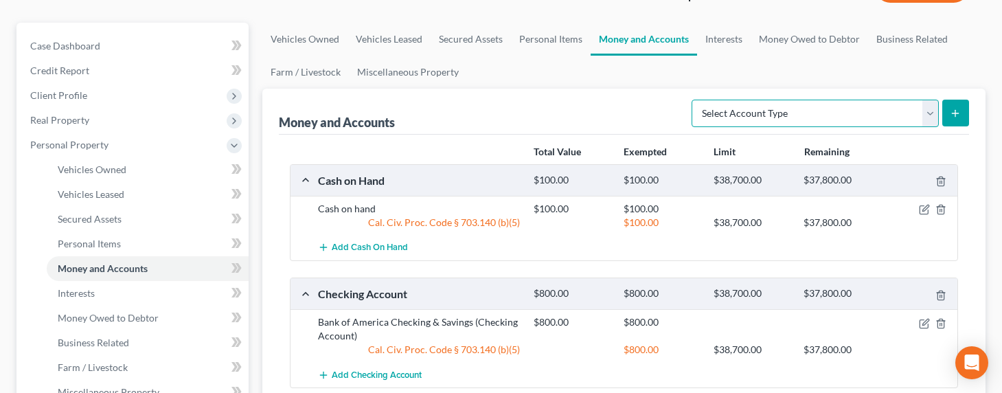
click at [736, 106] on select "Select Account Type Brokerage Cash on Hand Certificates of Deposit Checking Acc…" at bounding box center [814, 113] width 247 height 27
click at [723, 37] on link "Interests" at bounding box center [724, 39] width 54 height 33
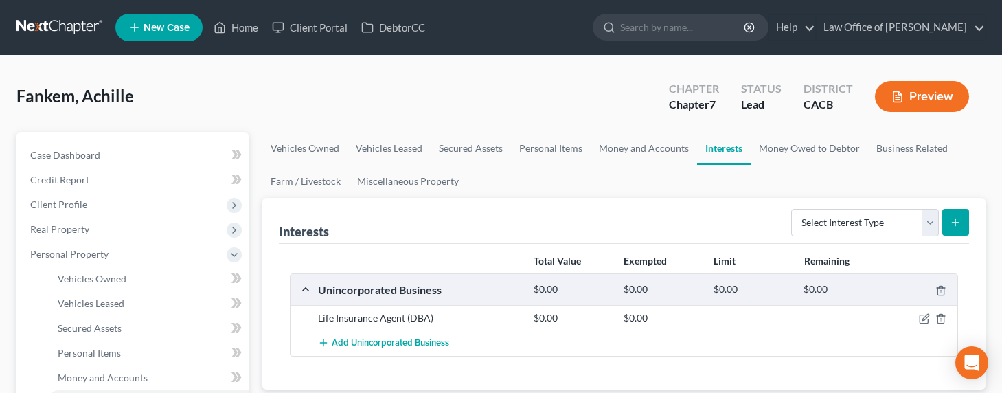
scroll to position [3, 0]
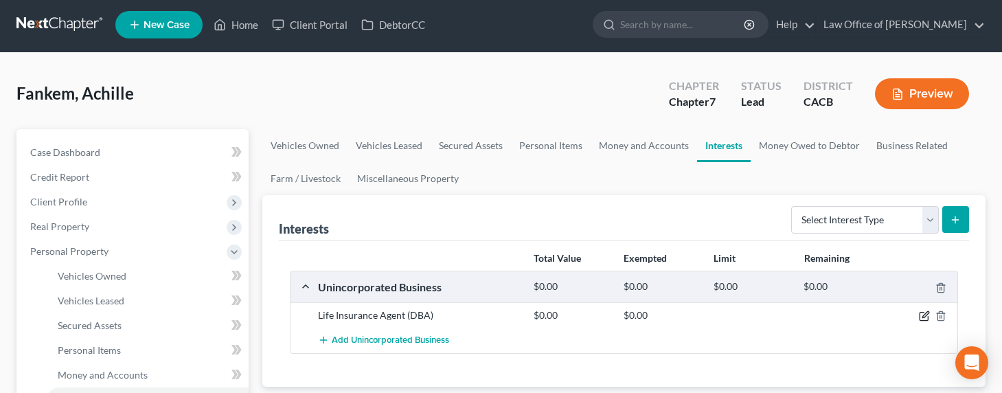
click at [926, 316] on icon "button" at bounding box center [924, 315] width 11 height 11
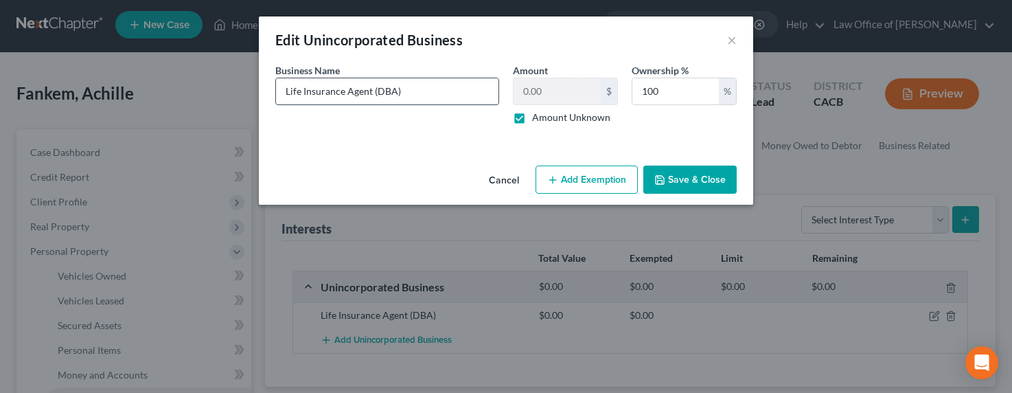
click at [462, 95] on input "Life Insurance Agent (DBA)" at bounding box center [387, 91] width 222 height 26
type input "Life Insurance Agent (DBA) - no sales pending"
click at [686, 172] on button "Save & Close" at bounding box center [689, 179] width 93 height 29
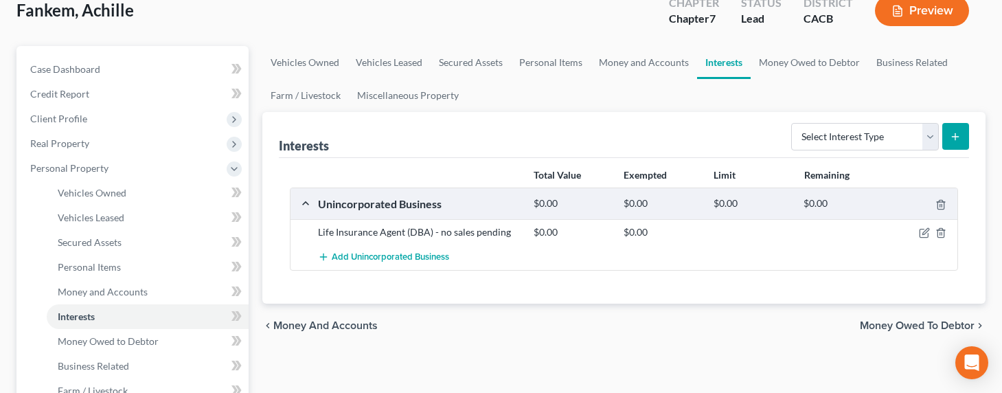
scroll to position [94, 0]
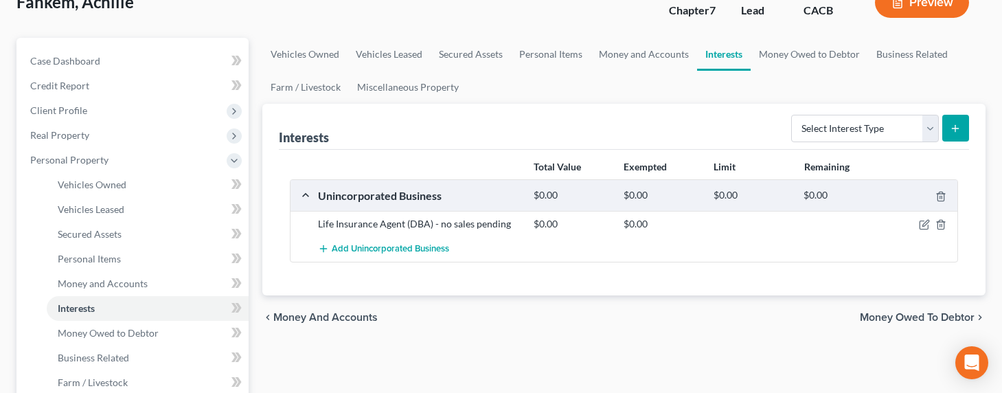
click at [496, 150] on div "Total Value Exempted Limit Remaining Unincorporated Business $0.00 $0.00 $0.00 …" at bounding box center [624, 223] width 690 height 146
click at [845, 133] on select "Select Interest Type 401K Annuity Bond Education IRA Government Bond Government…" at bounding box center [865, 128] width 148 height 27
select select "incorporated_business"
click at [792, 115] on select "Select Interest Type 401K Annuity Bond Education IRA Government Bond Government…" at bounding box center [865, 128] width 148 height 27
click at [948, 122] on button "submit" at bounding box center [955, 128] width 27 height 27
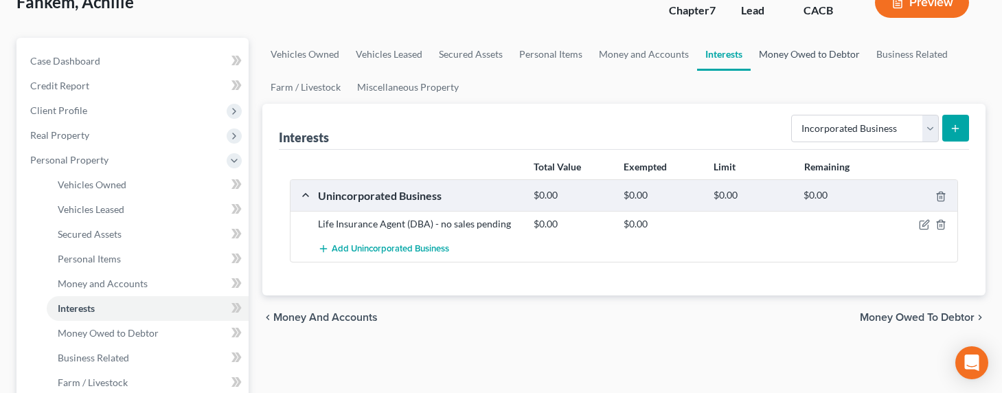
click at [801, 51] on link "Money Owed to Debtor" at bounding box center [808, 54] width 117 height 33
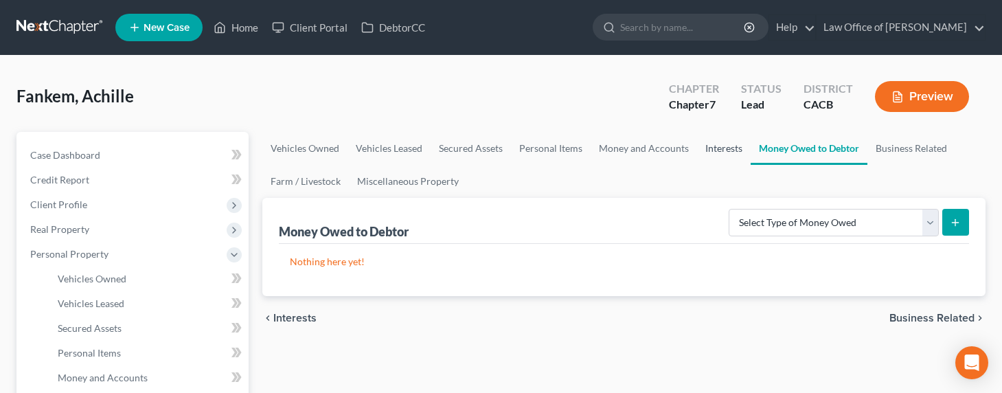
click at [721, 153] on link "Interests" at bounding box center [724, 148] width 54 height 33
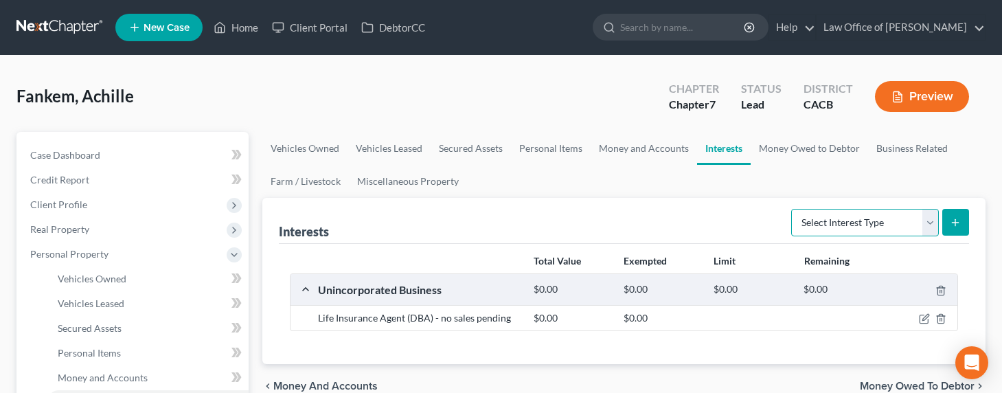
click at [822, 227] on select "Select Interest Type 401K Annuity Bond Education IRA Government Bond Government…" at bounding box center [865, 222] width 148 height 27
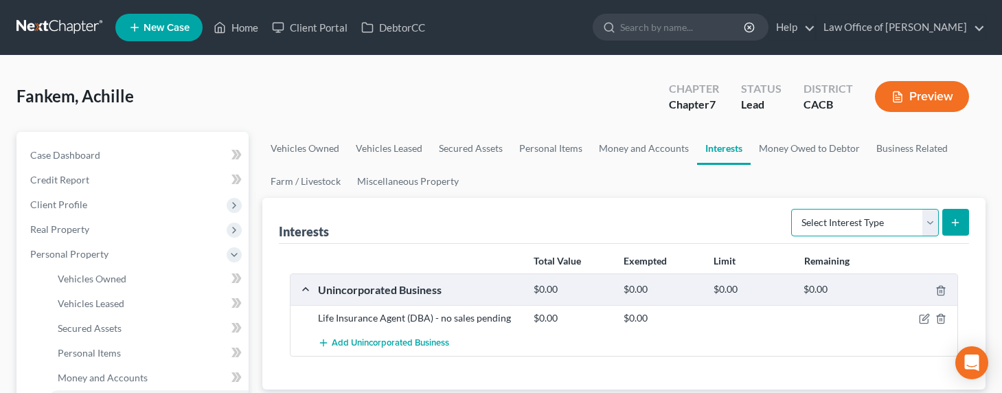
select select "incorporated_business"
click at [792, 209] on select "Select Interest Type 401K Annuity Bond Education IRA Government Bond Government…" at bounding box center [865, 222] width 148 height 27
click at [954, 223] on icon "submit" at bounding box center [955, 222] width 11 height 11
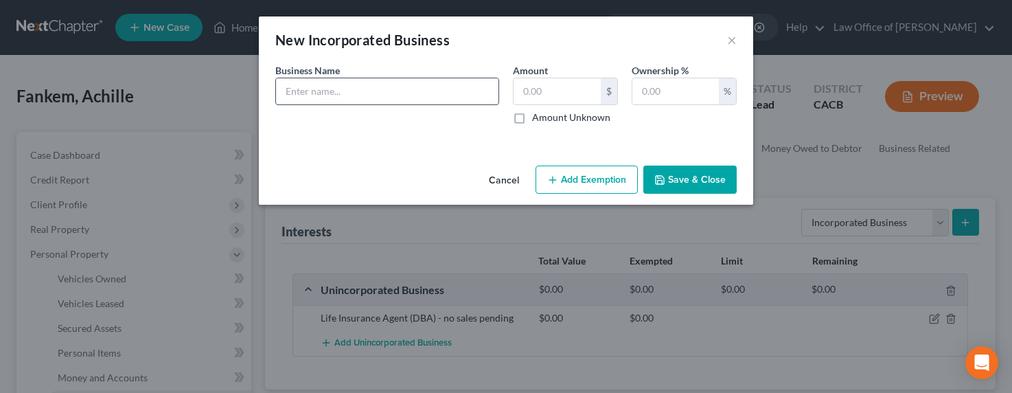
click at [433, 94] on input "text" at bounding box center [387, 91] width 222 height 26
type input "Once Solutions LLC - bookeeping services"
click at [559, 115] on label "Amount Unknown" at bounding box center [571, 118] width 78 height 14
click at [547, 115] on input "Amount Unknown" at bounding box center [542, 115] width 9 height 9
checkbox input "true"
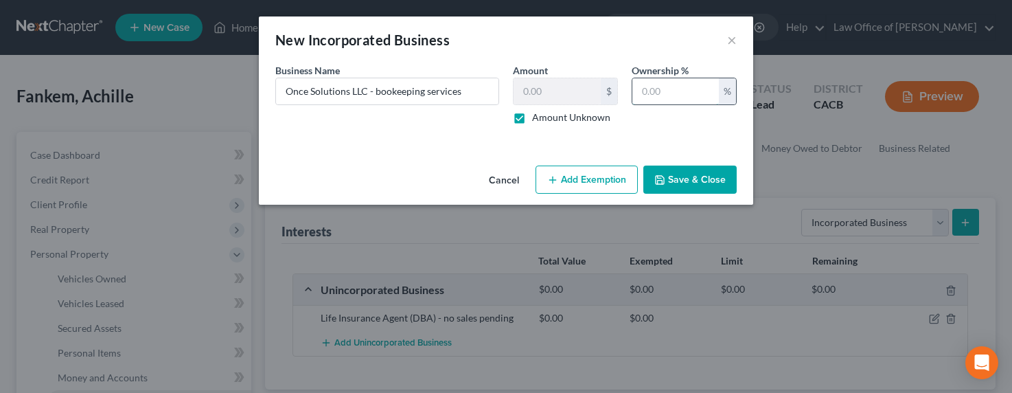
drag, startPoint x: 674, startPoint y: 84, endPoint x: 677, endPoint y: 90, distance: 7.1
click at [674, 87] on input "text" at bounding box center [675, 91] width 87 height 26
type input "100"
click at [666, 170] on button "Save & Close" at bounding box center [689, 179] width 93 height 29
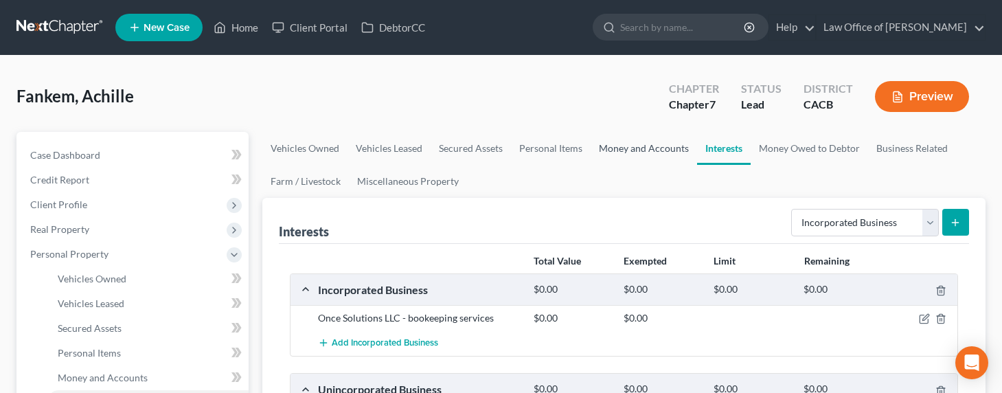
click at [625, 157] on link "Money and Accounts" at bounding box center [643, 148] width 106 height 33
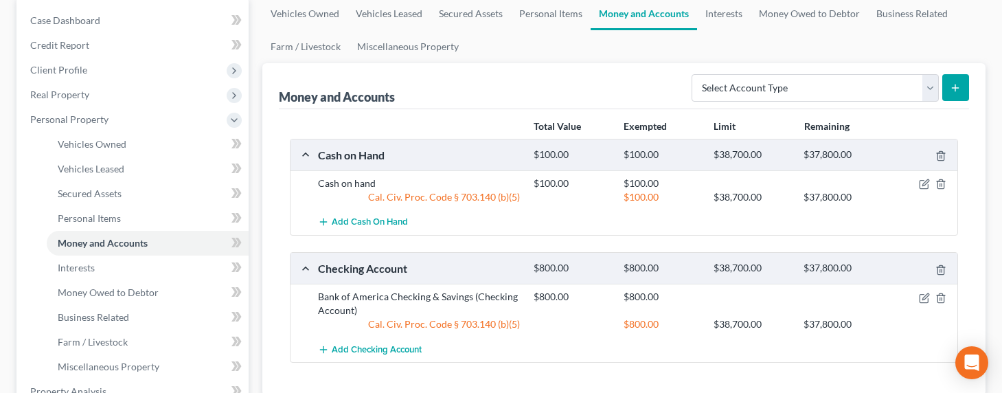
scroll to position [141, 0]
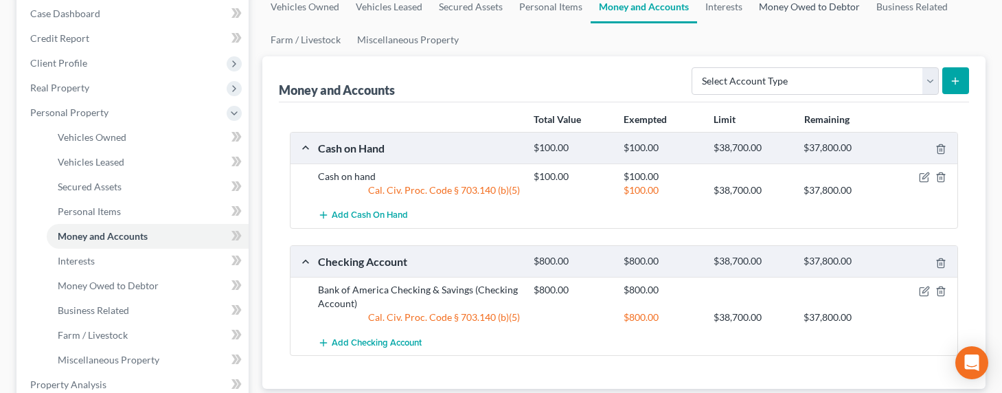
click at [811, 8] on link "Money Owed to Debtor" at bounding box center [808, 6] width 117 height 33
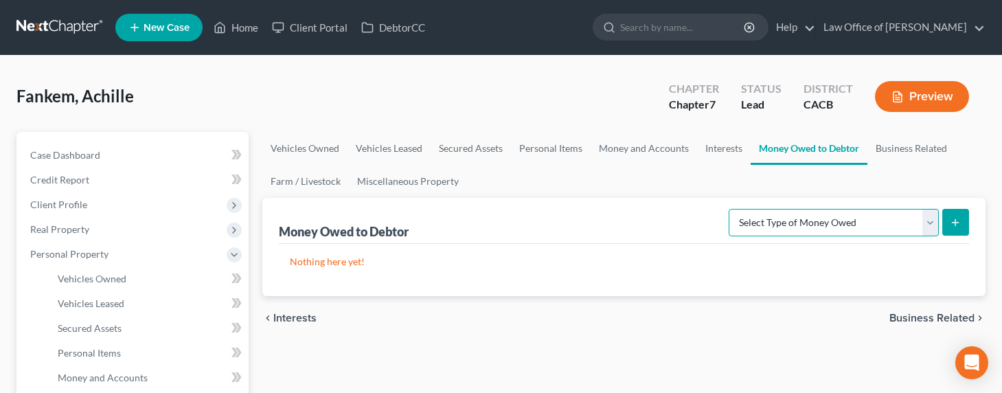
click at [824, 220] on select "Select Type of Money Owed Accounts Receivable Alimony Child Support Claims Agai…" at bounding box center [833, 222] width 210 height 27
select select "claims_against_third_parties"
click at [731, 209] on select "Select Type of Money Owed Accounts Receivable Alimony Child Support Claims Agai…" at bounding box center [833, 222] width 210 height 27
click at [951, 221] on icon "submit" at bounding box center [955, 222] width 11 height 11
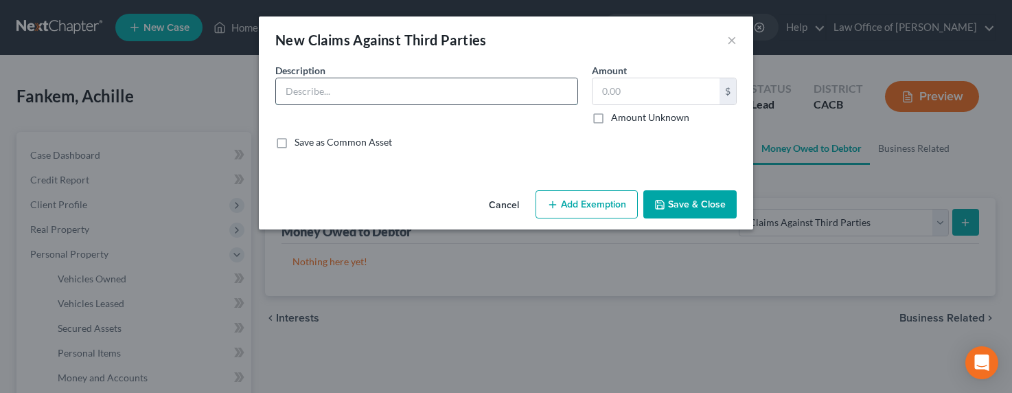
click at [475, 96] on input "text" at bounding box center [426, 91] width 301 height 26
type input "Car Accident Claim with Geico (car accident 2024)"
click at [632, 118] on label "Amount Unknown" at bounding box center [650, 118] width 78 height 14
click at [625, 118] on input "Amount Unknown" at bounding box center [621, 115] width 9 height 9
checkbox input "true"
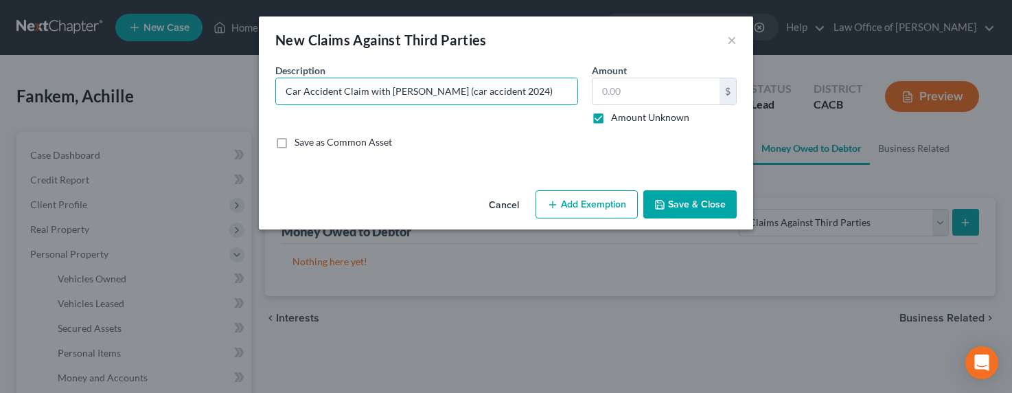
type input "0.00"
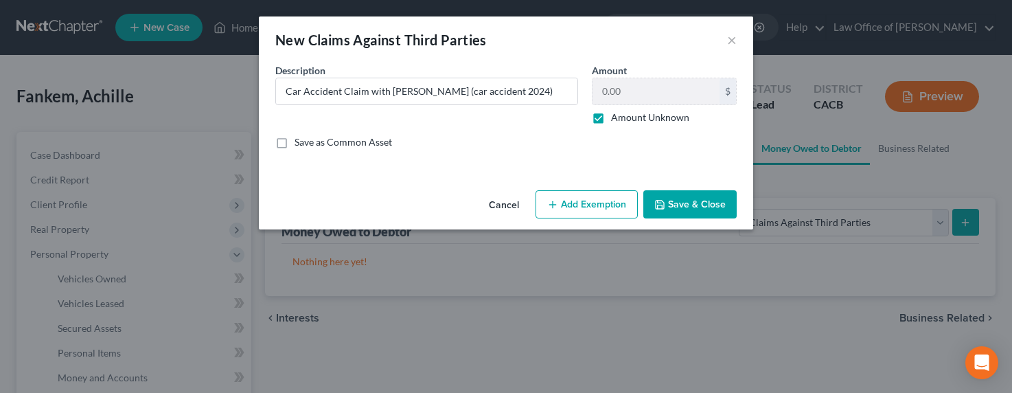
click at [574, 208] on button "Add Exemption" at bounding box center [587, 204] width 102 height 29
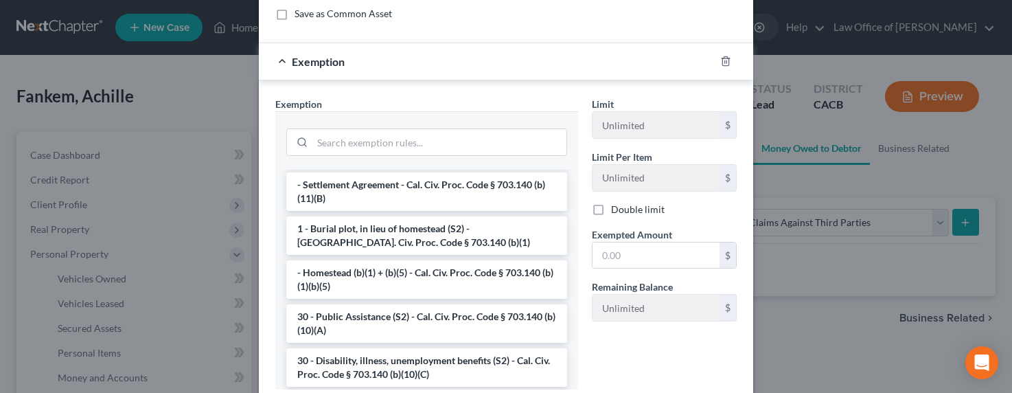
scroll to position [71, 0]
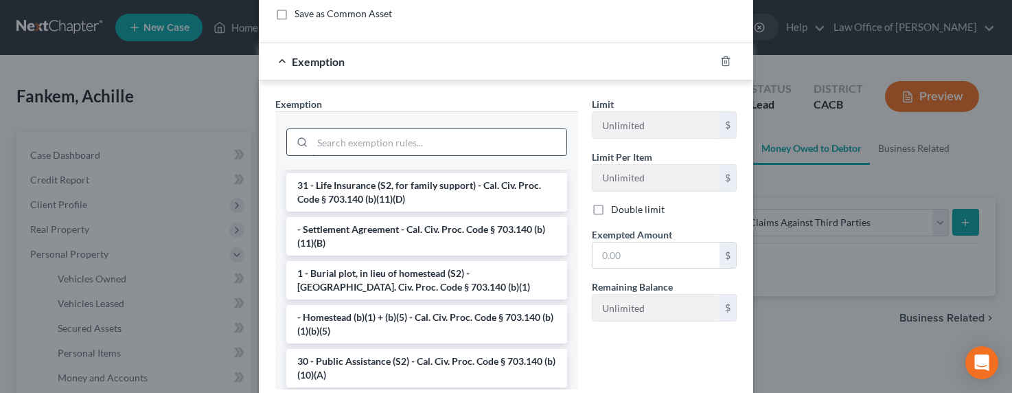
click at [426, 139] on input "search" at bounding box center [439, 142] width 254 height 26
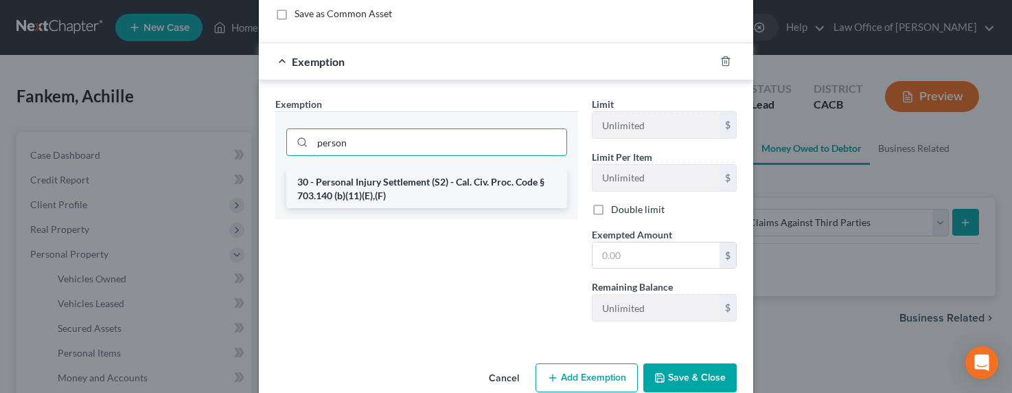
type input "person"
click at [422, 190] on li "30 - Personal Injury Settlement (S2) - Cal. Civ. Proc. Code § 703.140 (b)(11)(E…" at bounding box center [426, 189] width 281 height 38
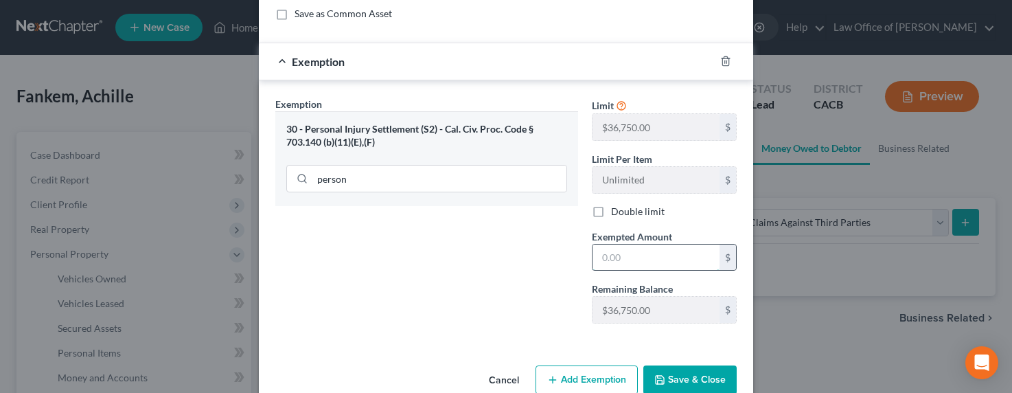
click at [617, 251] on input "text" at bounding box center [656, 257] width 127 height 26
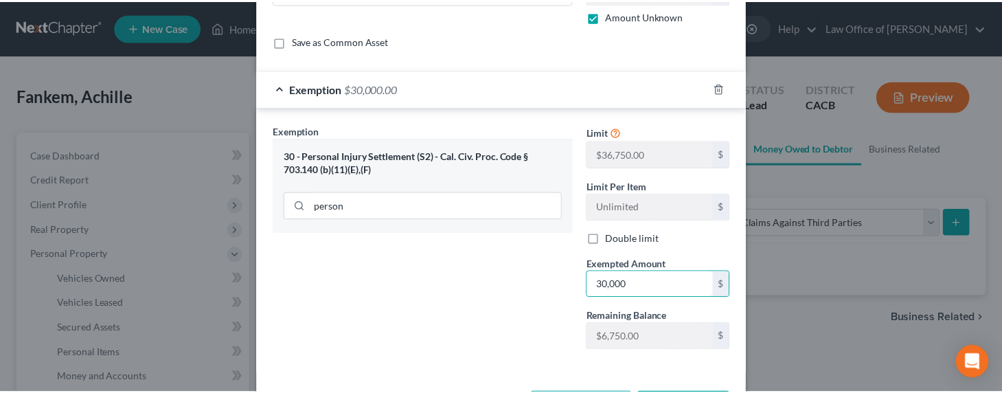
scroll to position [157, 0]
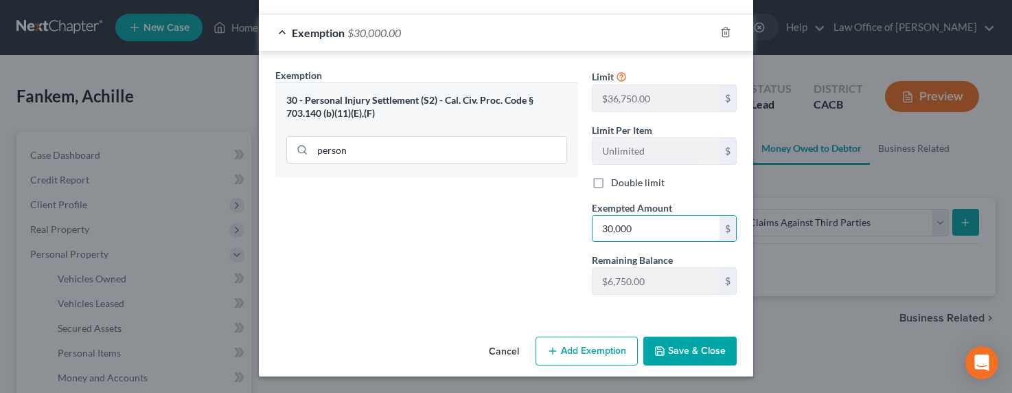
type input "30,000"
click at [676, 349] on button "Save & Close" at bounding box center [689, 350] width 93 height 29
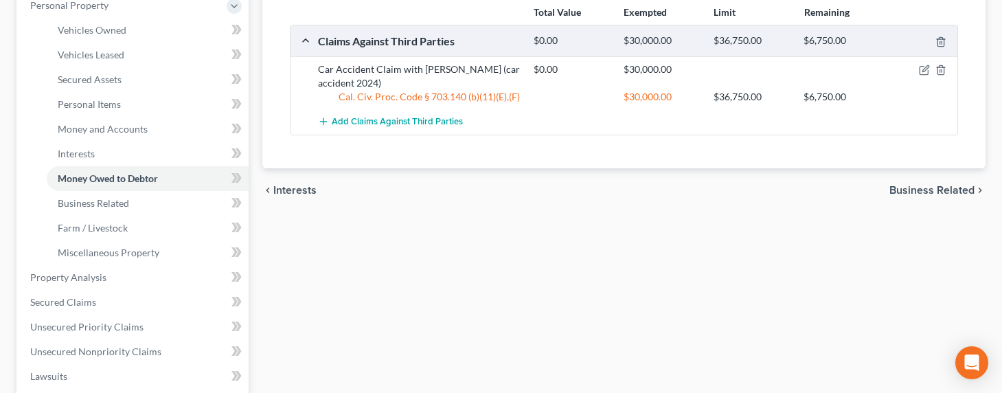
scroll to position [308, 0]
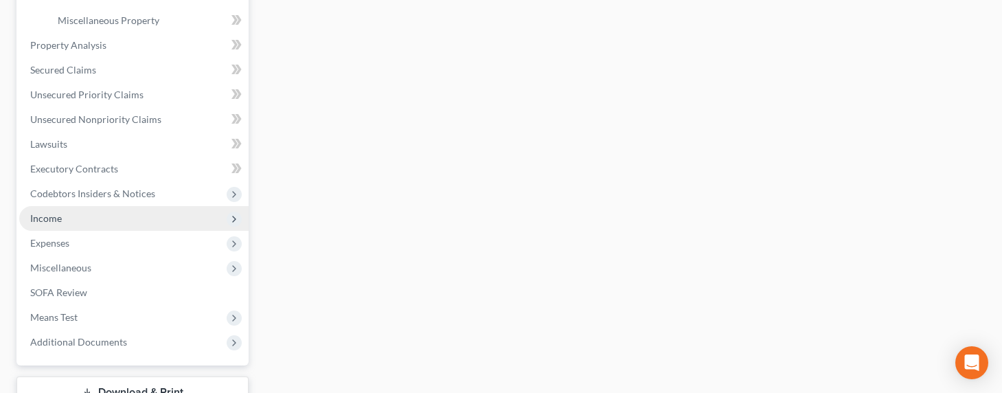
click at [49, 221] on span "Income" at bounding box center [46, 218] width 32 height 12
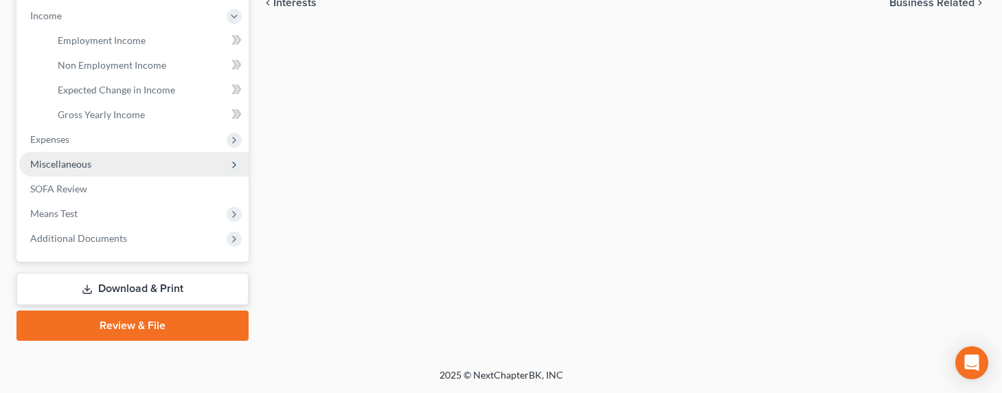
scroll to position [435, 0]
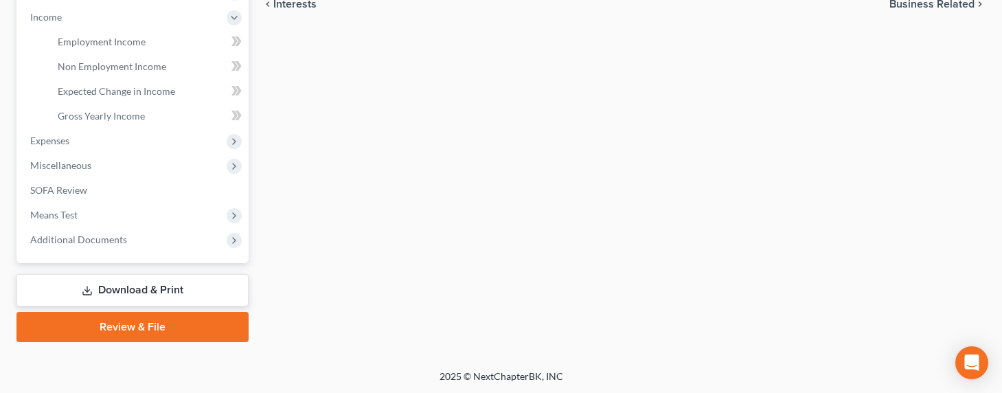
click at [77, 54] on li "Non Employment Income" at bounding box center [148, 66] width 202 height 25
click at [84, 47] on link "Employment Income" at bounding box center [148, 42] width 202 height 25
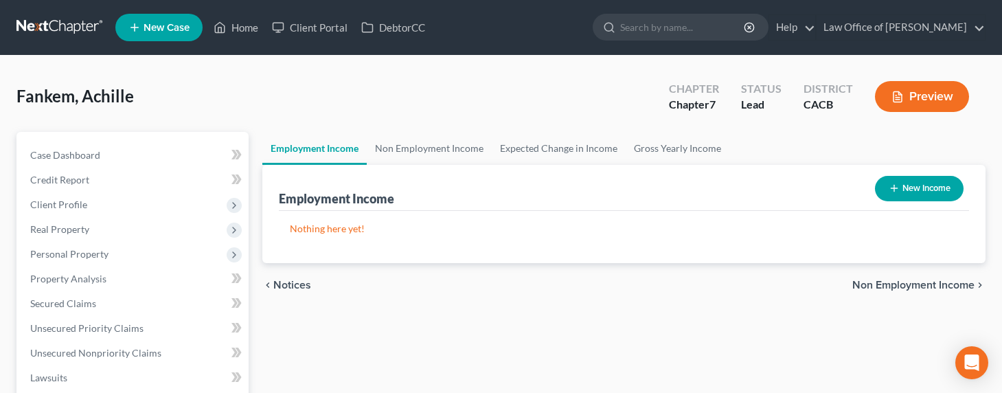
click at [818, 191] on div "Employment Income New Income" at bounding box center [624, 188] width 690 height 46
click at [928, 189] on button "New Income" at bounding box center [919, 188] width 89 height 25
select select "0"
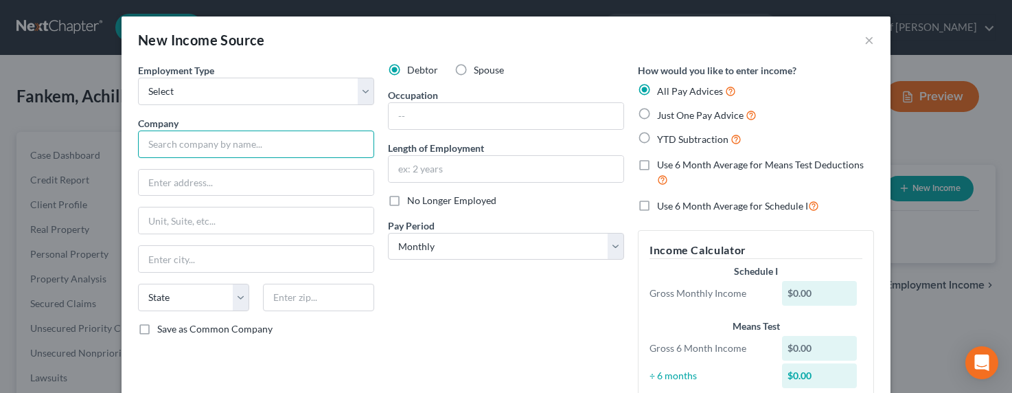
click at [189, 138] on input "text" at bounding box center [256, 143] width 236 height 27
type input "Once Solutions LLC"
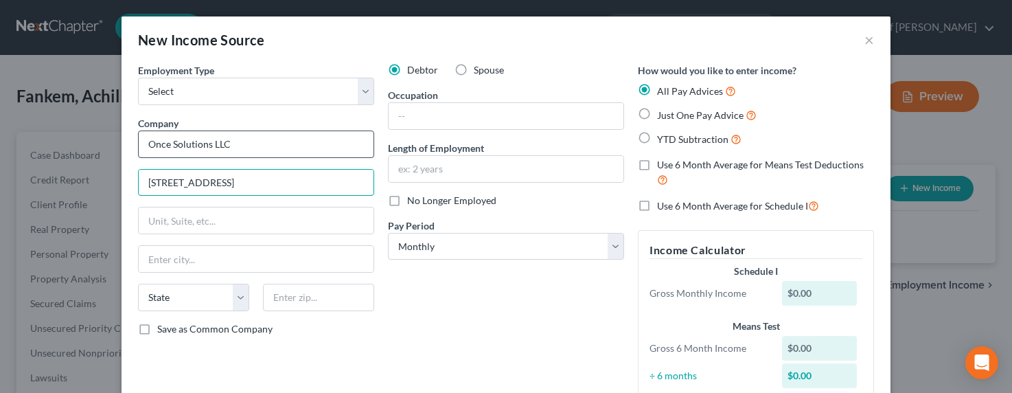
type input "3400 Cottage Way # G2"
type input "95825"
type input "Sacramento"
select select "4"
click at [289, 185] on input "3400 Cottage Way # G2" at bounding box center [256, 183] width 235 height 26
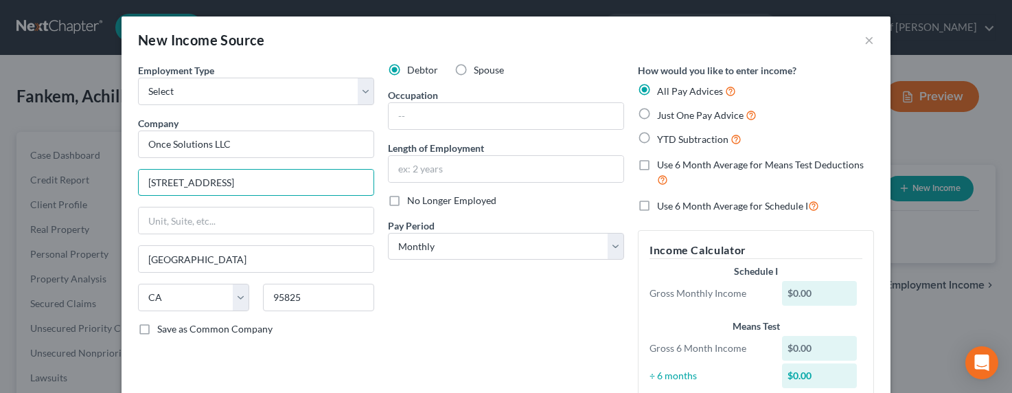
drag, startPoint x: 248, startPoint y: 188, endPoint x: 122, endPoint y: 182, distance: 126.5
type input "888 S. Hope St. # 405"
type input "90017"
type input "Los Angeles"
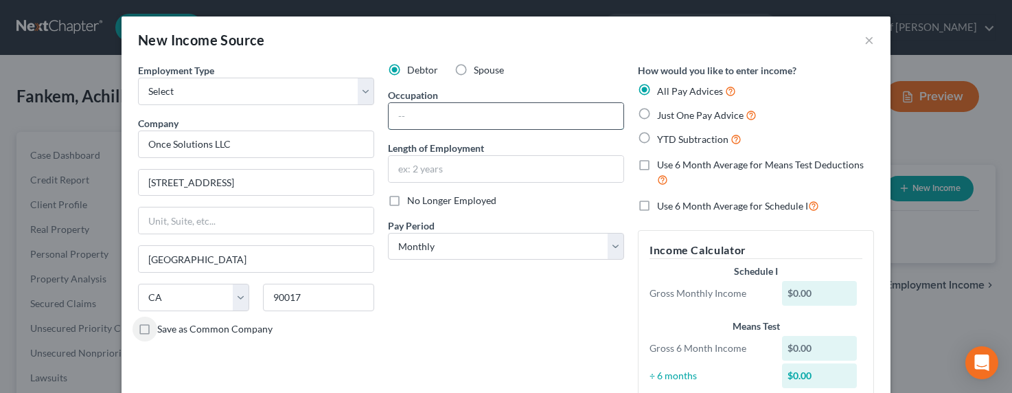
click at [409, 121] on input "text" at bounding box center [506, 116] width 235 height 26
type input "Owner/Operator"
type input "4"
click at [680, 119] on span "Just One Pay Advice" at bounding box center [700, 115] width 87 height 12
click at [671, 116] on input "Just One Pay Advice" at bounding box center [667, 111] width 9 height 9
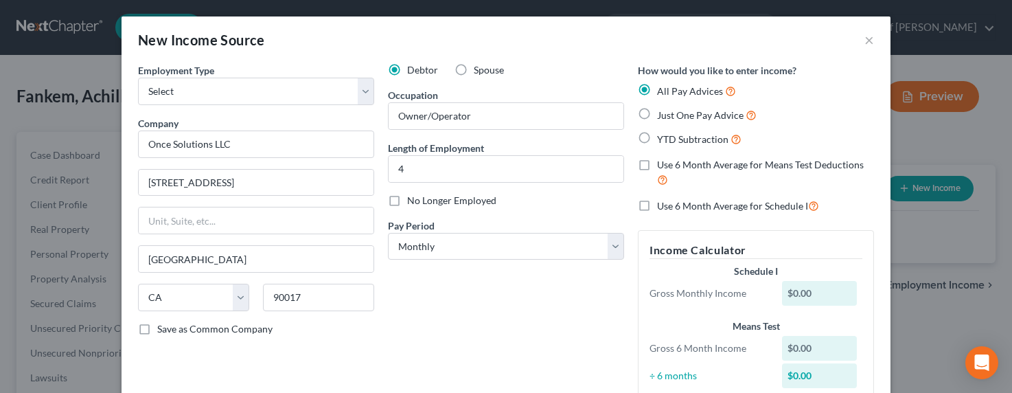
radio input "true"
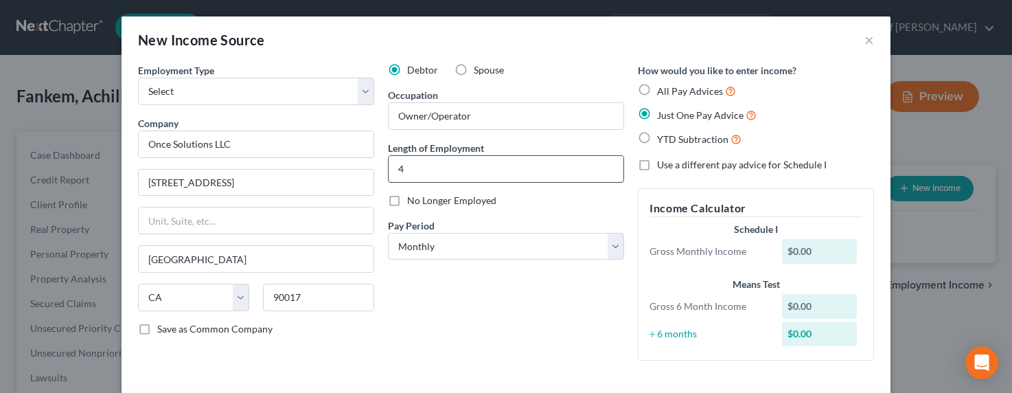
click at [424, 170] on input "4" at bounding box center [506, 169] width 235 height 26
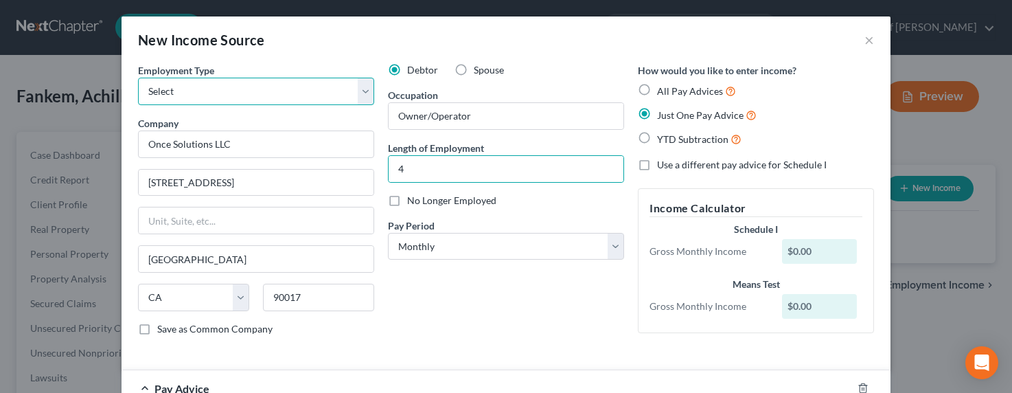
click at [263, 95] on select "Select Full or Part Time Employment Self Employment" at bounding box center [256, 91] width 236 height 27
select select "1"
click at [138, 78] on select "Select Full or Part Time Employment Self Employment" at bounding box center [256, 91] width 236 height 27
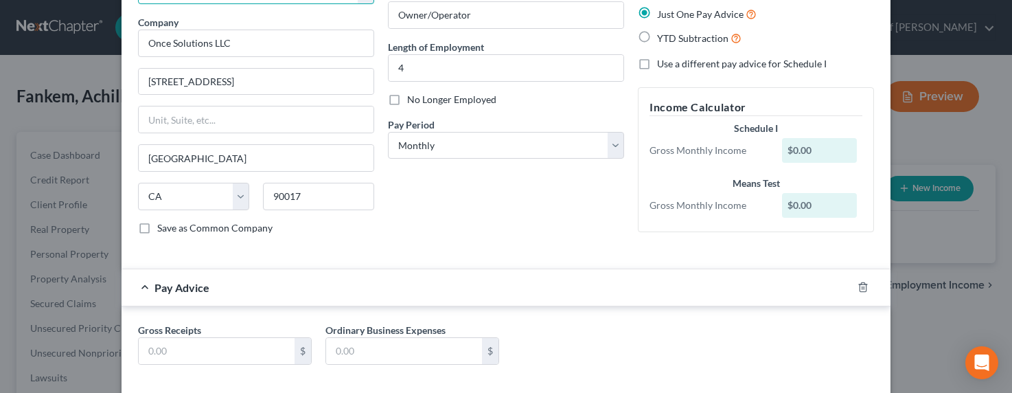
scroll to position [139, 0]
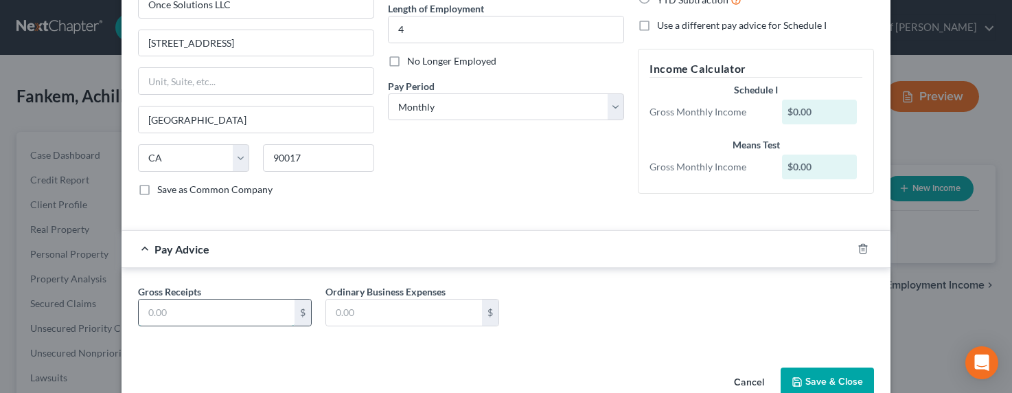
drag, startPoint x: 233, startPoint y: 308, endPoint x: 240, endPoint y: 306, distance: 7.2
click at [233, 308] on input "text" at bounding box center [217, 312] width 156 height 26
type input "4,560"
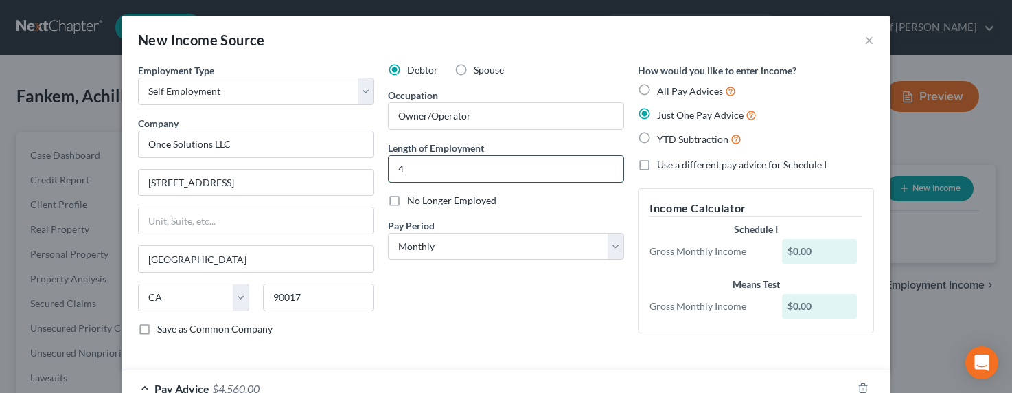
click at [413, 177] on input "4" at bounding box center [506, 169] width 235 height 26
drag, startPoint x: 399, startPoint y: 171, endPoint x: 384, endPoint y: 168, distance: 15.5
click at [389, 170] on input "4 years" at bounding box center [506, 169] width 235 height 26
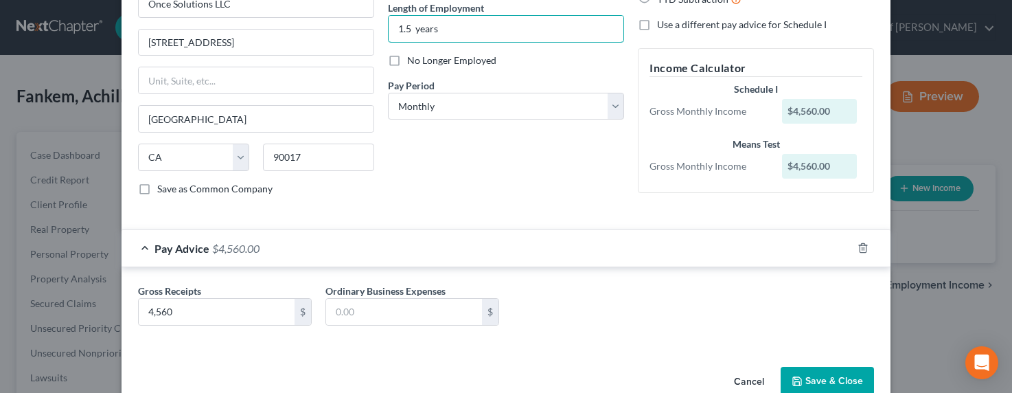
scroll to position [170, 0]
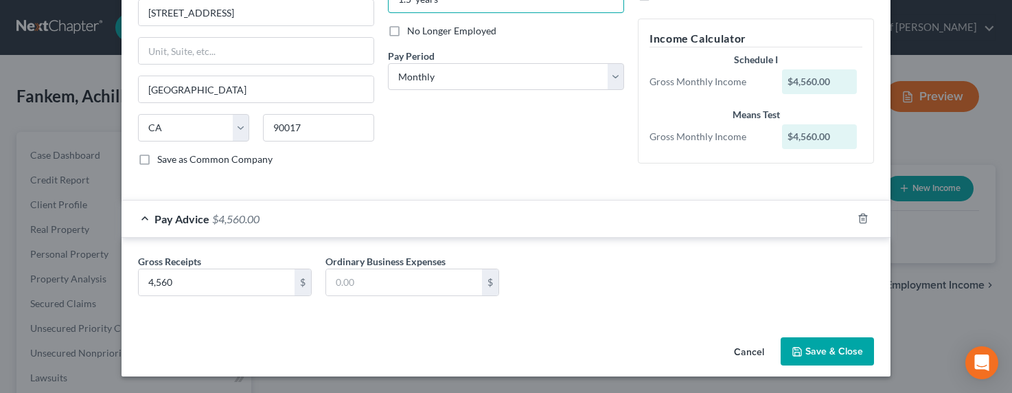
type input "1.5 years"
drag, startPoint x: 823, startPoint y: 347, endPoint x: 815, endPoint y: 343, distance: 9.5
click at [823, 347] on button "Save & Close" at bounding box center [827, 351] width 93 height 29
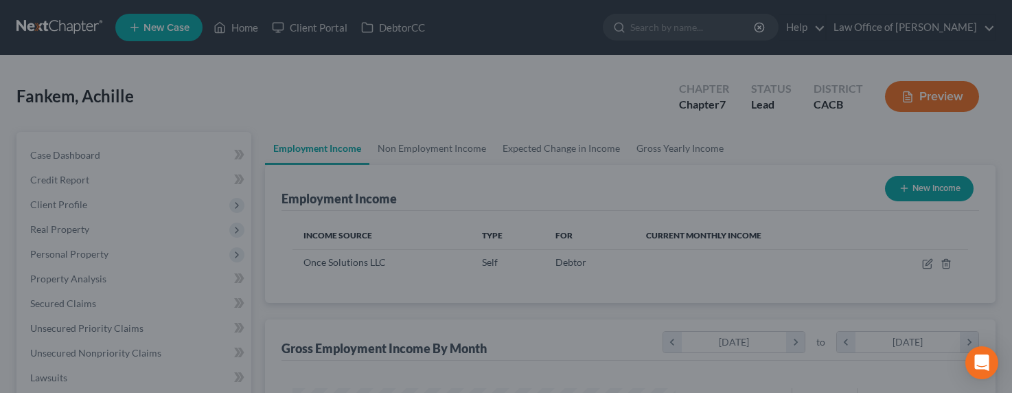
scroll to position [246, 406]
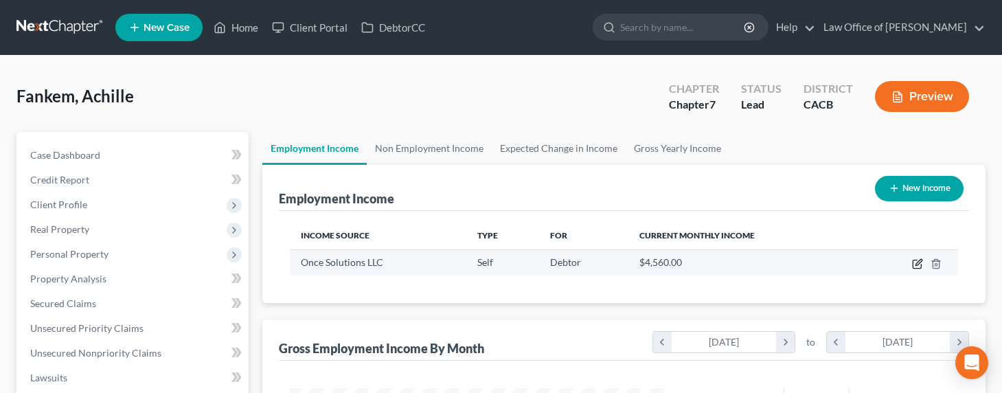
click at [915, 262] on icon "button" at bounding box center [917, 263] width 11 height 11
select select "1"
select select "4"
select select "0"
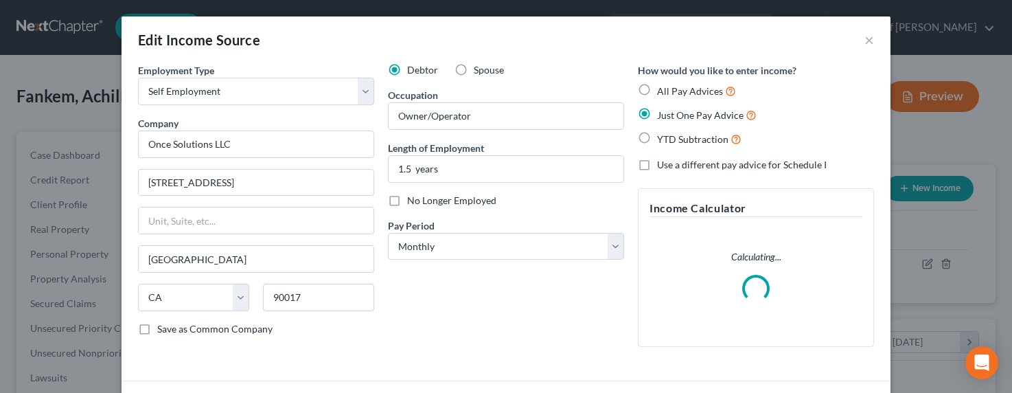
scroll to position [246, 411]
drag, startPoint x: 493, startPoint y: 114, endPoint x: 435, endPoint y: 114, distance: 58.4
click at [433, 115] on input "Owner/Operator" at bounding box center [506, 116] width 235 height 26
type input "Owner/Accountant"
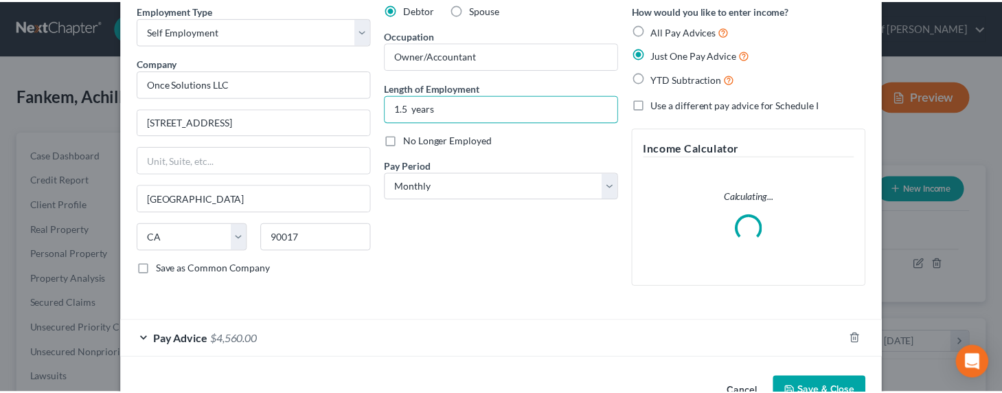
scroll to position [100, 0]
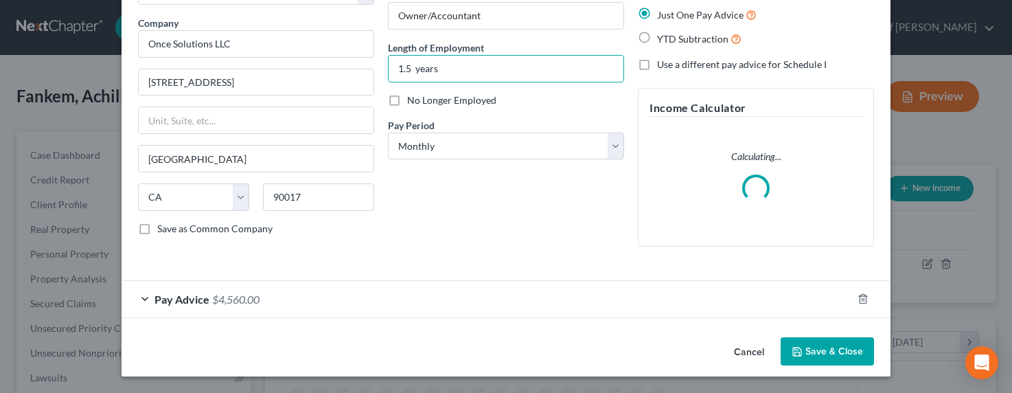
click at [820, 355] on button "Save & Close" at bounding box center [827, 351] width 93 height 29
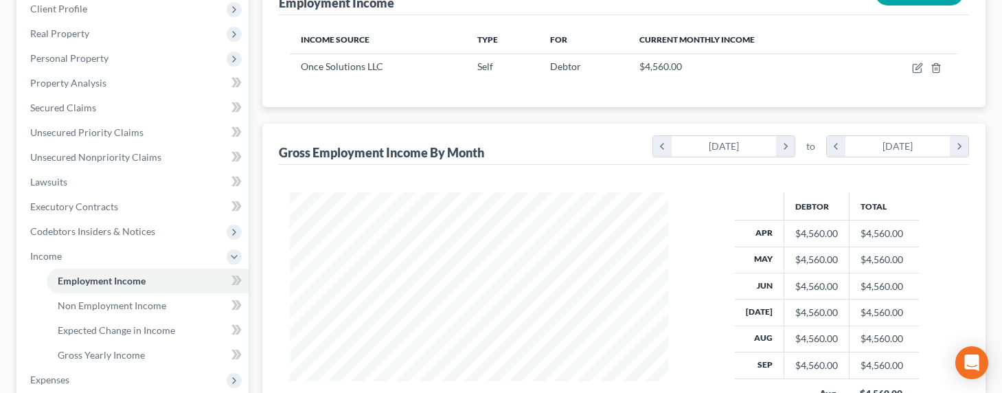
scroll to position [324, 0]
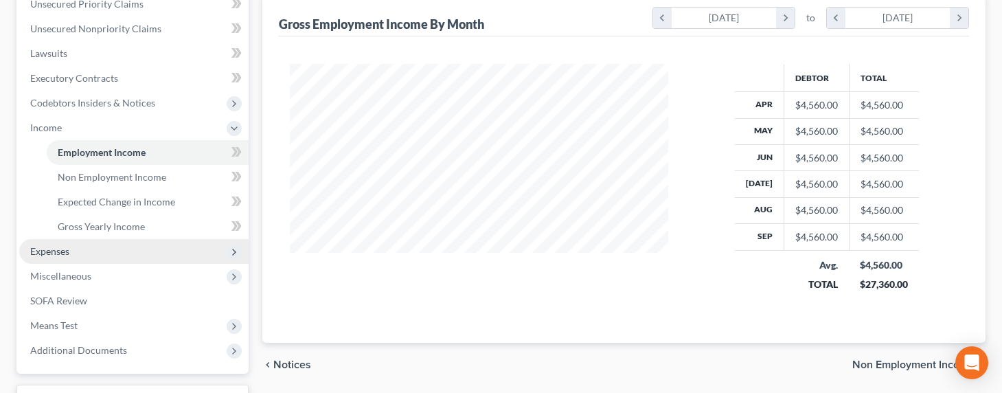
click at [63, 249] on span "Expenses" at bounding box center [49, 251] width 39 height 12
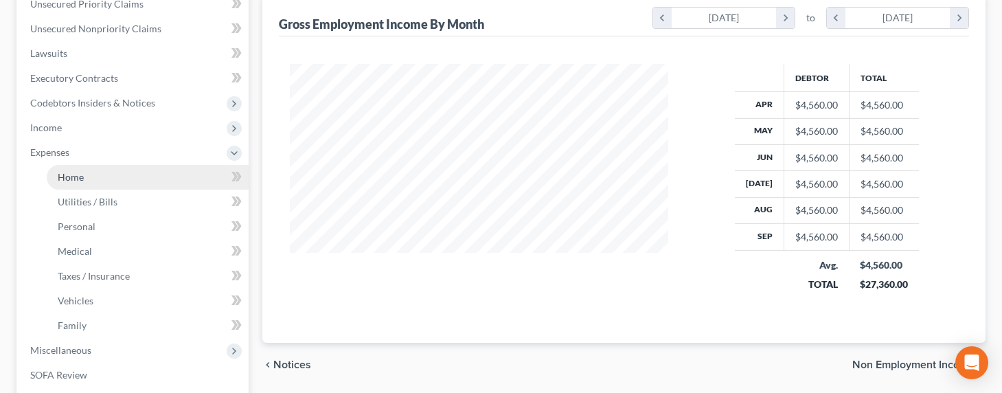
click at [67, 165] on link "Home" at bounding box center [148, 177] width 202 height 25
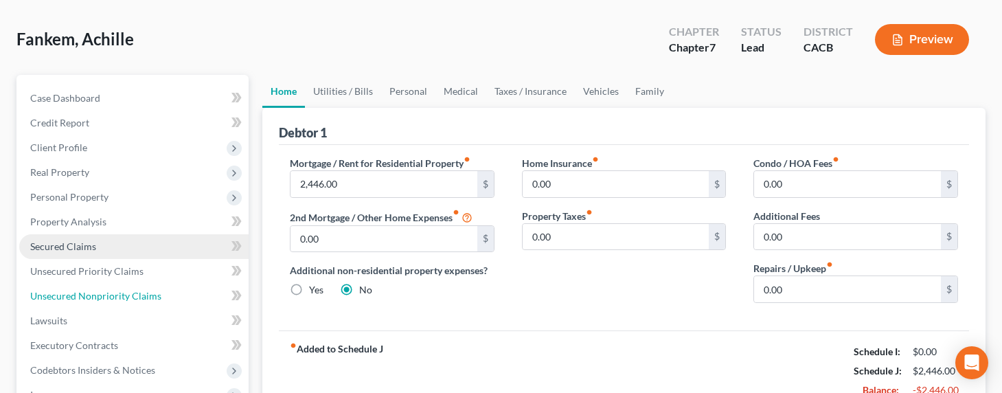
click at [75, 174] on ul "Case Dashboard Payments Invoices Payments Payments Credit Report Client Profile" at bounding box center [133, 395] width 229 height 618
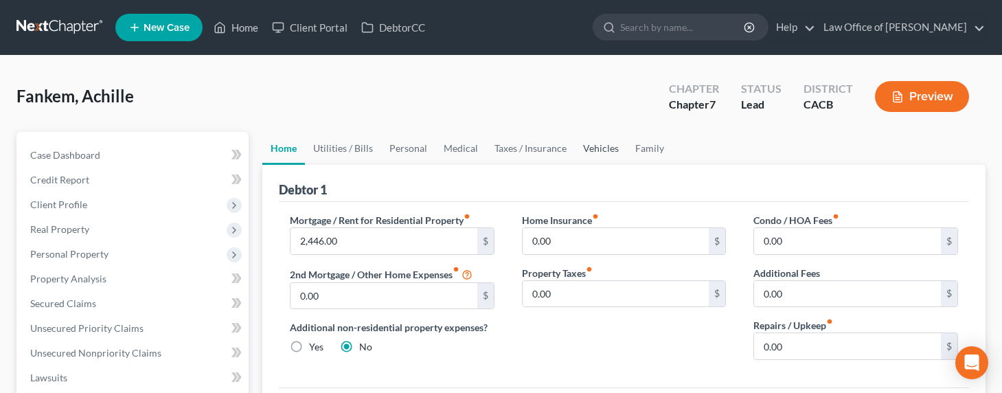
click at [606, 143] on link "Vehicles" at bounding box center [601, 148] width 52 height 33
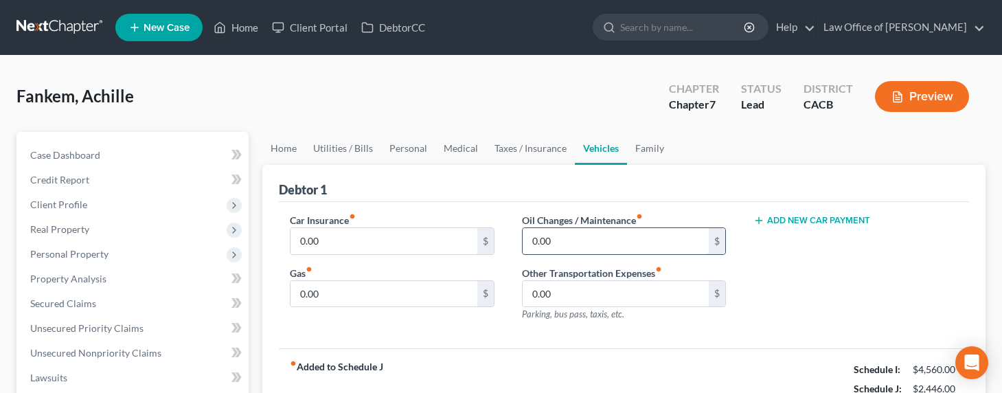
click at [554, 240] on input "0.00" at bounding box center [615, 241] width 187 height 26
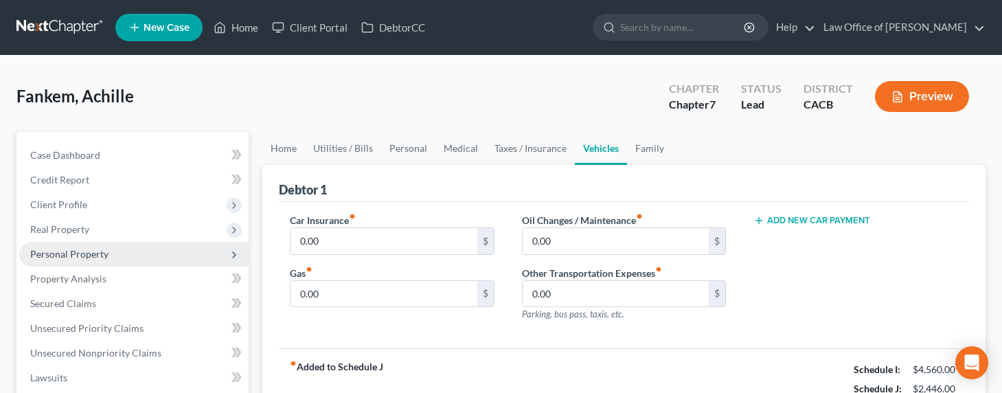
click at [56, 254] on span "Personal Property" at bounding box center [69, 254] width 78 height 12
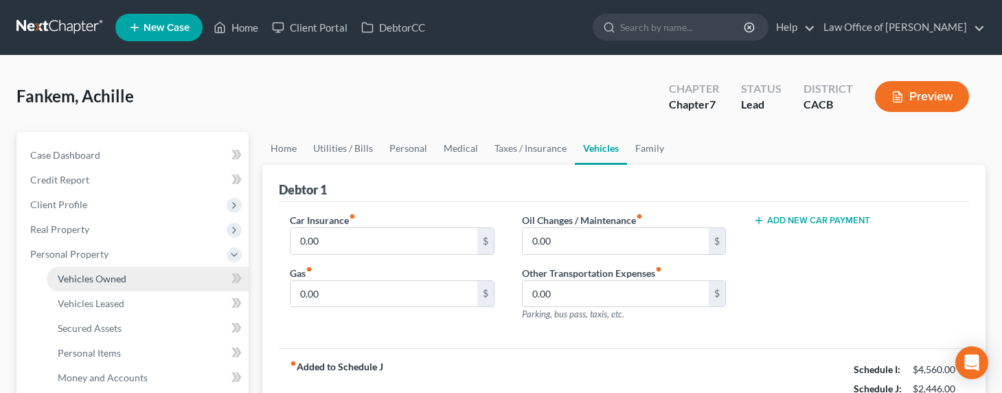
click at [67, 277] on span "Vehicles Owned" at bounding box center [92, 279] width 69 height 12
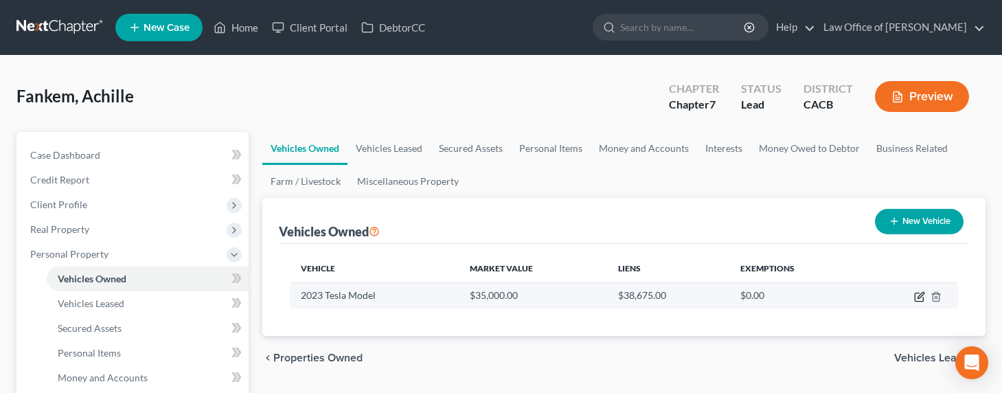
click at [920, 293] on icon "button" at bounding box center [920, 295] width 6 height 6
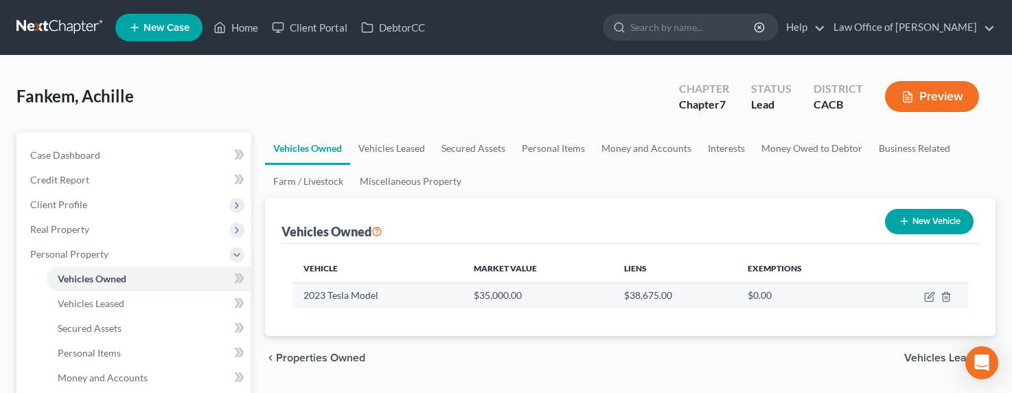
select select "0"
select select "3"
select select "1"
select select "0"
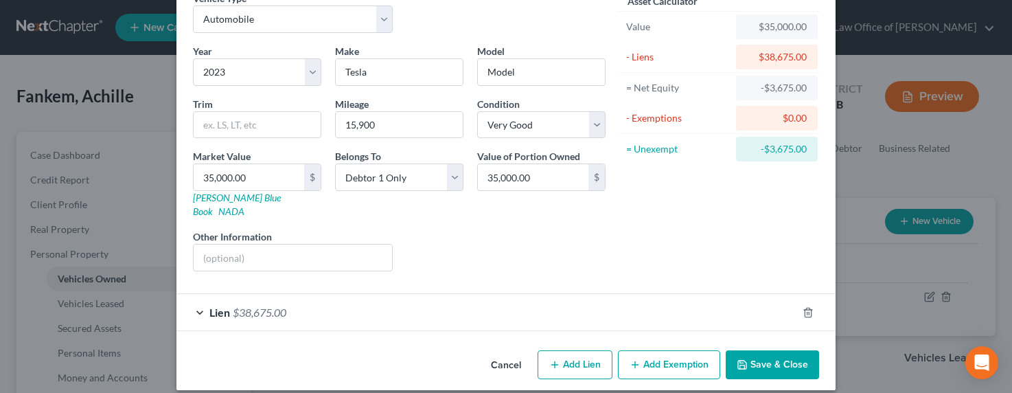
click at [333, 298] on div "Lien $38,675.00" at bounding box center [486, 312] width 621 height 36
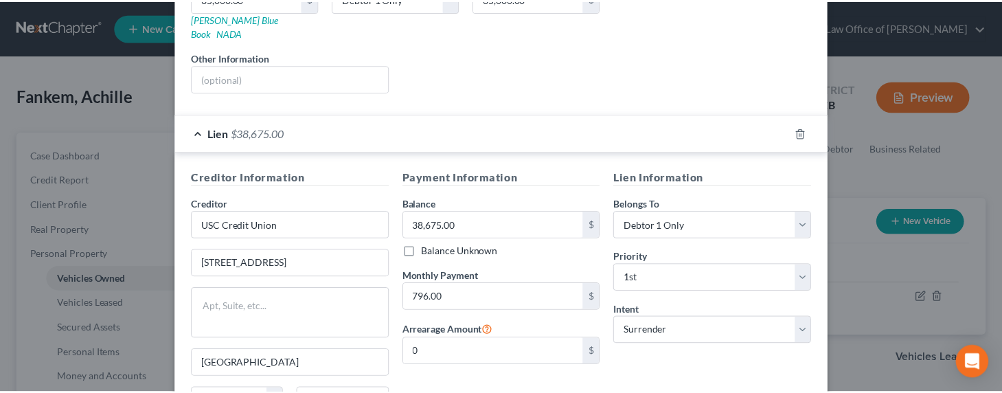
scroll to position [382, 0]
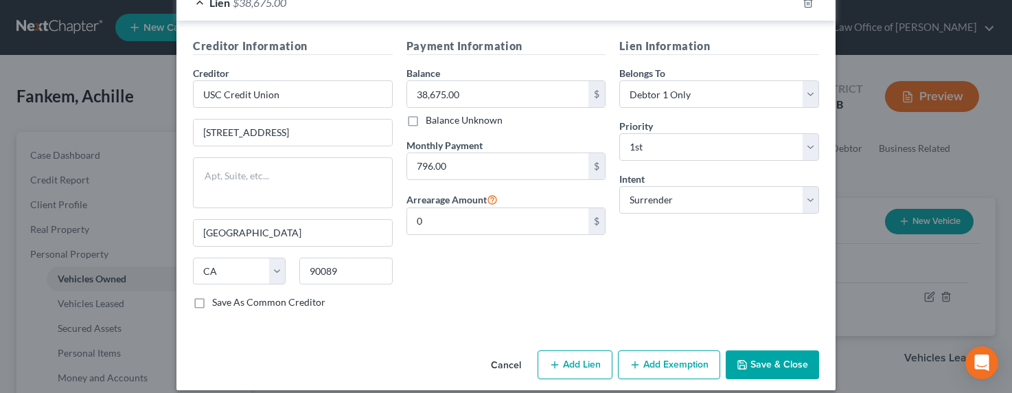
click at [761, 350] on button "Save & Close" at bounding box center [772, 364] width 93 height 29
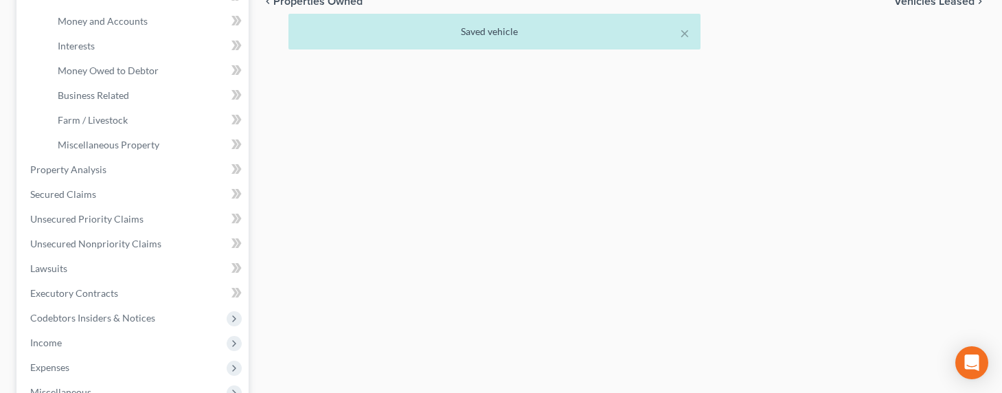
scroll to position [441, 0]
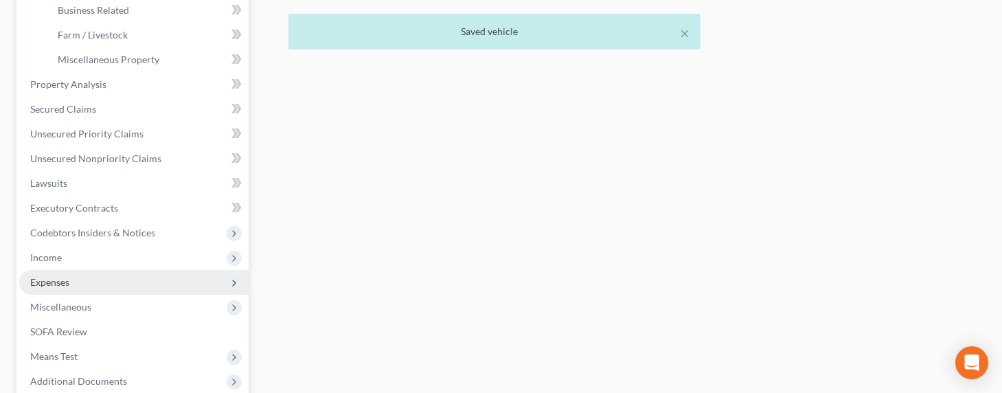
click at [53, 284] on span "Expenses" at bounding box center [49, 282] width 39 height 12
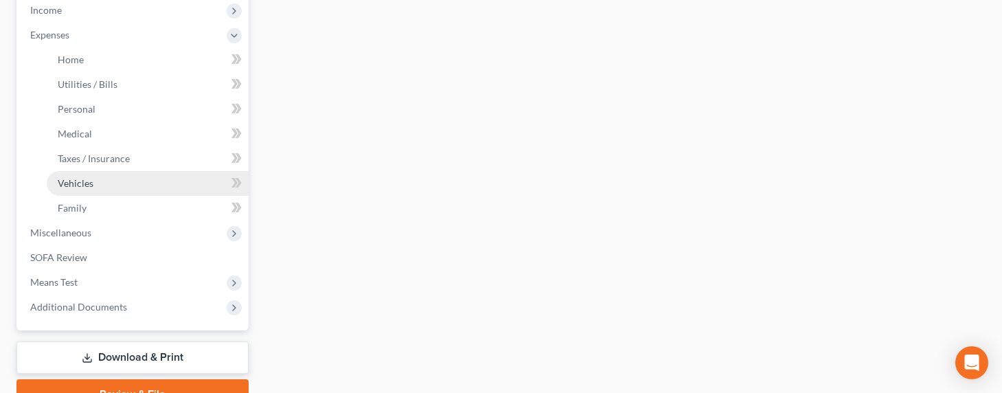
click at [75, 177] on span "Vehicles" at bounding box center [76, 183] width 36 height 12
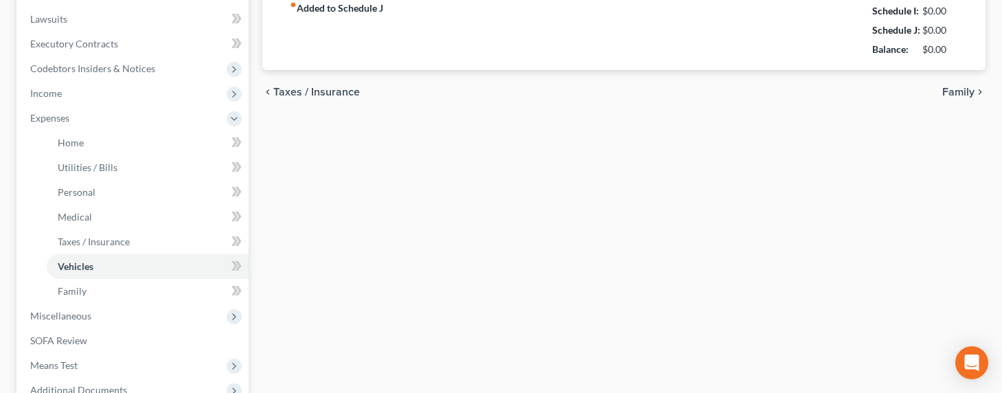
type input "0.00"
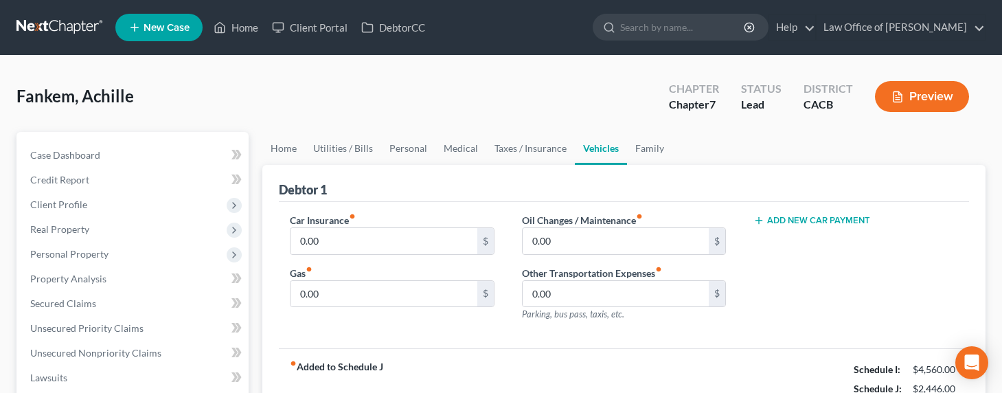
click at [812, 221] on button "Add New Car Payment" at bounding box center [811, 220] width 117 height 11
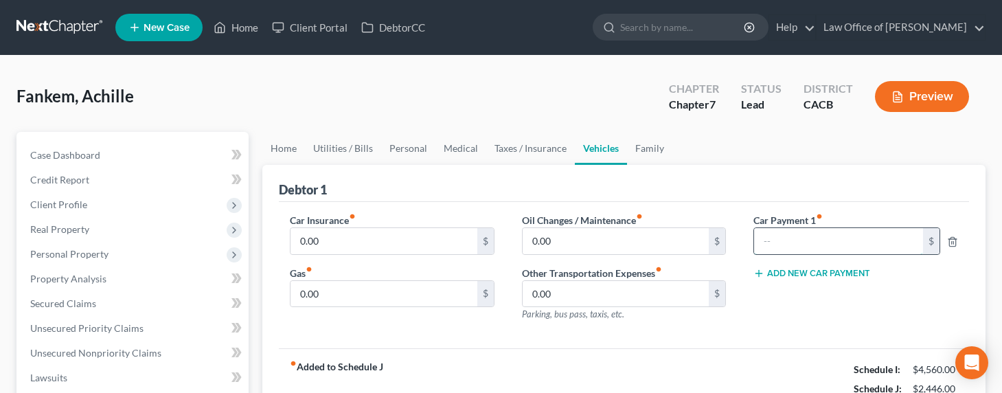
click at [793, 249] on input "text" at bounding box center [838, 241] width 168 height 26
type input "796"
drag, startPoint x: 321, startPoint y: 246, endPoint x: 327, endPoint y: 244, distance: 7.0
click at [322, 245] on input "0.00" at bounding box center [383, 241] width 187 height 26
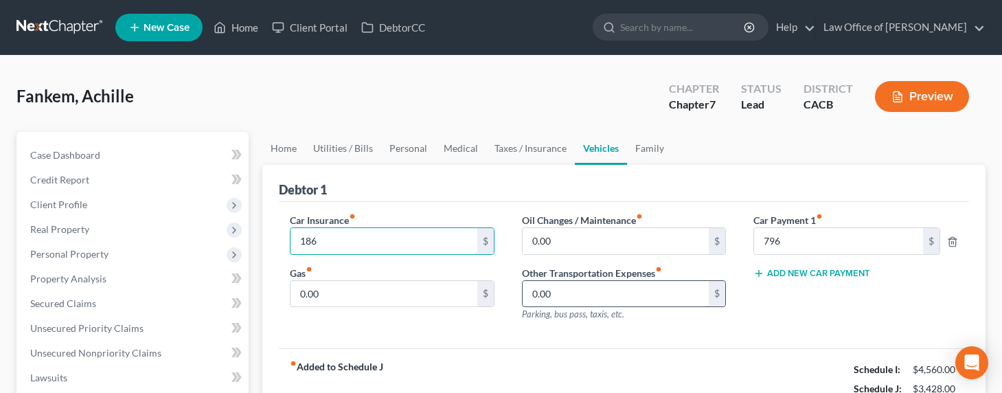
type input "186"
click at [560, 288] on input "0.00" at bounding box center [615, 294] width 187 height 26
click at [560, 242] on input "0.00" at bounding box center [615, 241] width 187 height 26
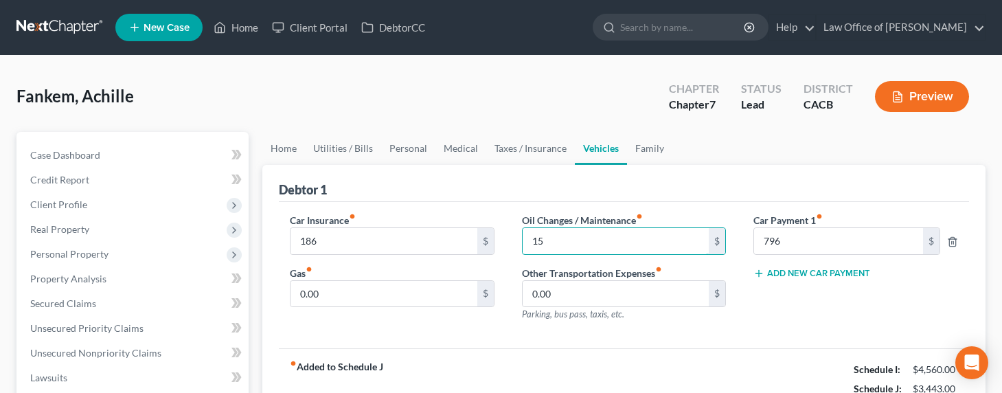
type input "15"
click at [656, 149] on link "Family" at bounding box center [649, 148] width 45 height 33
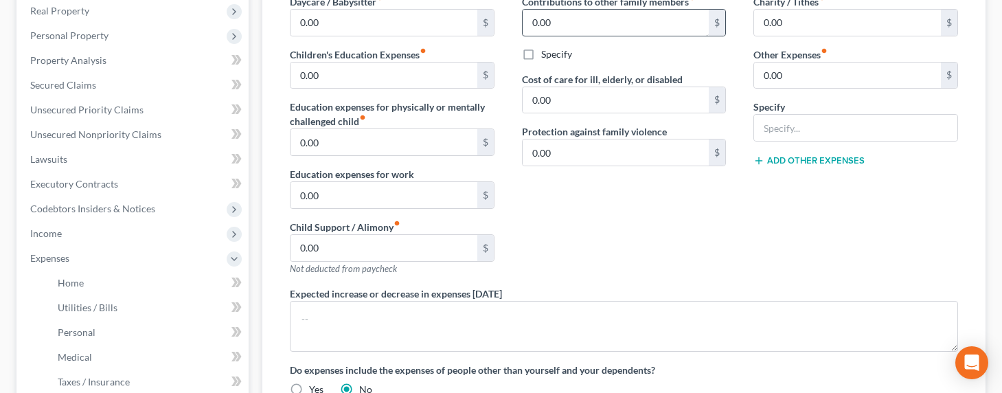
scroll to position [270, 0]
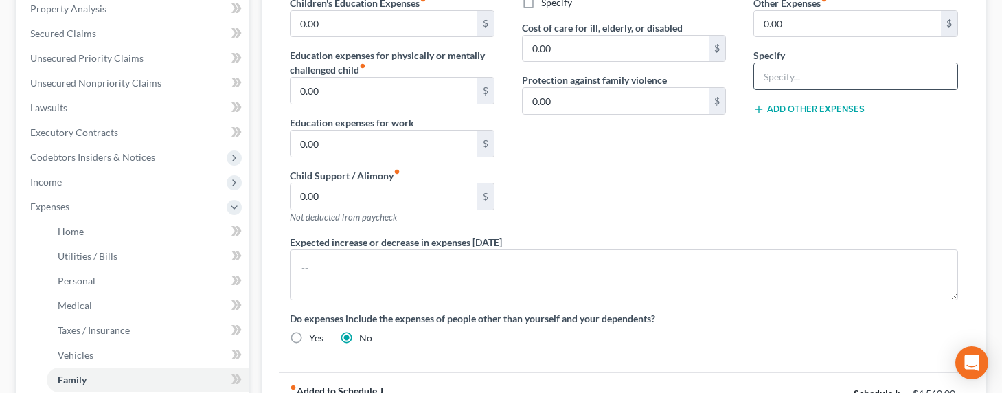
drag, startPoint x: 789, startPoint y: 83, endPoint x: 796, endPoint y: 82, distance: 7.7
click at [790, 83] on input "text" at bounding box center [855, 76] width 203 height 26
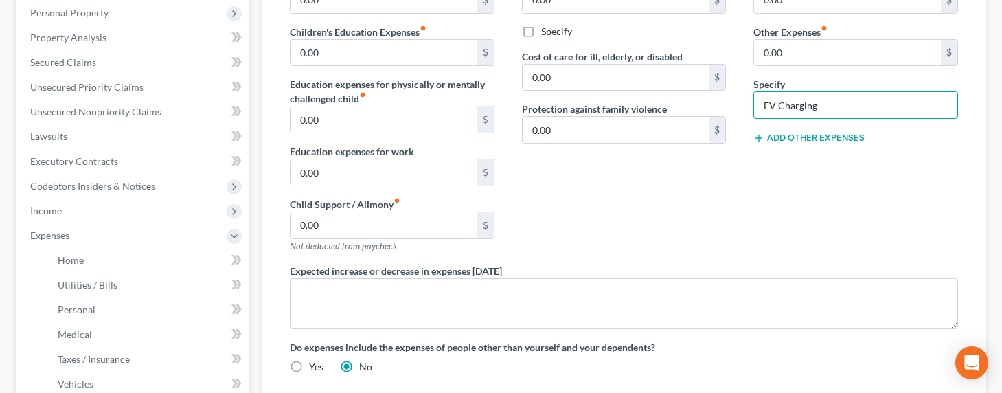
scroll to position [130, 0]
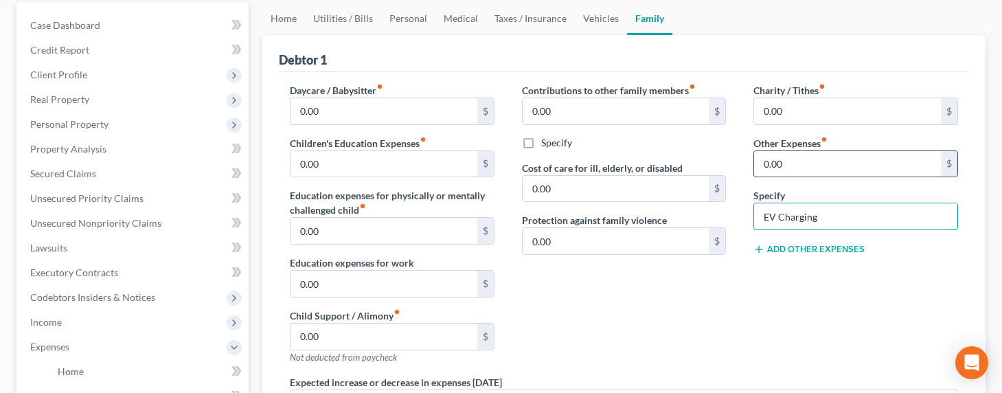
type input "EV Charging"
click at [796, 160] on input "0.00" at bounding box center [847, 164] width 187 height 26
type input "80"
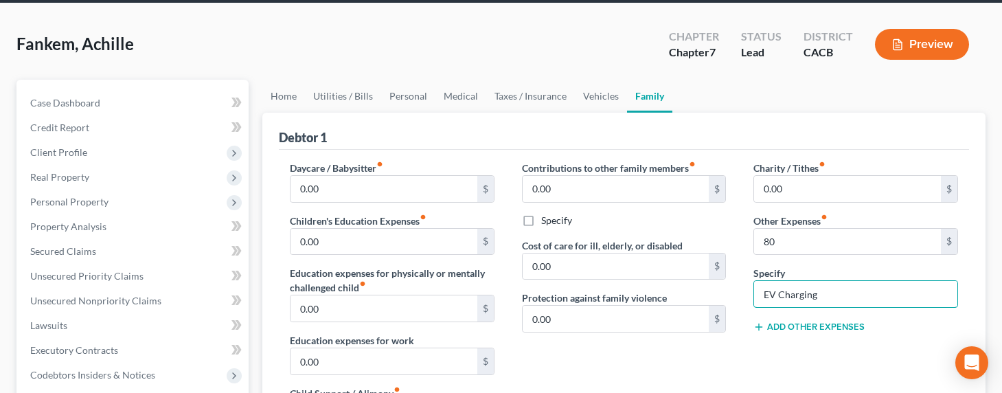
scroll to position [0, 0]
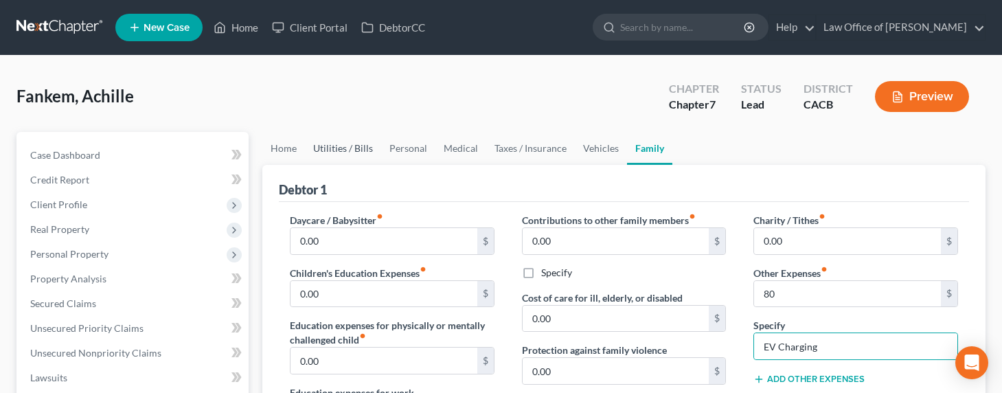
click at [345, 152] on link "Utilities / Bills" at bounding box center [343, 148] width 76 height 33
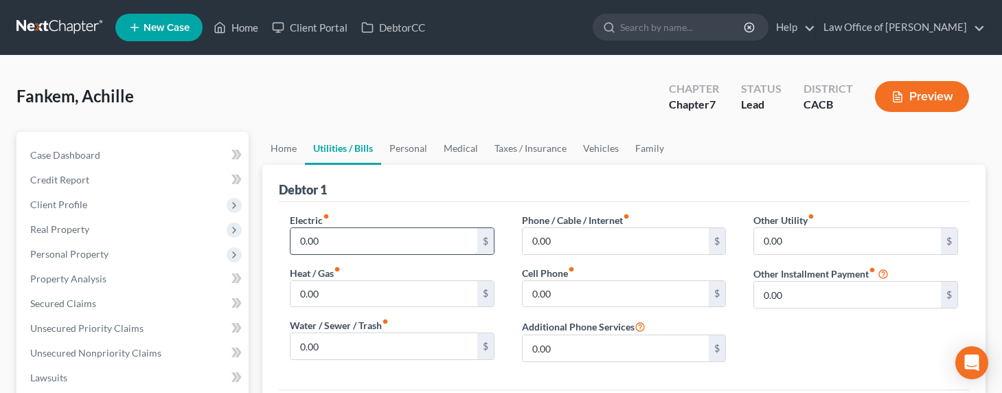
click at [318, 237] on input "0.00" at bounding box center [383, 241] width 187 height 26
type input "85"
type input "90"
type input "80"
click at [417, 146] on link "Personal" at bounding box center [408, 148] width 54 height 33
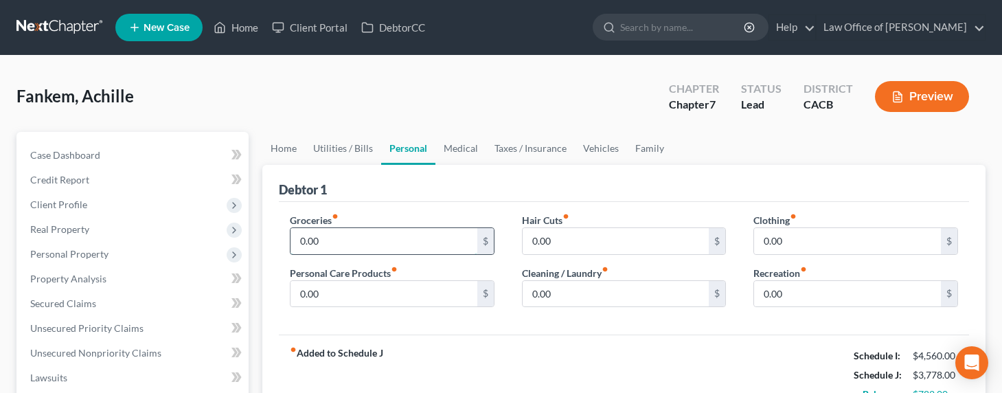
click at [326, 236] on input "0.00" at bounding box center [383, 241] width 187 height 26
type input "350"
click at [325, 148] on link "Utilities / Bills" at bounding box center [343, 148] width 76 height 33
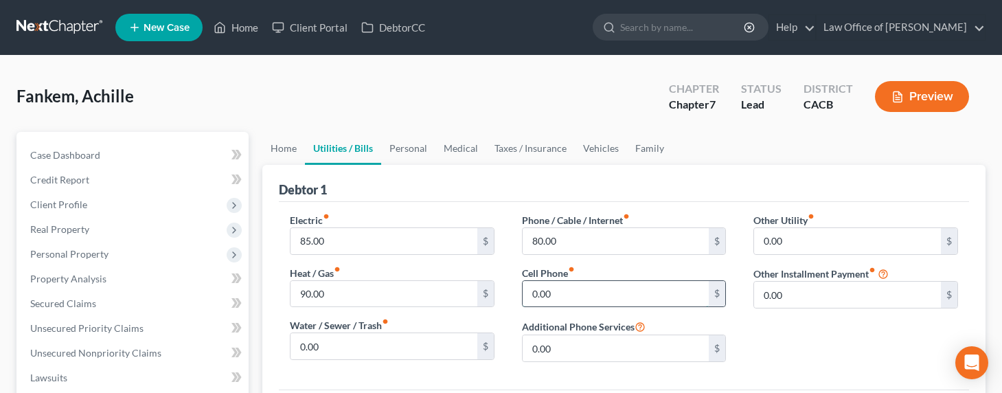
click at [557, 296] on input "0.00" at bounding box center [615, 294] width 187 height 26
type input "120"
click at [389, 143] on link "Personal" at bounding box center [408, 148] width 54 height 33
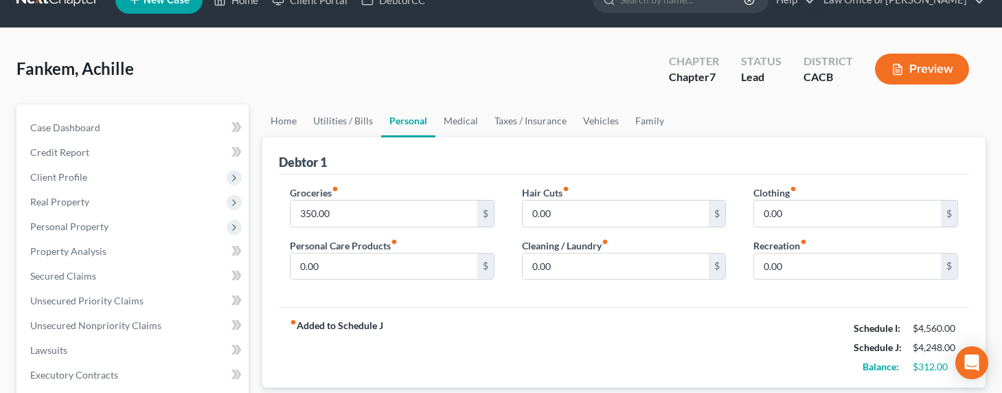
scroll to position [28, 0]
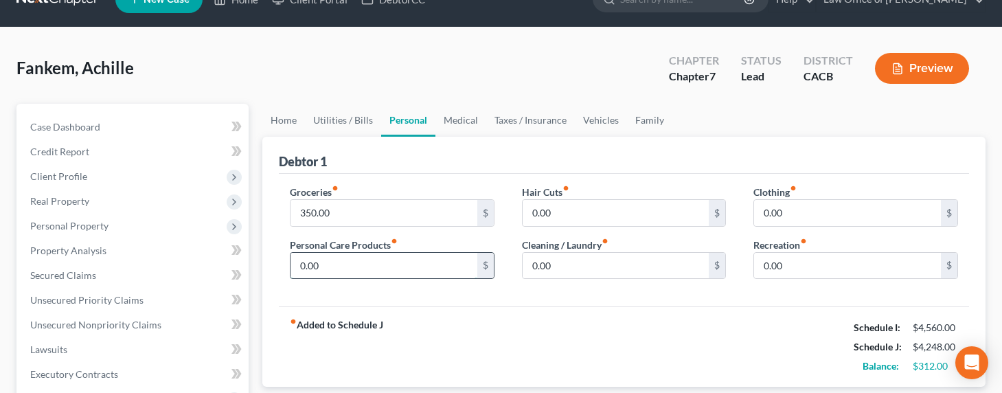
click at [352, 261] on input "0.00" at bounding box center [383, 266] width 187 height 26
type input "50"
type input "20"
type input "10"
type input "150"
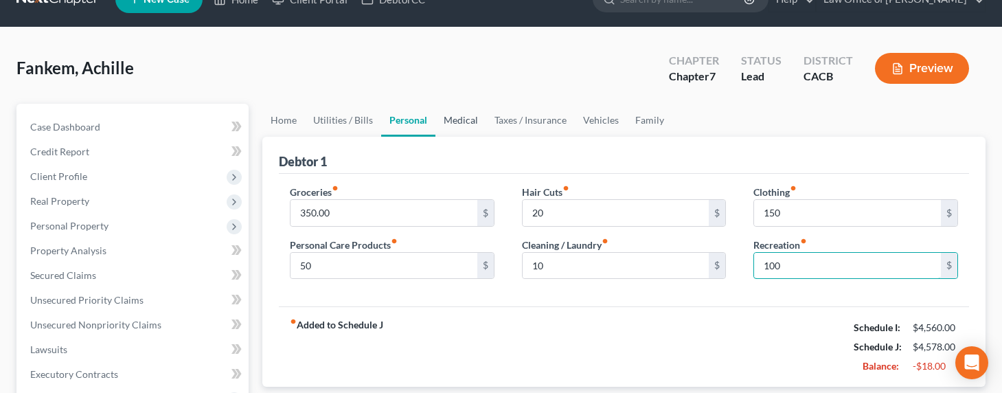
type input "100"
click at [459, 114] on link "Medical" at bounding box center [460, 120] width 51 height 33
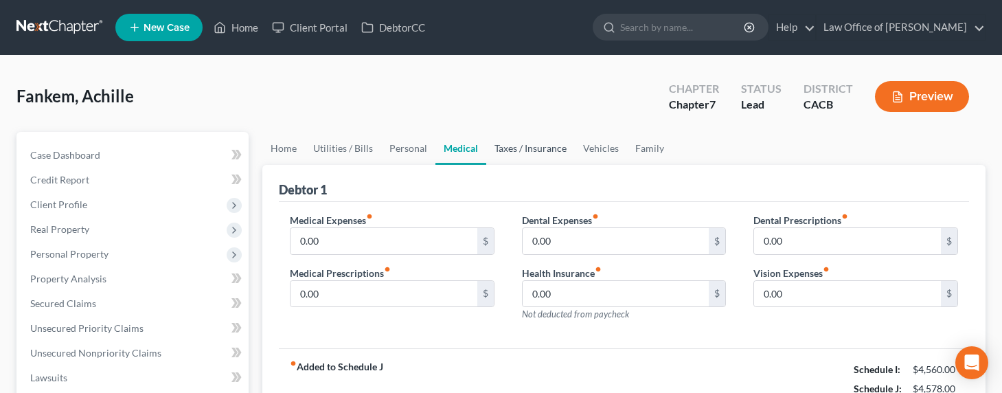
click at [520, 153] on link "Taxes / Insurance" at bounding box center [530, 148] width 89 height 33
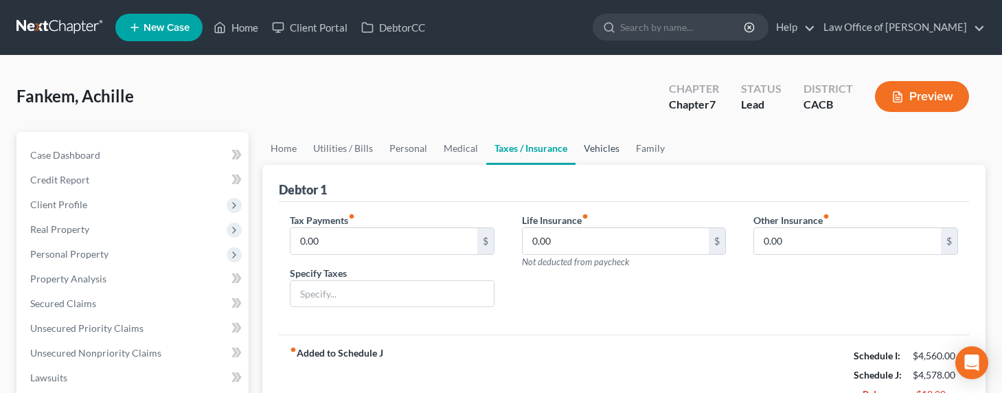
click at [604, 148] on link "Vehicles" at bounding box center [601, 148] width 52 height 33
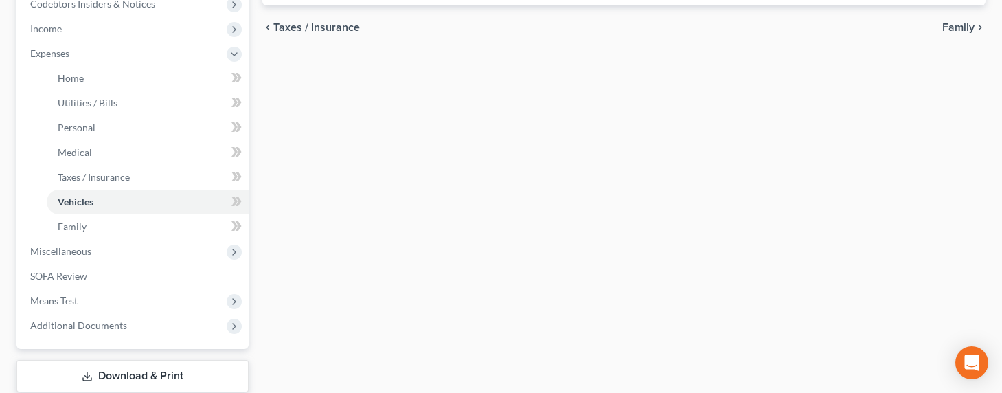
scroll to position [412, 0]
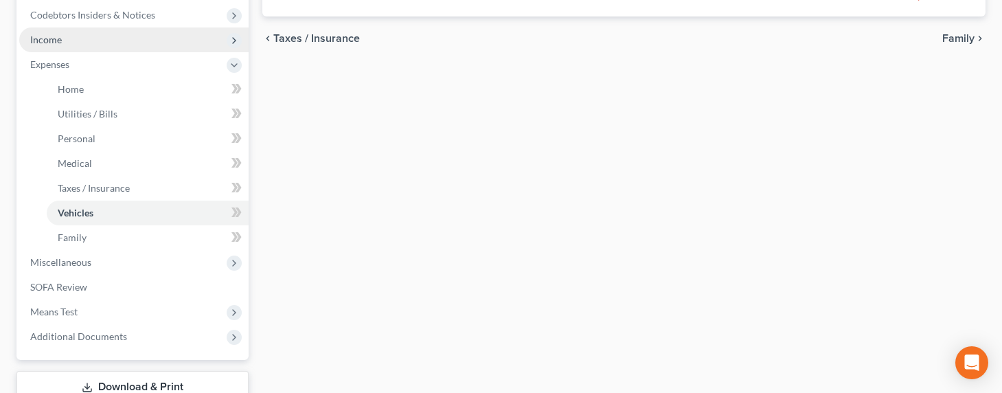
click at [58, 34] on span "Income" at bounding box center [46, 40] width 32 height 12
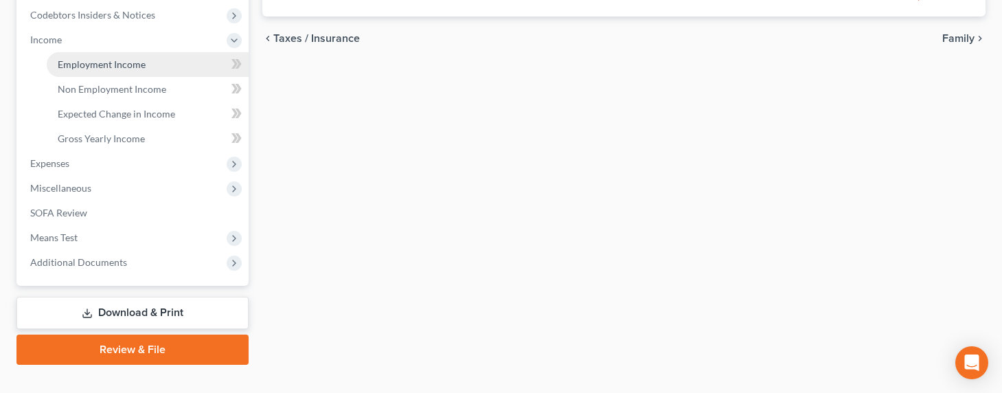
click at [83, 65] on span "Employment Income" at bounding box center [102, 64] width 88 height 12
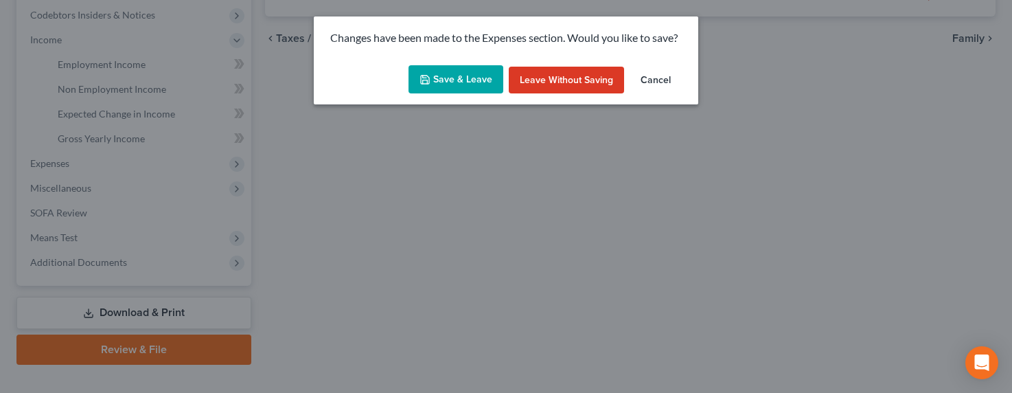
click at [458, 80] on button "Save & Leave" at bounding box center [456, 79] width 95 height 29
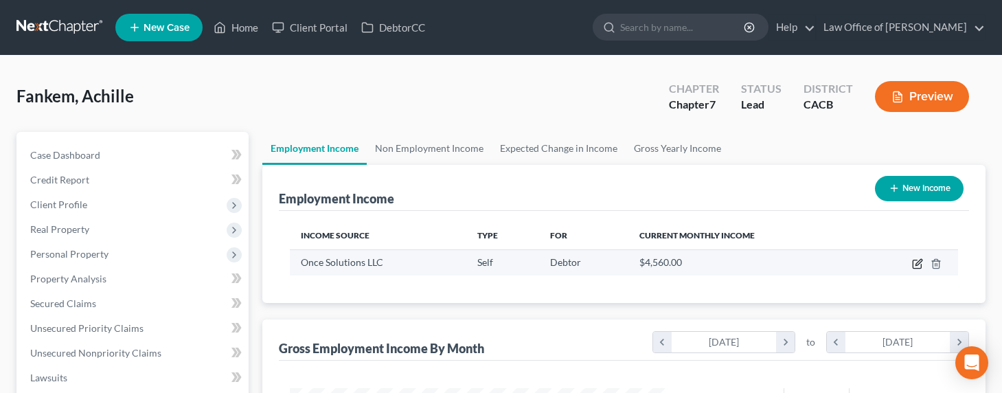
click at [914, 262] on icon "button" at bounding box center [917, 263] width 11 height 11
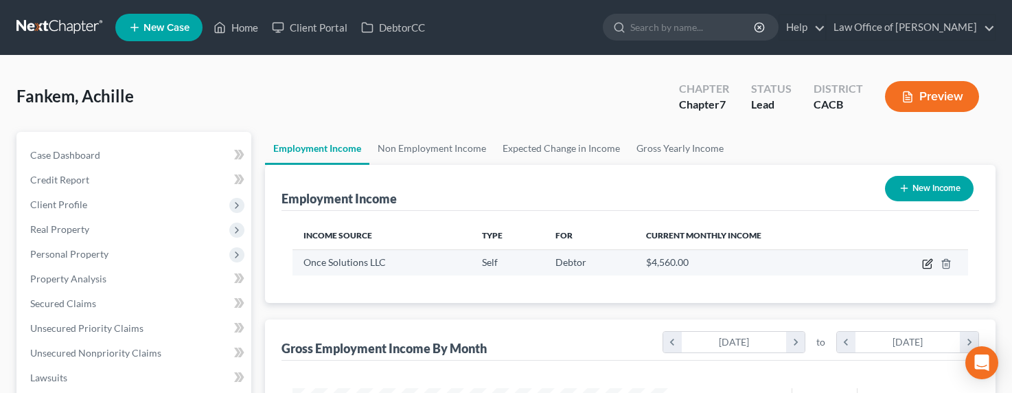
select select "1"
select select "4"
select select "0"
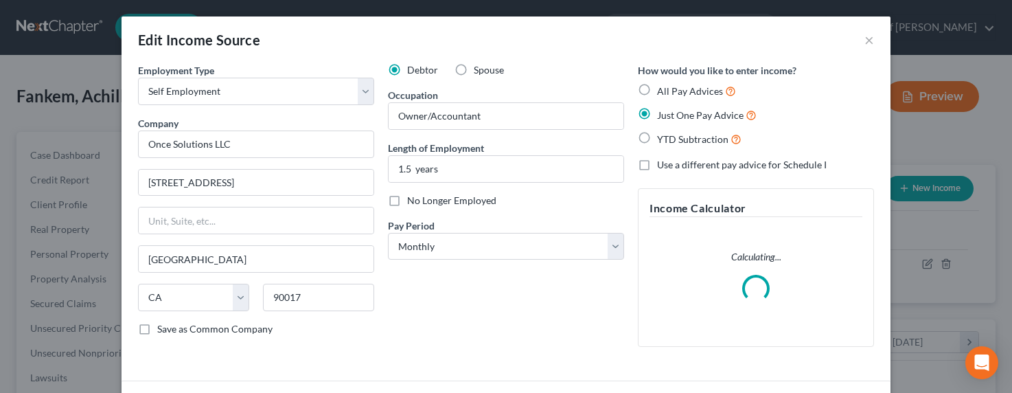
scroll to position [246, 411]
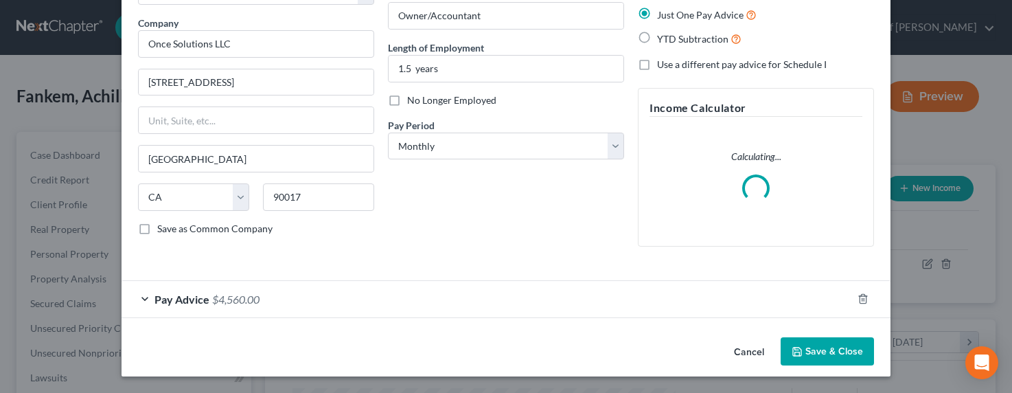
click at [267, 299] on div "Pay Advice $4,560.00" at bounding box center [487, 299] width 731 height 36
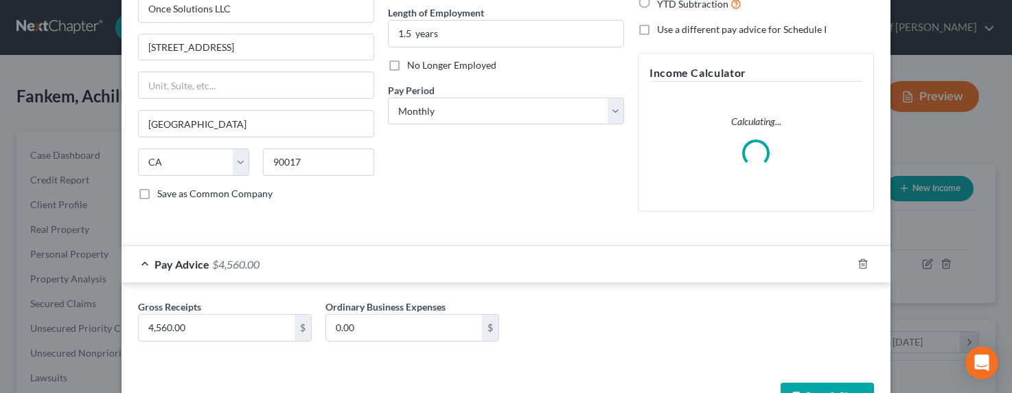
scroll to position [181, 0]
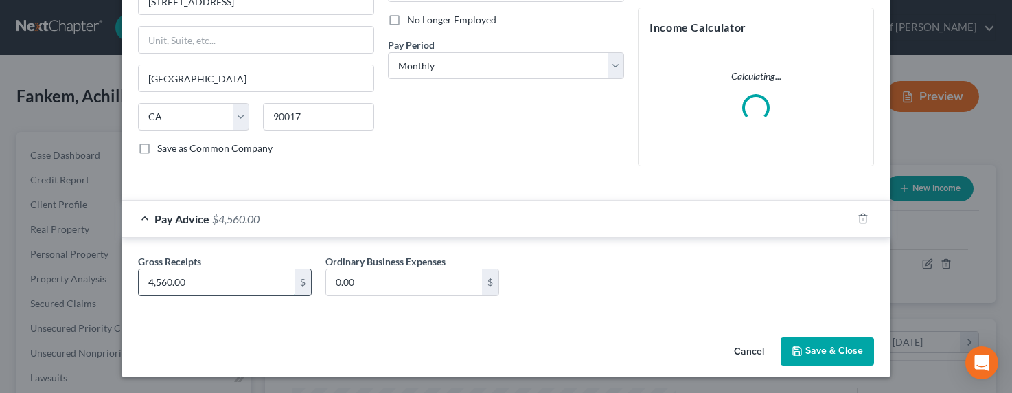
click at [150, 276] on input "4,560.00" at bounding box center [217, 282] width 156 height 26
click at [159, 279] on input "4,560.00" at bounding box center [217, 282] width 156 height 26
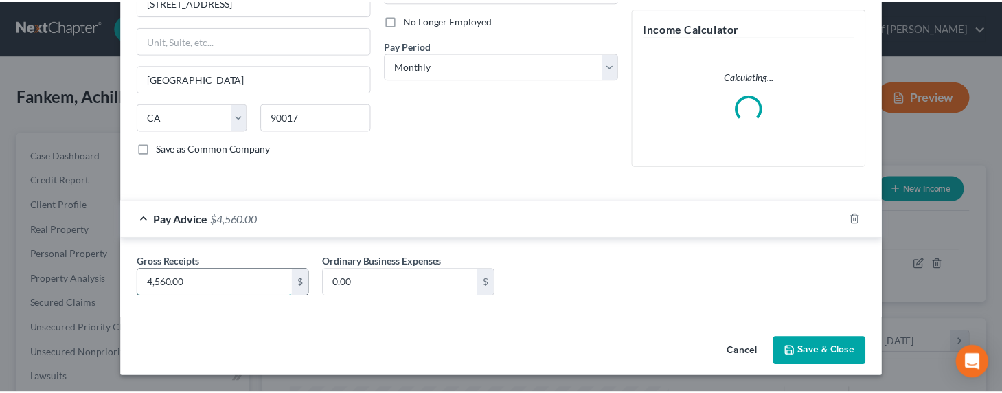
scroll to position [170, 0]
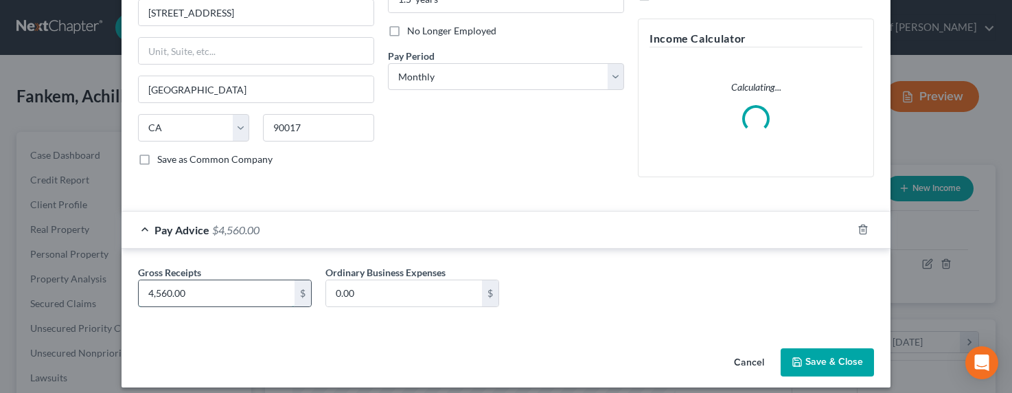
click at [153, 282] on input "4,560.00" at bounding box center [217, 293] width 156 height 26
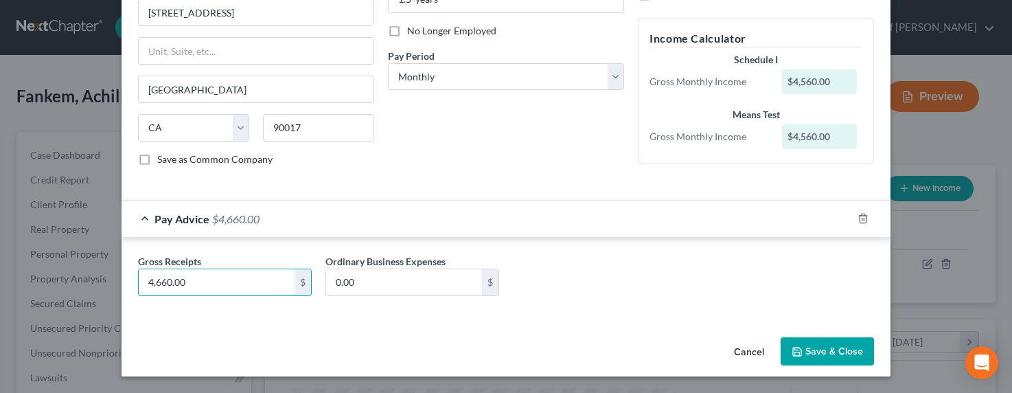
type input "4,660.00"
drag, startPoint x: 833, startPoint y: 345, endPoint x: 803, endPoint y: 351, distance: 30.0
click at [829, 345] on button "Save & Close" at bounding box center [827, 351] width 93 height 29
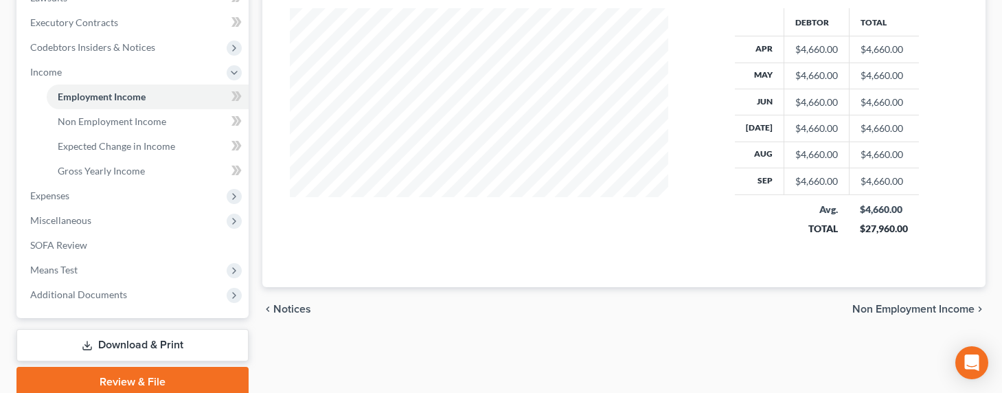
scroll to position [435, 0]
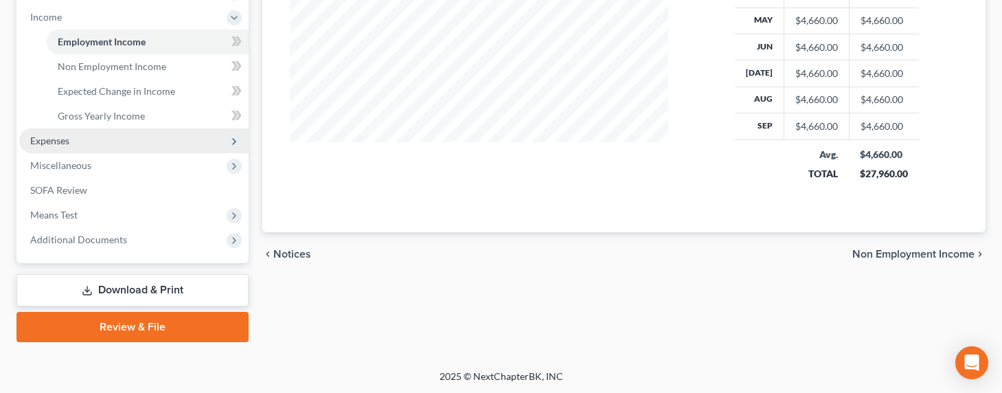
click at [57, 140] on span "Expenses" at bounding box center [49, 141] width 39 height 12
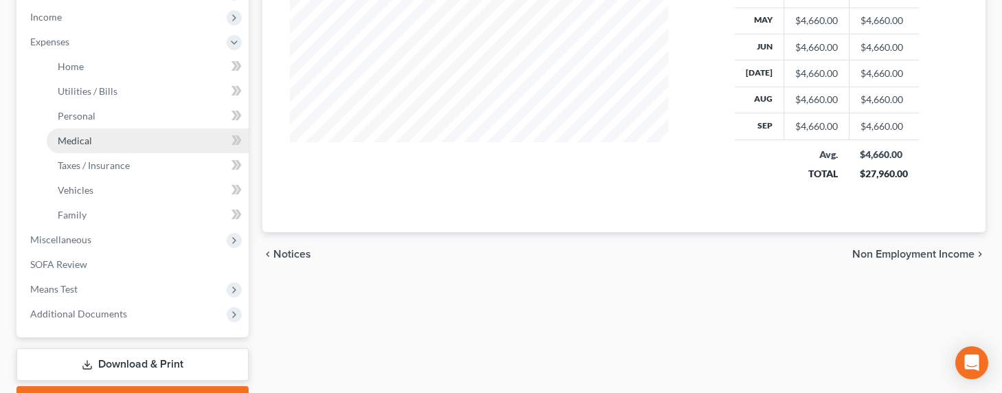
click at [76, 130] on link "Medical" at bounding box center [148, 140] width 202 height 25
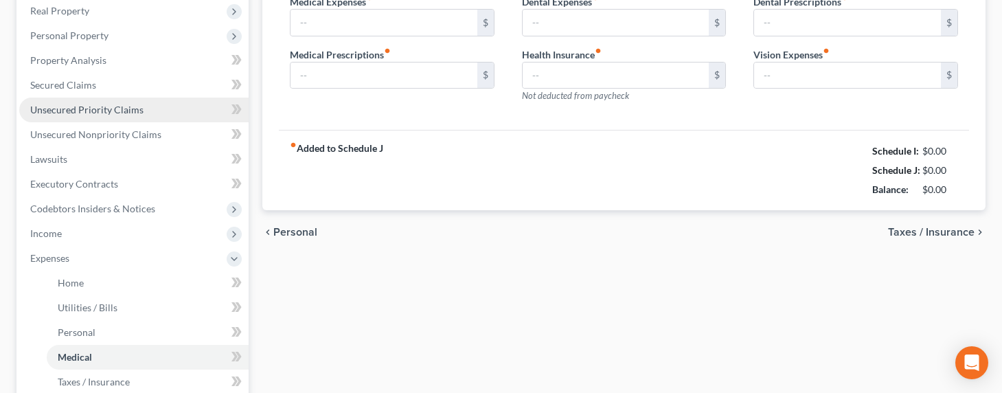
type input "0.00"
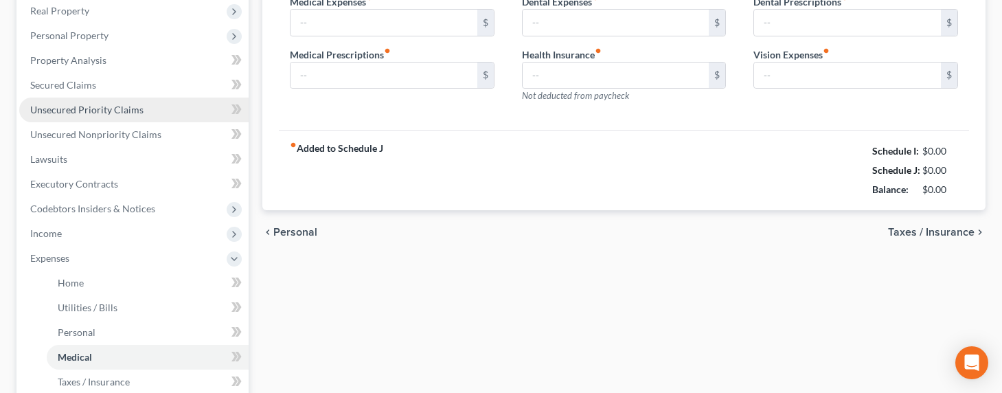
type input "0.00"
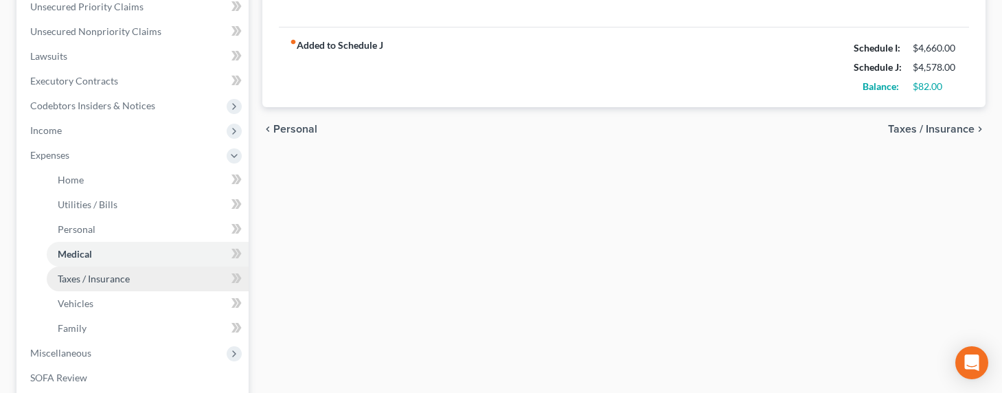
scroll to position [420, 0]
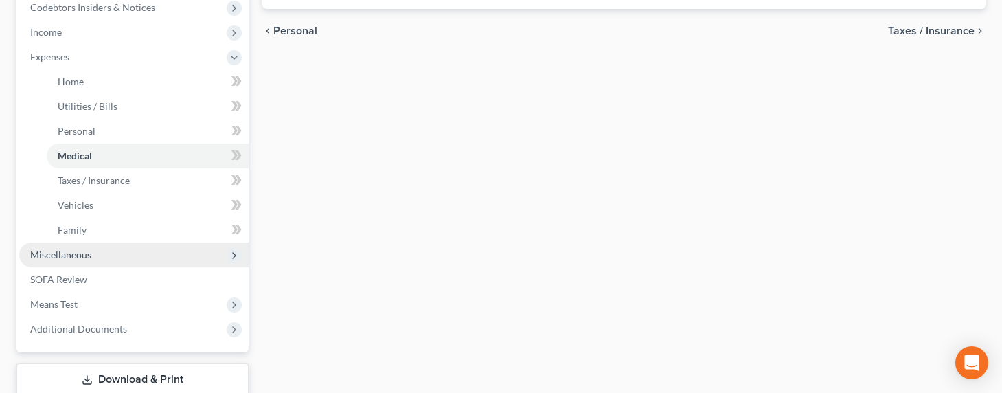
click at [67, 254] on span "Miscellaneous" at bounding box center [60, 255] width 61 height 12
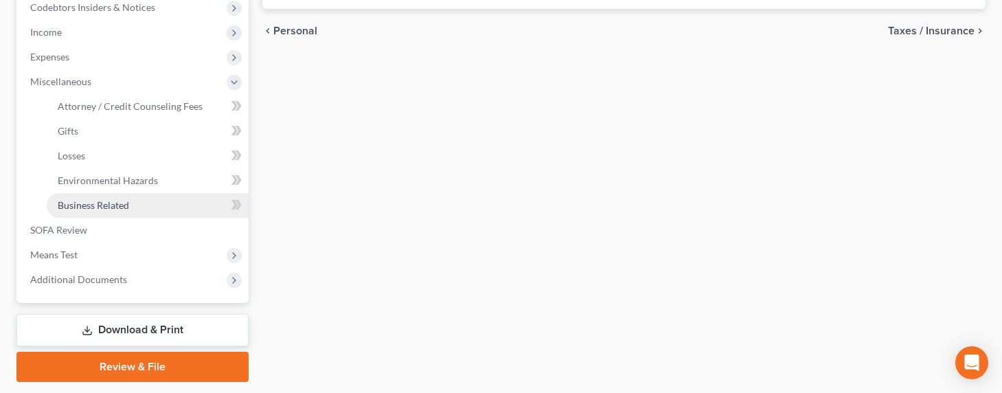
click at [80, 210] on span "Business Related" at bounding box center [93, 205] width 71 height 12
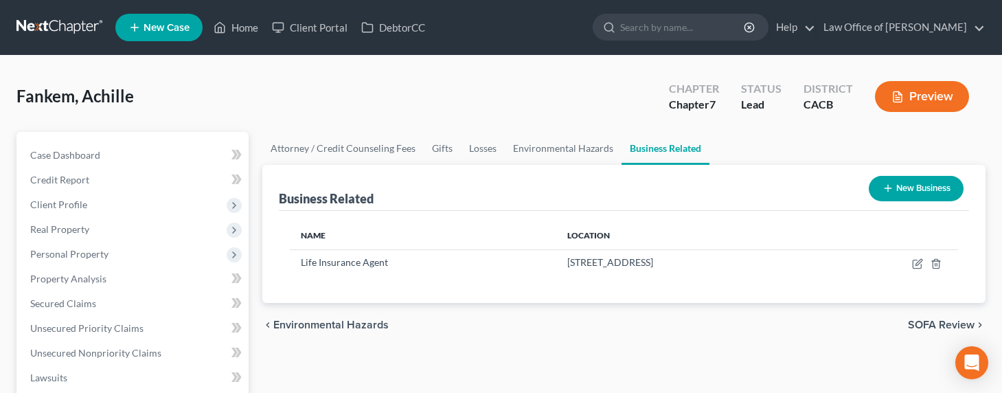
click at [888, 184] on icon "button" at bounding box center [887, 188] width 11 height 11
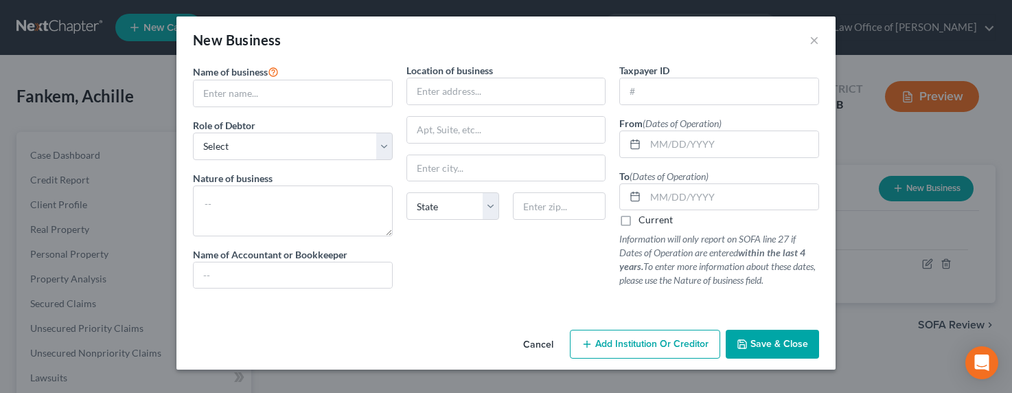
click at [270, 79] on label "Name of business *" at bounding box center [236, 71] width 86 height 16
click at [275, 90] on input "text" at bounding box center [293, 93] width 198 height 26
type input "Calm Settings"
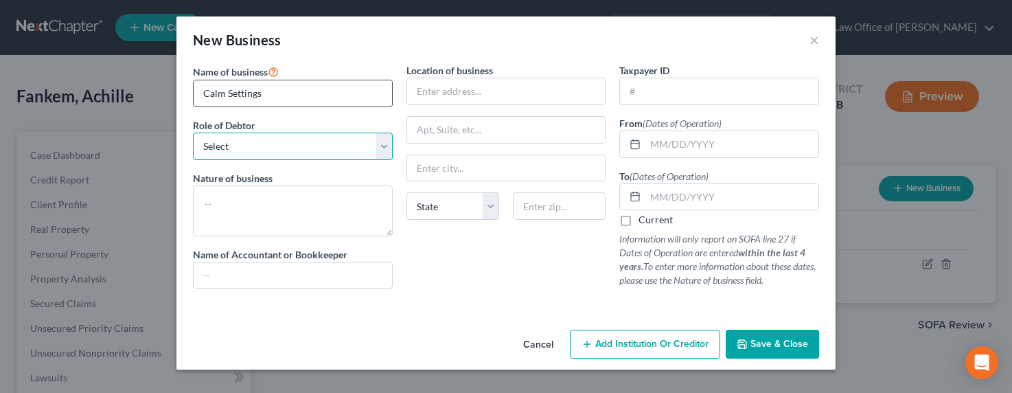
select select "officer"
click at [193, 133] on select "Select A member of a limited liability company (LLC) or limited liability partn…" at bounding box center [293, 146] width 200 height 27
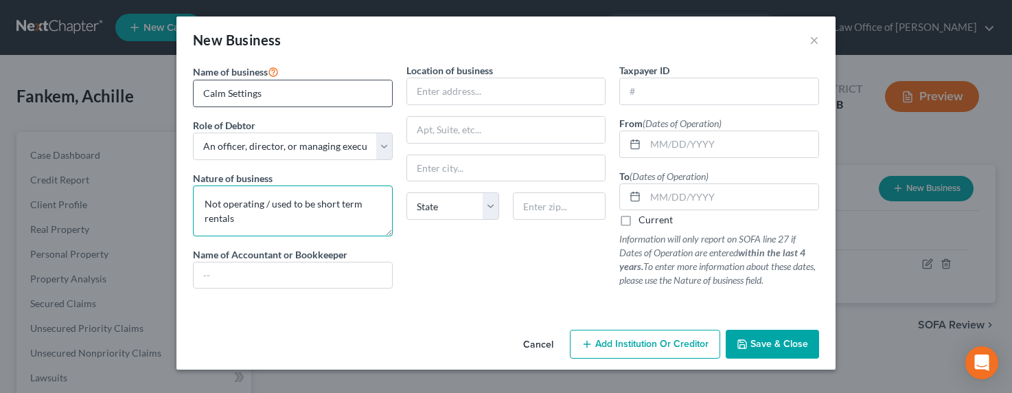
type textarea "Not operating / used to be short term rentals"
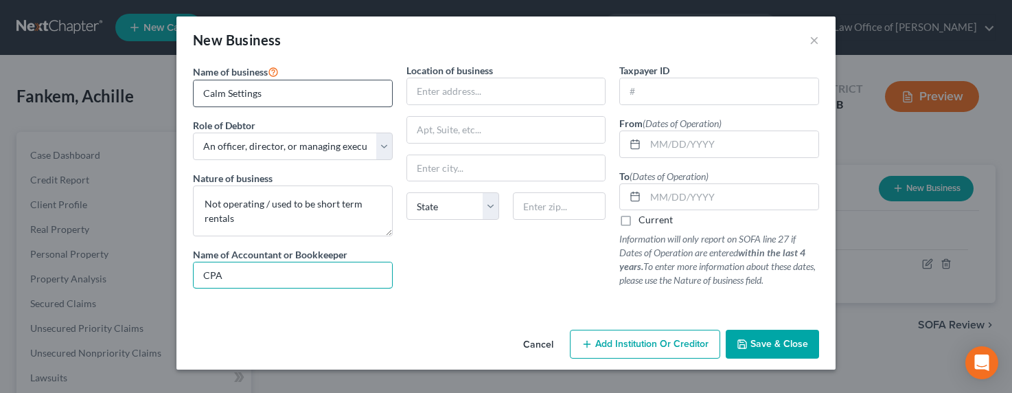
type input "CPA/Accountant"
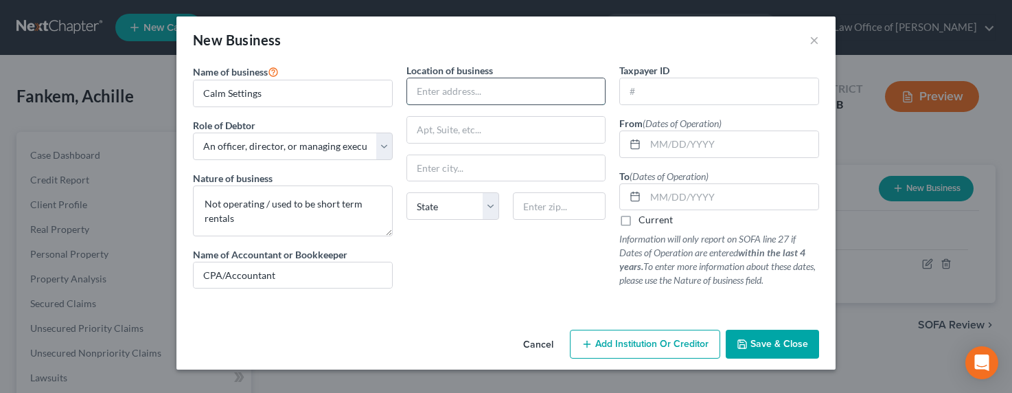
click at [464, 89] on input "text" at bounding box center [506, 91] width 198 height 26
type input "888 S. Hope St. # 405"
type input "90017"
type input "Los Angeles"
select select "4"
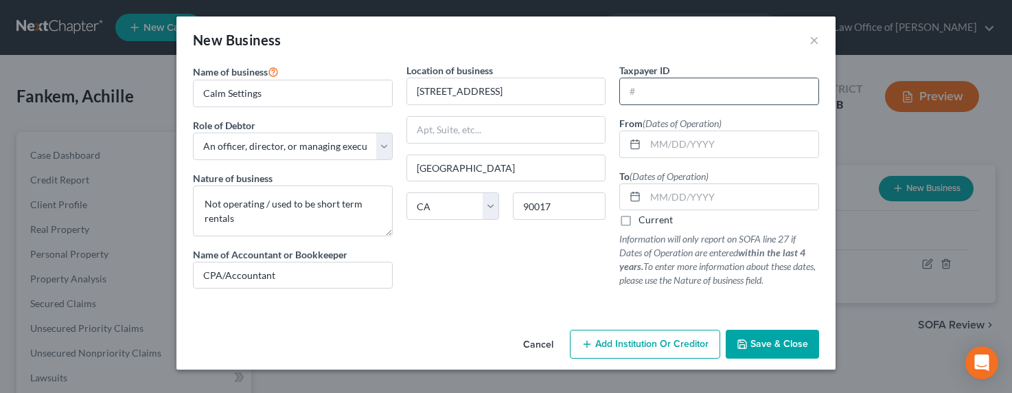
click at [702, 91] on input "text" at bounding box center [719, 91] width 198 height 26
click at [665, 87] on input "text" at bounding box center [719, 91] width 198 height 26
type input "93-1734681"
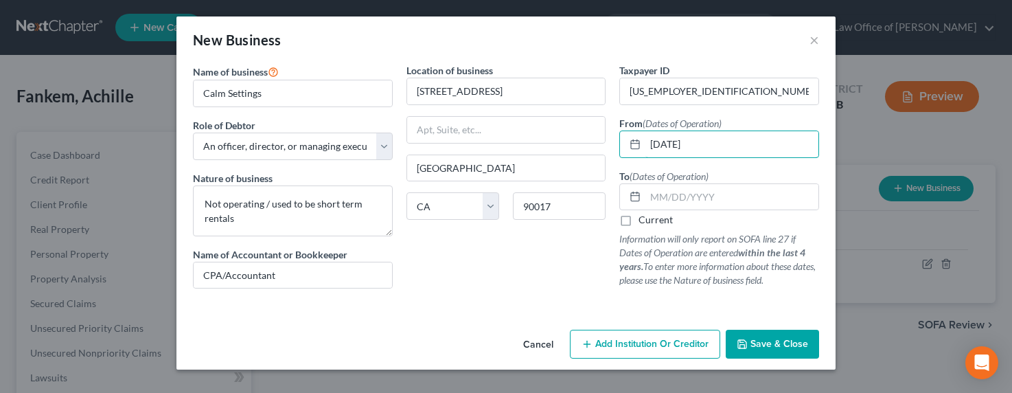
type input "01/01/2019"
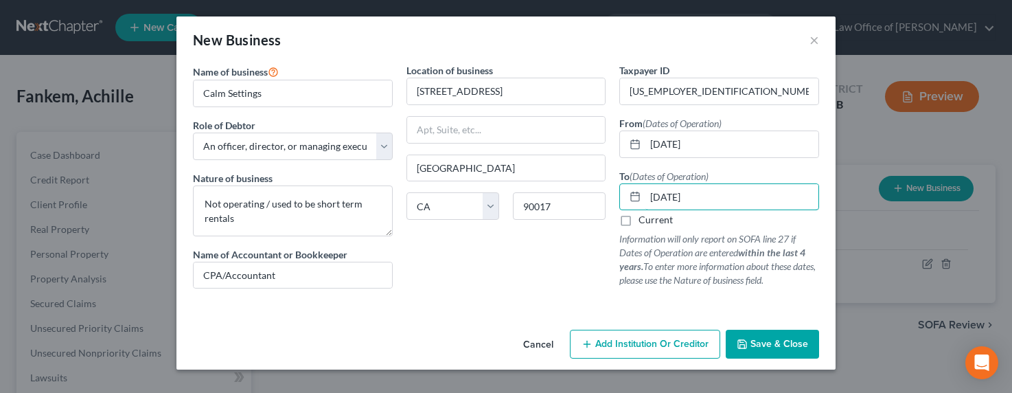
type input "12/31/2023"
click at [781, 336] on button "Save & Close" at bounding box center [772, 344] width 93 height 29
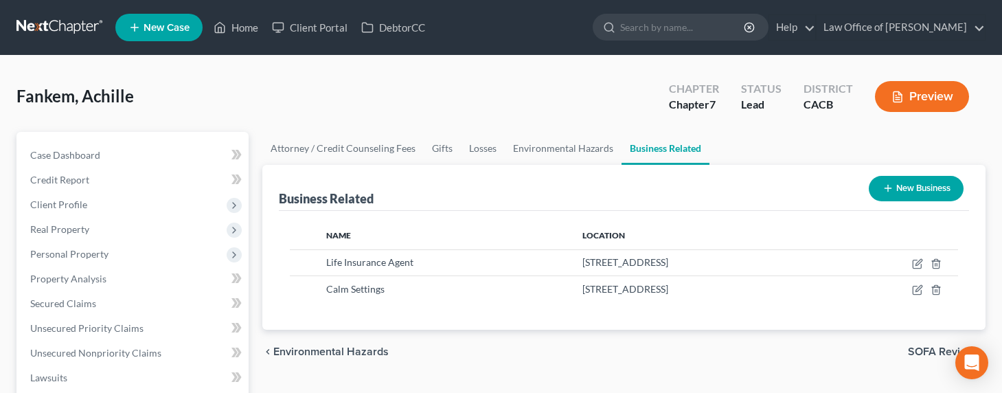
click at [900, 187] on button "New Business" at bounding box center [916, 188] width 95 height 25
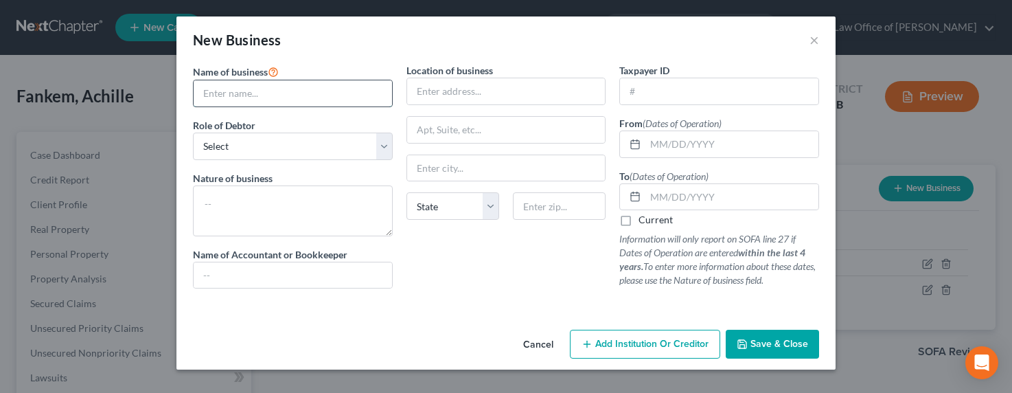
click at [331, 87] on input "text" at bounding box center [293, 93] width 198 height 26
type input "Once Solutions LLC"
select select "officer"
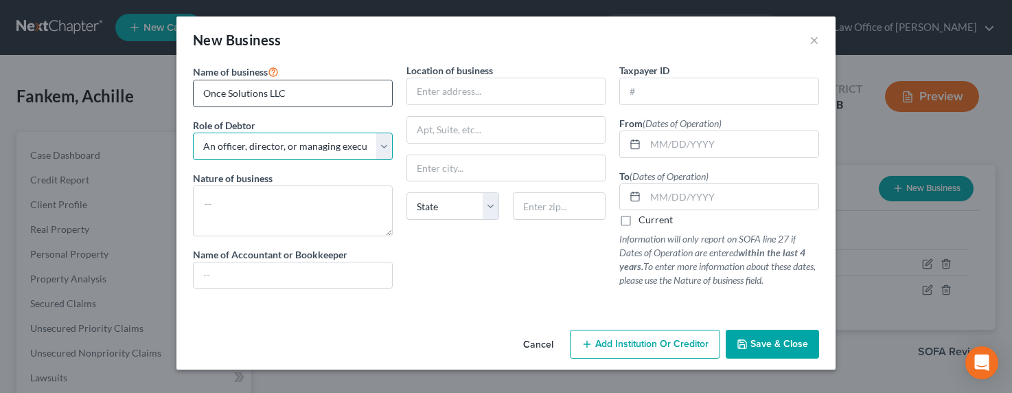
click at [193, 133] on select "Select A member of a limited liability company (LLC) or limited liability partn…" at bounding box center [293, 146] width 200 height 27
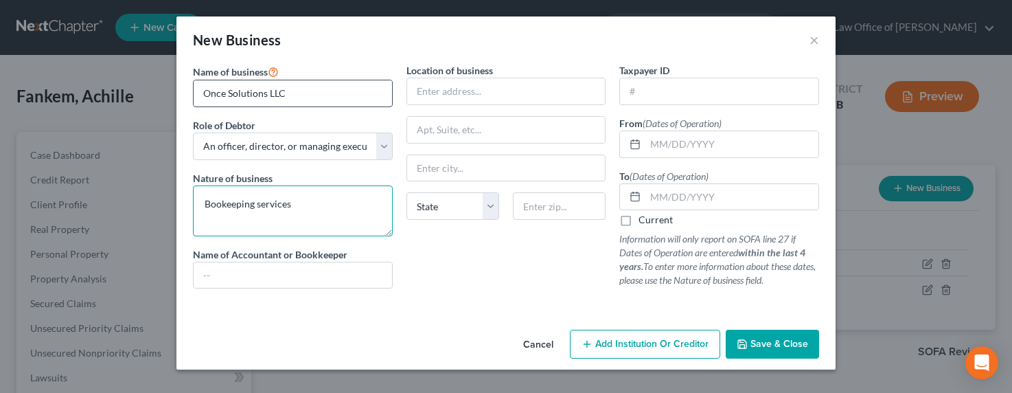
type textarea "Bookeeping services"
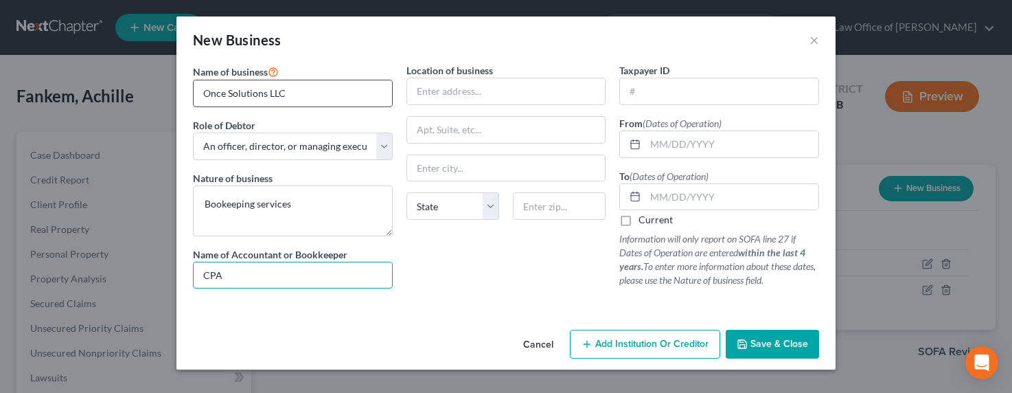
type input "CPA/Accountant"
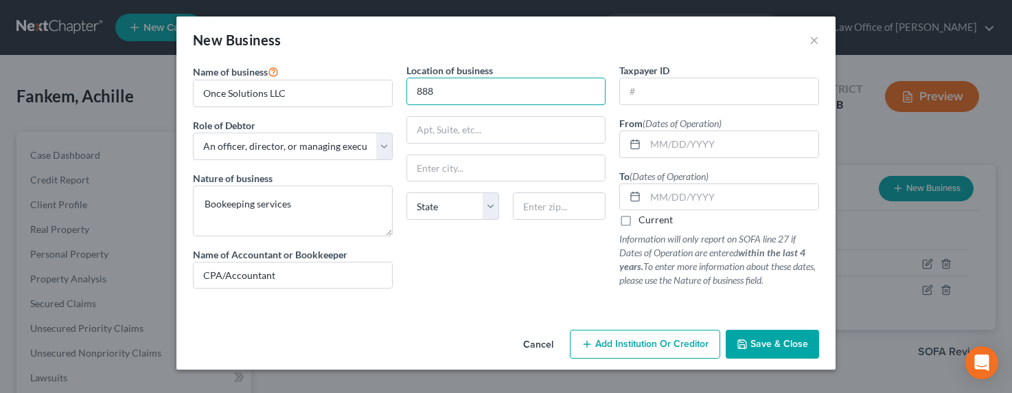
type input "888 S. Hope St. # 405"
drag, startPoint x: 544, startPoint y: 209, endPoint x: 568, endPoint y: 203, distance: 24.1
click at [547, 207] on input "text" at bounding box center [559, 205] width 93 height 27
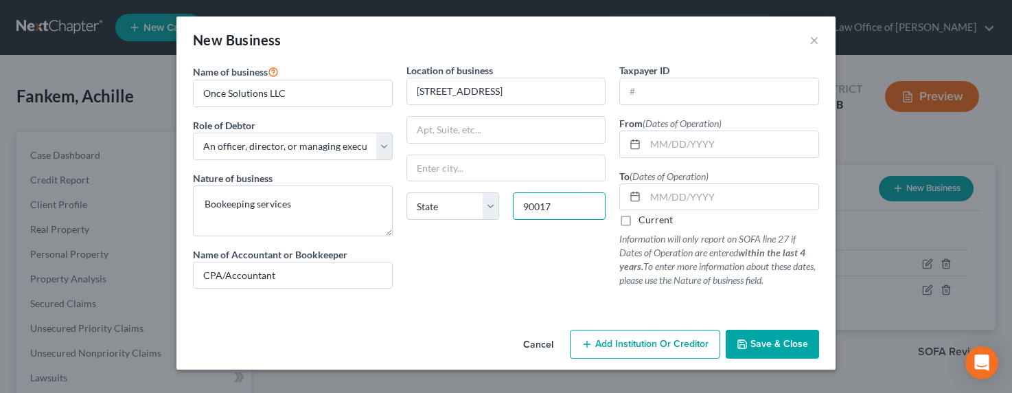
type input "90017"
type input "Los Angeles"
select select "4"
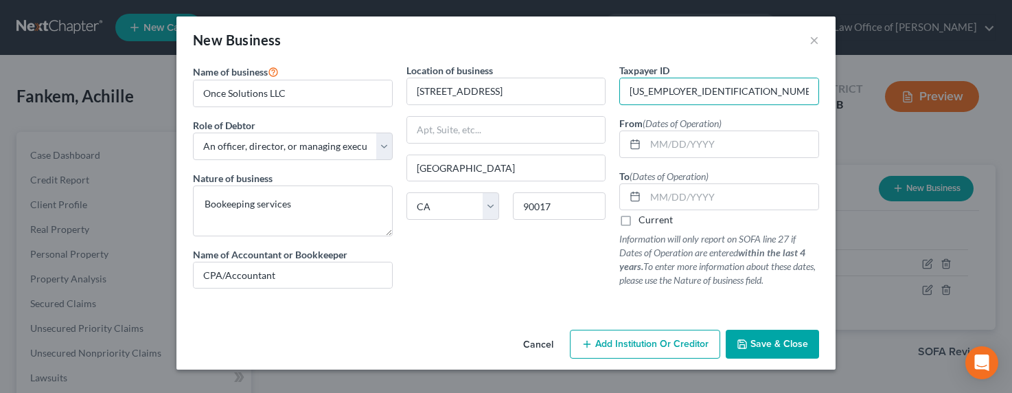
type input "93-1734681"
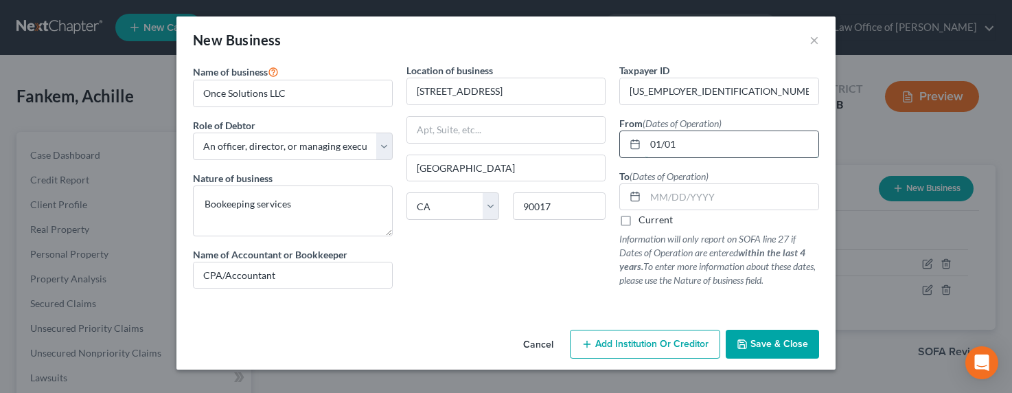
click at [702, 135] on input "01/01" at bounding box center [731, 144] width 173 height 26
drag, startPoint x: 698, startPoint y: 154, endPoint x: 703, endPoint y: 146, distance: 10.1
click at [698, 154] on input "01/01" at bounding box center [731, 144] width 173 height 26
type input "01/01/2017"
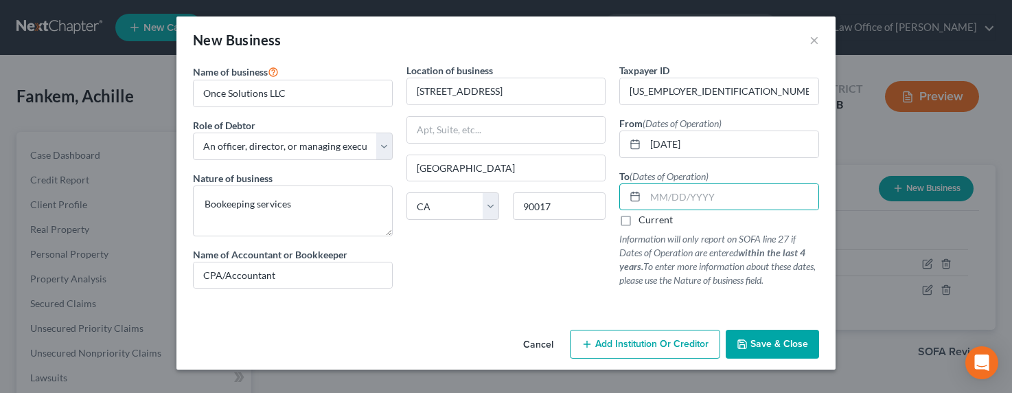
click at [656, 220] on label "Current" at bounding box center [656, 220] width 34 height 14
click at [653, 220] on input "Current" at bounding box center [648, 217] width 9 height 9
checkbox input "true"
click at [776, 339] on span "Save & Close" at bounding box center [779, 344] width 58 height 12
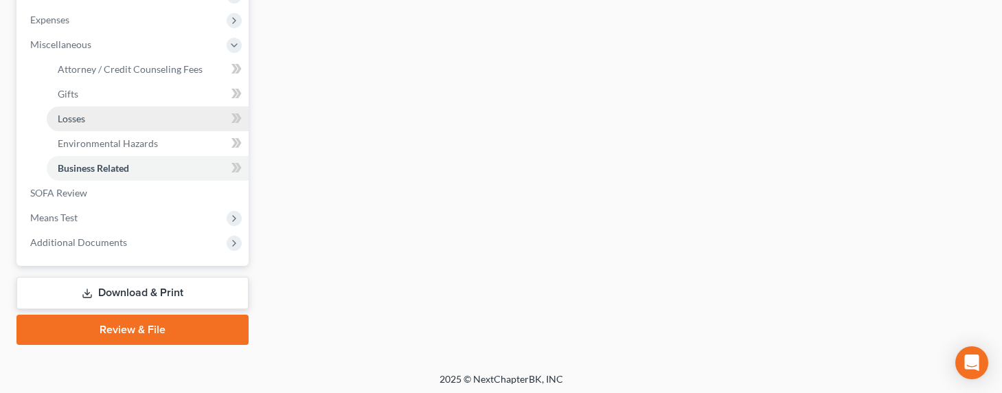
scroll to position [429, 0]
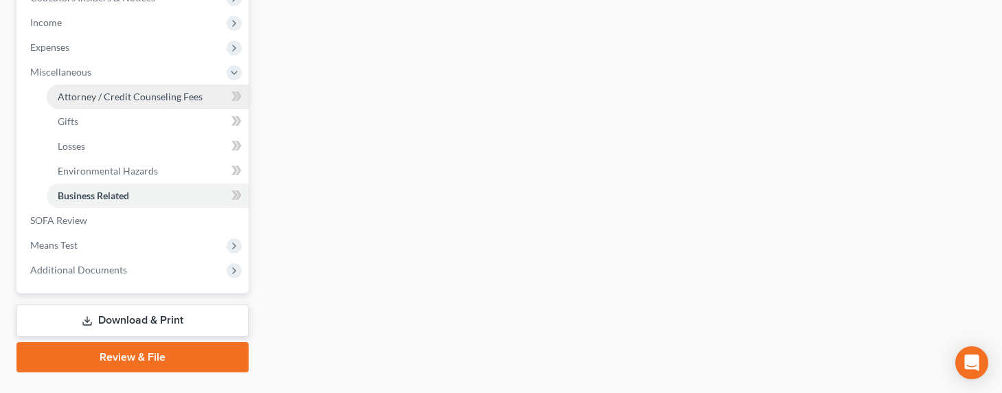
click at [106, 99] on span "Attorney / Credit Counseling Fees" at bounding box center [130, 97] width 145 height 12
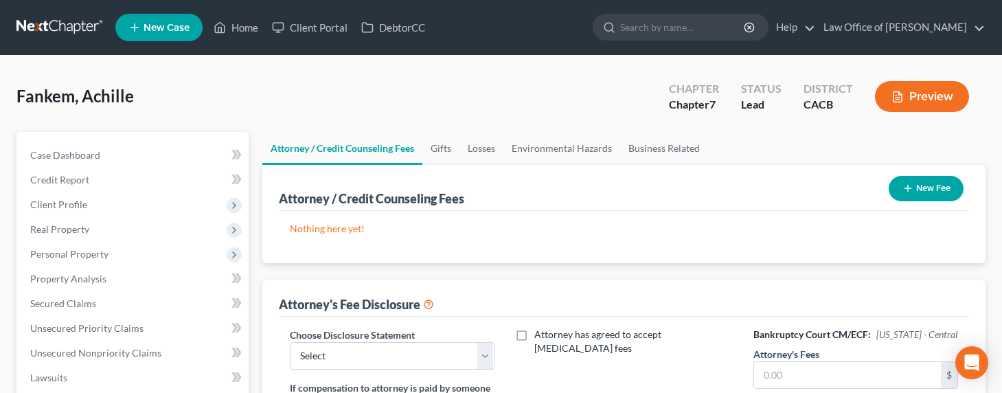
click at [936, 194] on button "New Fee" at bounding box center [925, 188] width 75 height 25
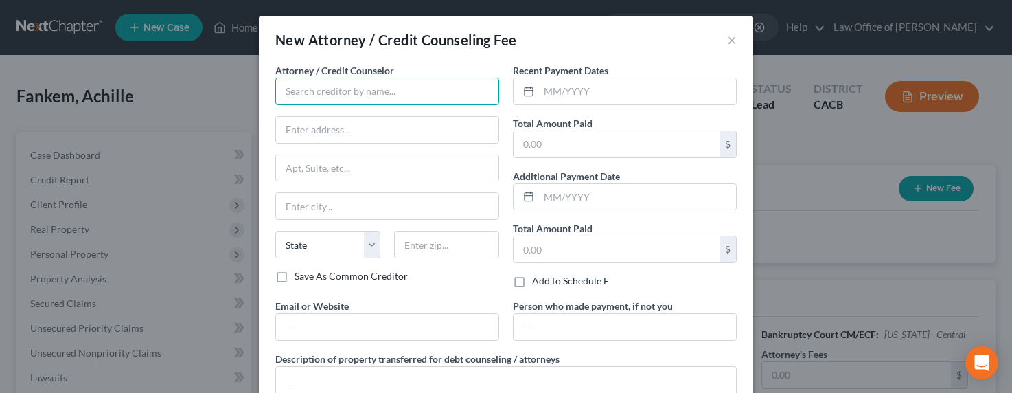
click at [328, 95] on input "text" at bounding box center [387, 91] width 224 height 27
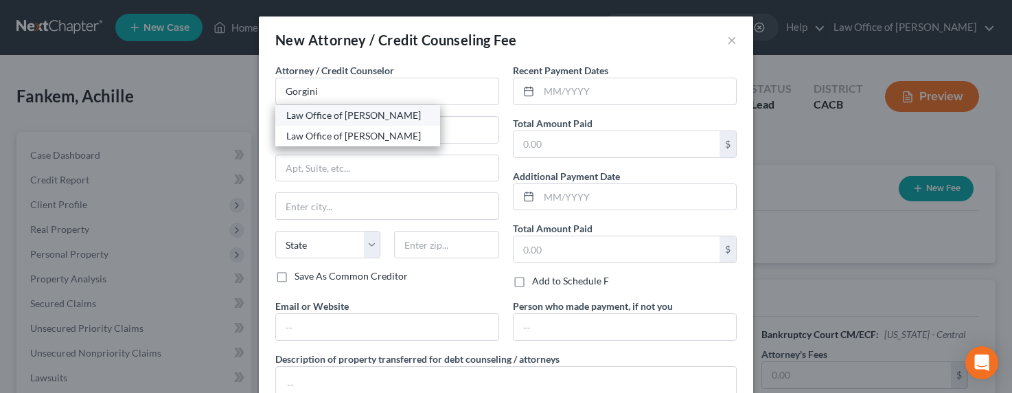
click at [343, 112] on div "Law Office of [PERSON_NAME]" at bounding box center [357, 115] width 143 height 14
type input "Law Office of [PERSON_NAME]"
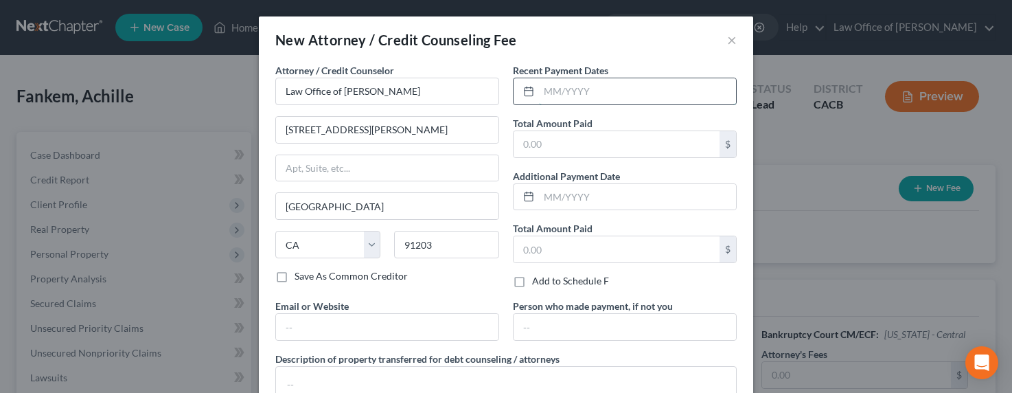
click at [570, 94] on input "text" at bounding box center [637, 91] width 197 height 26
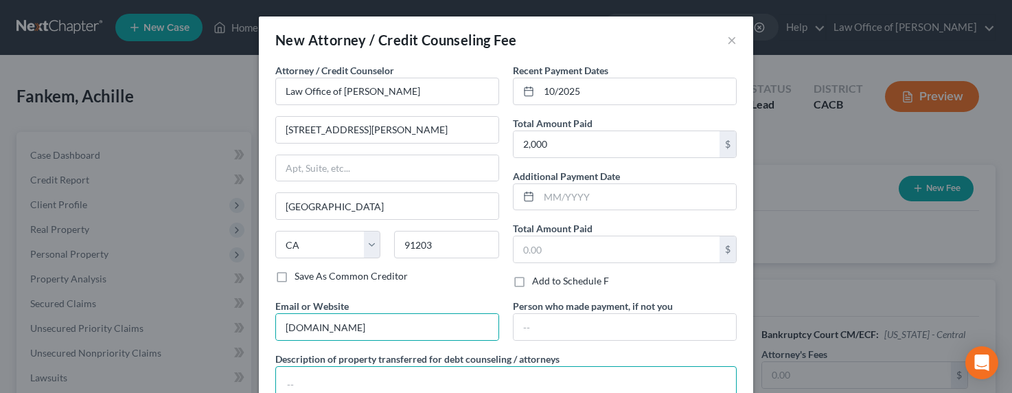
drag, startPoint x: 369, startPoint y: 379, endPoint x: 378, endPoint y: 372, distance: 11.3
click at [370, 378] on textarea at bounding box center [505, 391] width 461 height 51
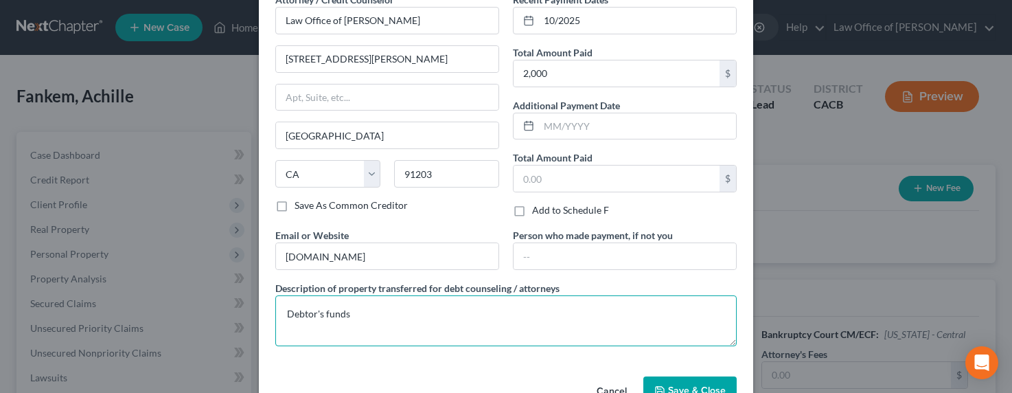
scroll to position [110, 0]
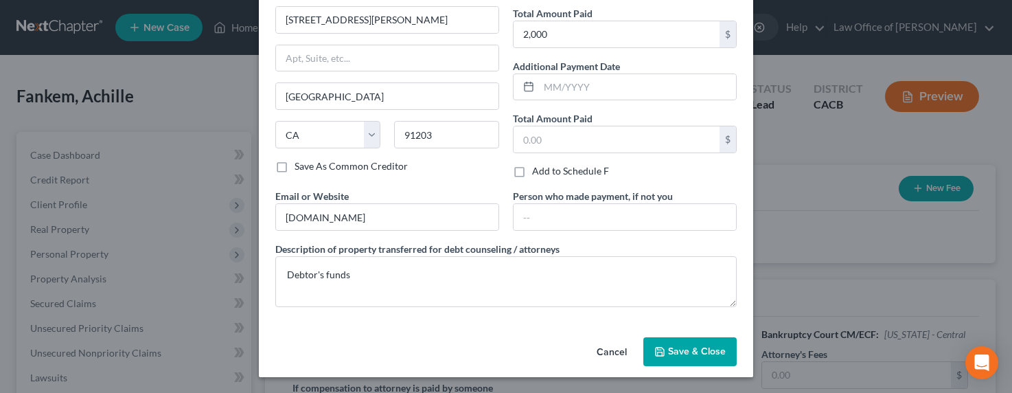
click at [682, 345] on button "Save & Close" at bounding box center [689, 351] width 93 height 29
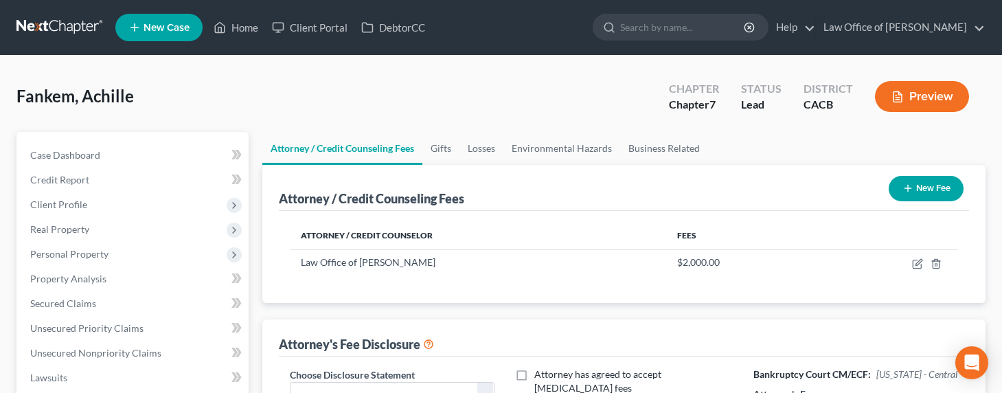
click at [919, 192] on button "New Fee" at bounding box center [925, 188] width 75 height 25
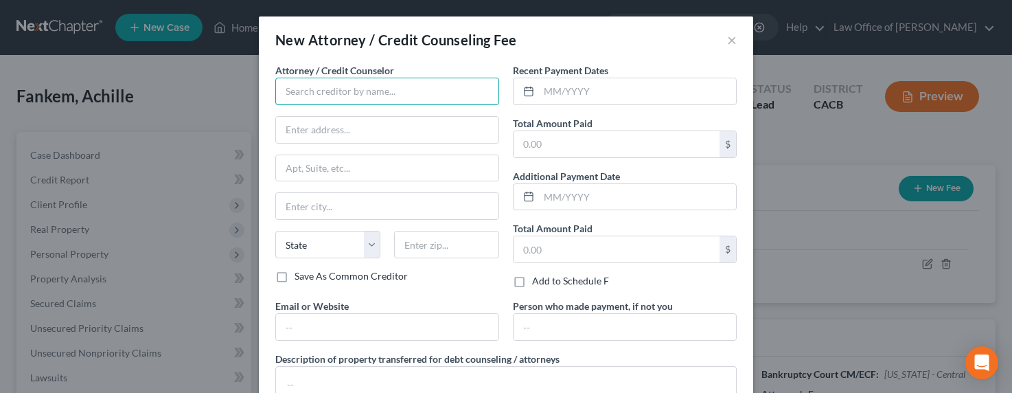
click at [379, 96] on input "text" at bounding box center [387, 91] width 224 height 27
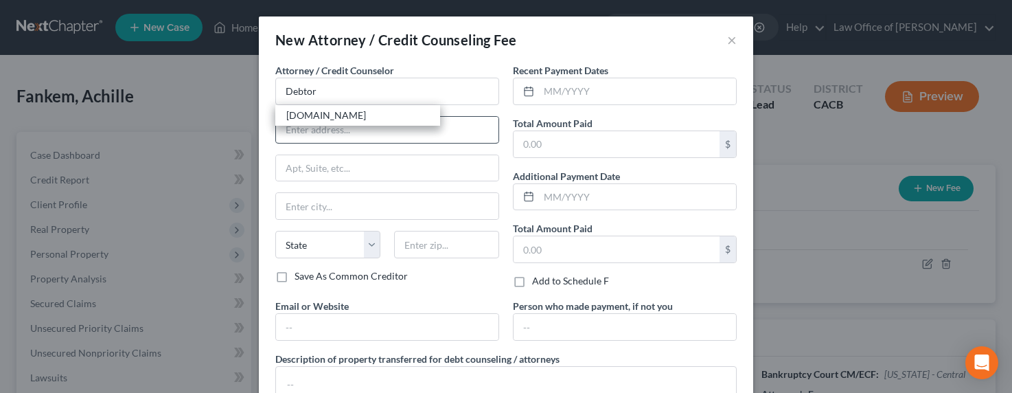
click at [333, 117] on div "DebtorCC.org" at bounding box center [357, 115] width 143 height 14
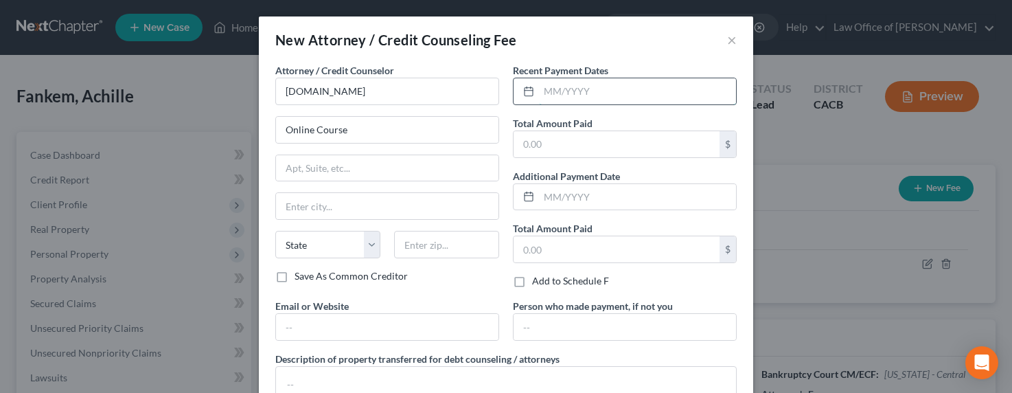
click at [586, 88] on input "text" at bounding box center [637, 91] width 197 height 26
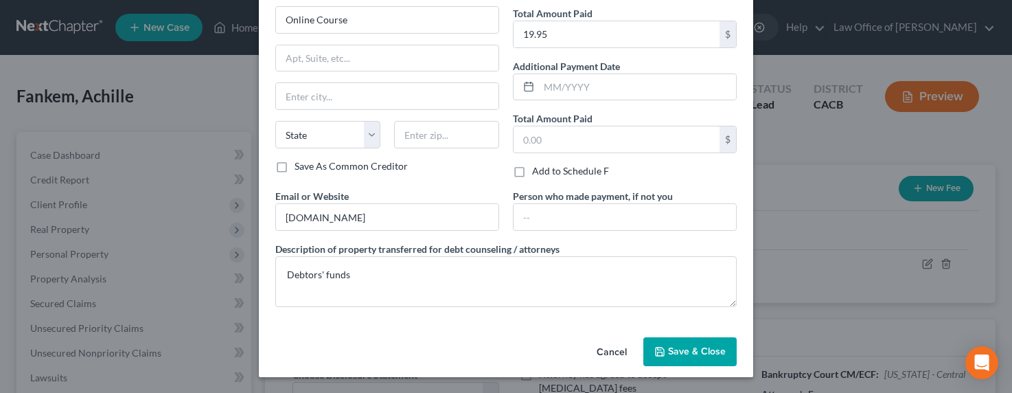
click at [655, 341] on button "Save & Close" at bounding box center [689, 351] width 93 height 29
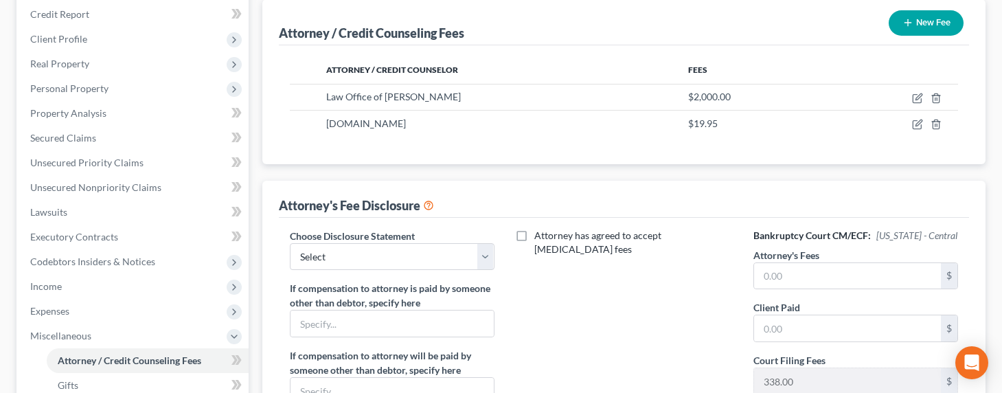
scroll to position [179, 0]
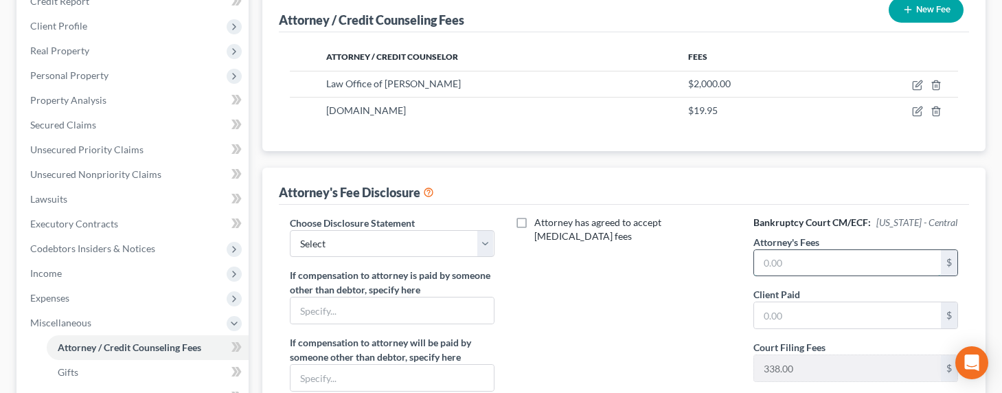
click at [770, 270] on input "text" at bounding box center [847, 263] width 187 height 26
click at [792, 309] on input "text" at bounding box center [847, 315] width 187 height 26
drag, startPoint x: 528, startPoint y: 314, endPoint x: 424, endPoint y: 257, distance: 118.9
click at [528, 312] on div "Attorney has agreed to accept retainer fees" at bounding box center [624, 343] width 232 height 255
click at [365, 232] on select "Select Disclosure of Attorney Compensation" at bounding box center [392, 243] width 205 height 27
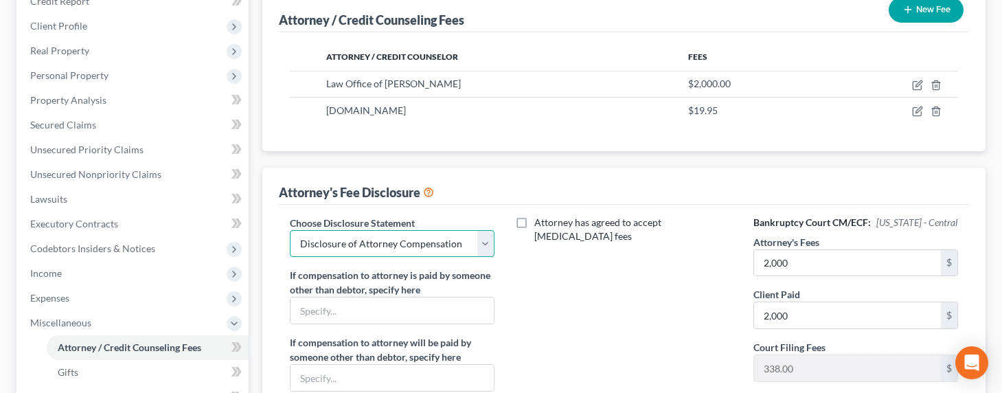
click at [290, 230] on select "Select Disclosure of Attorney Compensation" at bounding box center [392, 243] width 205 height 27
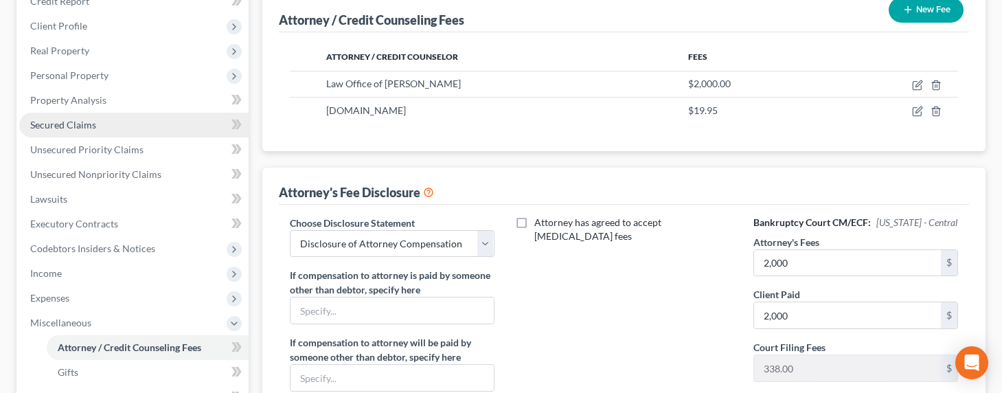
click at [58, 128] on span "Secured Claims" at bounding box center [63, 125] width 66 height 12
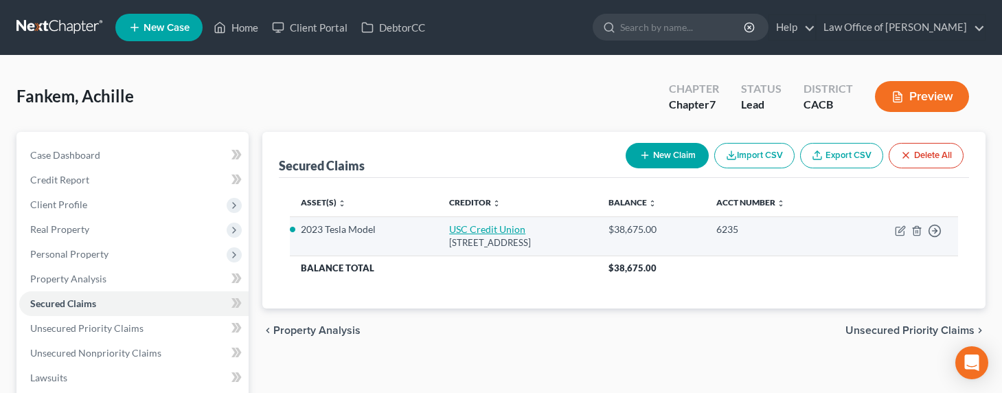
click at [449, 228] on link "USC Credit Union" at bounding box center [487, 229] width 76 height 12
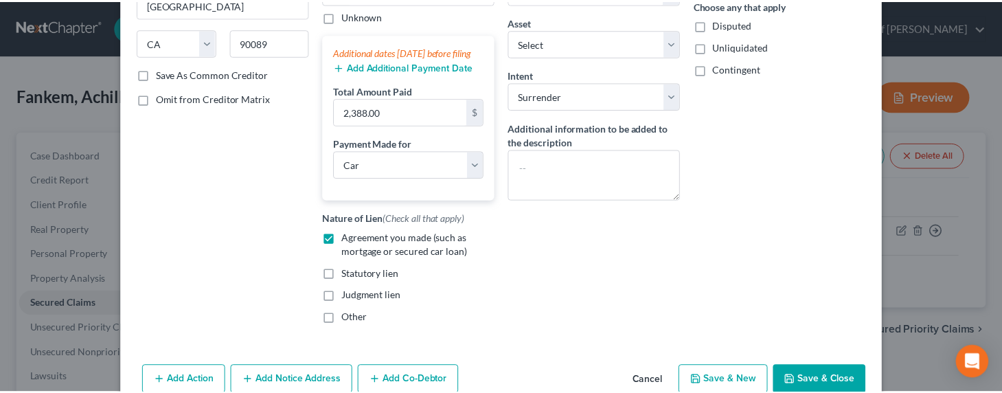
scroll to position [279, 0]
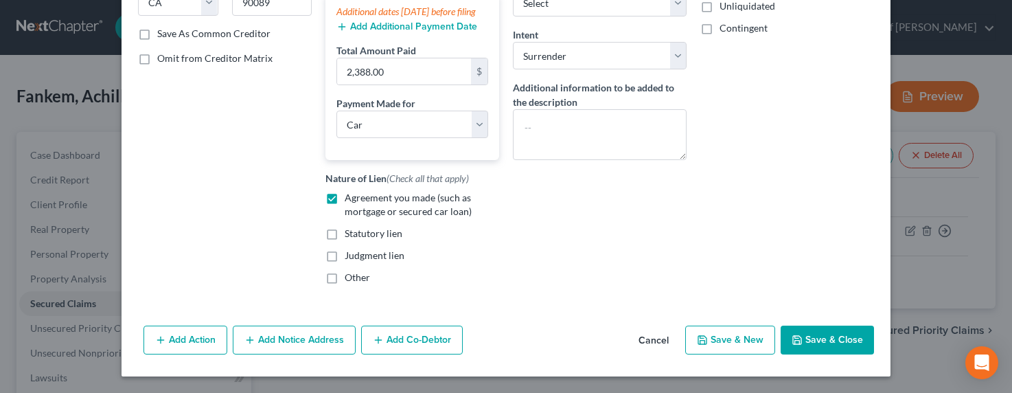
click at [809, 346] on button "Save & Close" at bounding box center [827, 339] width 93 height 29
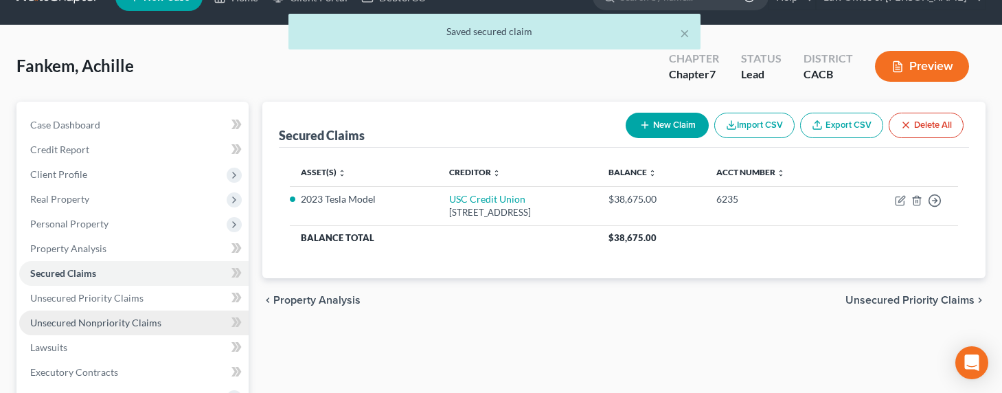
click at [76, 324] on span "Unsecured Nonpriority Claims" at bounding box center [95, 323] width 131 height 12
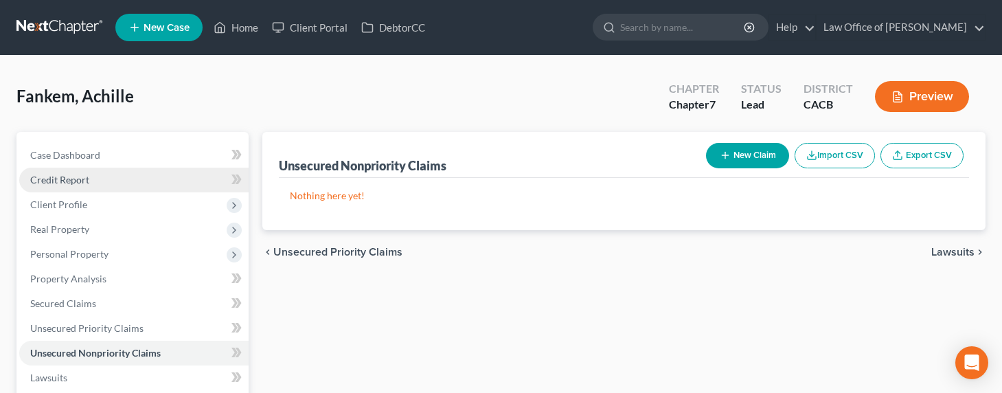
click at [58, 180] on span "Credit Report" at bounding box center [59, 180] width 59 height 12
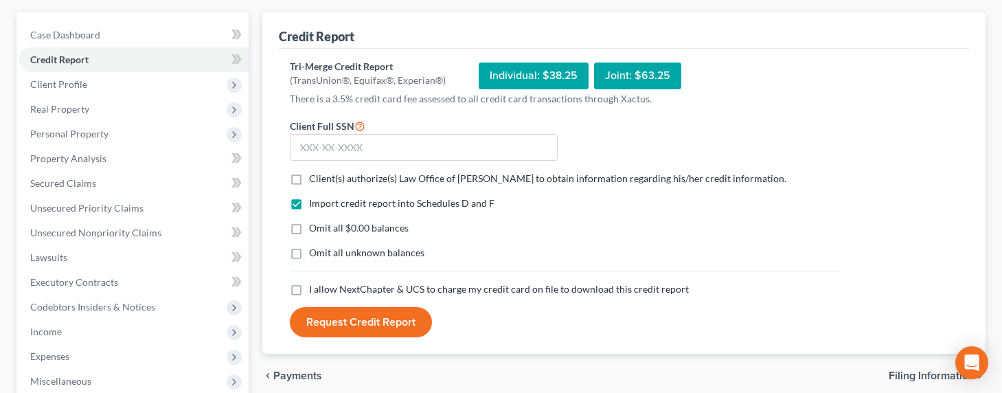
scroll to position [186, 0]
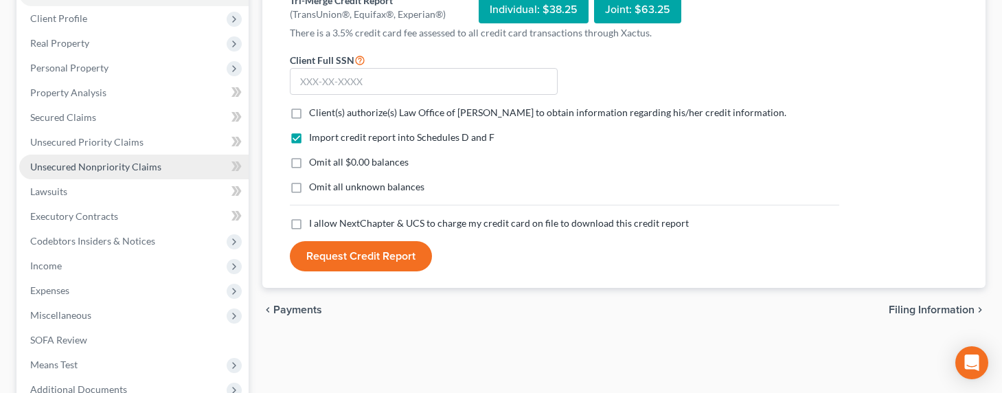
click at [111, 168] on span "Unsecured Nonpriority Claims" at bounding box center [95, 167] width 131 height 12
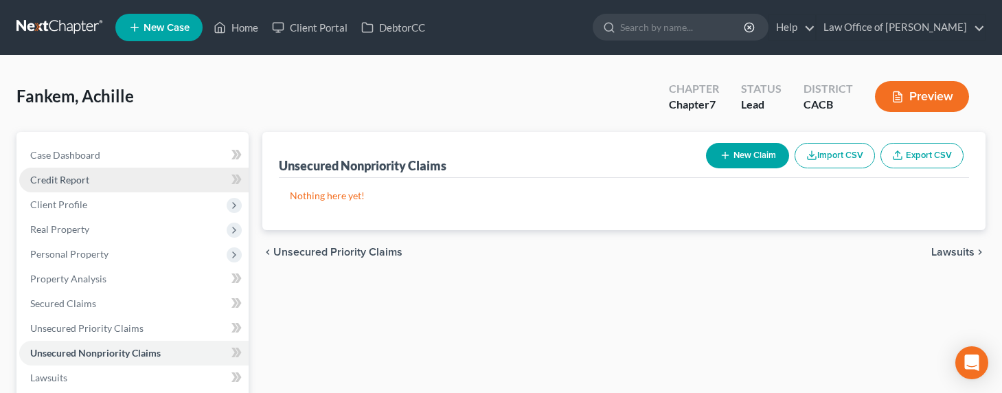
click at [48, 177] on span "Credit Report" at bounding box center [59, 180] width 59 height 12
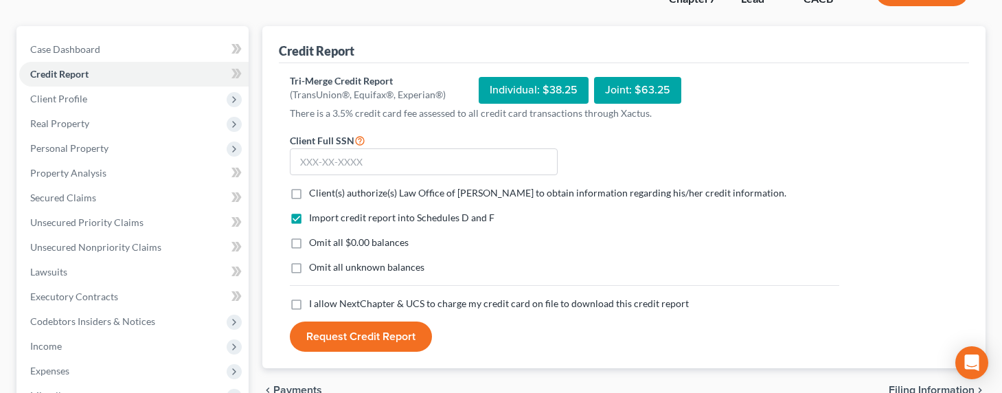
scroll to position [84, 0]
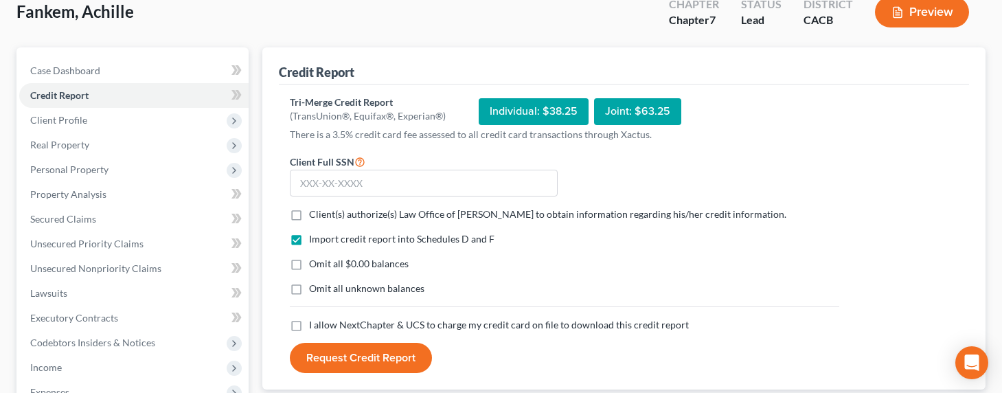
click at [520, 117] on div "Individual: $38.25" at bounding box center [534, 111] width 110 height 27
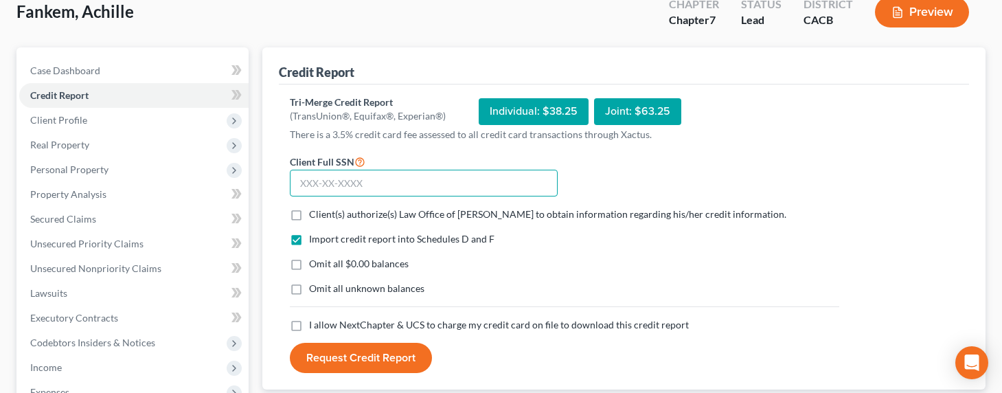
click at [374, 179] on input "text" at bounding box center [424, 183] width 268 height 27
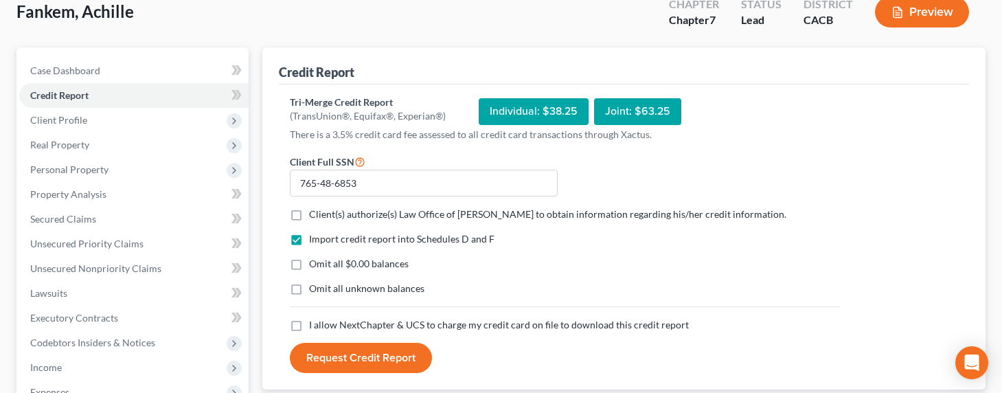
click at [599, 281] on div "Omit all unknown balances" at bounding box center [564, 288] width 549 height 14
click at [309, 214] on label "Client(s) authorize(s) Law Office of Sevan Gorginian to obtain information rega…" at bounding box center [547, 214] width 477 height 14
click at [314, 214] on input "Client(s) authorize(s) Law Office of Sevan Gorginian to obtain information rega…" at bounding box center [318, 211] width 9 height 9
click at [309, 323] on label "I allow NextChapter & UCS to charge my credit card on file to download this cre…" at bounding box center [499, 325] width 380 height 14
click at [314, 323] on input "I allow NextChapter & UCS to charge my credit card on file to download this cre…" at bounding box center [318, 322] width 9 height 9
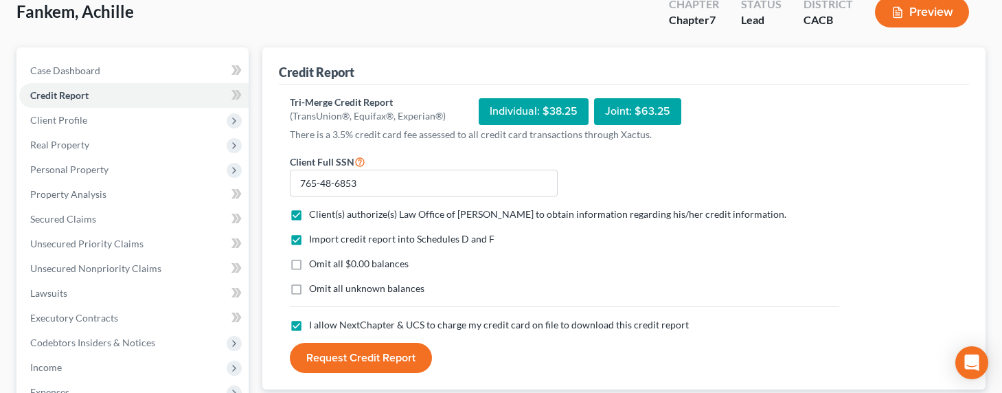
click at [344, 358] on button "Request Credit Report" at bounding box center [361, 358] width 142 height 30
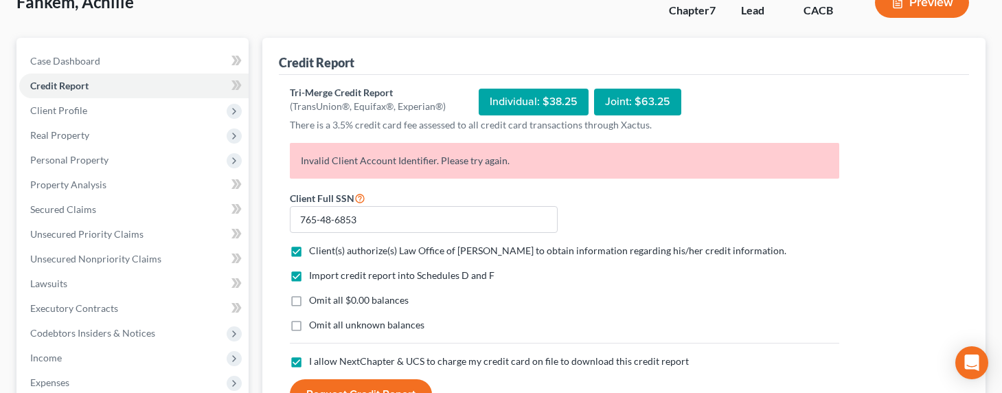
scroll to position [115, 0]
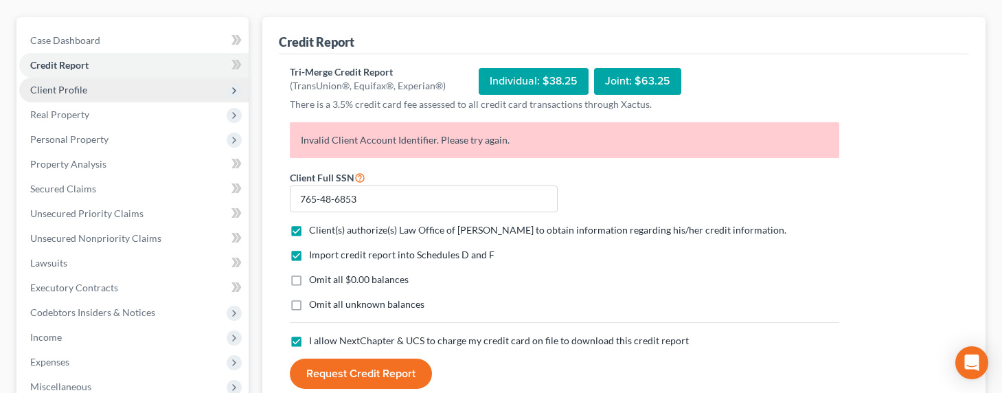
click at [43, 88] on span "Client Profile" at bounding box center [58, 90] width 57 height 12
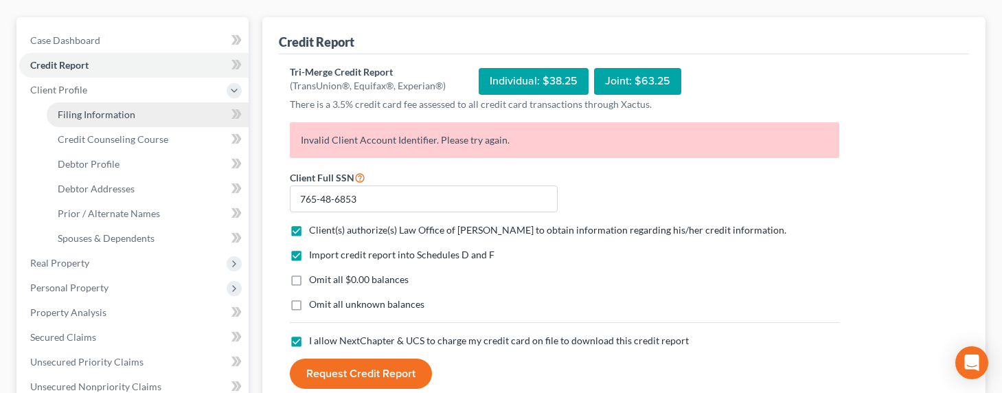
click at [91, 121] on link "Filing Information" at bounding box center [148, 114] width 202 height 25
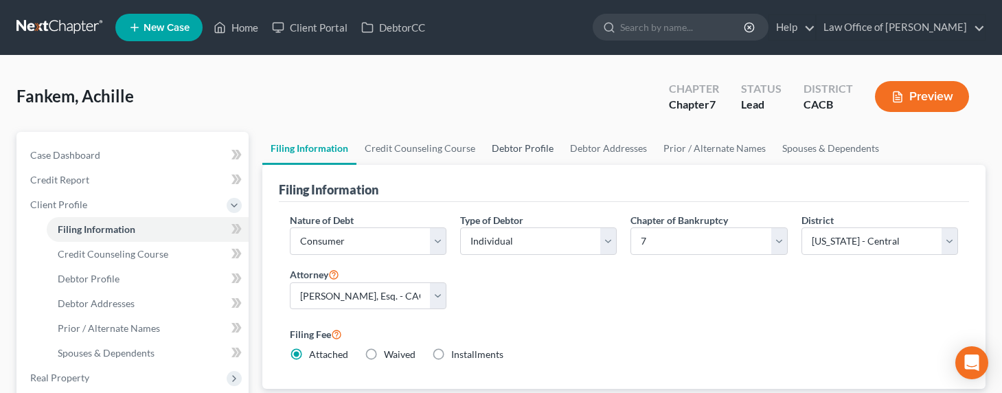
click at [503, 146] on link "Debtor Profile" at bounding box center [522, 148] width 78 height 33
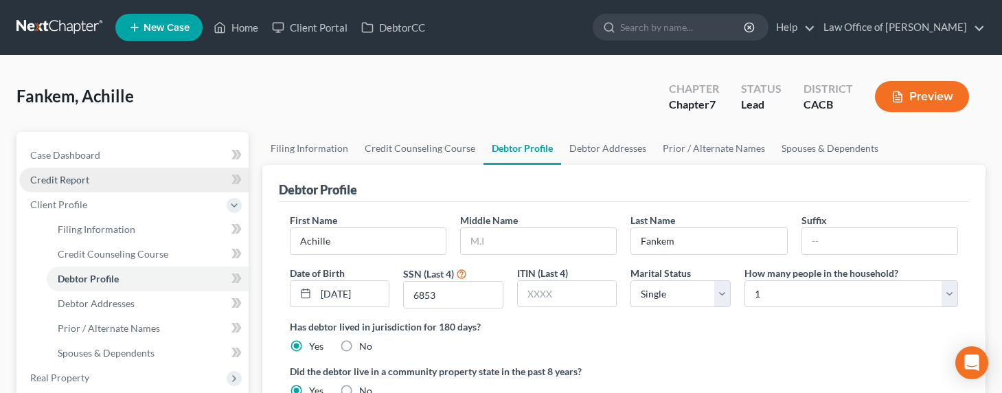
click at [60, 184] on span "Credit Report" at bounding box center [59, 180] width 59 height 12
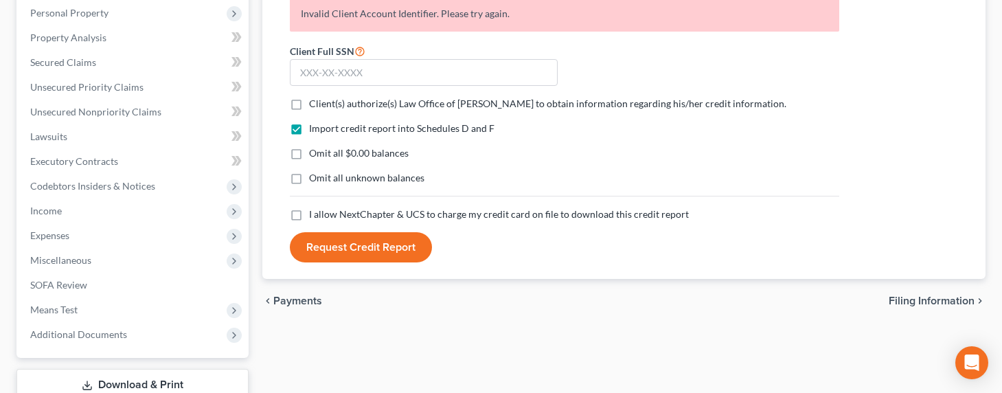
scroll to position [240, 0]
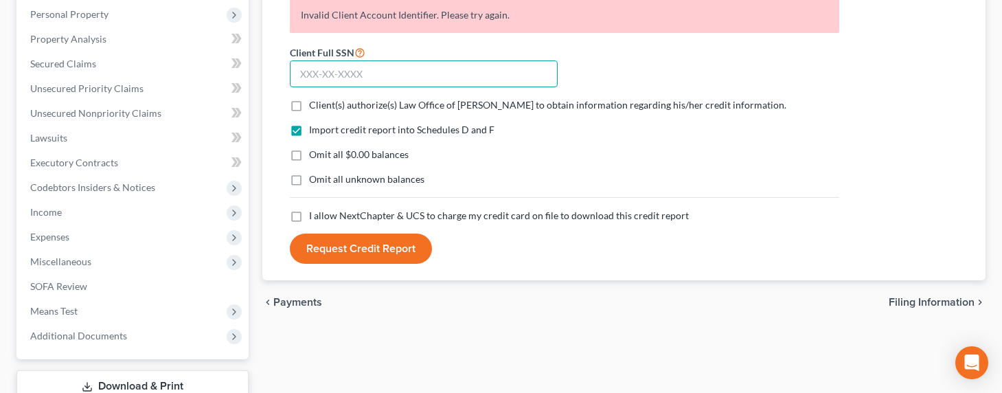
click at [373, 62] on input "text" at bounding box center [424, 73] width 268 height 27
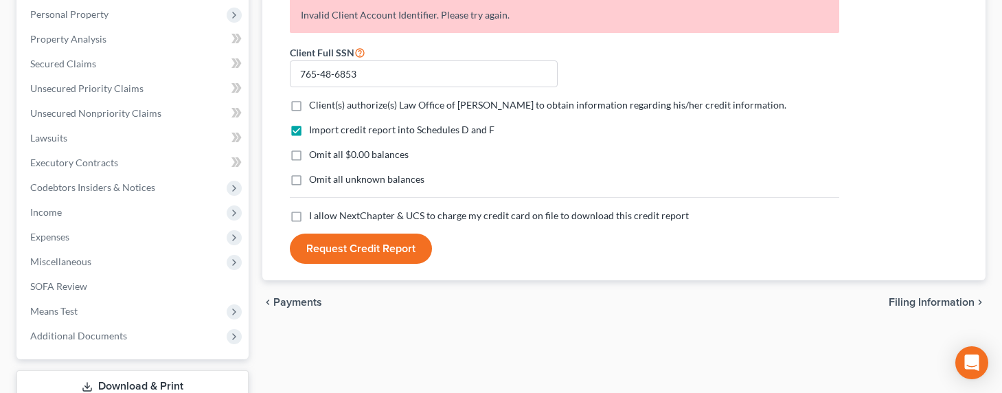
click at [309, 106] on label "Client(s) authorize(s) Law Office of Sevan Gorginian to obtain information rega…" at bounding box center [547, 105] width 477 height 14
click at [314, 106] on input "Client(s) authorize(s) Law Office of Sevan Gorginian to obtain information rega…" at bounding box center [318, 102] width 9 height 9
click at [309, 219] on label "I allow NextChapter & UCS to charge my credit card on file to download this cre…" at bounding box center [499, 216] width 380 height 14
click at [314, 218] on input "I allow NextChapter & UCS to charge my credit card on file to download this cre…" at bounding box center [318, 213] width 9 height 9
click at [354, 254] on button "Request Credit Report" at bounding box center [361, 248] width 142 height 30
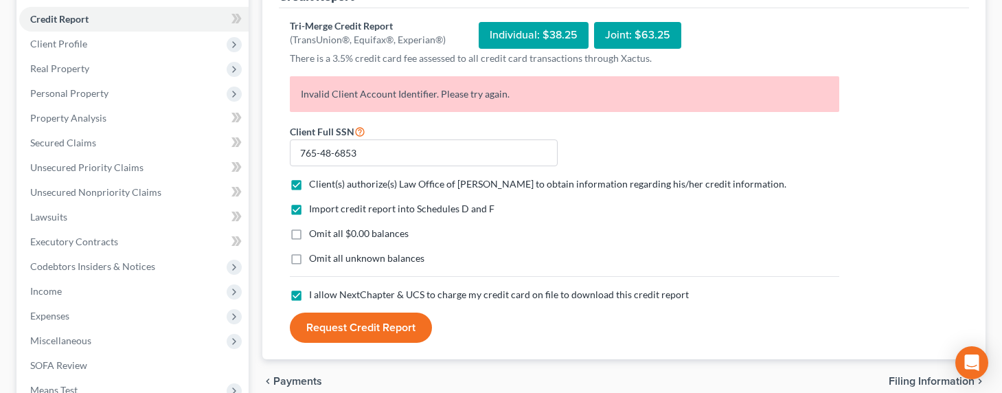
scroll to position [170, 0]
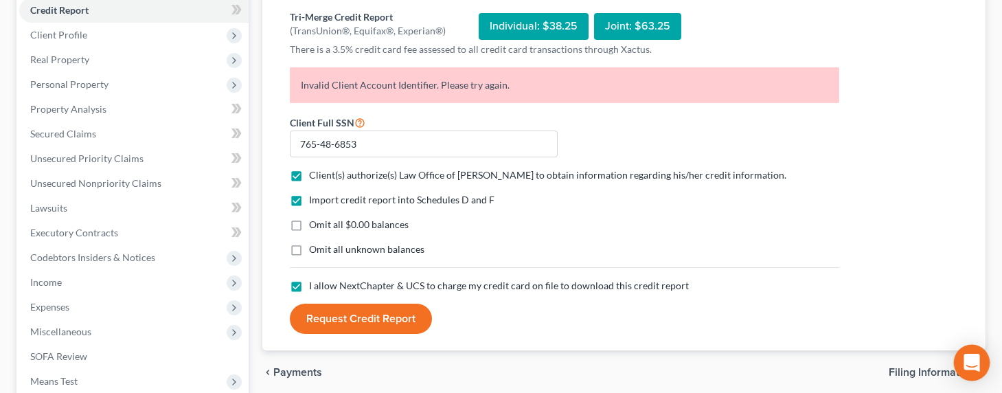
click at [963, 367] on div "Open Intercom Messenger" at bounding box center [972, 363] width 36 height 36
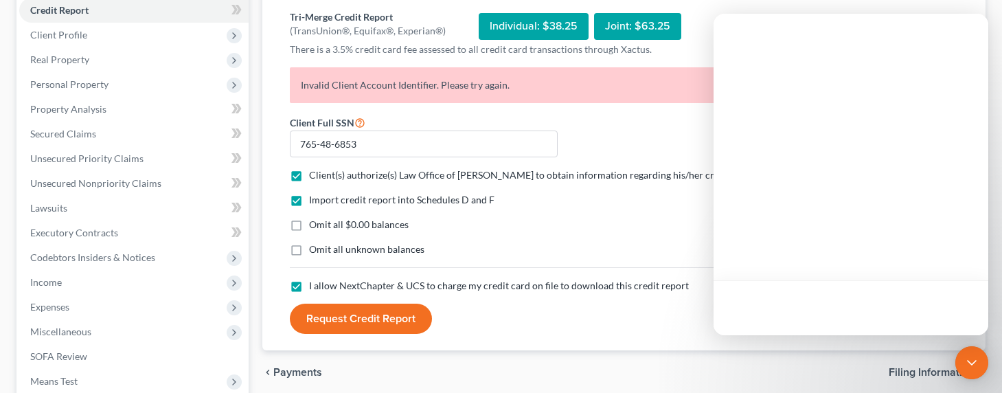
scroll to position [0, 0]
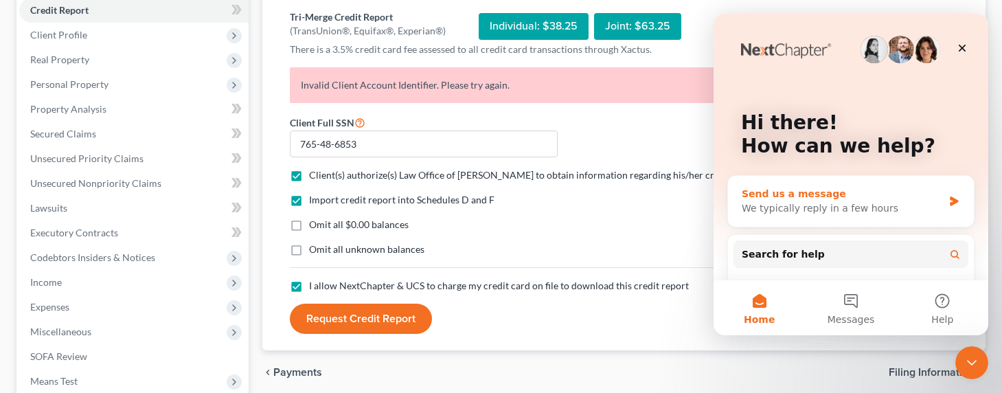
click at [816, 191] on div "Send us a message" at bounding box center [842, 194] width 201 height 14
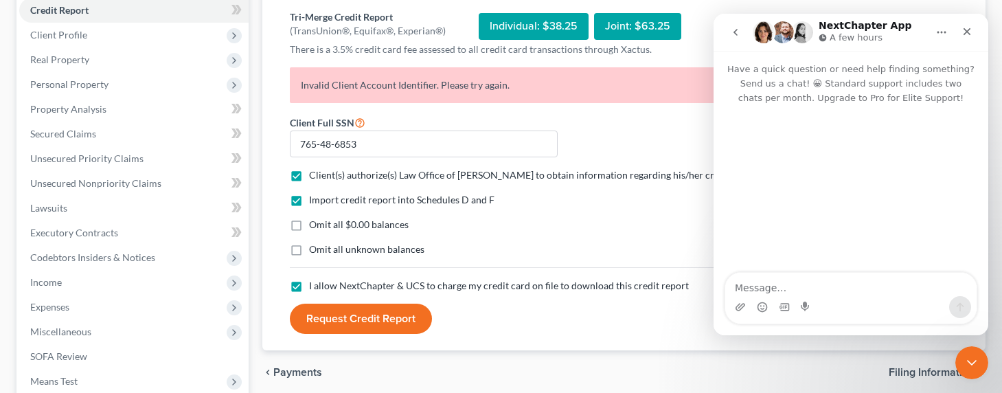
click at [813, 284] on textarea "Message…" at bounding box center [850, 284] width 251 height 23
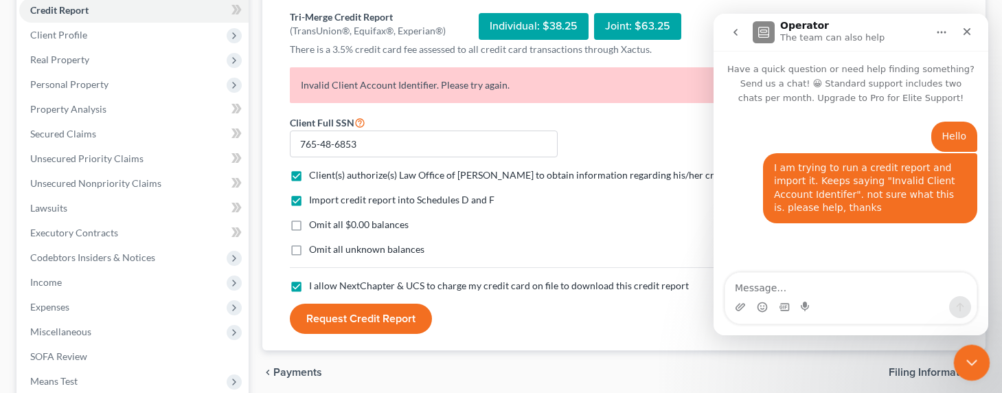
click at [979, 359] on div "Close Intercom Messenger" at bounding box center [969, 360] width 33 height 33
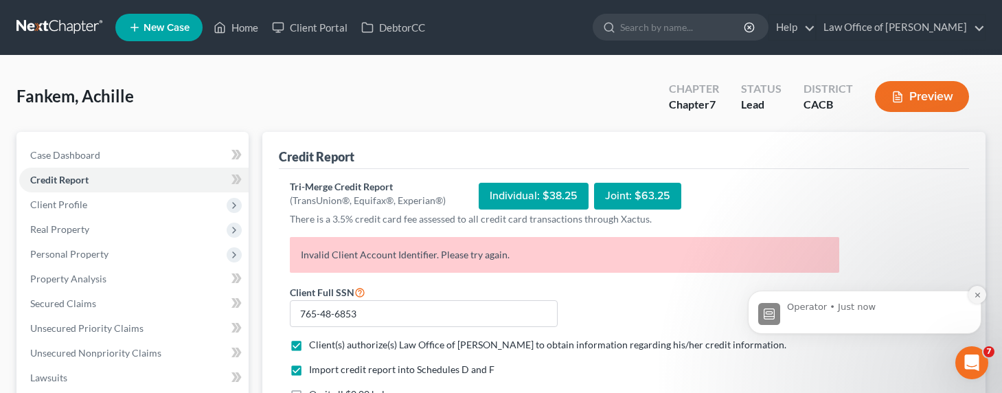
scroll to position [244, 0]
click at [978, 293] on icon "Dismiss notification" at bounding box center [978, 295] width 8 height 8
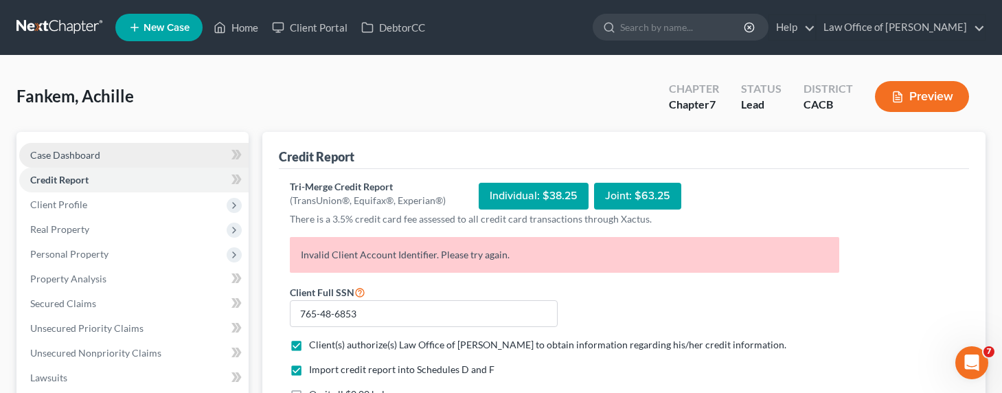
click at [73, 152] on span "Case Dashboard" at bounding box center [65, 155] width 70 height 12
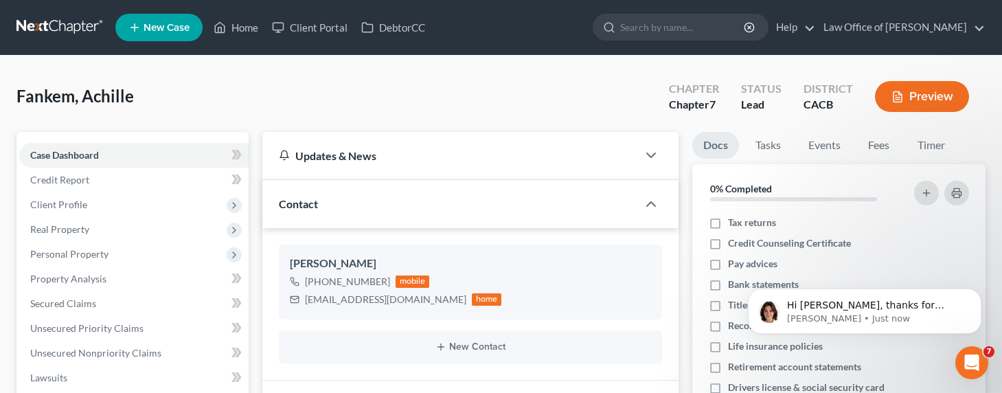
scroll to position [345, 0]
click at [895, 308] on span "Hi Sevan, thanks for reaching out! Taking a look now" at bounding box center [865, 311] width 157 height 25
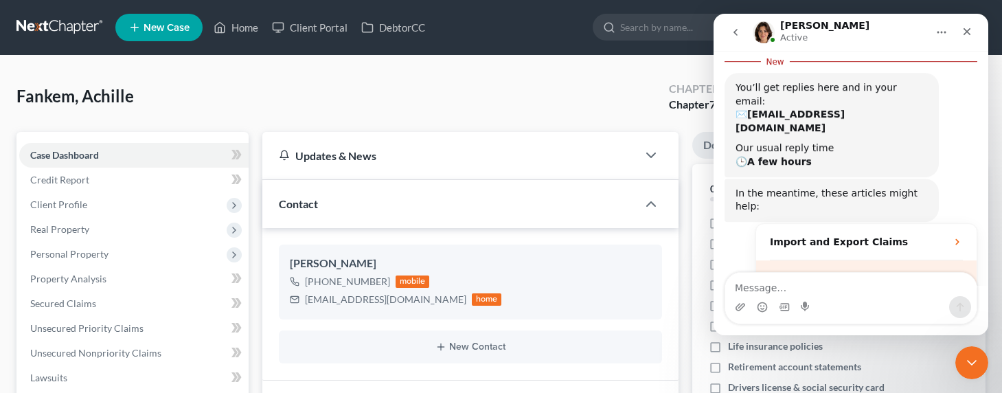
scroll to position [189, 0]
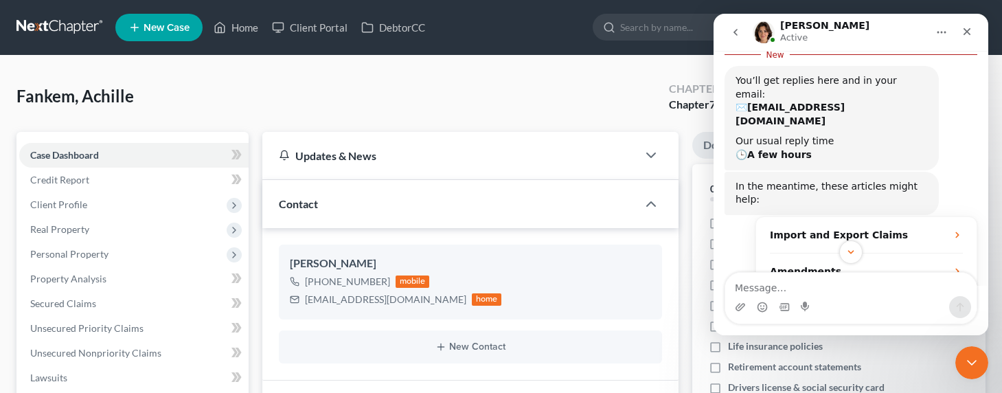
click at [844, 282] on textarea "Message…" at bounding box center [850, 284] width 251 height 23
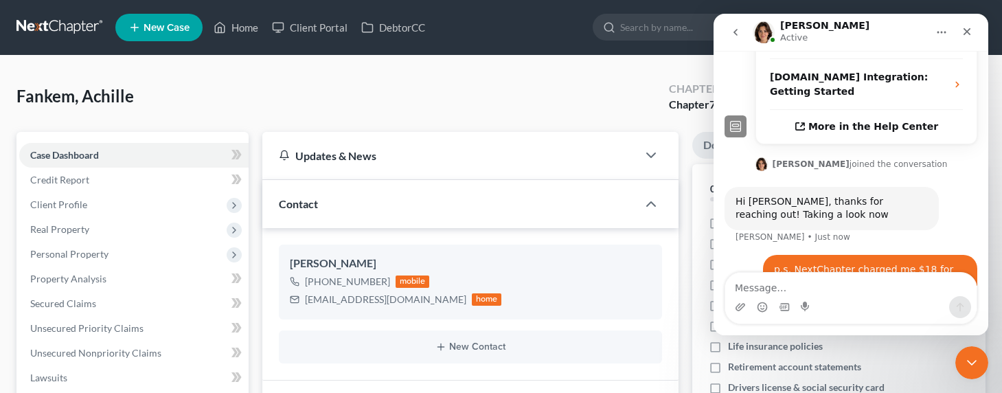
scroll to position [399, 0]
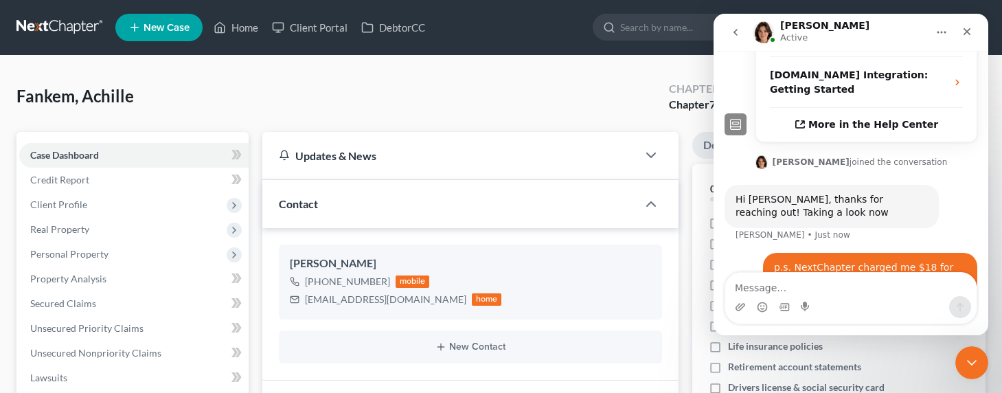
click at [51, 20] on link at bounding box center [60, 27] width 88 height 25
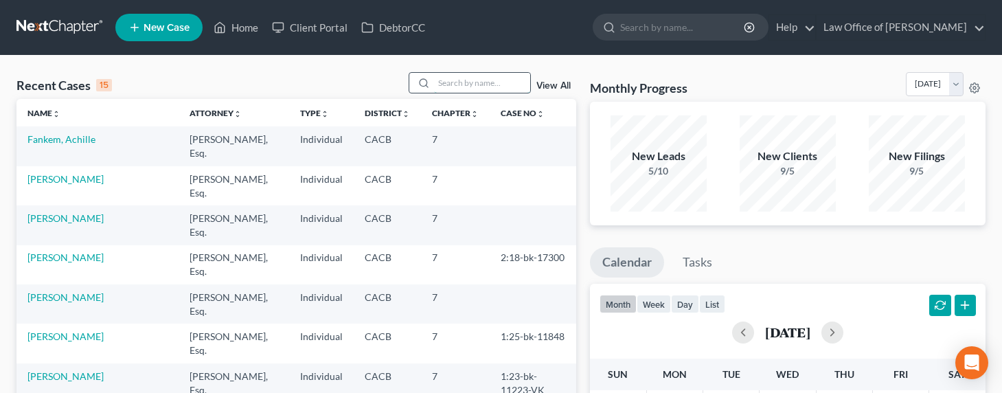
click at [455, 88] on input "search" at bounding box center [482, 83] width 96 height 20
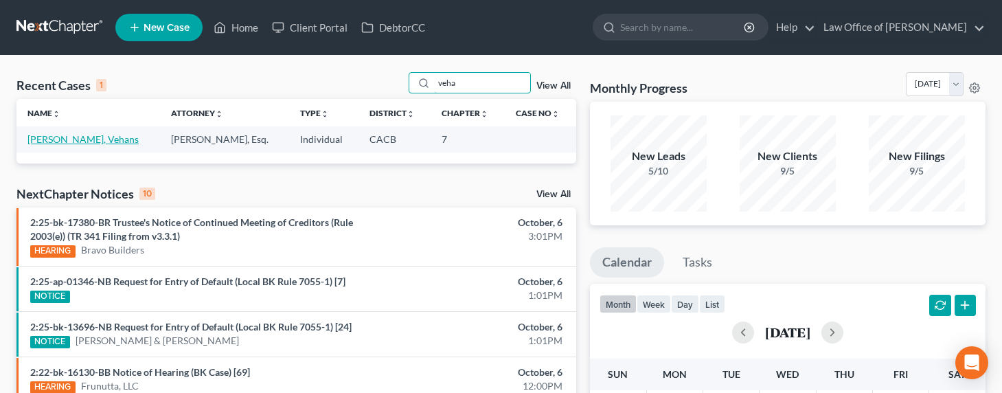
type input "veha"
click at [73, 137] on link "Ohanian, Vehans" at bounding box center [82, 139] width 111 height 12
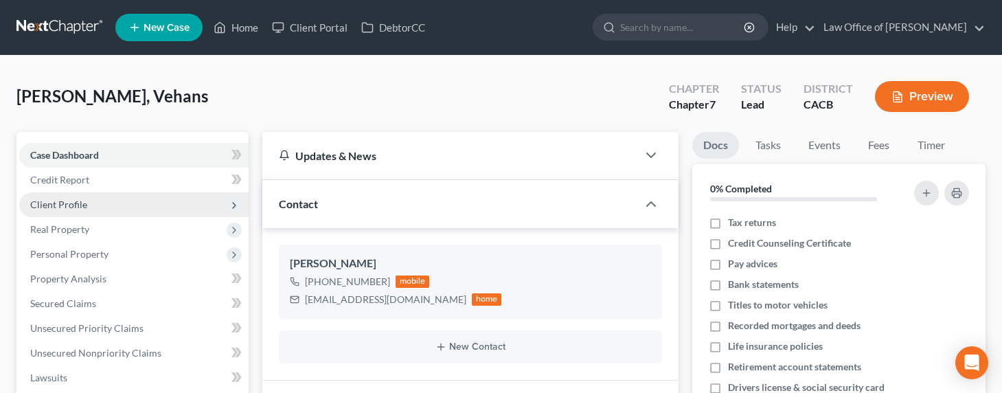
click at [68, 198] on span "Client Profile" at bounding box center [58, 204] width 57 height 12
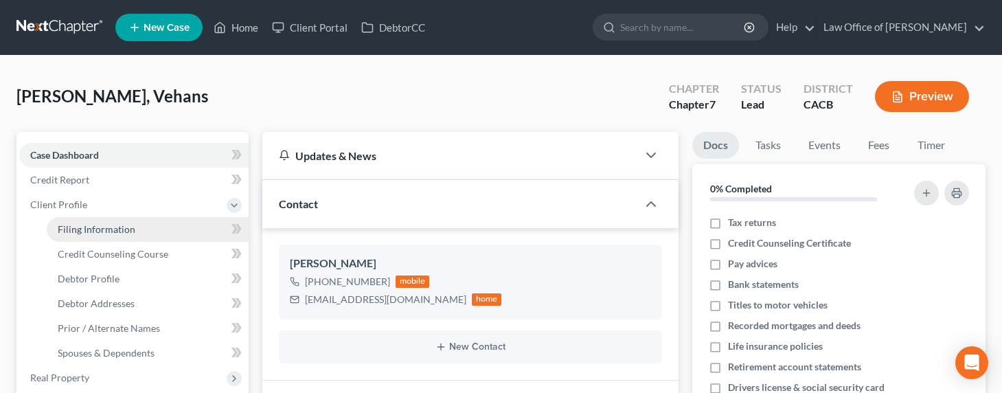
click at [87, 225] on span "Filing Information" at bounding box center [97, 229] width 78 height 12
select select "1"
select select "0"
select select "4"
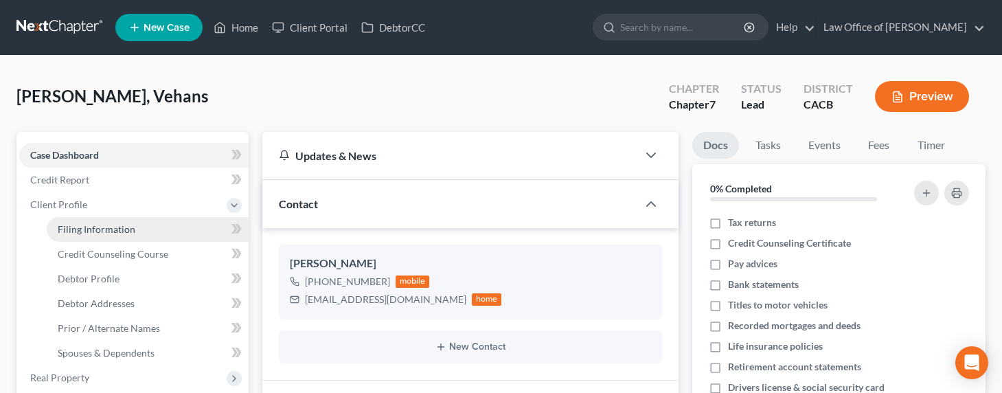
select select "0"
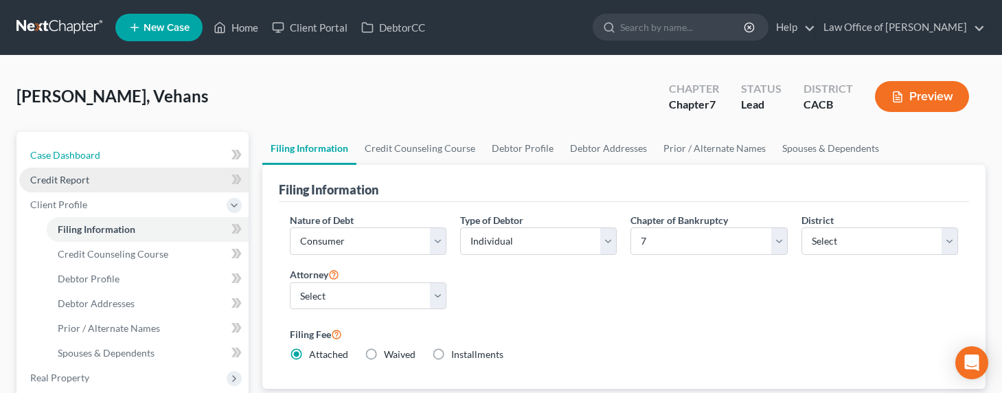
drag, startPoint x: 59, startPoint y: 158, endPoint x: 143, endPoint y: 179, distance: 87.1
click at [59, 158] on span "Case Dashboard" at bounding box center [65, 155] width 70 height 12
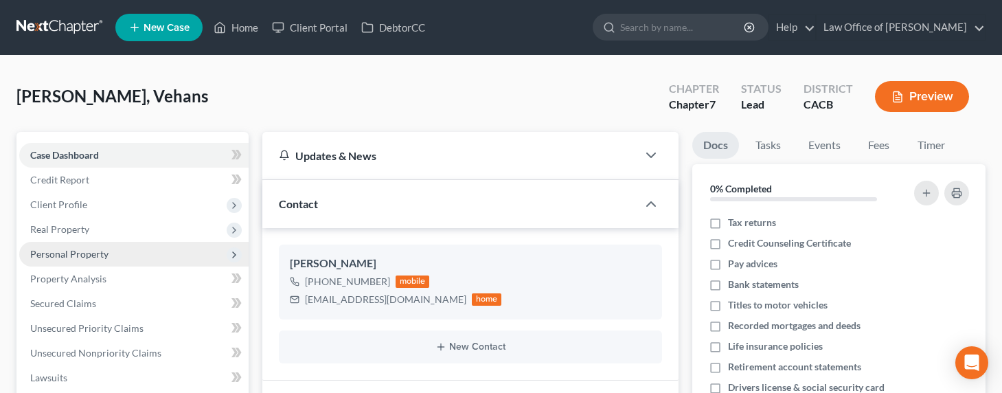
click at [78, 264] on span "Personal Property" at bounding box center [133, 254] width 229 height 25
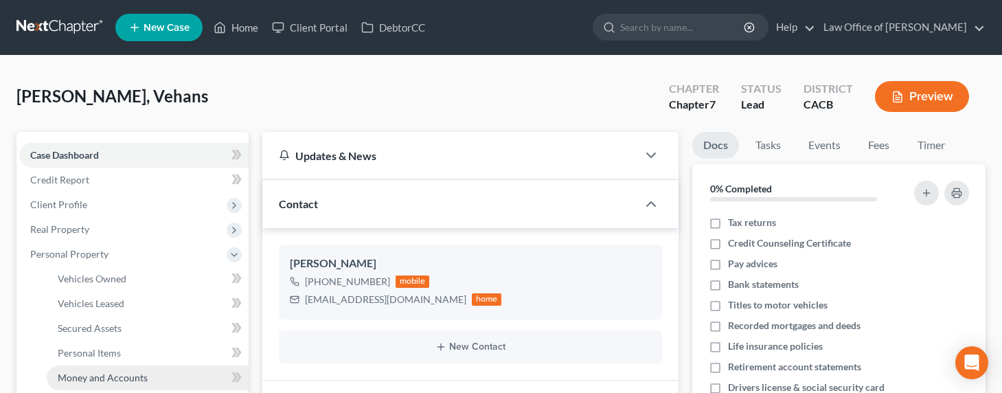
click at [82, 373] on span "Money and Accounts" at bounding box center [103, 377] width 90 height 12
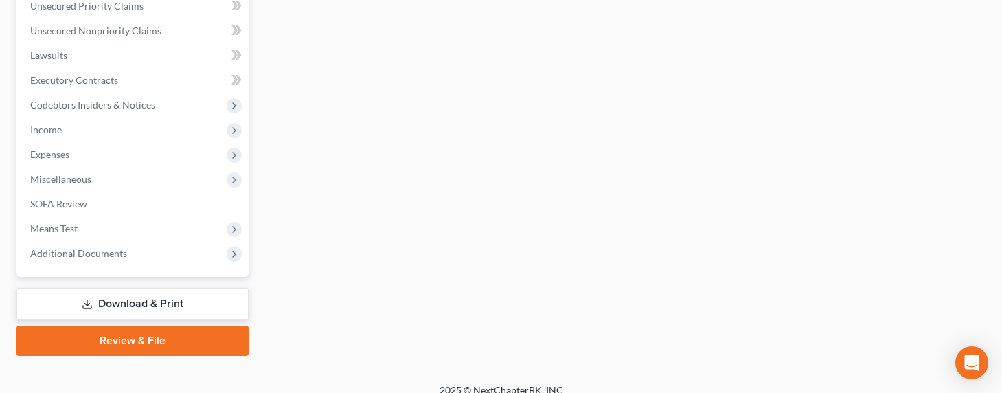
scroll to position [583, 0]
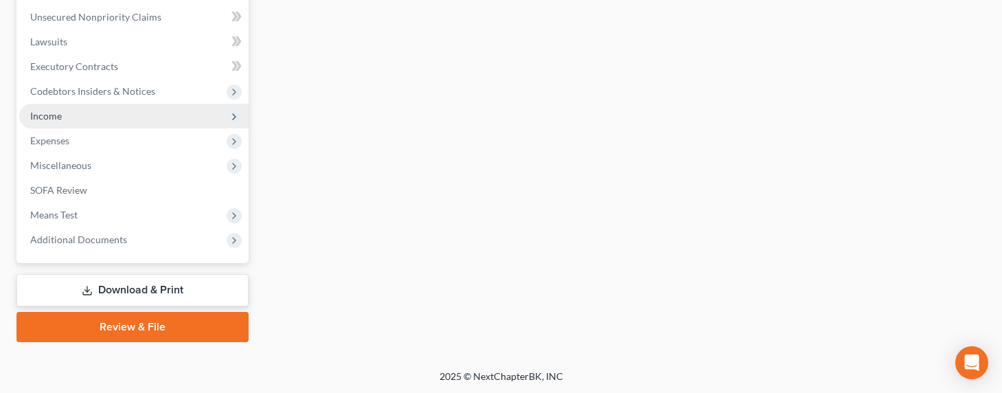
click at [50, 114] on span "Income" at bounding box center [46, 116] width 32 height 12
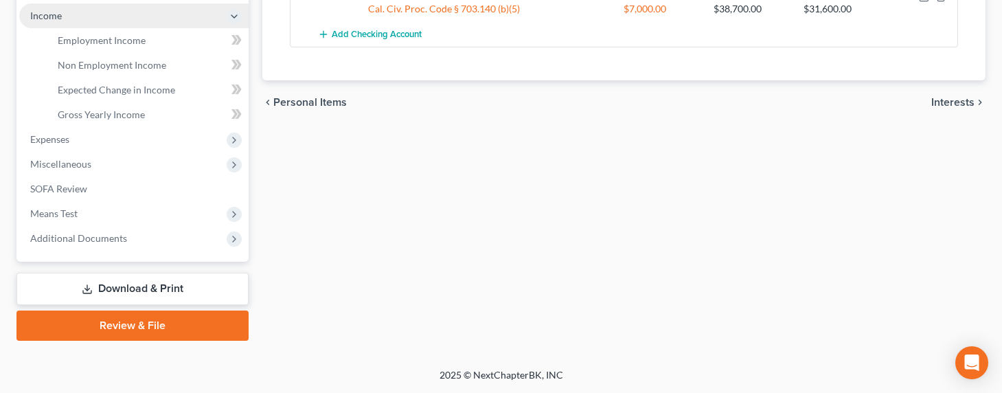
scroll to position [336, 0]
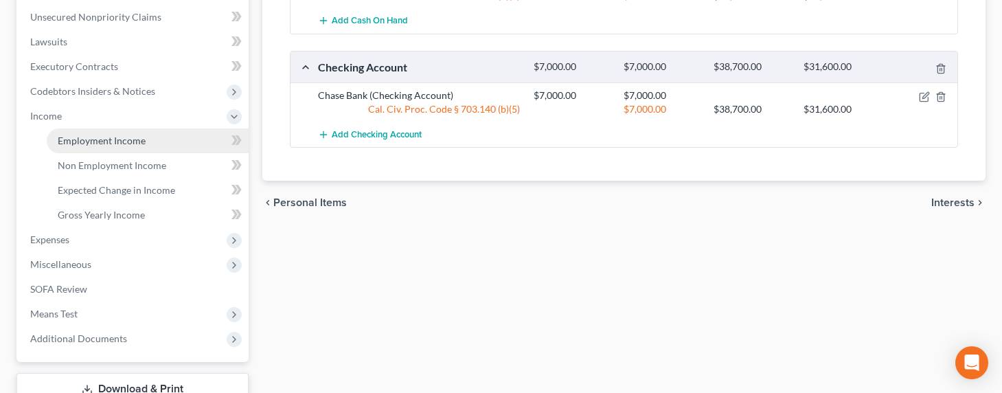
click at [113, 136] on span "Employment Income" at bounding box center [102, 141] width 88 height 12
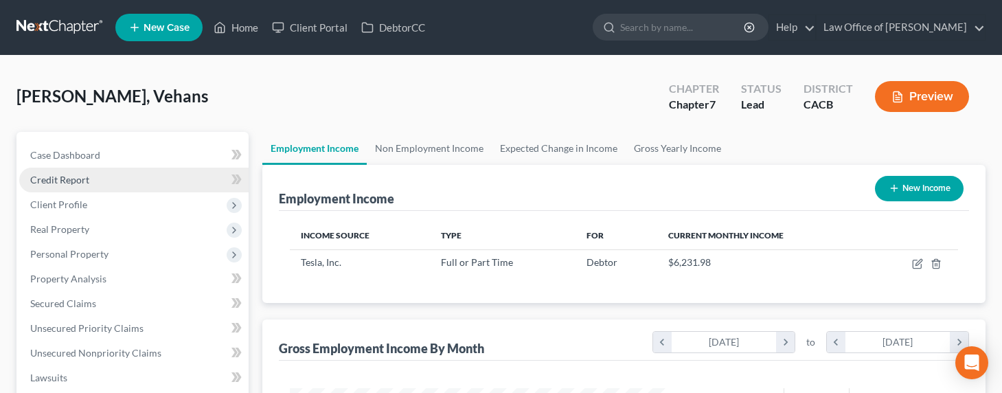
scroll to position [246, 406]
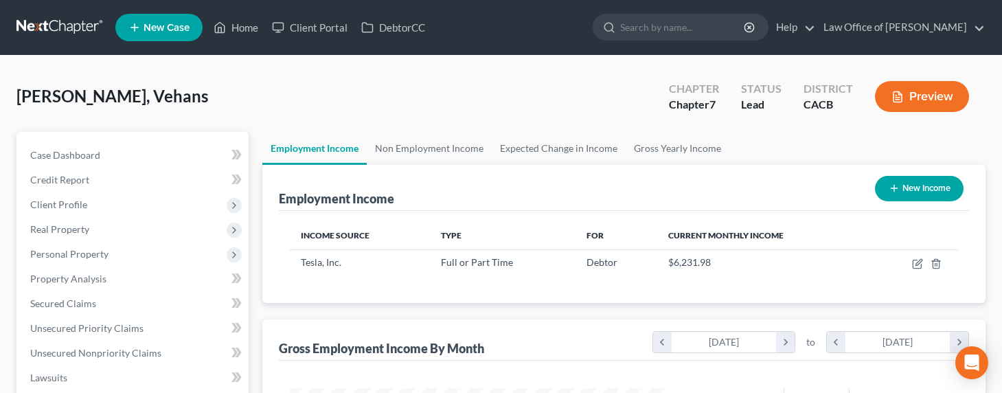
click at [41, 22] on link at bounding box center [60, 27] width 88 height 25
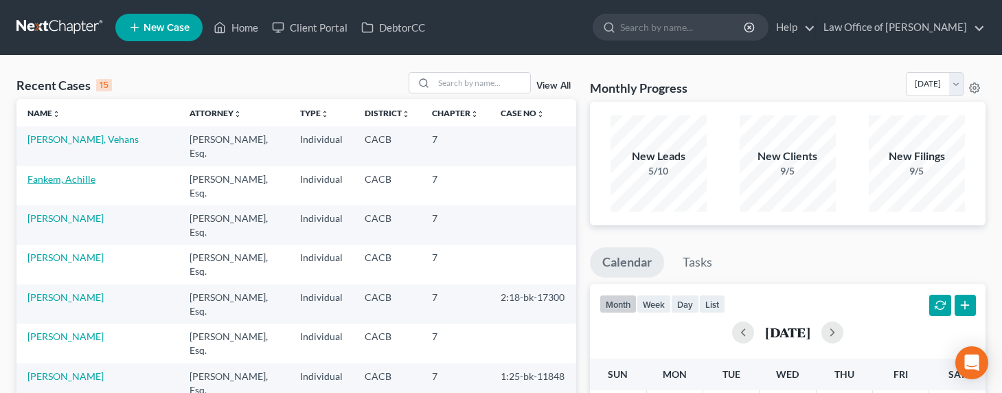
click at [70, 173] on link "Fankem, Achille" at bounding box center [61, 179] width 68 height 12
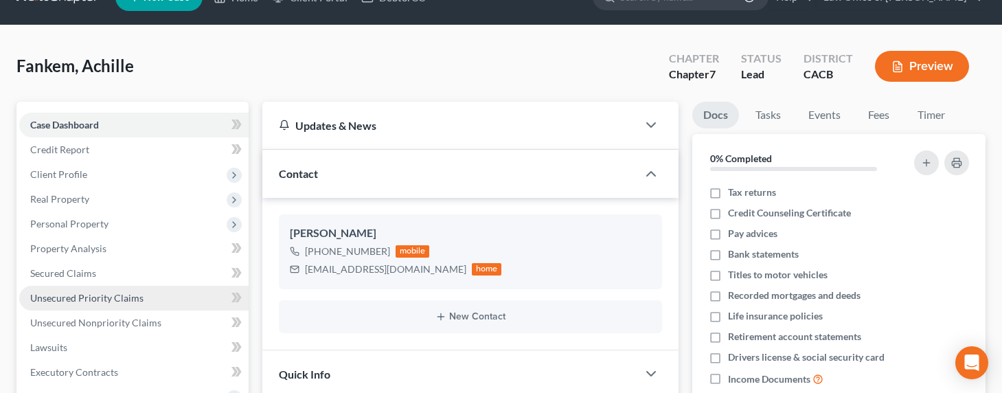
scroll to position [159, 0]
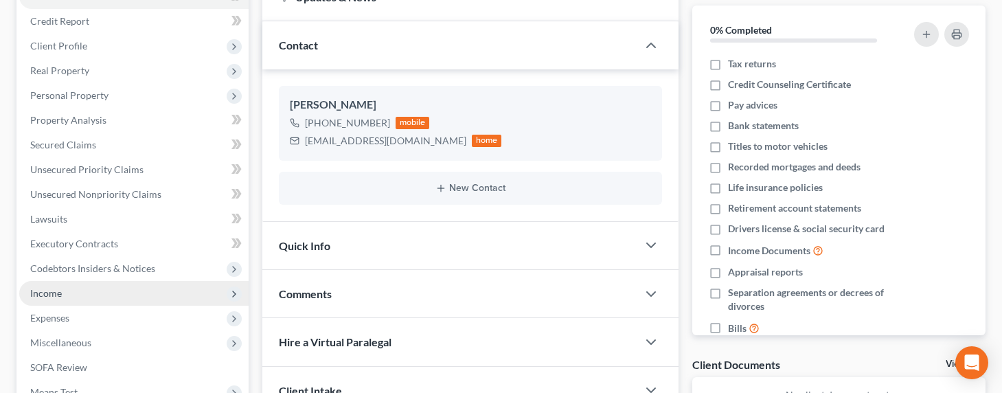
click at [40, 291] on span "Income" at bounding box center [46, 293] width 32 height 12
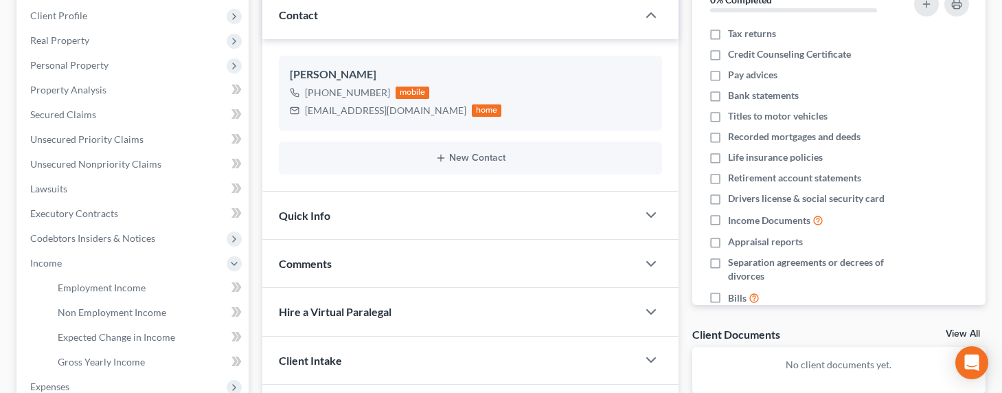
scroll to position [192, 0]
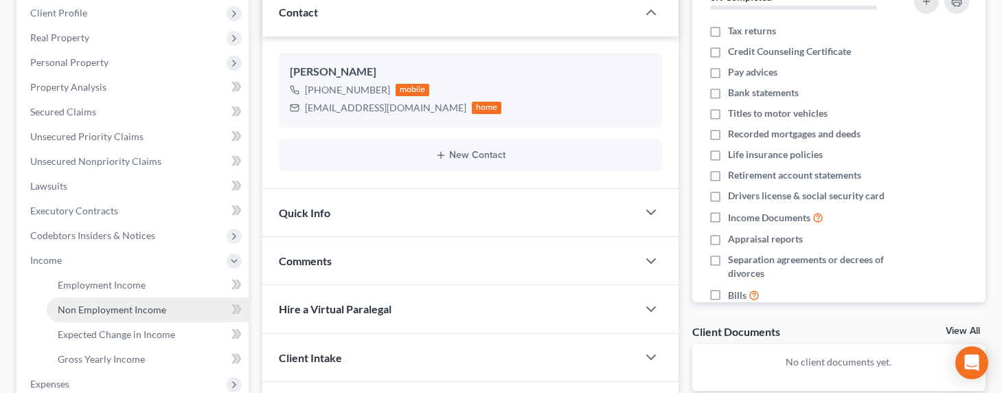
click at [104, 309] on span "Non Employment Income" at bounding box center [112, 309] width 108 height 12
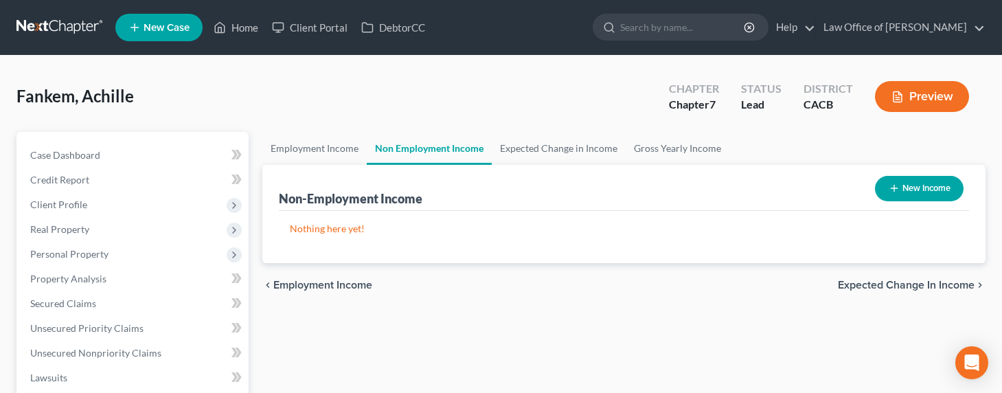
click at [895, 179] on button "New Income" at bounding box center [919, 188] width 89 height 25
select select "0"
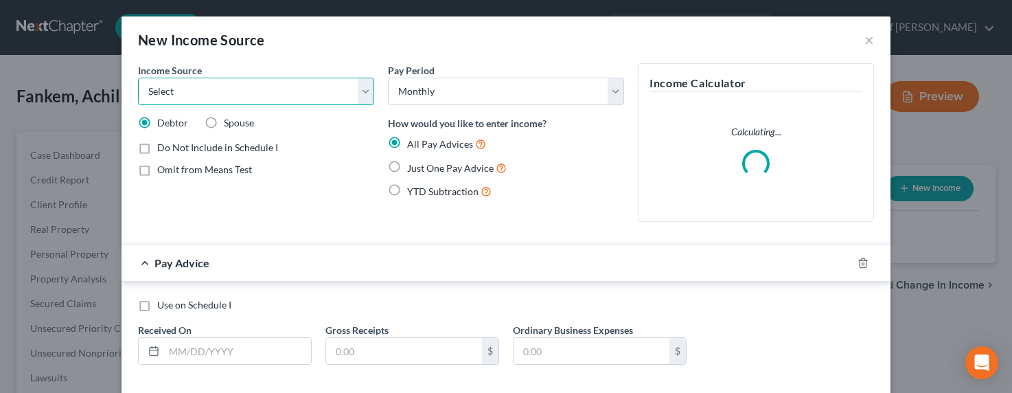
click at [226, 95] on select "Select Unemployment Disability (from employer) Pension Retirement Social Securi…" at bounding box center [256, 91] width 236 height 27
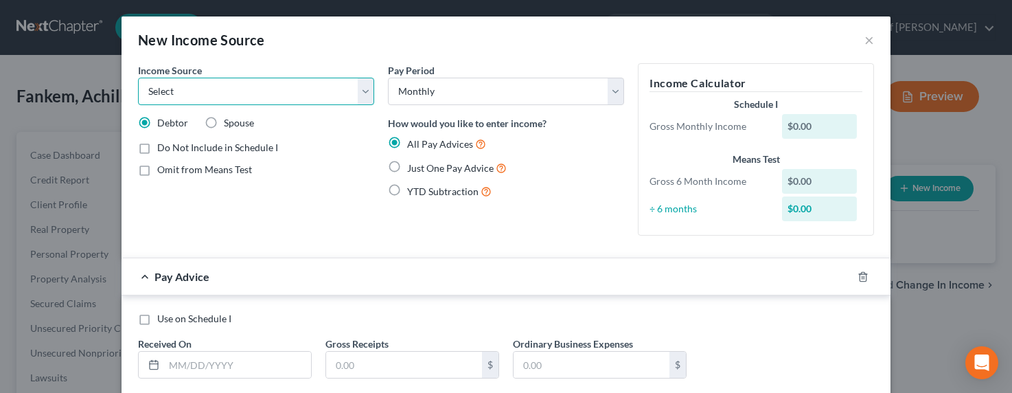
select select "13"
click at [138, 78] on select "Select Unemployment Disability (from employer) Pension Retirement Social Securi…" at bounding box center [256, 91] width 236 height 27
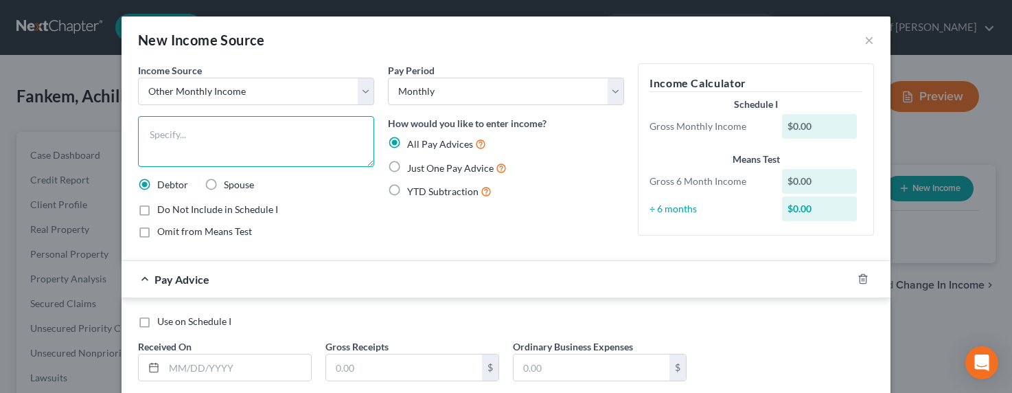
click at [184, 137] on textarea at bounding box center [256, 141] width 236 height 51
type textarea "Family Contribution"
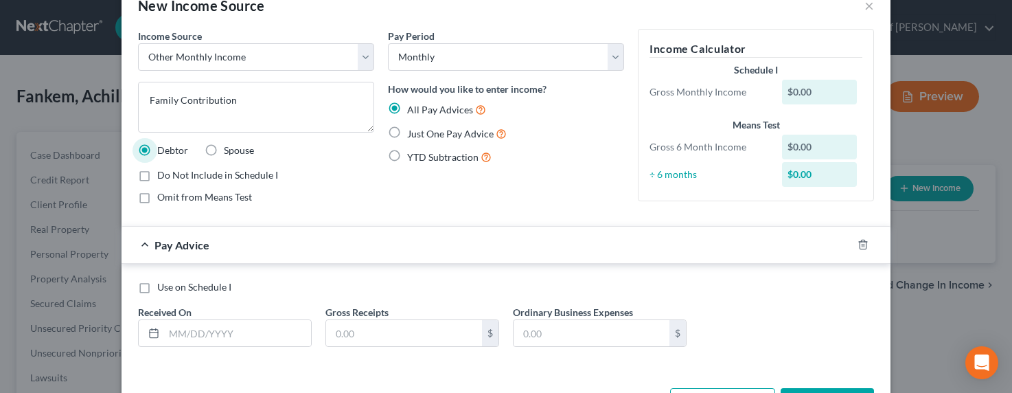
scroll to position [85, 0]
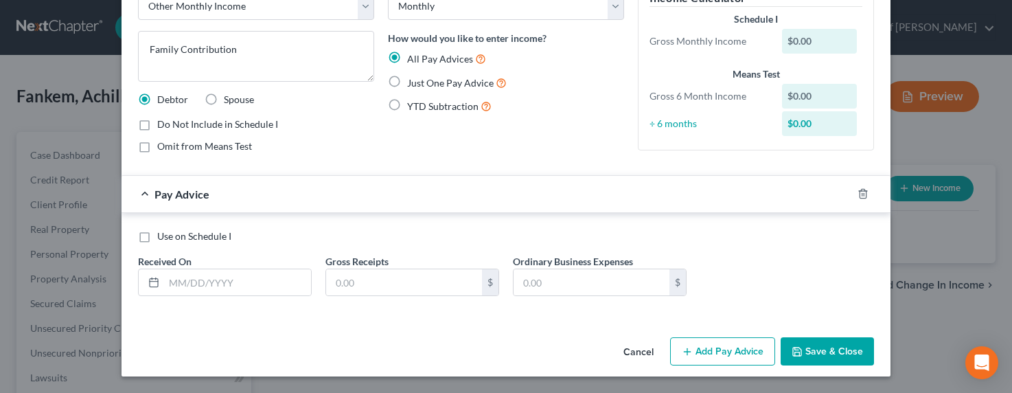
click at [420, 85] on span "Just One Pay Advice" at bounding box center [450, 83] width 87 height 12
click at [420, 84] on input "Just One Pay Advice" at bounding box center [417, 79] width 9 height 9
radio input "true"
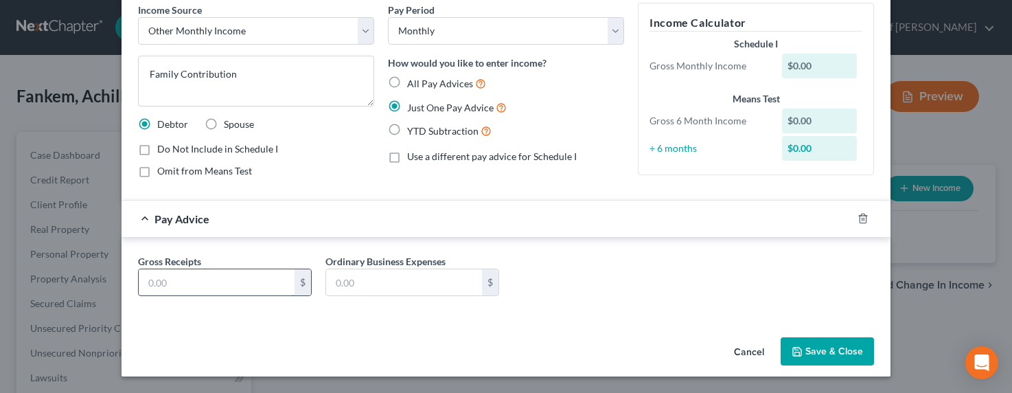
click at [228, 281] on input "text" at bounding box center [217, 282] width 156 height 26
type input "1,000"
click at [827, 342] on button "Save & Close" at bounding box center [827, 351] width 93 height 29
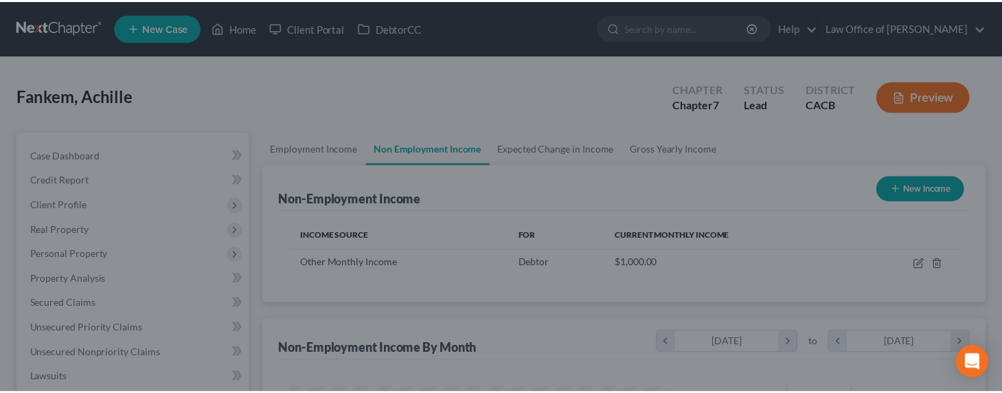
scroll to position [246, 406]
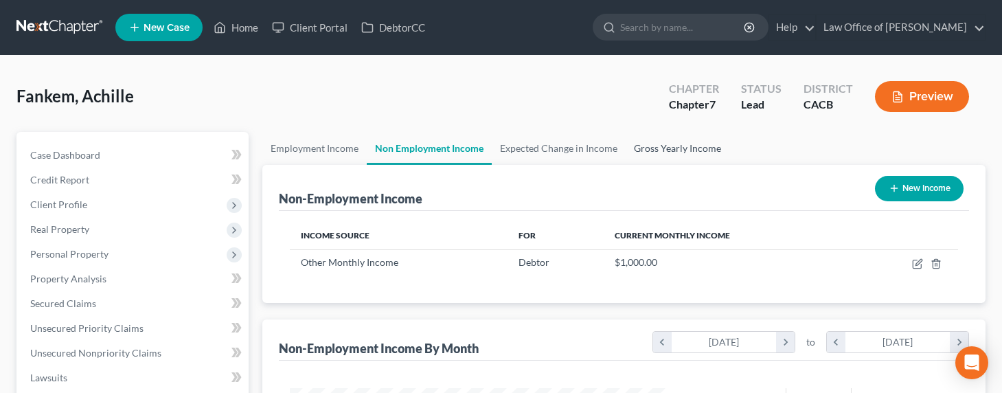
click at [680, 144] on link "Gross Yearly Income" at bounding box center [677, 148] width 104 height 33
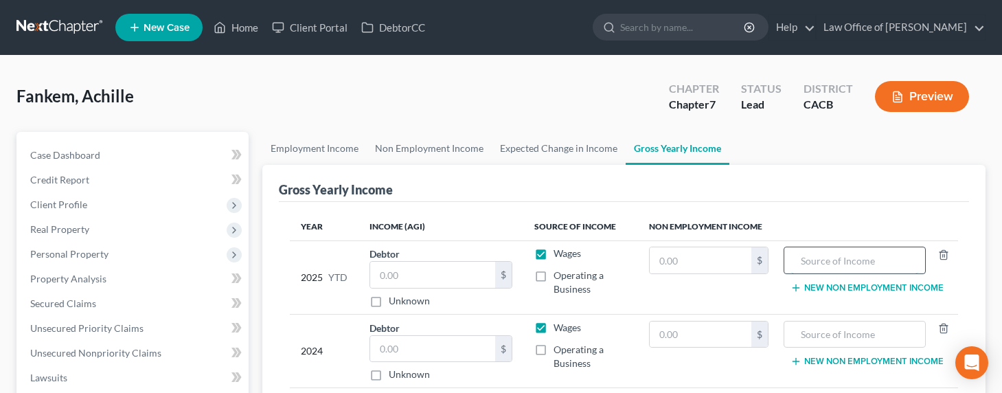
click at [860, 262] on input "text" at bounding box center [854, 260] width 126 height 26
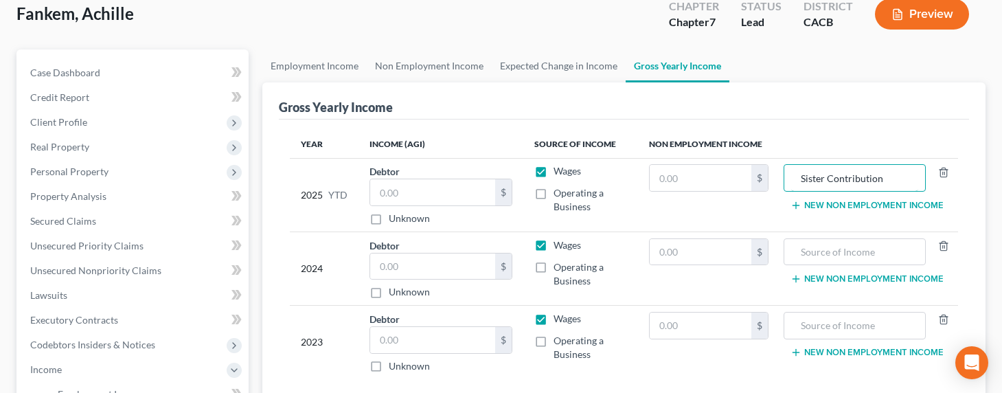
scroll to position [83, 0]
type input "Sister Contribution"
click at [704, 173] on input "text" at bounding box center [701, 177] width 102 height 26
type input "4,500"
click at [663, 117] on div "Gross Yearly Income" at bounding box center [624, 100] width 690 height 37
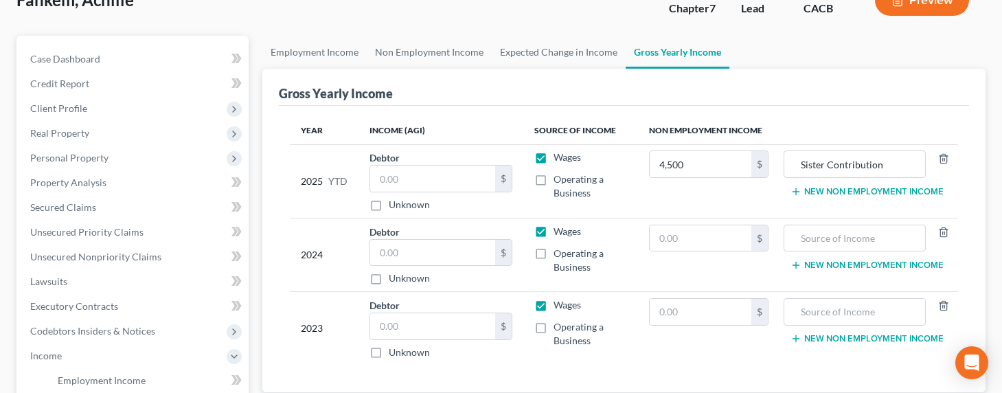
scroll to position [117, 0]
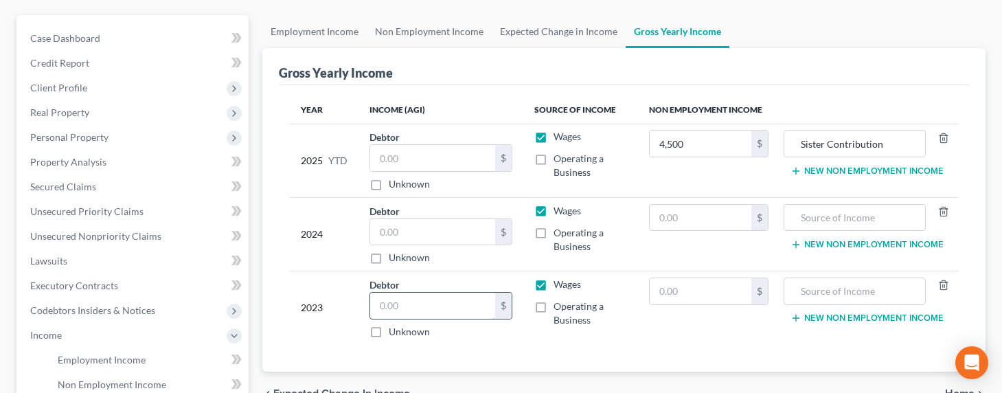
click at [403, 312] on input "text" at bounding box center [432, 305] width 125 height 26
type input "134,112"
click at [402, 162] on input "text" at bounding box center [432, 158] width 125 height 26
type input "68,500"
click at [553, 162] on label "Operating a Business" at bounding box center [589, 165] width 73 height 27
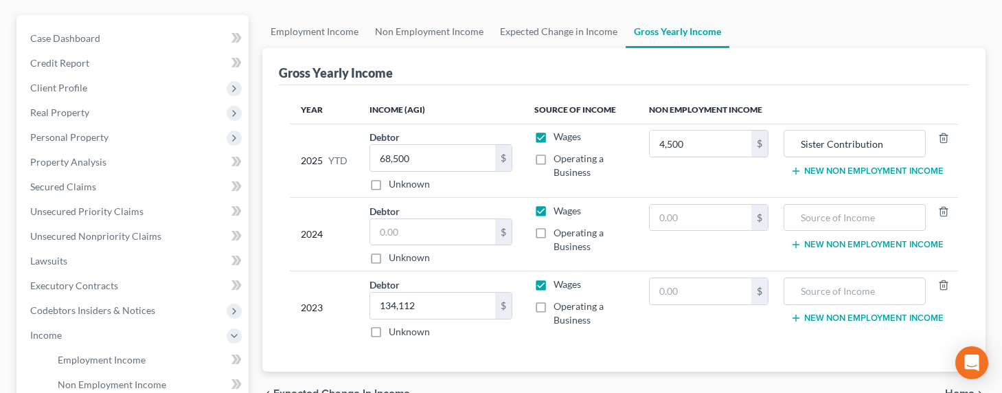
click at [559, 161] on input "Operating a Business" at bounding box center [563, 156] width 9 height 9
checkbox input "true"
click at [553, 136] on label "Wages" at bounding box center [566, 137] width 27 height 14
click at [559, 136] on input "Wages" at bounding box center [563, 134] width 9 height 9
checkbox input "false"
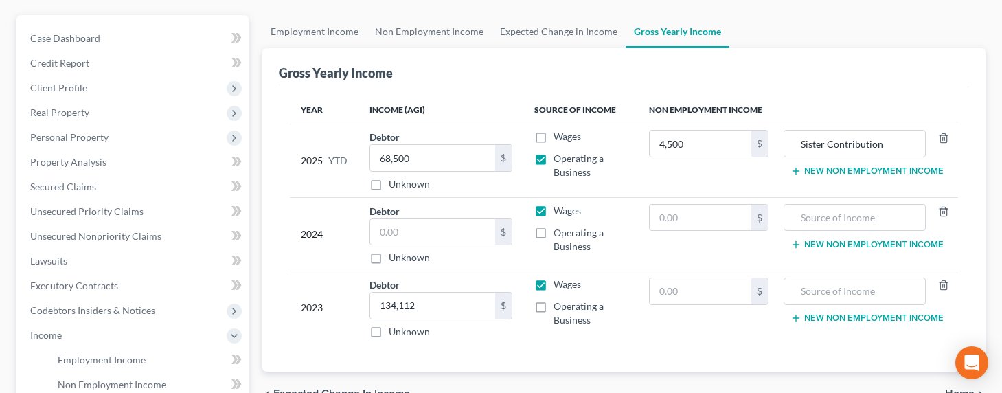
click at [553, 235] on label "Operating a Business" at bounding box center [589, 239] width 73 height 27
click at [559, 235] on input "Operating a Business" at bounding box center [563, 230] width 9 height 9
checkbox input "true"
click at [553, 209] on label "Wages" at bounding box center [566, 211] width 27 height 14
click at [559, 209] on input "Wages" at bounding box center [563, 208] width 9 height 9
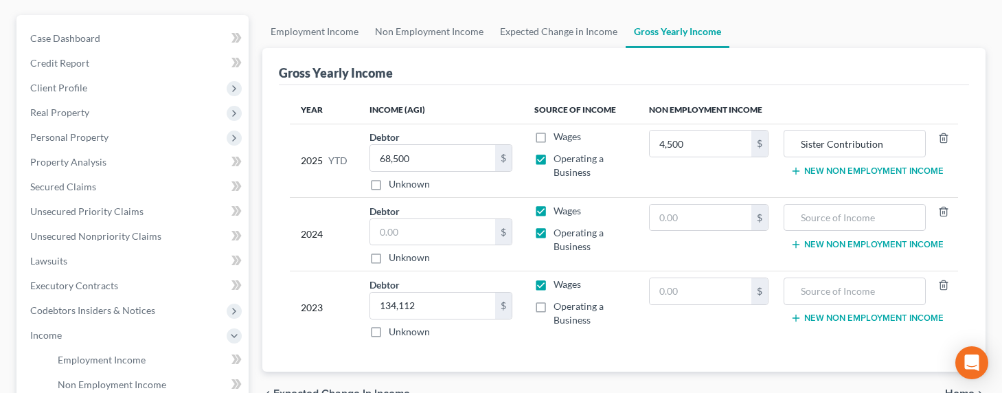
checkbox input "false"
click at [403, 257] on label "Unknown" at bounding box center [409, 258] width 41 height 14
click at [403, 257] on input "Unknown" at bounding box center [398, 255] width 9 height 9
checkbox input "true"
type input "0.00"
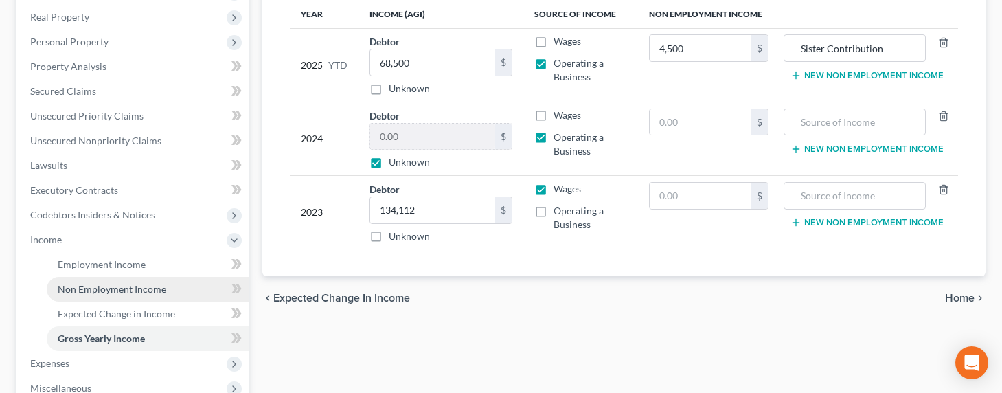
scroll to position [238, 0]
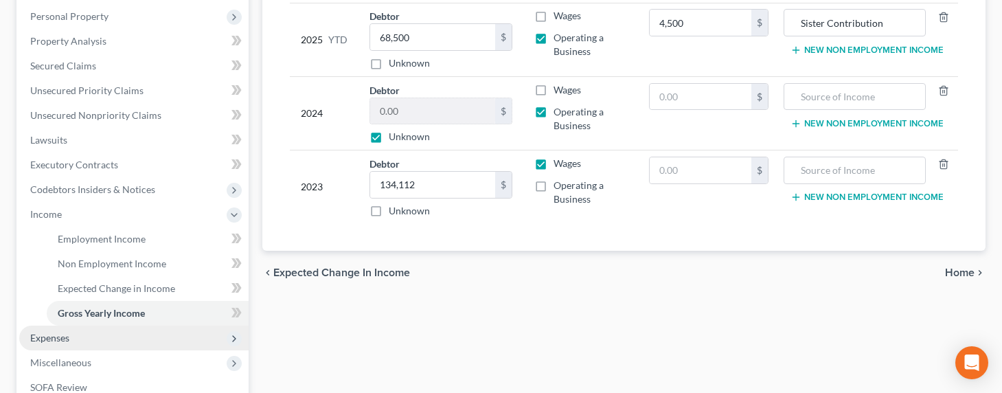
click at [52, 338] on span "Expenses" at bounding box center [49, 338] width 39 height 12
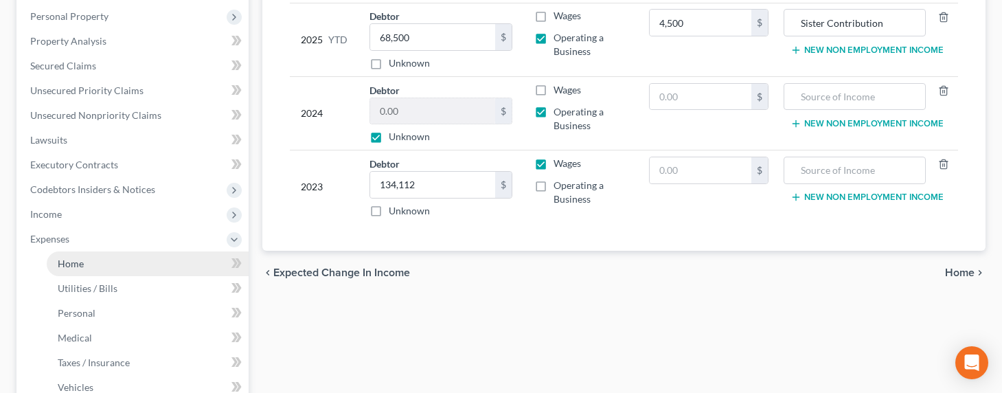
click at [65, 272] on link "Home" at bounding box center [148, 263] width 202 height 25
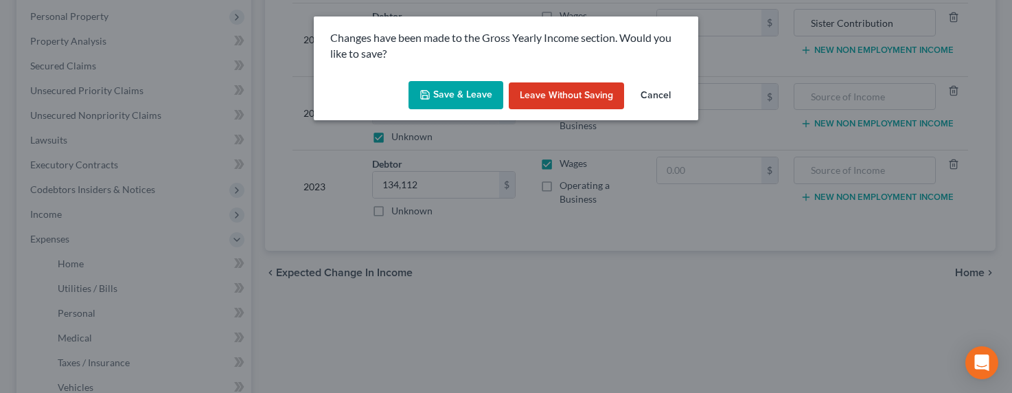
click at [460, 103] on button "Save & Leave" at bounding box center [456, 95] width 95 height 29
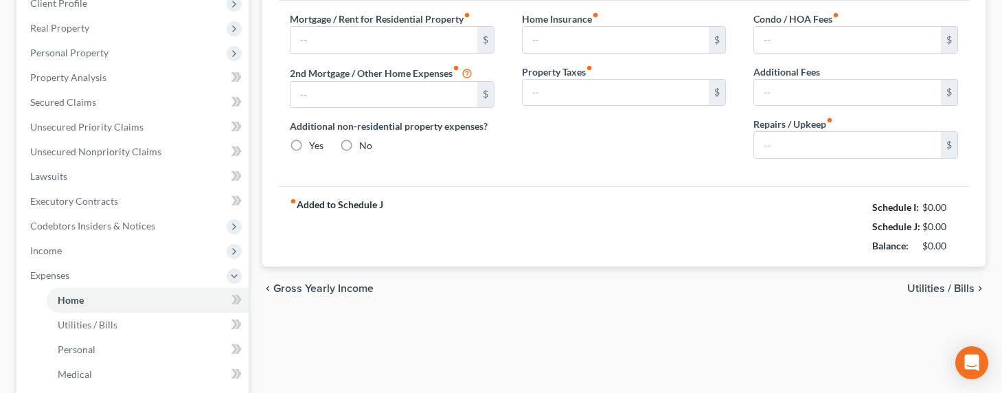
type input "2,446.00"
type input "0.00"
radio input "true"
type input "0.00"
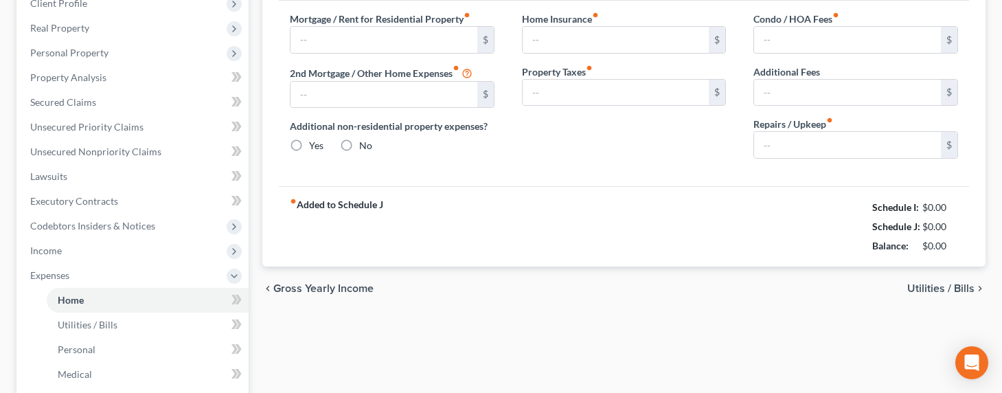
type input "0.00"
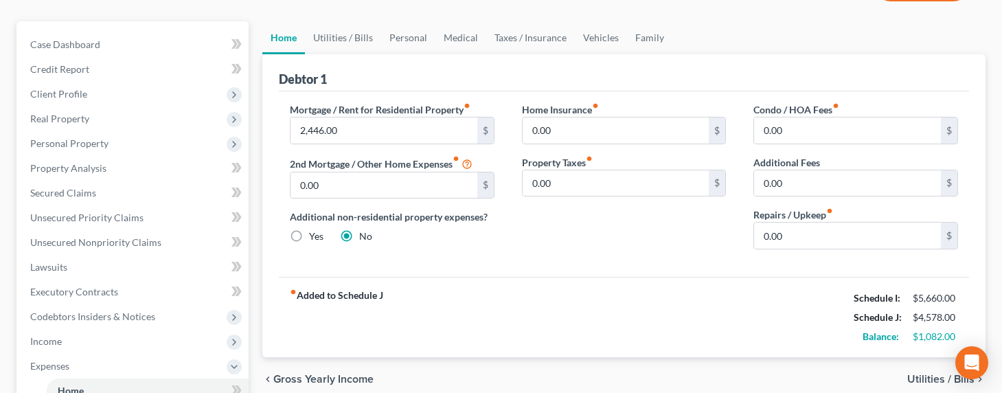
scroll to position [102, 0]
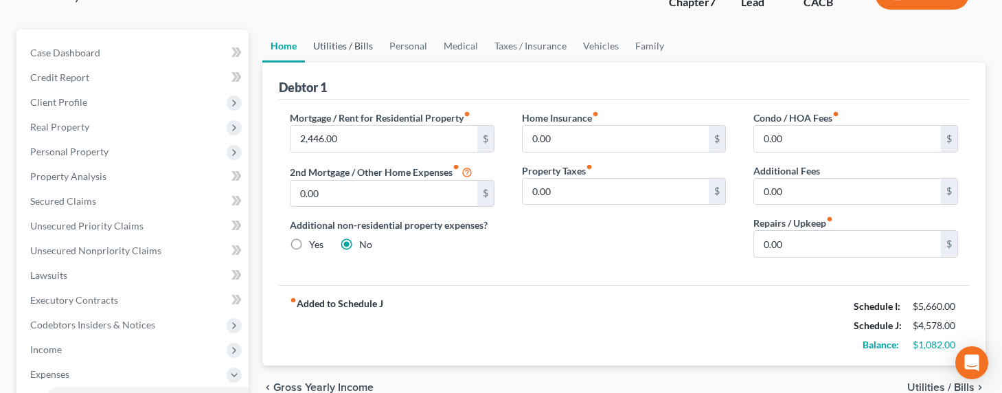
click at [343, 48] on link "Utilities / Bills" at bounding box center [343, 46] width 76 height 33
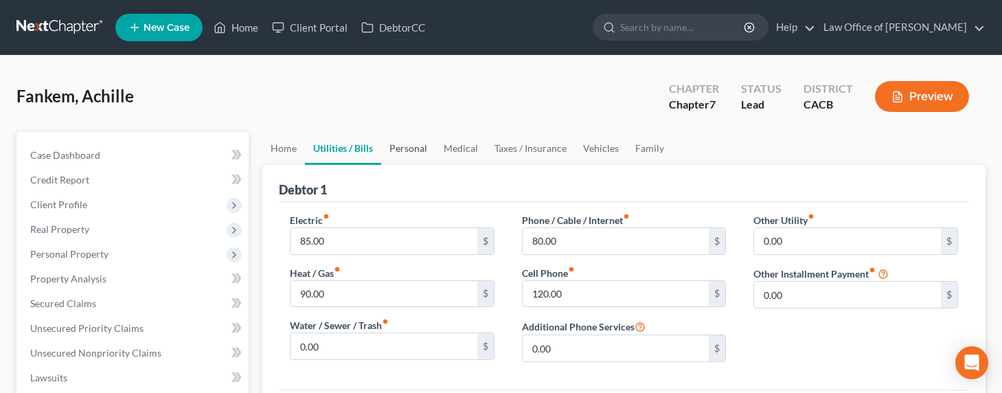
click at [399, 153] on link "Personal" at bounding box center [408, 148] width 54 height 33
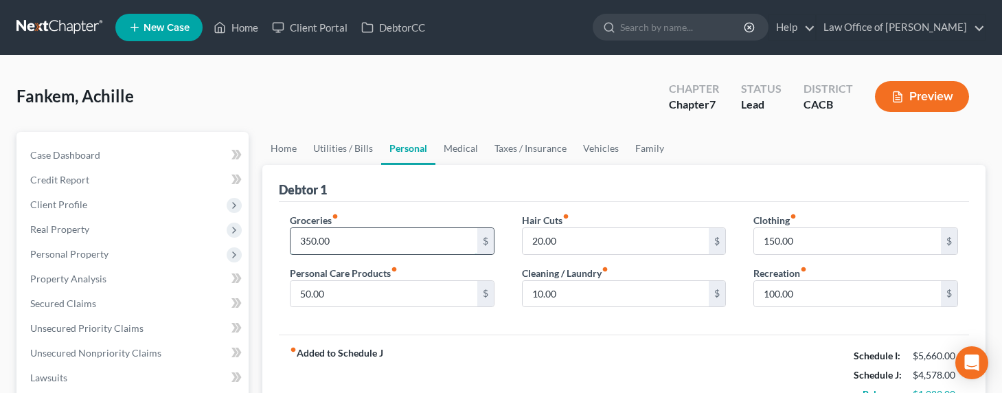
click at [301, 238] on input "350.00" at bounding box center [383, 241] width 187 height 26
click at [298, 240] on input "350.00" at bounding box center [383, 241] width 187 height 26
type input "650.00"
click at [776, 287] on input "100.00" at bounding box center [847, 294] width 187 height 26
click at [777, 294] on input "100.00" at bounding box center [847, 294] width 187 height 26
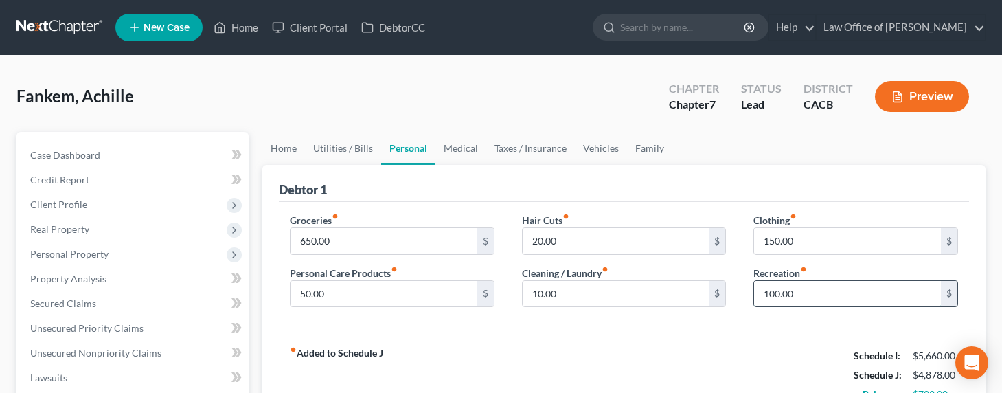
click at [771, 294] on input "100.00" at bounding box center [847, 294] width 187 height 26
type input "150.00"
click at [580, 151] on link "Vehicles" at bounding box center [601, 148] width 52 height 33
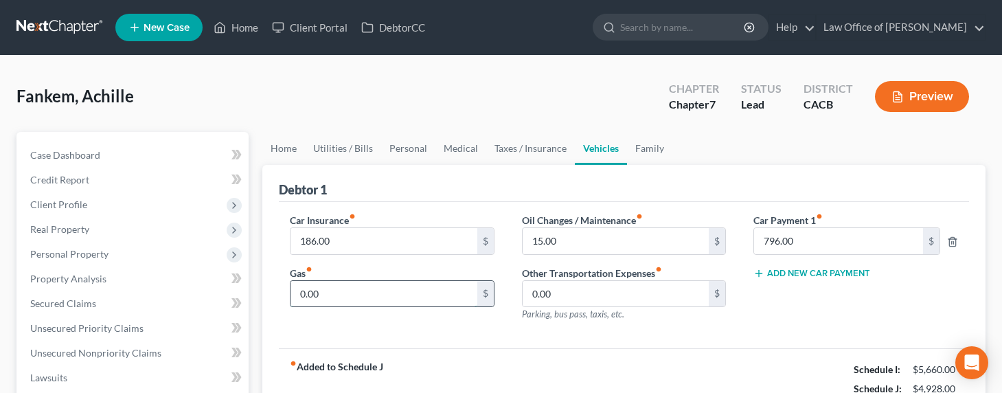
click at [313, 293] on input "0.00" at bounding box center [383, 294] width 187 height 26
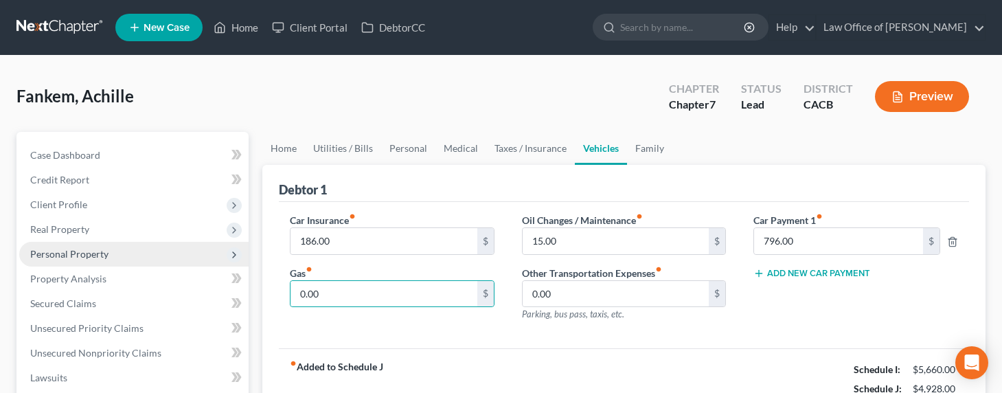
click at [48, 248] on span "Personal Property" at bounding box center [69, 254] width 78 height 12
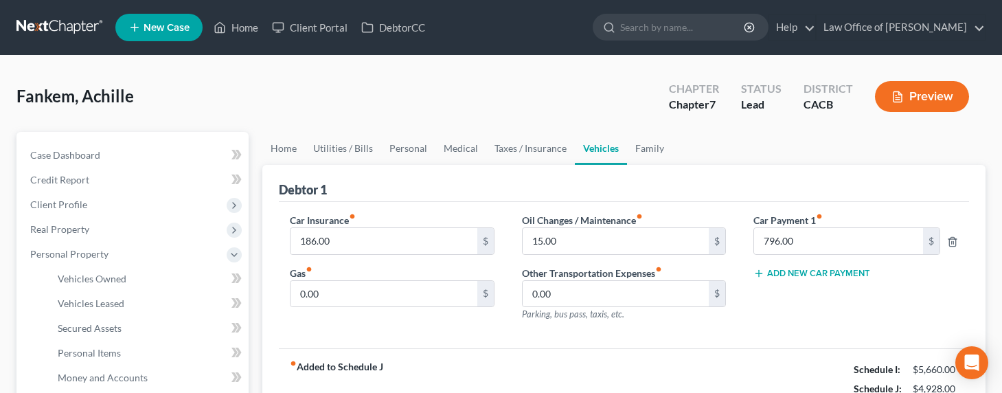
click at [445, 213] on div "Car Insurance fiber_manual_record 186.00 $" at bounding box center [392, 234] width 205 height 42
click at [635, 144] on link "Family" at bounding box center [649, 148] width 45 height 33
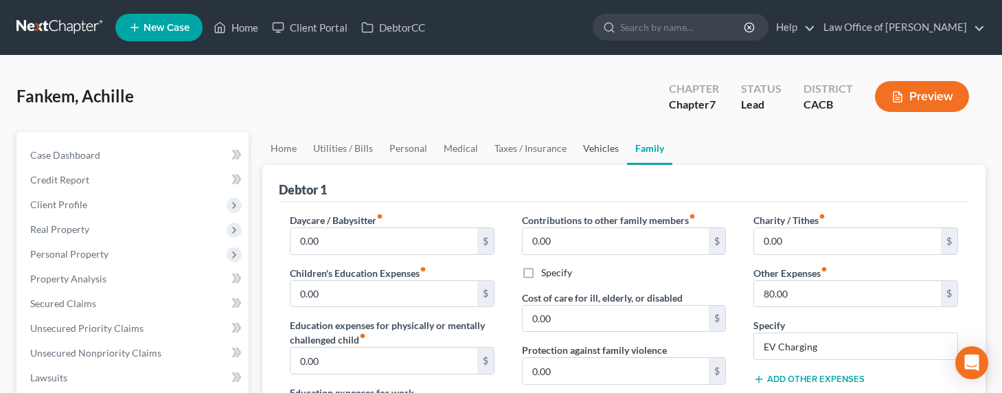
click at [598, 152] on link "Vehicles" at bounding box center [601, 148] width 52 height 33
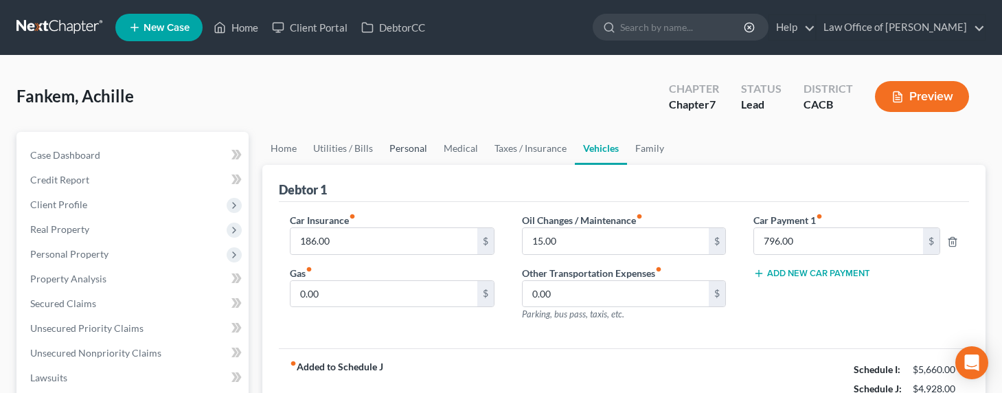
click at [429, 141] on link "Personal" at bounding box center [408, 148] width 54 height 33
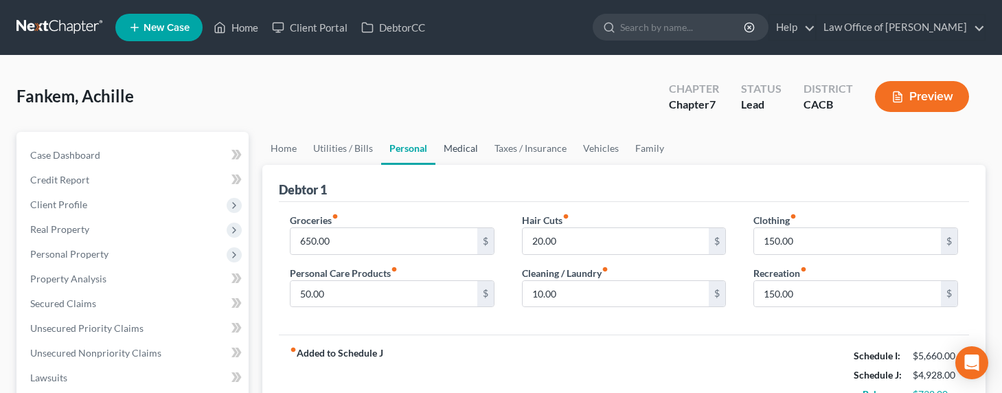
click at [461, 143] on link "Medical" at bounding box center [460, 148] width 51 height 33
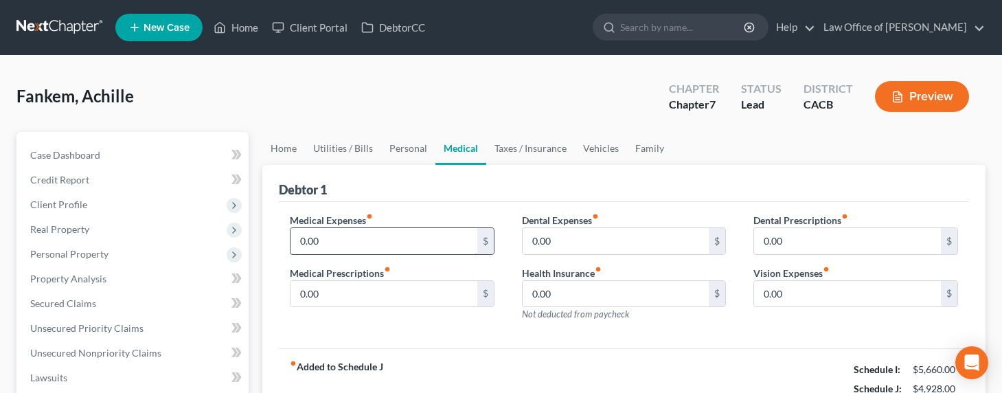
click at [356, 230] on input "0.00" at bounding box center [383, 241] width 187 height 26
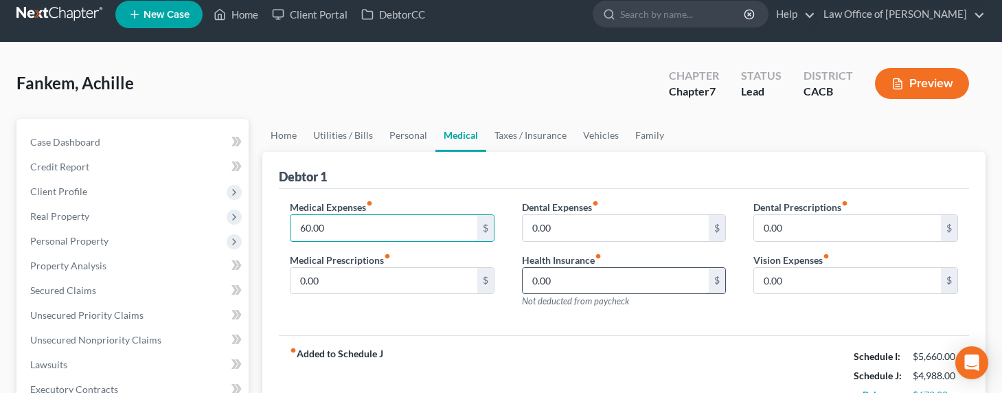
scroll to position [30, 0]
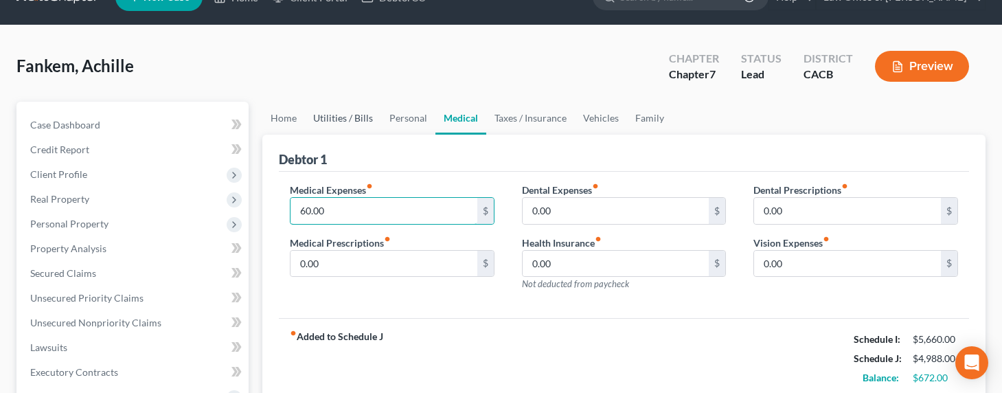
type input "60.00"
click at [333, 120] on link "Utilities / Bills" at bounding box center [343, 118] width 76 height 33
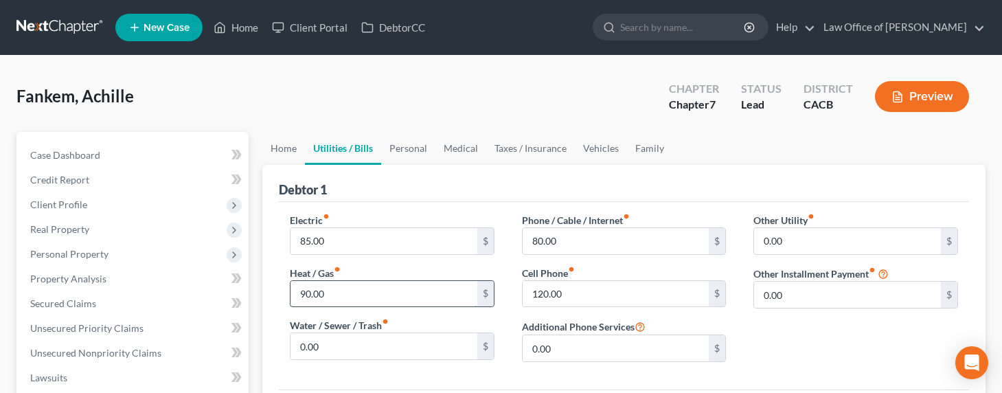
click at [306, 297] on input "90.00" at bounding box center [383, 294] width 187 height 26
click at [303, 294] on input "90.00" at bounding box center [383, 294] width 187 height 26
drag, startPoint x: 305, startPoint y: 292, endPoint x: 295, endPoint y: 288, distance: 11.1
click at [295, 292] on input "90.00" at bounding box center [383, 294] width 187 height 26
type input "160.00"
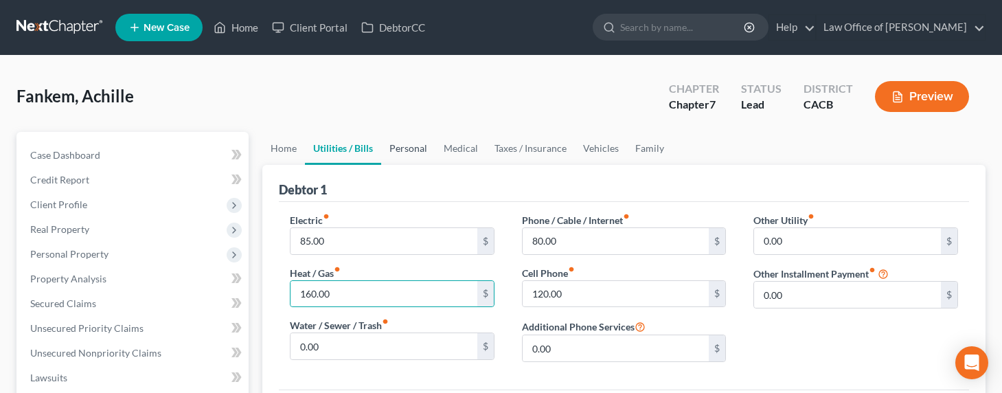
click at [413, 152] on link "Personal" at bounding box center [408, 148] width 54 height 33
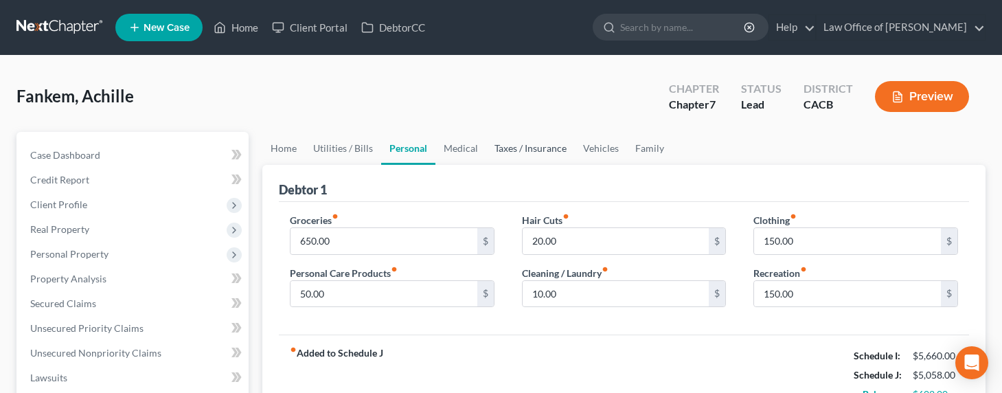
click at [512, 148] on link "Taxes / Insurance" at bounding box center [530, 148] width 89 height 33
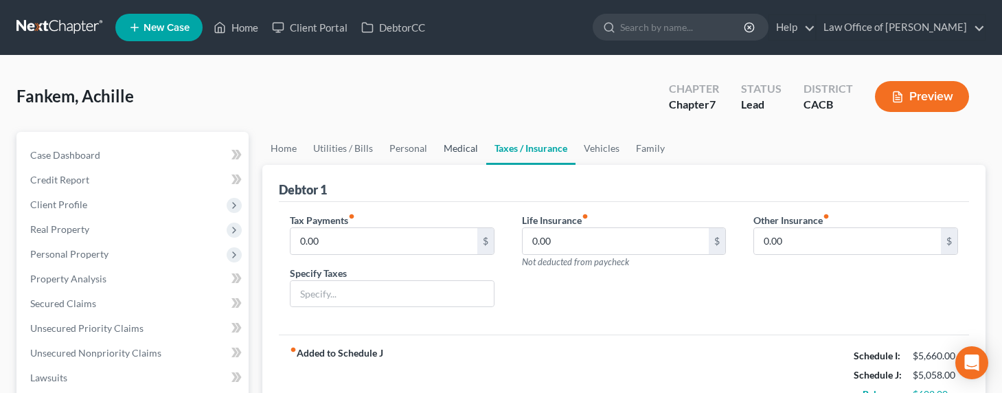
click at [456, 148] on link "Medical" at bounding box center [460, 148] width 51 height 33
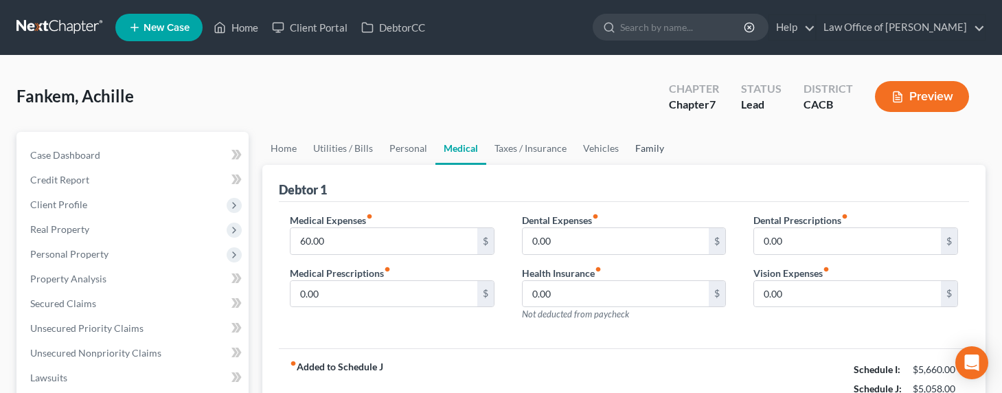
click at [643, 147] on link "Family" at bounding box center [649, 148] width 45 height 33
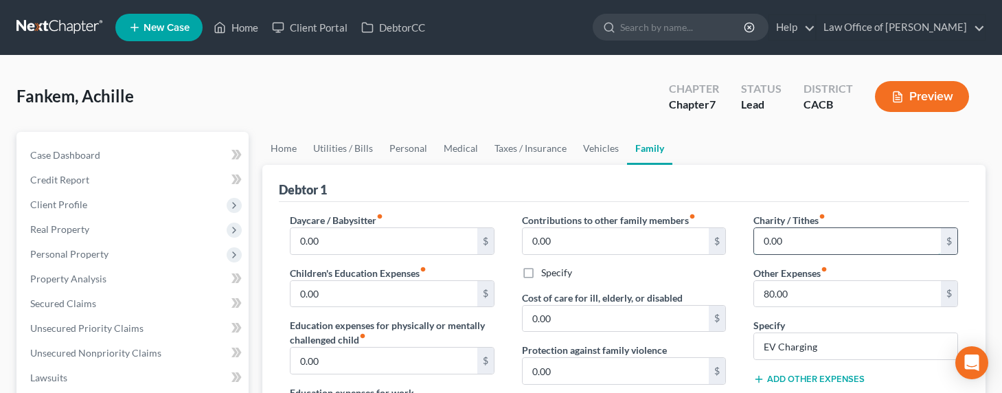
click at [783, 242] on input "0.00" at bounding box center [847, 241] width 187 height 26
type input "75"
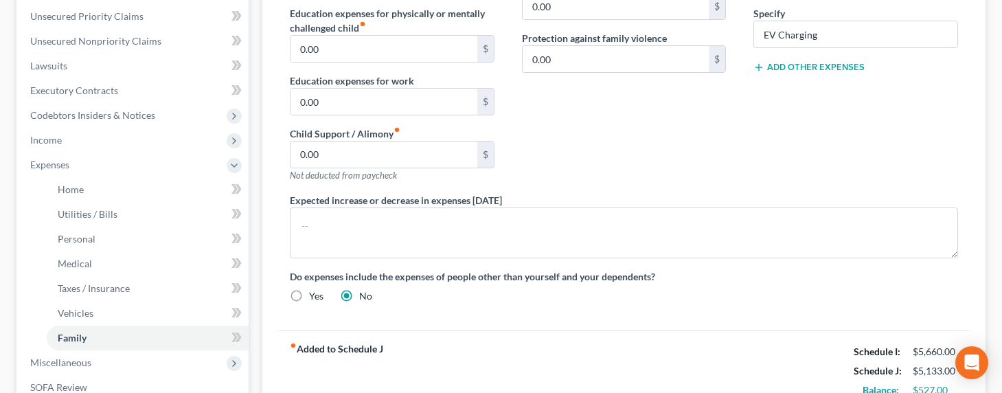
scroll to position [414, 0]
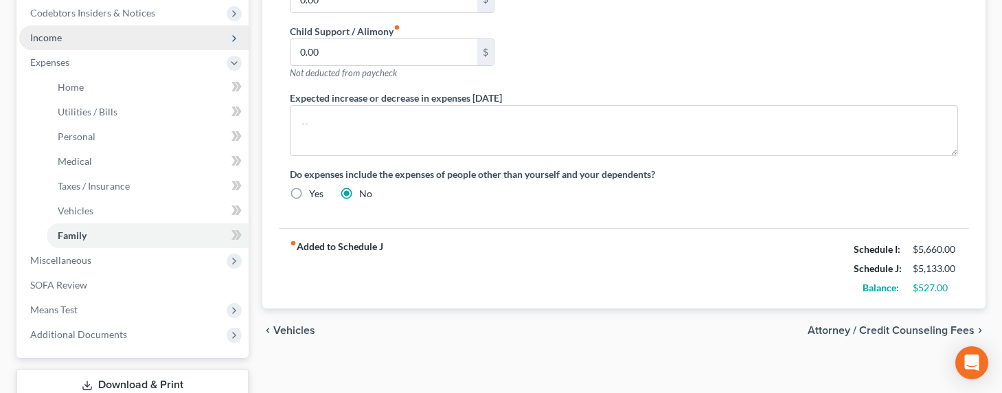
click at [36, 42] on span "Income" at bounding box center [46, 38] width 32 height 12
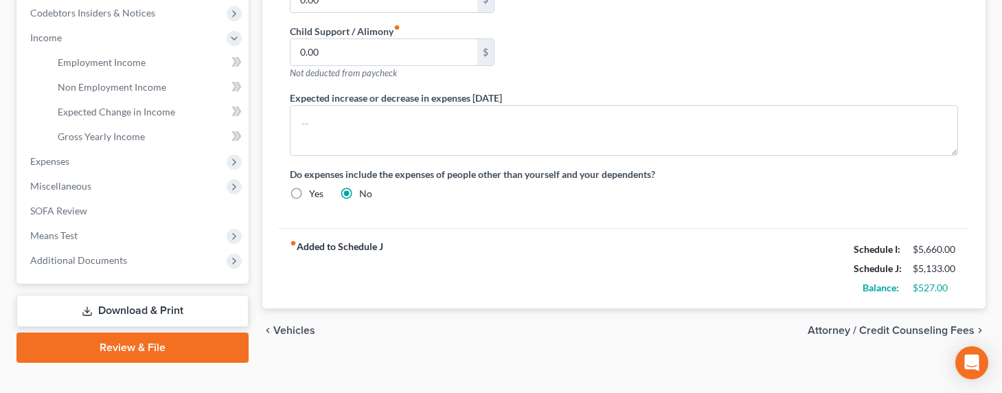
click at [783, 281] on div "fiber_manual_record Added to Schedule J Schedule I: $5,660.00 Schedule J: $5,13…" at bounding box center [624, 268] width 690 height 80
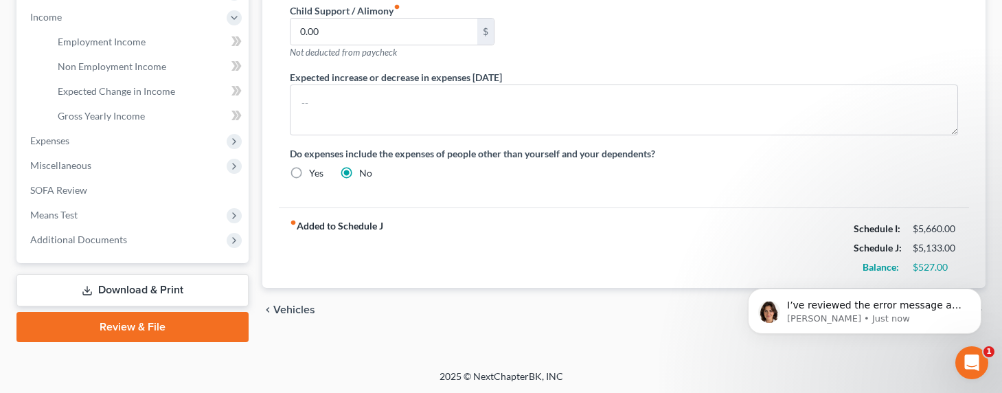
scroll to position [0, 0]
click at [873, 304] on span "I’ve reviewed the error message and already sent it over to Xactus, our credit …" at bounding box center [875, 366] width 177 height 134
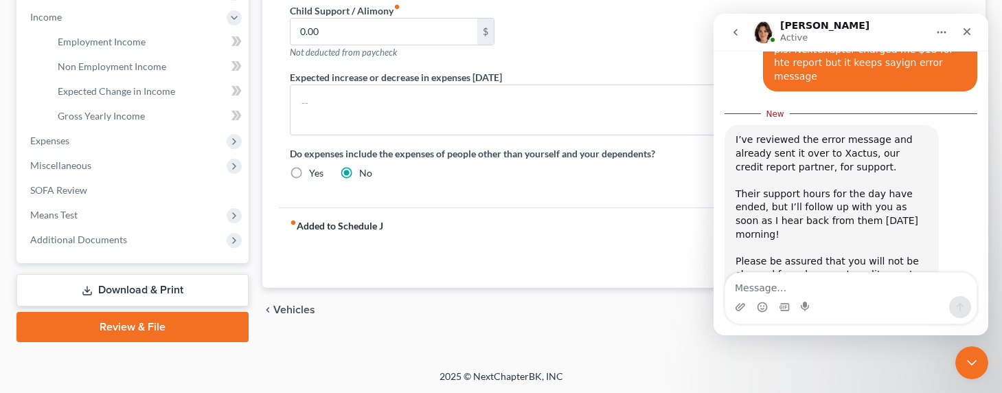
scroll to position [608, 0]
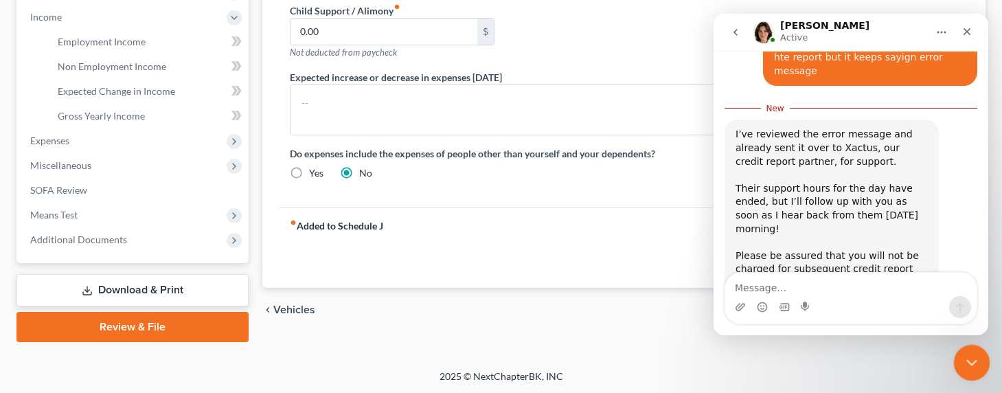
click at [955, 354] on div "Close Intercom Messenger" at bounding box center [969, 360] width 33 height 33
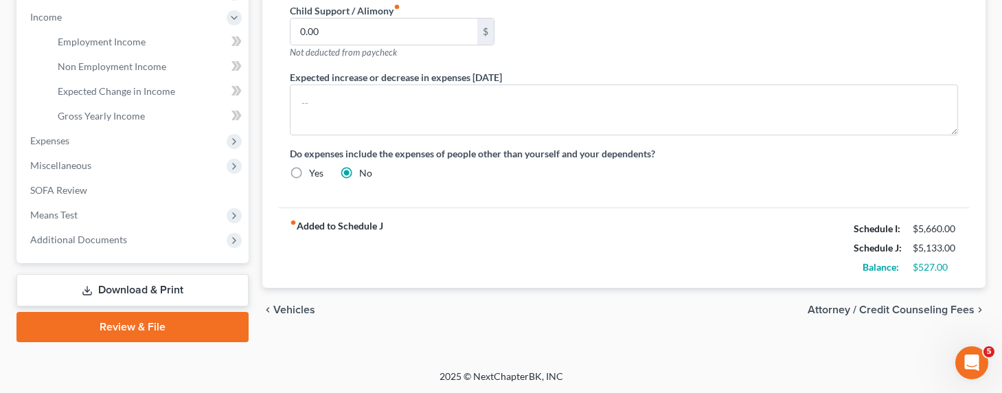
scroll to position [588, 0]
click at [968, 366] on icon "Open Intercom Messenger" at bounding box center [969, 360] width 23 height 23
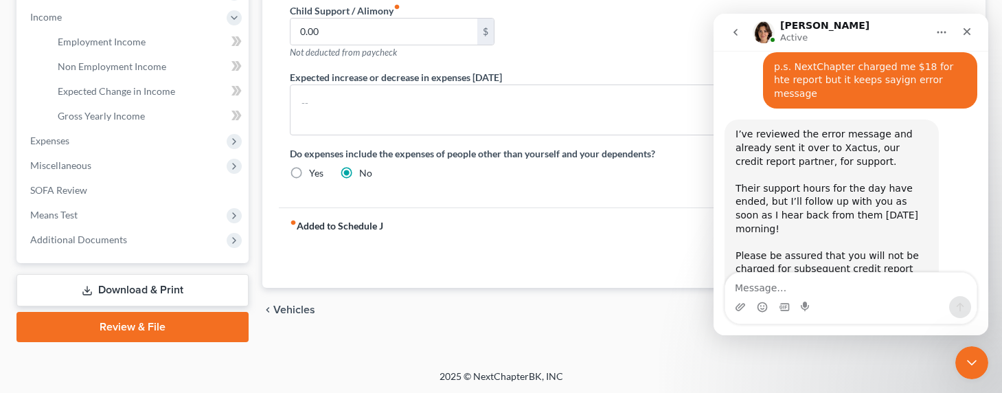
click at [858, 295] on textarea "Message…" at bounding box center [850, 284] width 251 height 23
type textarea "Thanks"
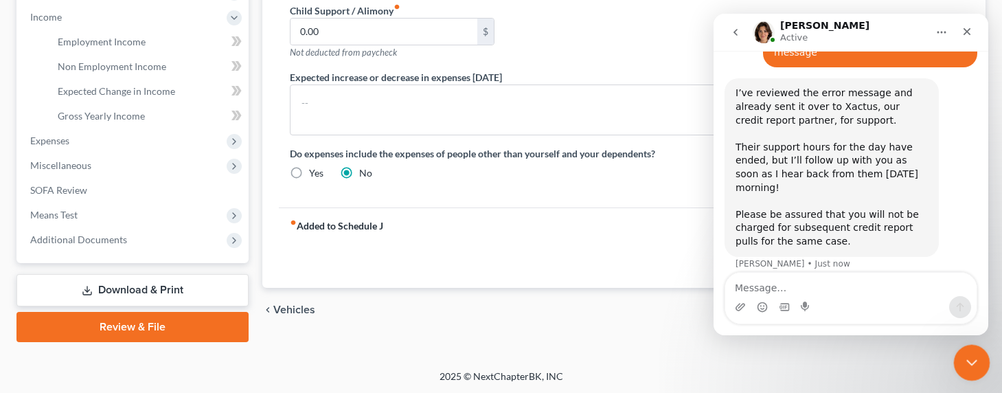
click at [974, 364] on icon "Close Intercom Messenger" at bounding box center [969, 360] width 16 height 16
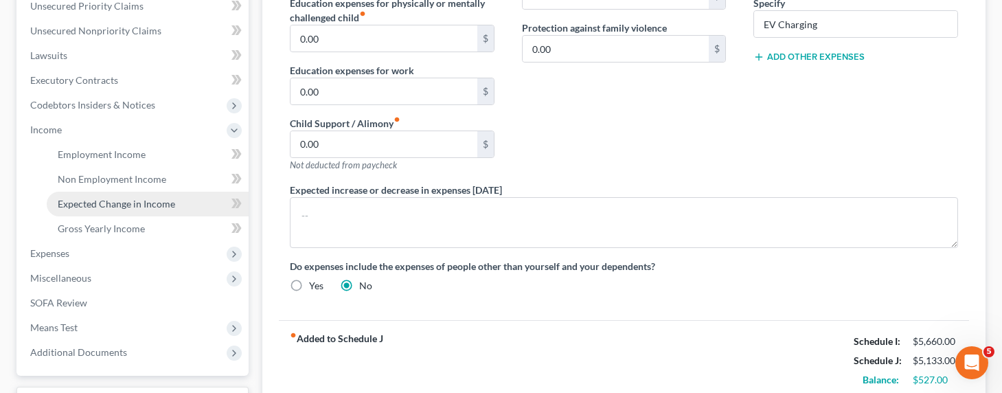
scroll to position [321, 0]
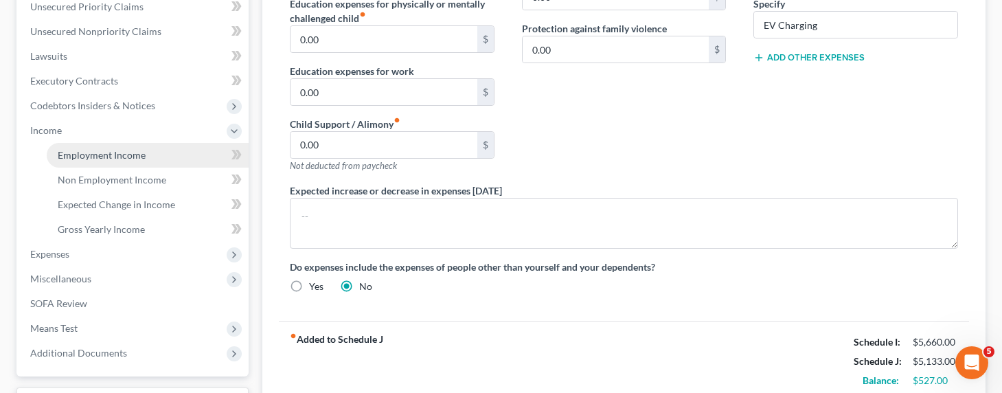
click at [105, 154] on span "Employment Income" at bounding box center [102, 155] width 88 height 12
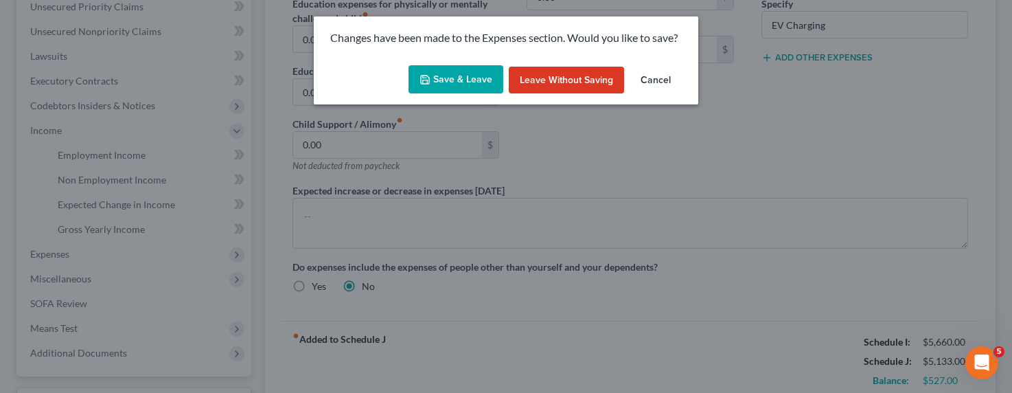
click at [448, 80] on button "Save & Leave" at bounding box center [456, 79] width 95 height 29
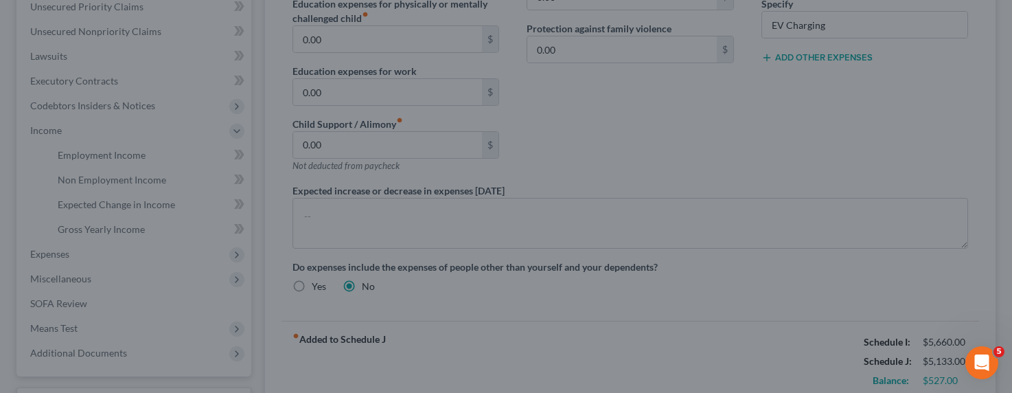
type input "75.00"
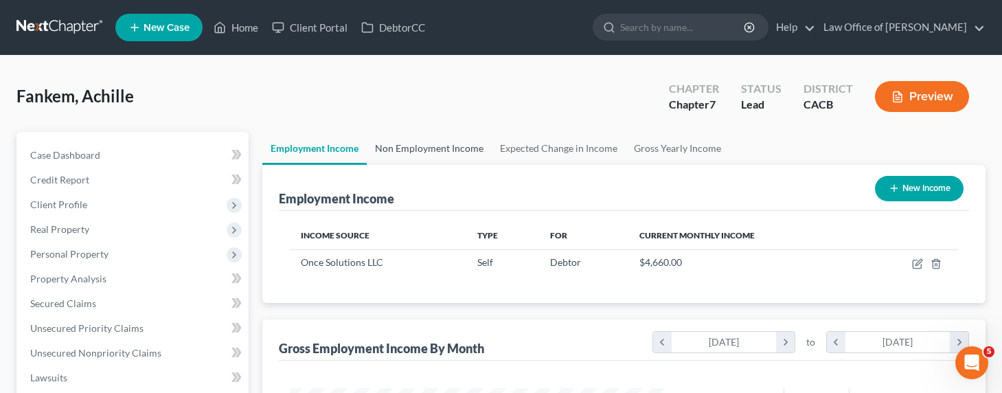
click at [394, 142] on link "Non Employment Income" at bounding box center [429, 148] width 125 height 33
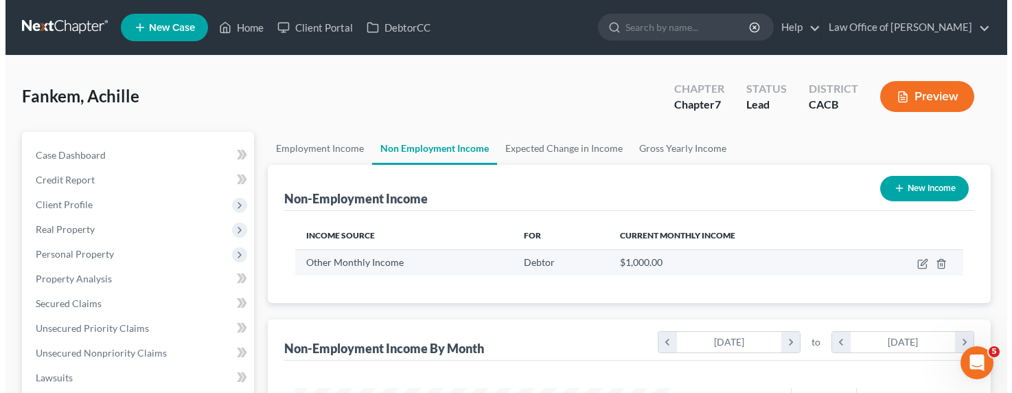
scroll to position [246, 406]
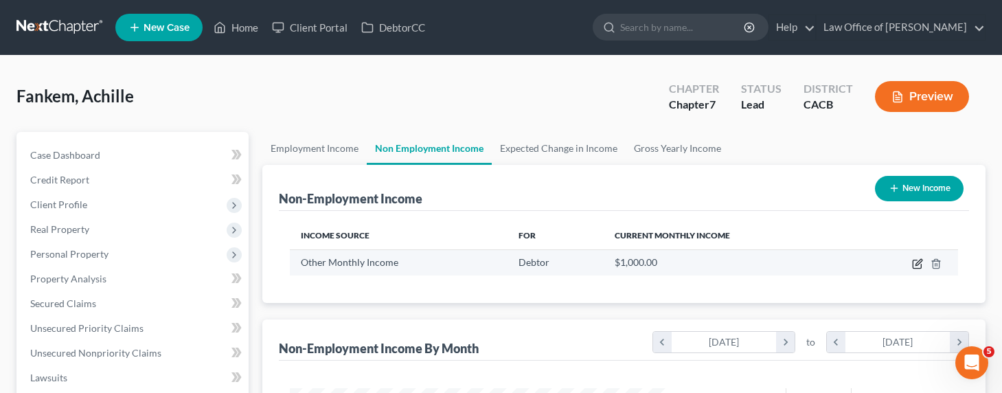
click at [919, 264] on icon "button" at bounding box center [917, 263] width 11 height 11
select select "13"
select select "0"
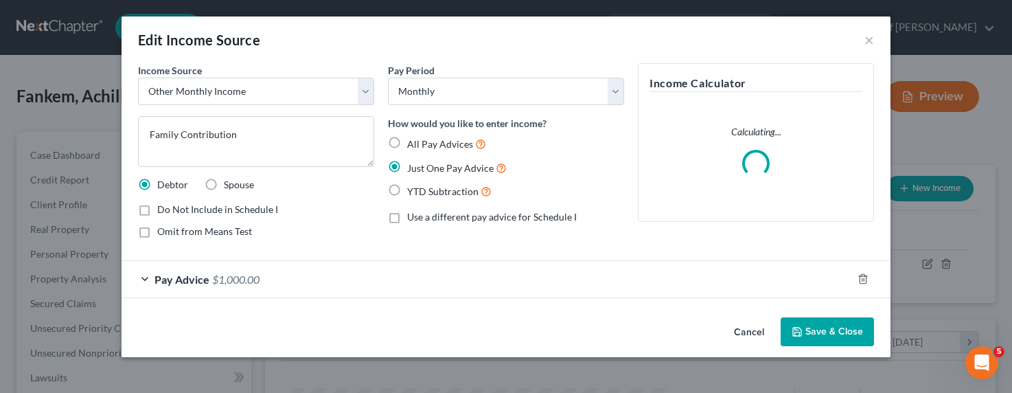
scroll to position [246, 411]
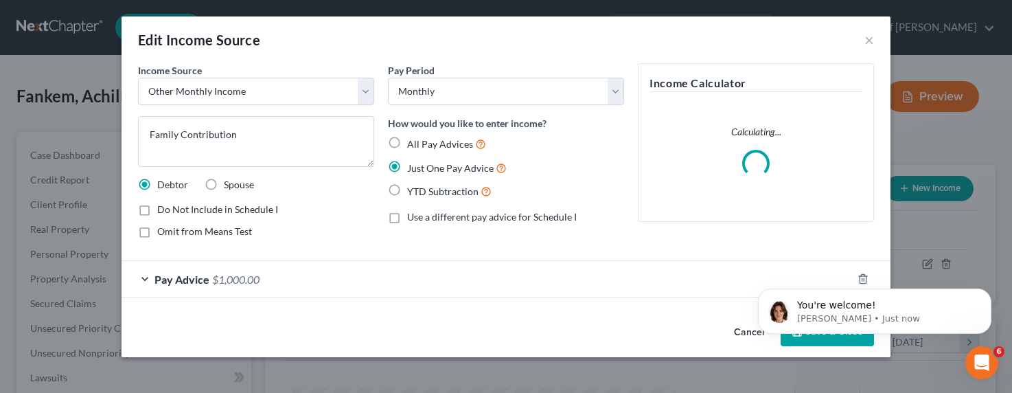
click at [308, 277] on div "Pay Advice $1,000.00" at bounding box center [487, 279] width 731 height 36
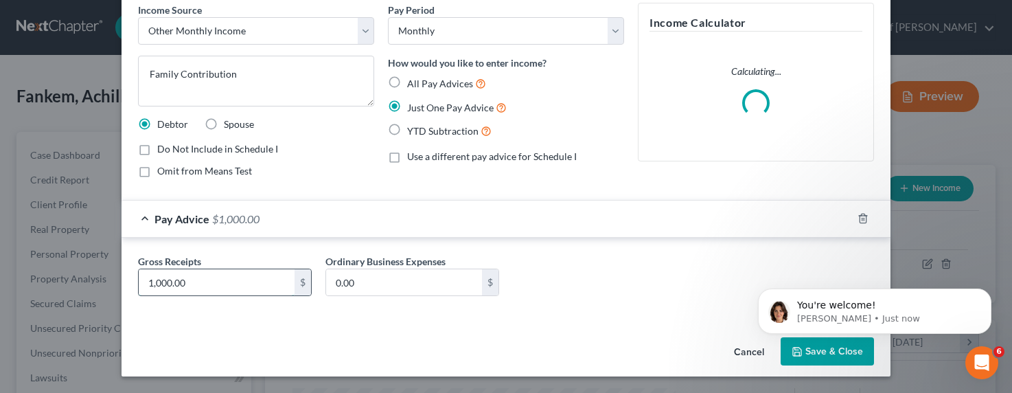
click at [184, 287] on input "1,000.00" at bounding box center [217, 282] width 156 height 26
drag, startPoint x: 190, startPoint y: 286, endPoint x: 139, endPoint y: 276, distance: 51.7
click at [139, 278] on input "1,000.00" at bounding box center [217, 282] width 156 height 26
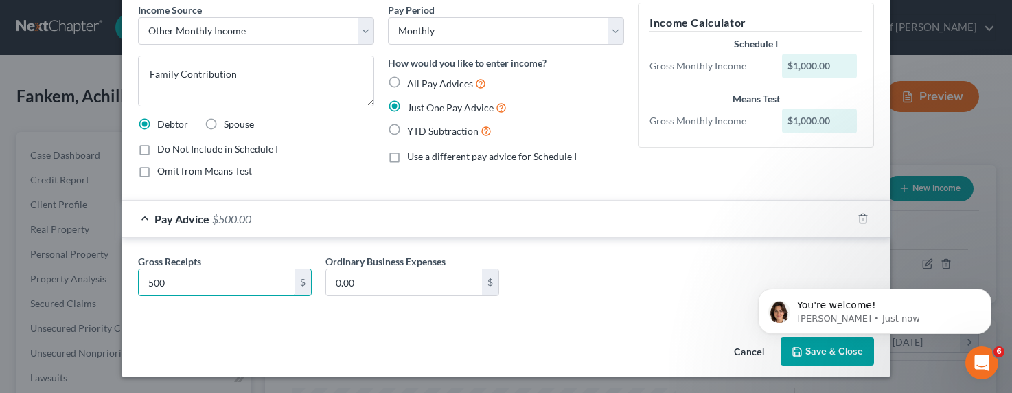
type input "500"
click at [824, 360] on button "Save & Close" at bounding box center [827, 351] width 93 height 29
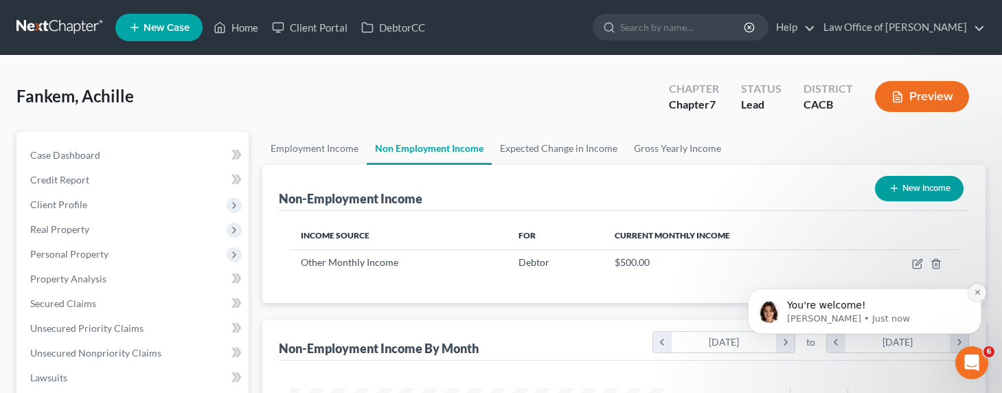
click at [976, 289] on icon "Dismiss notification" at bounding box center [978, 292] width 8 height 8
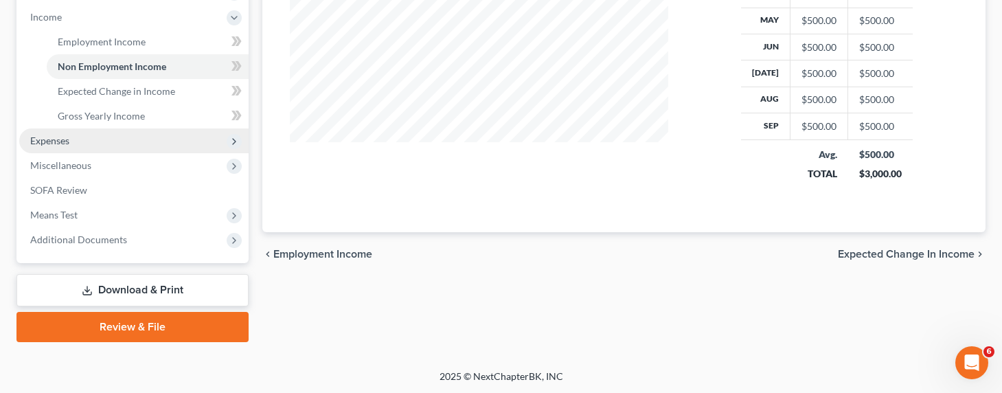
click at [56, 136] on span "Expenses" at bounding box center [49, 141] width 39 height 12
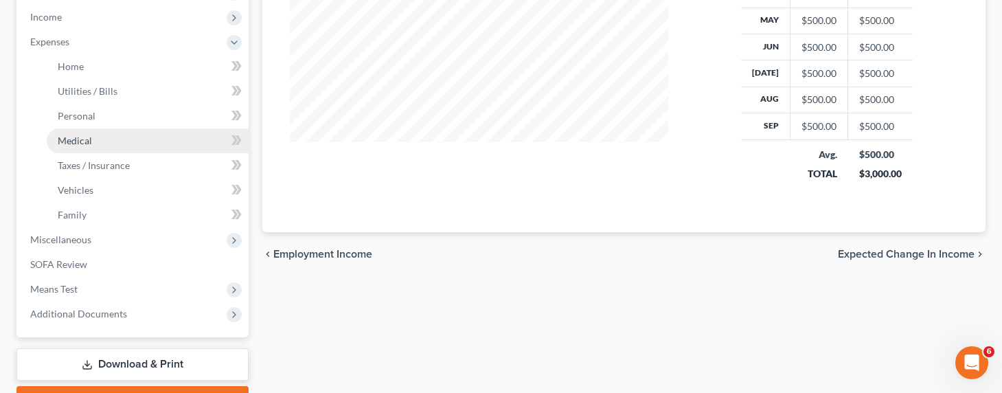
click at [62, 146] on link "Medical" at bounding box center [148, 140] width 202 height 25
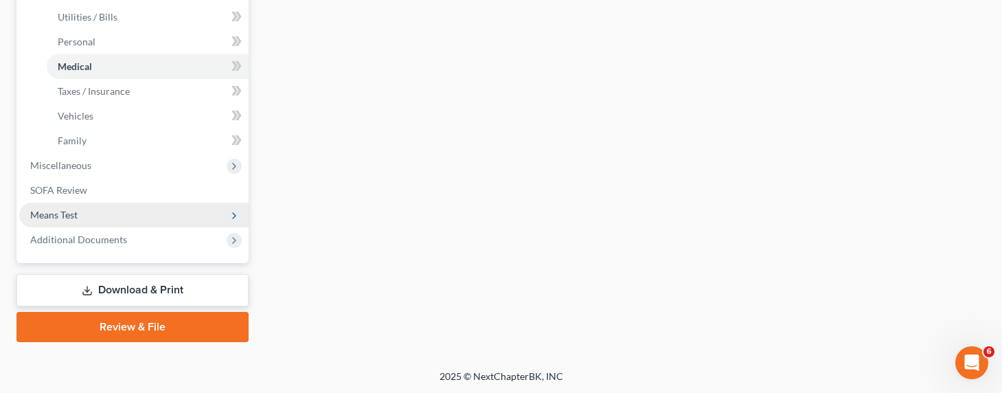
click at [45, 218] on span "Means Test" at bounding box center [53, 215] width 47 height 12
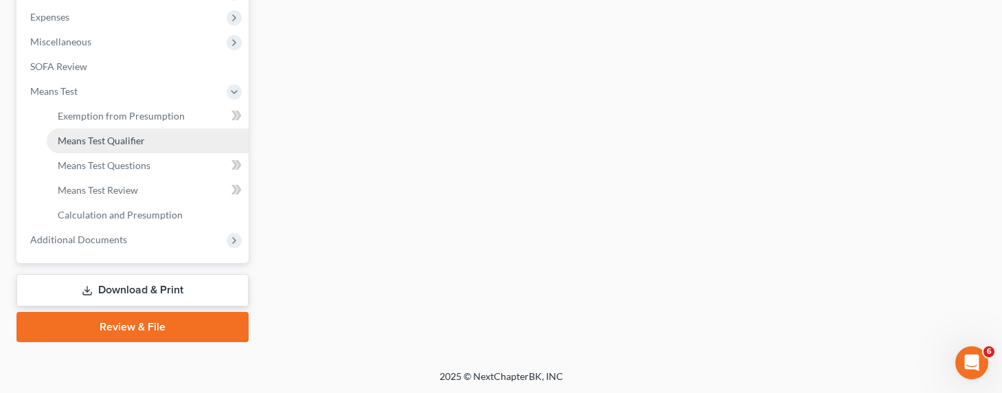
click at [77, 137] on span "Means Test Qualifier" at bounding box center [101, 141] width 87 height 12
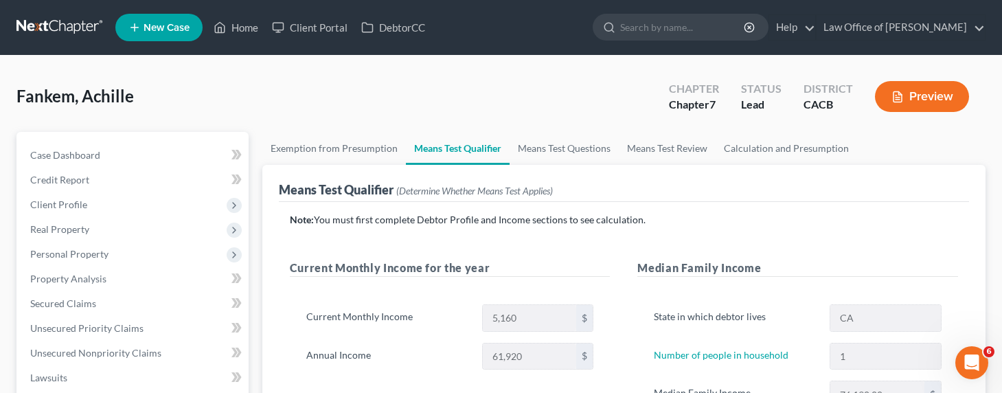
click at [43, 24] on link at bounding box center [60, 27] width 88 height 25
